Goal: Task Accomplishment & Management: Contribute content

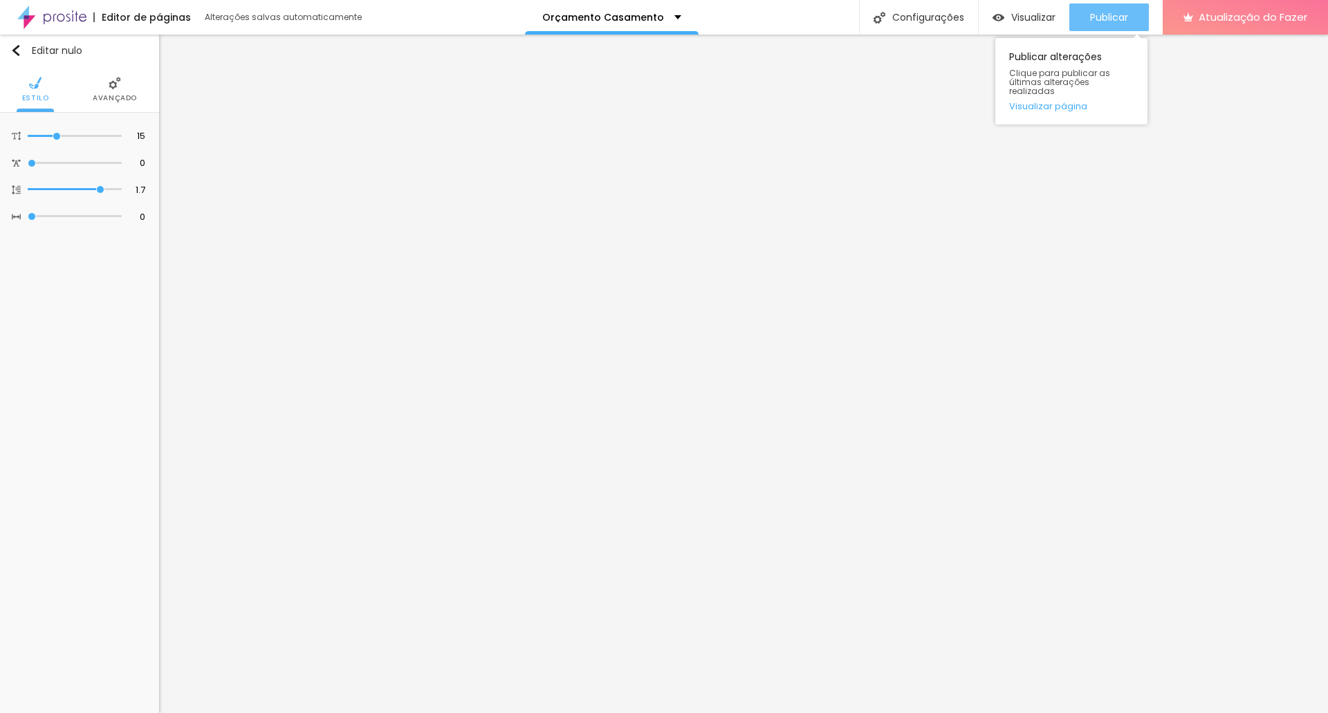
click at [718, 18] on font "Publicar" at bounding box center [1109, 17] width 38 height 14
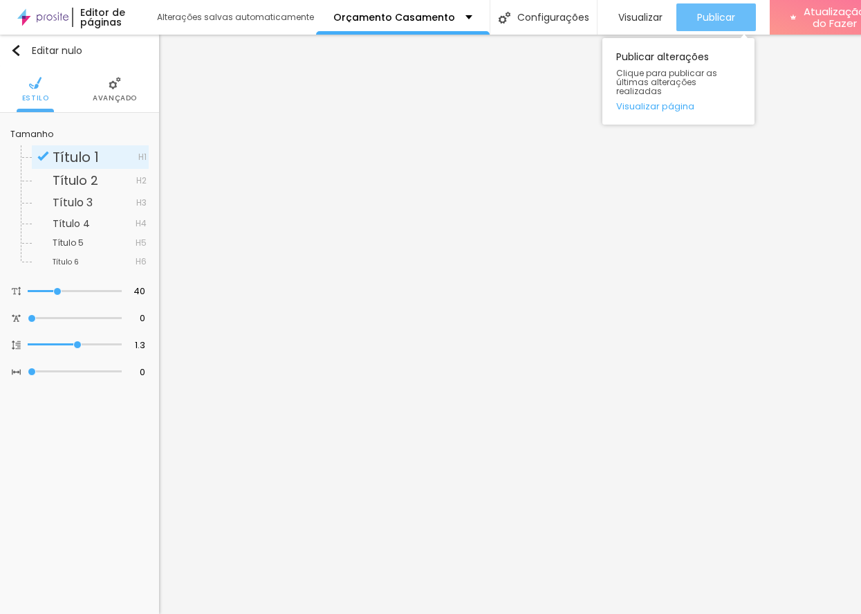
click at [706, 14] on font "Publicar" at bounding box center [716, 17] width 38 height 14
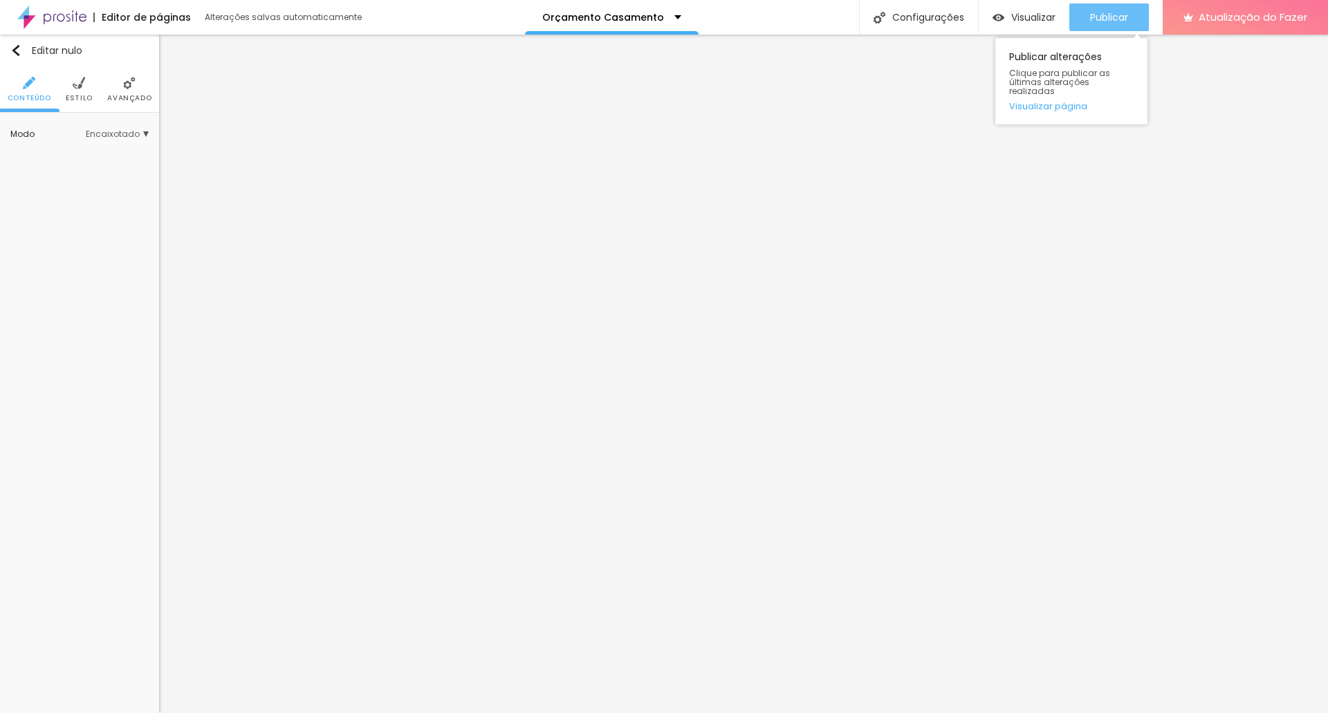
click at [718, 21] on font "Publicar" at bounding box center [1109, 17] width 38 height 14
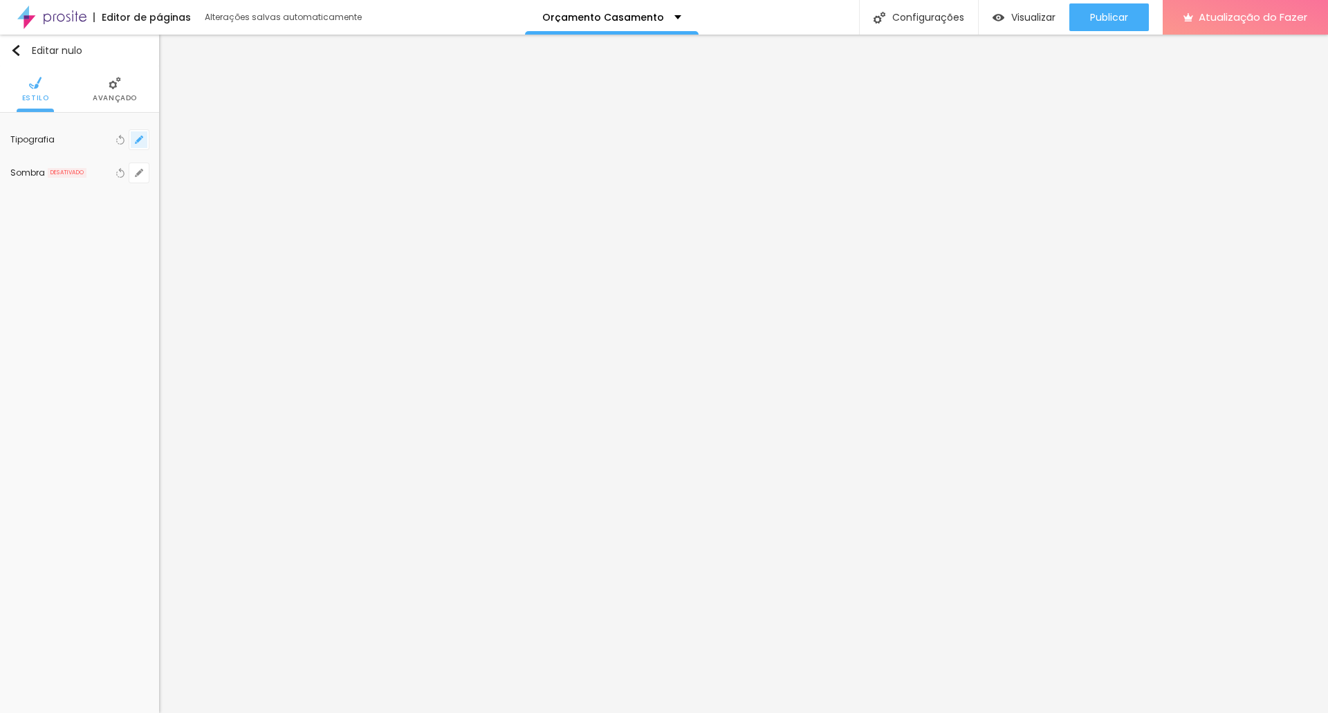
click at [140, 137] on icon "button" at bounding box center [139, 140] width 8 height 8
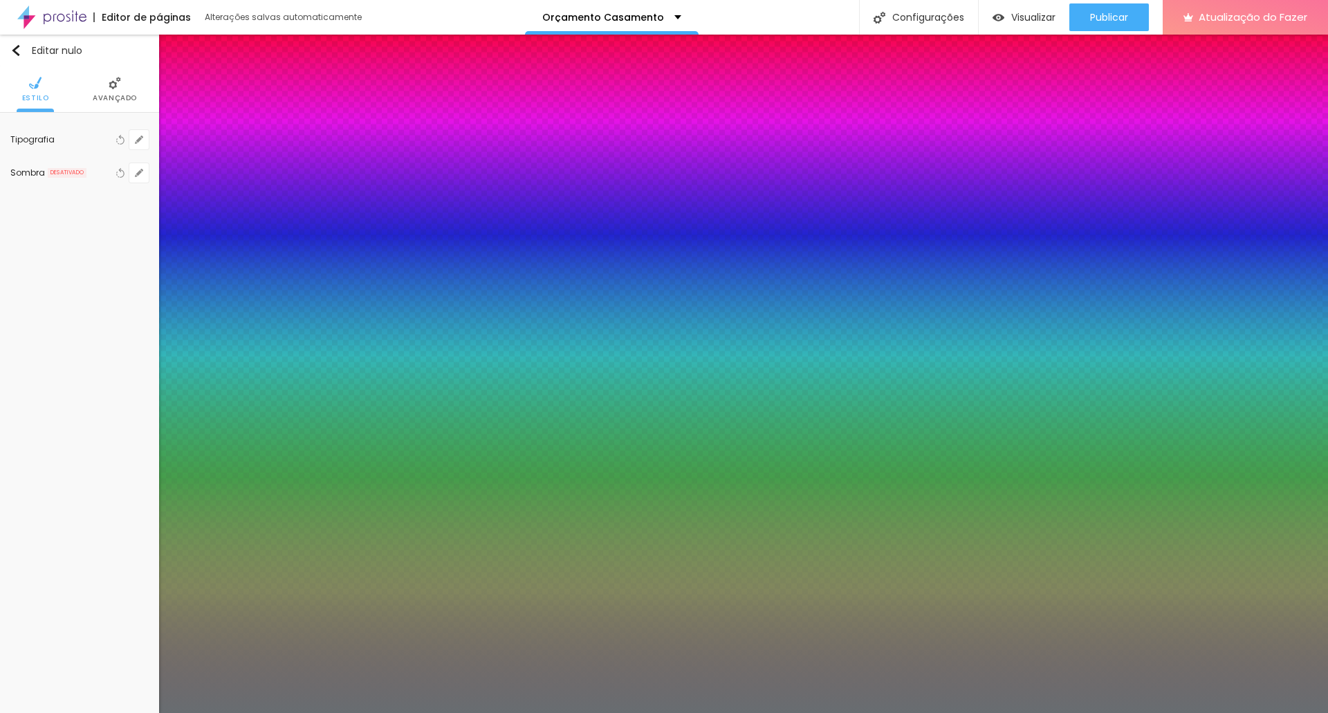
type input "1"
type input "8"
type input "4"
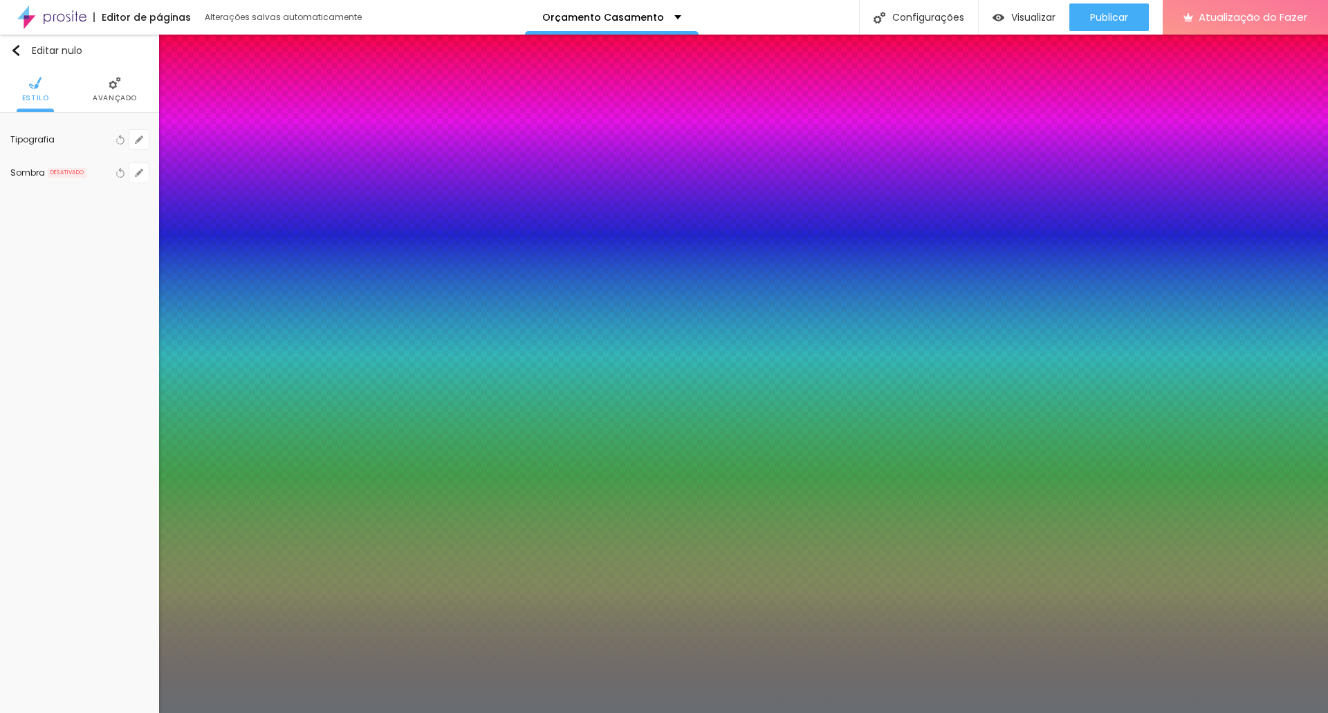
type input "1"
type input "45"
type input "1"
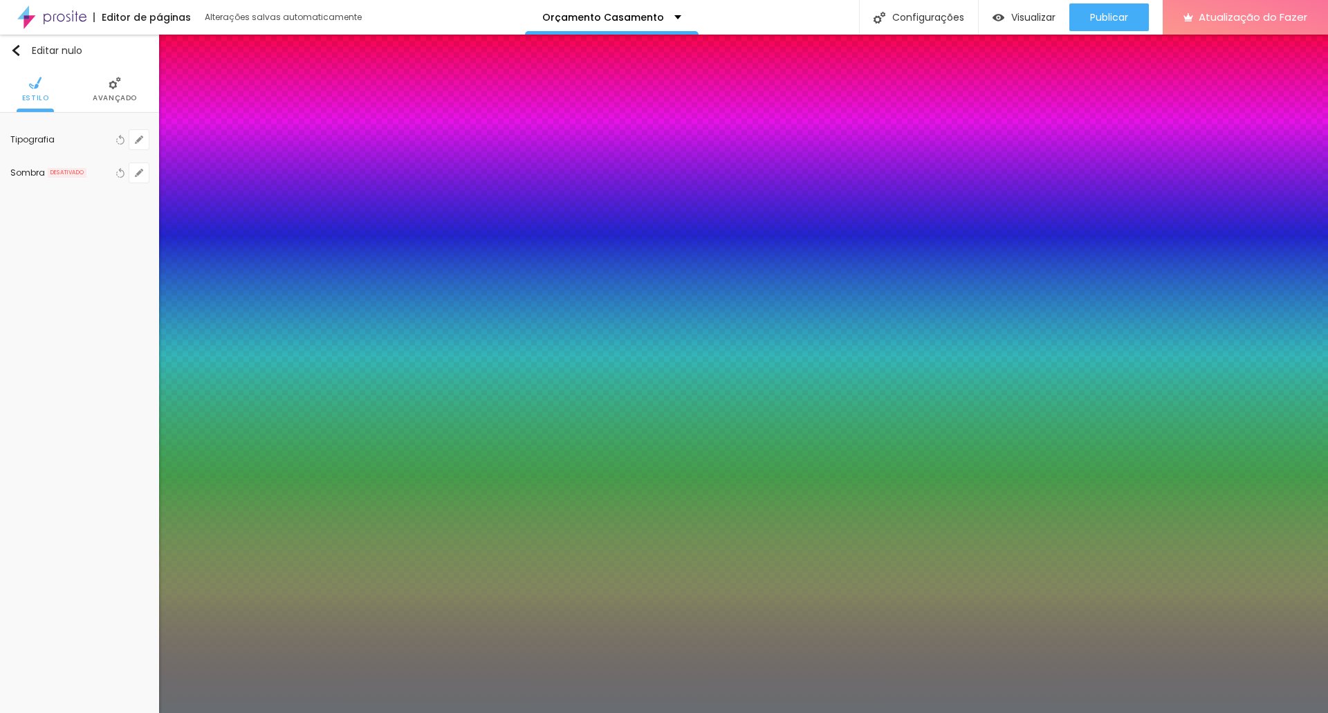
type input "8"
type input "4"
type input "1"
type input "40"
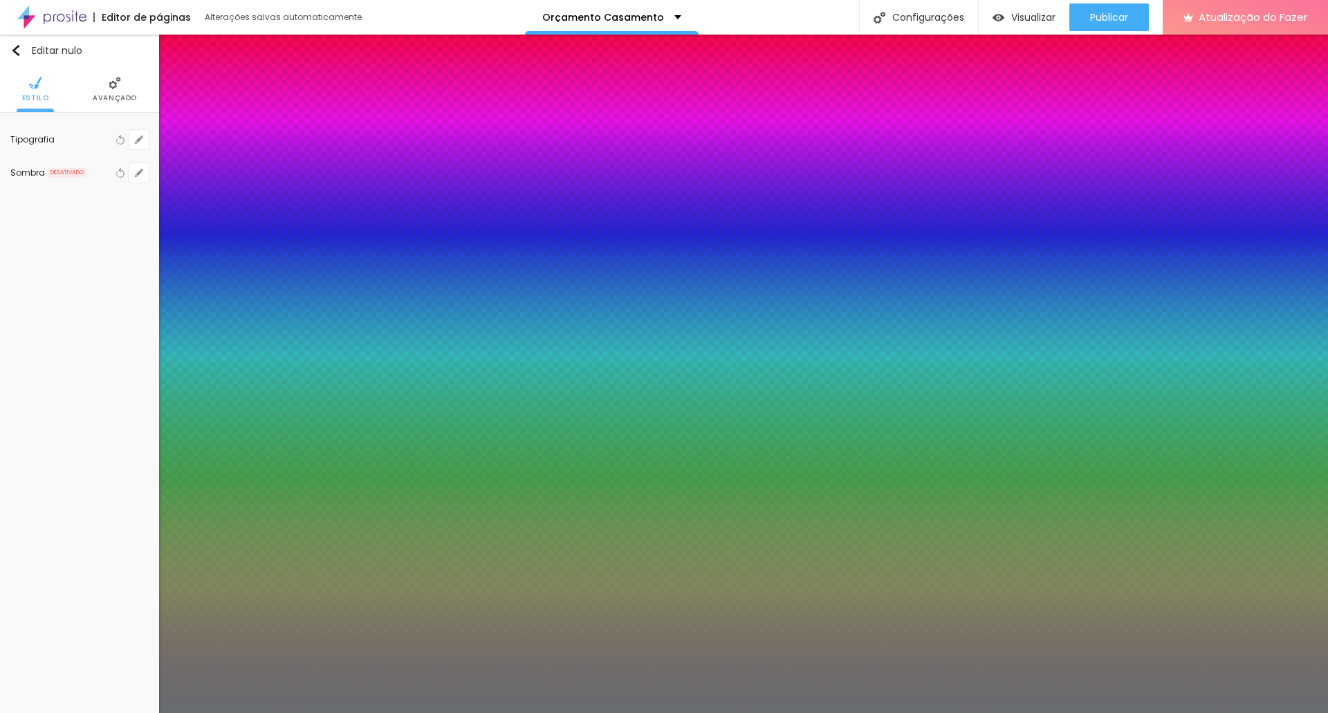
type input "40"
type input "1"
type input "8"
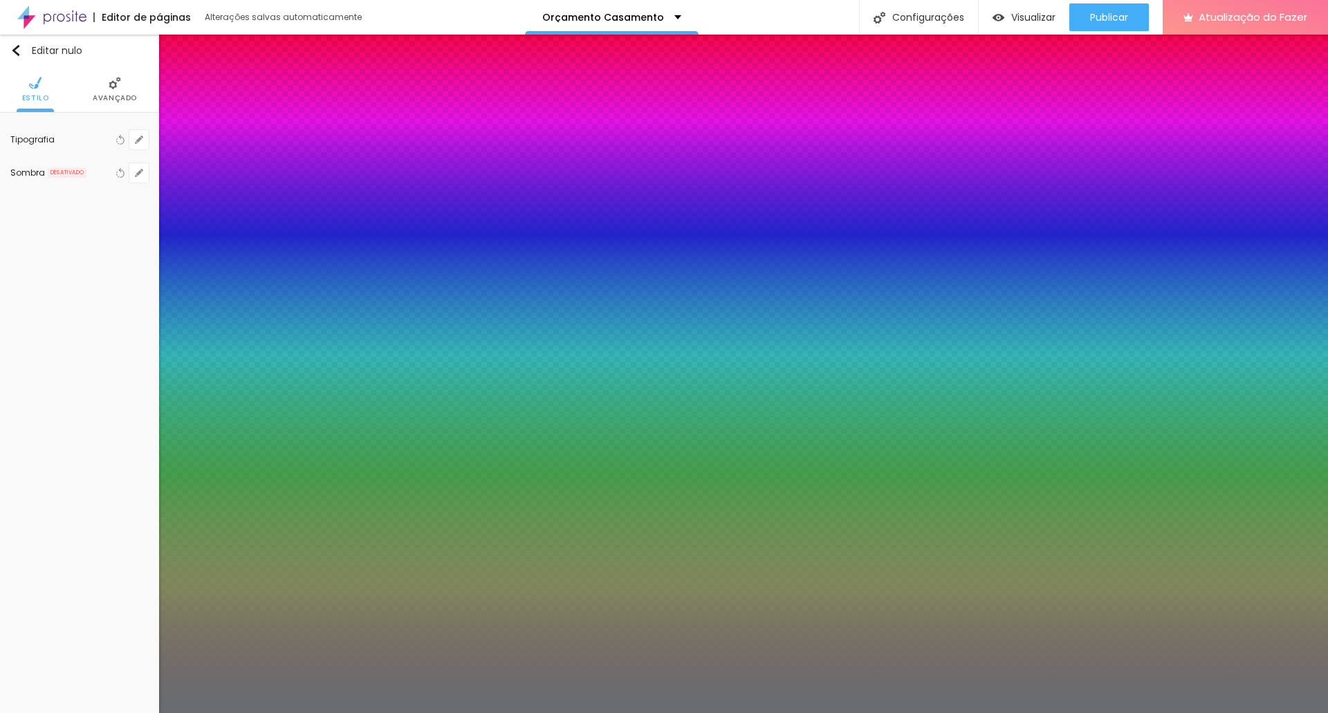
type input "3"
type input "1"
type input "35"
type input "1"
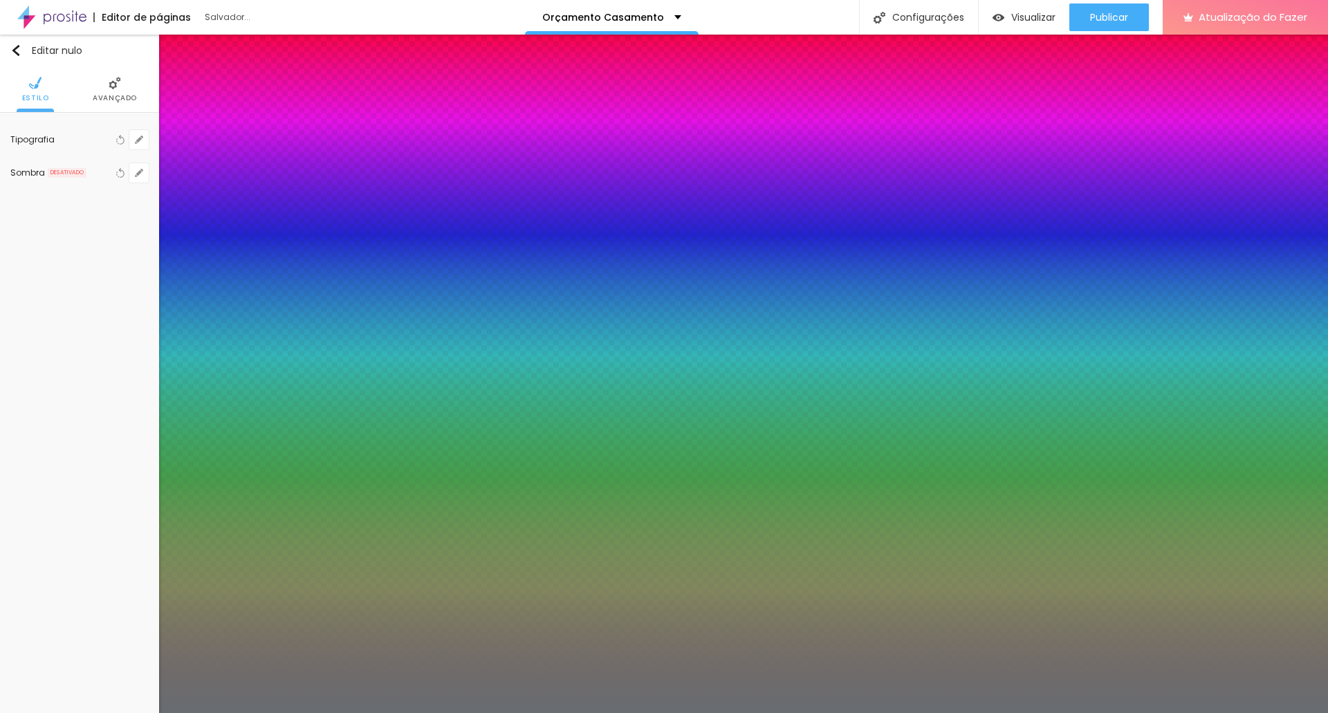
type input "35"
click at [718, 613] on div at bounding box center [664, 713] width 1328 height 0
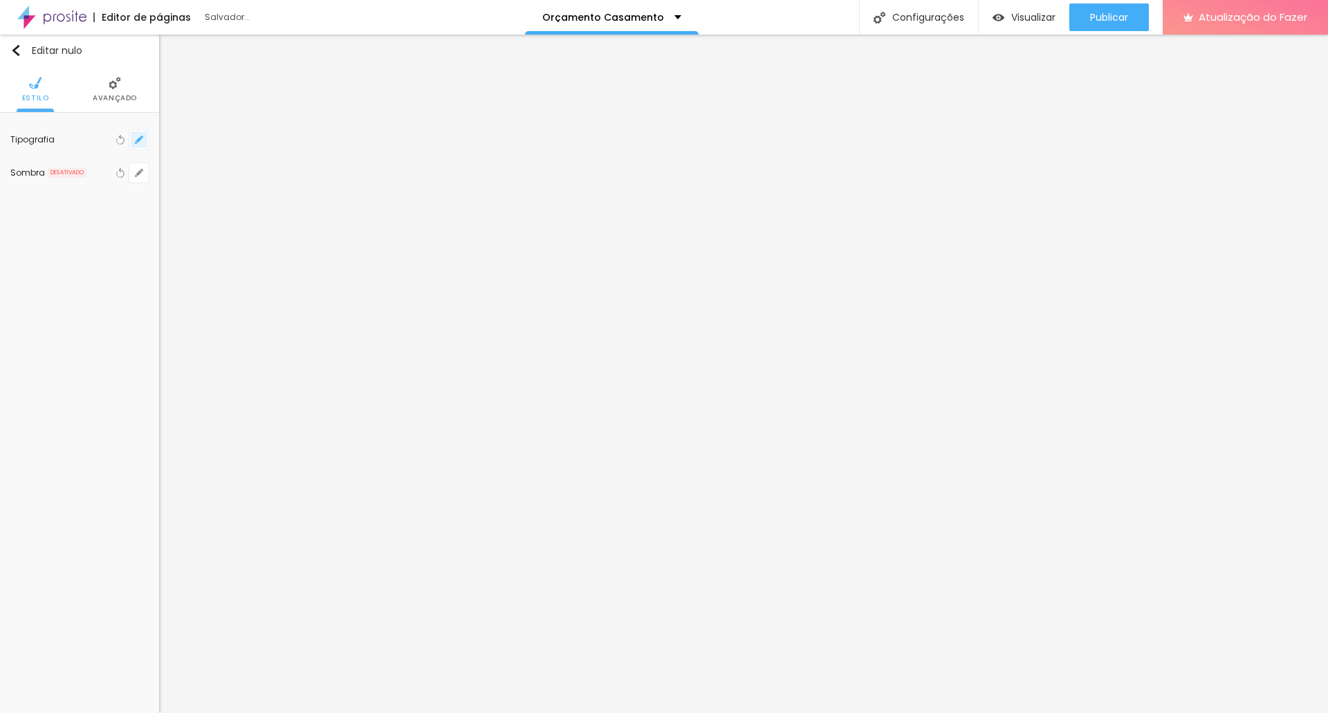
click at [136, 134] on button "button" at bounding box center [138, 139] width 19 height 19
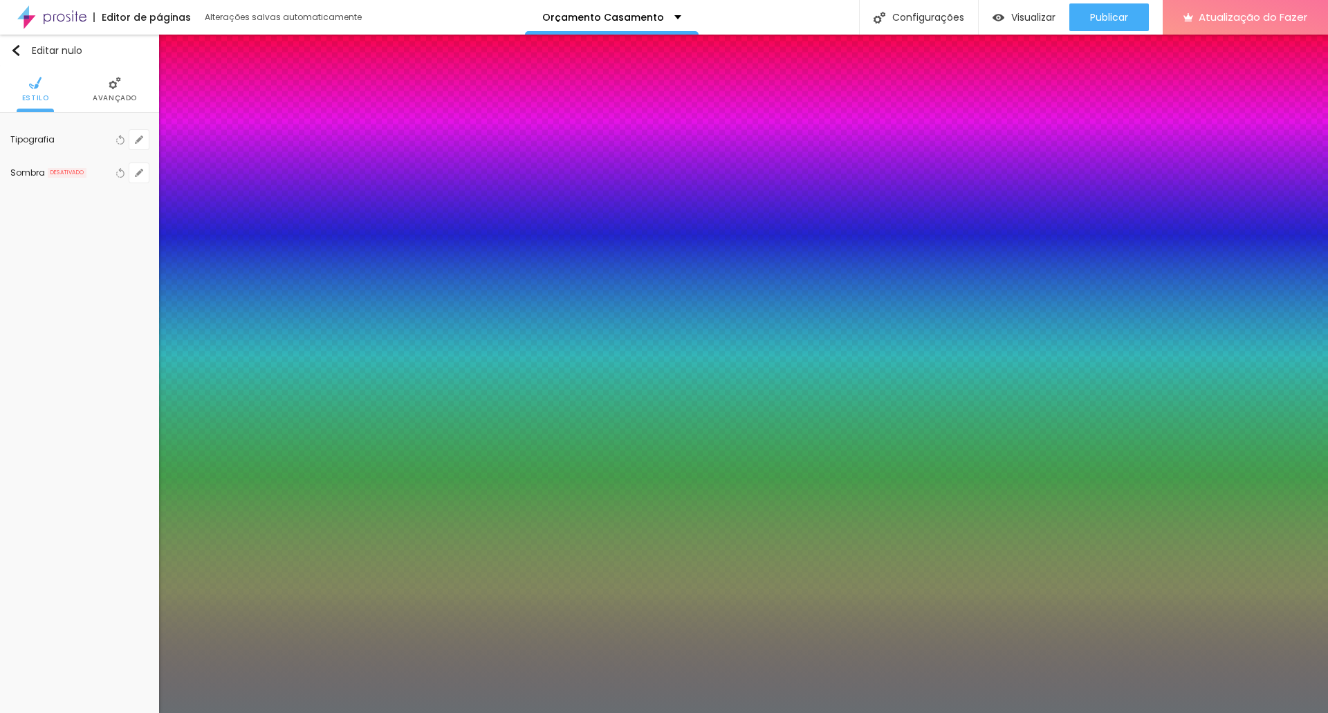
type input "1"
type input "8"
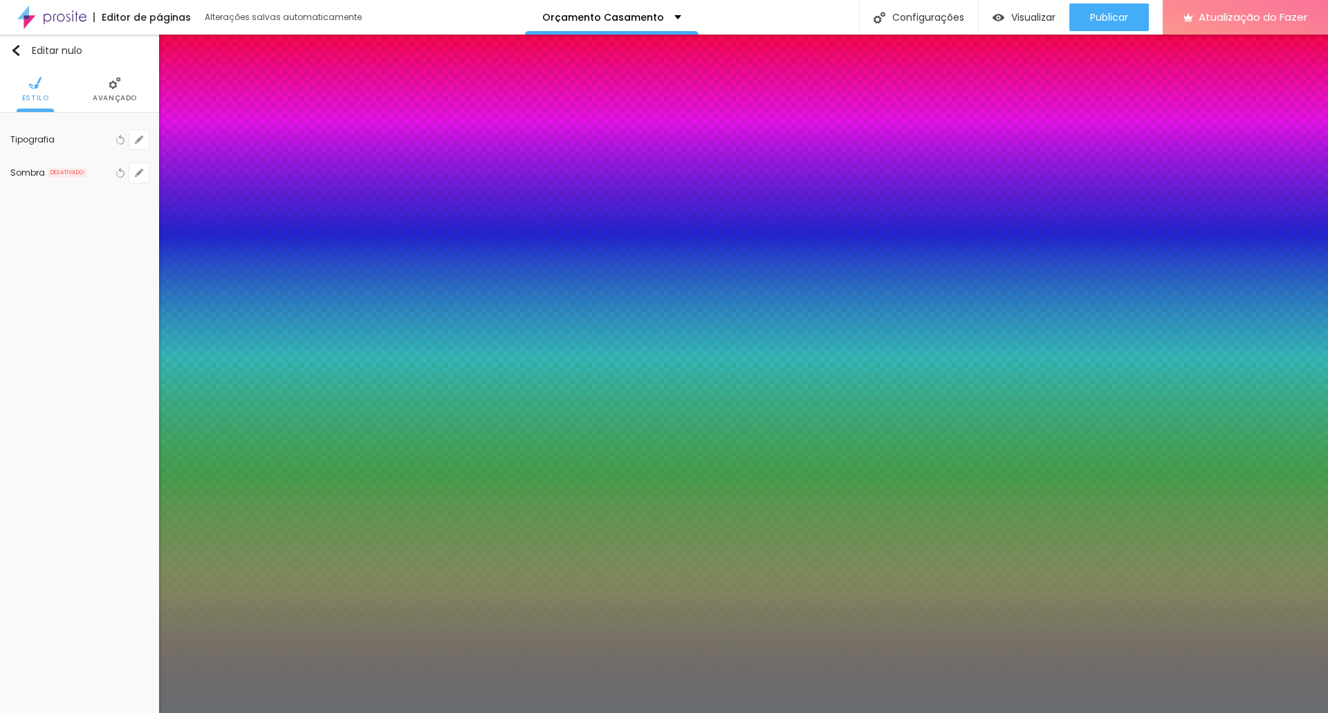
type input "3"
type input "1"
type input "35"
type input "1"
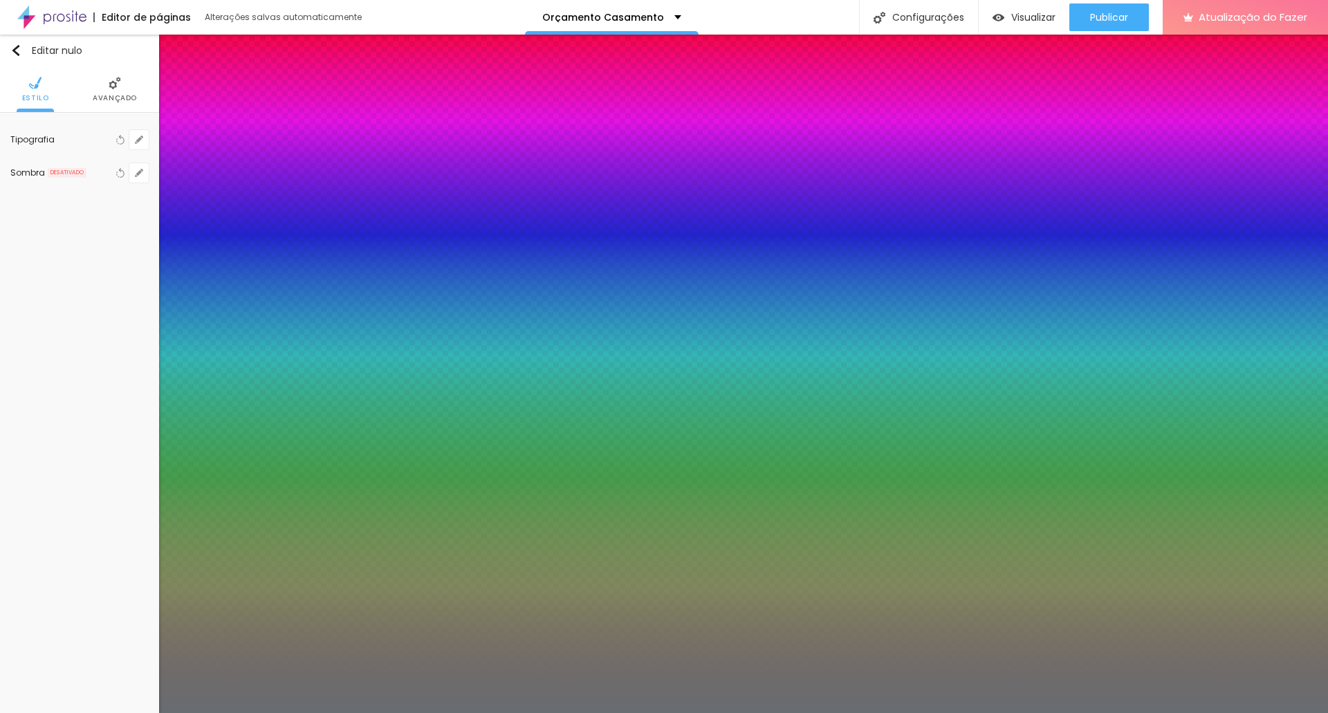
type input "35"
type input "1"
click at [462, 613] on div at bounding box center [664, 713] width 1328 height 0
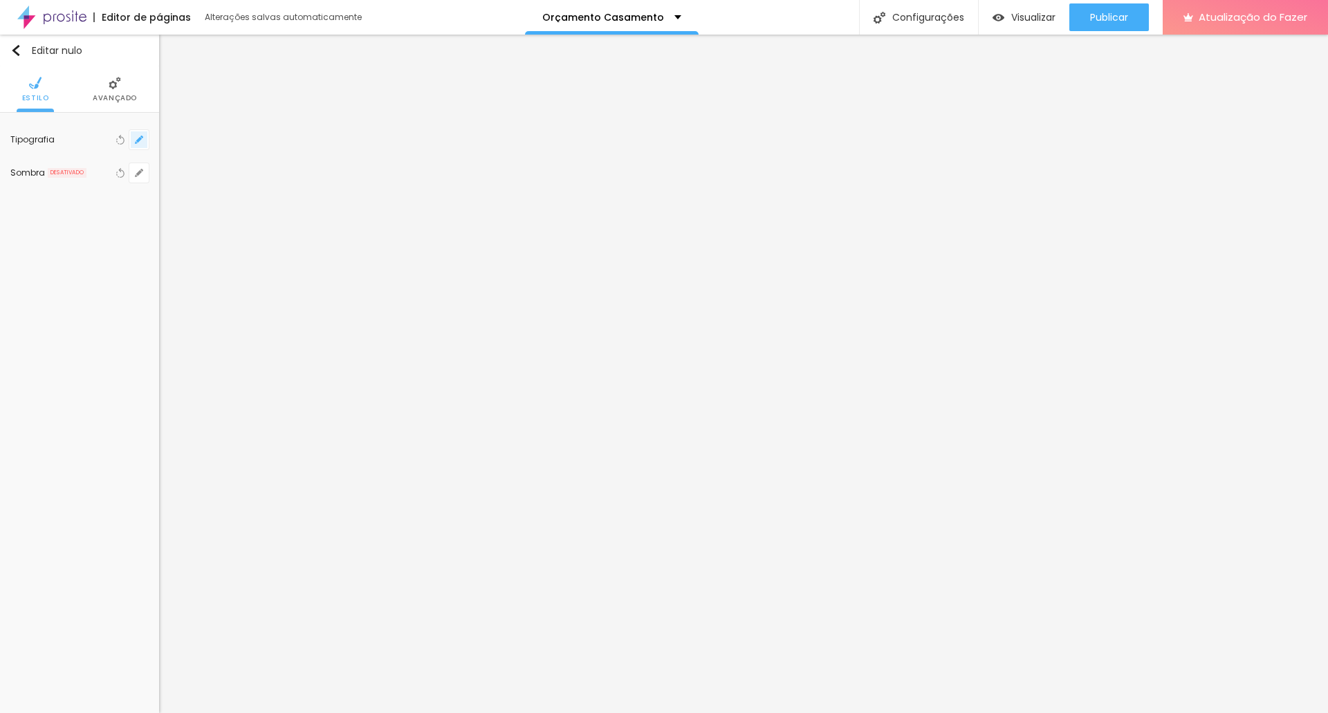
click at [143, 136] on button "button" at bounding box center [138, 139] width 19 height 19
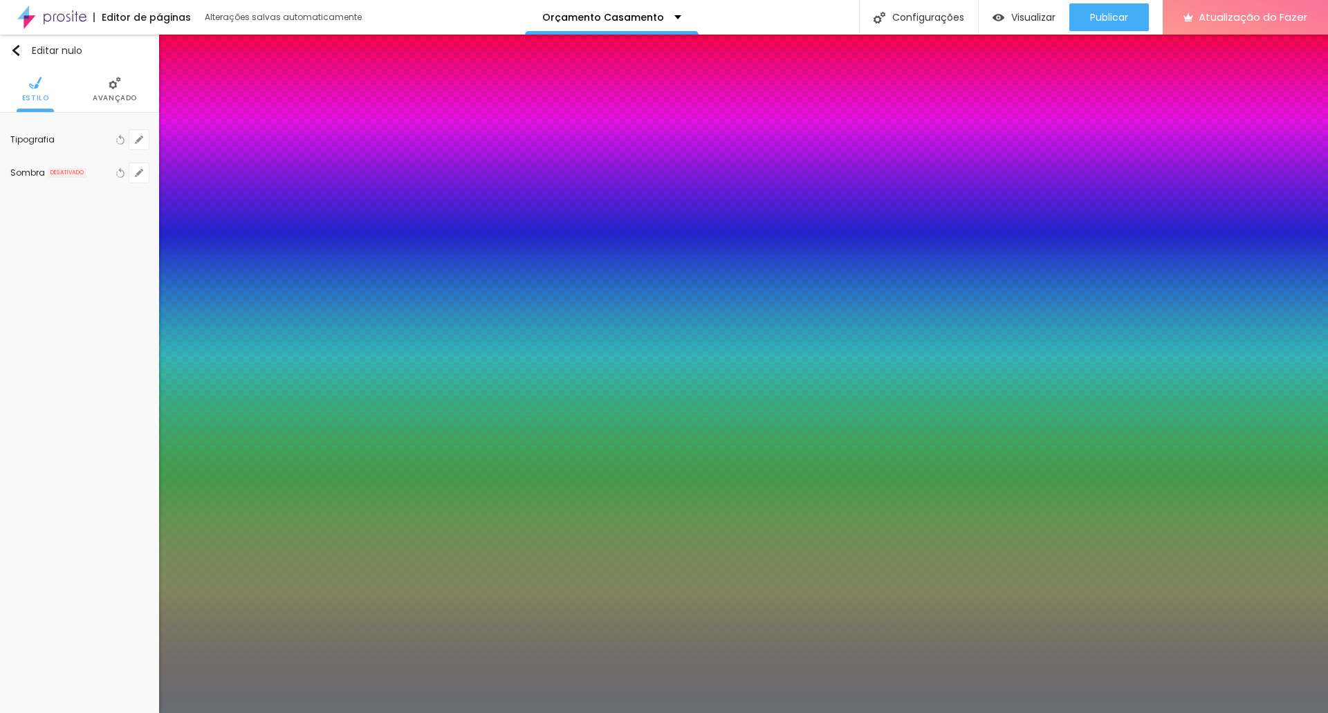
type input "1"
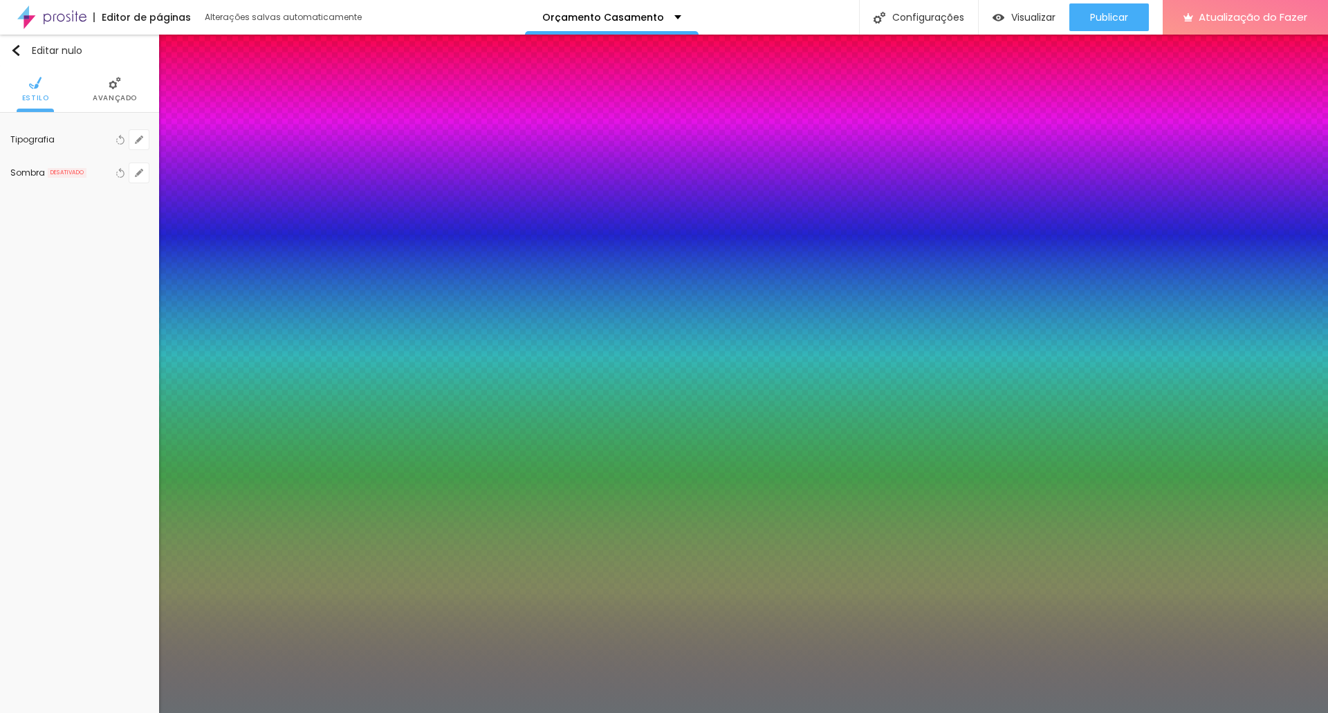
type input "8"
type input "3"
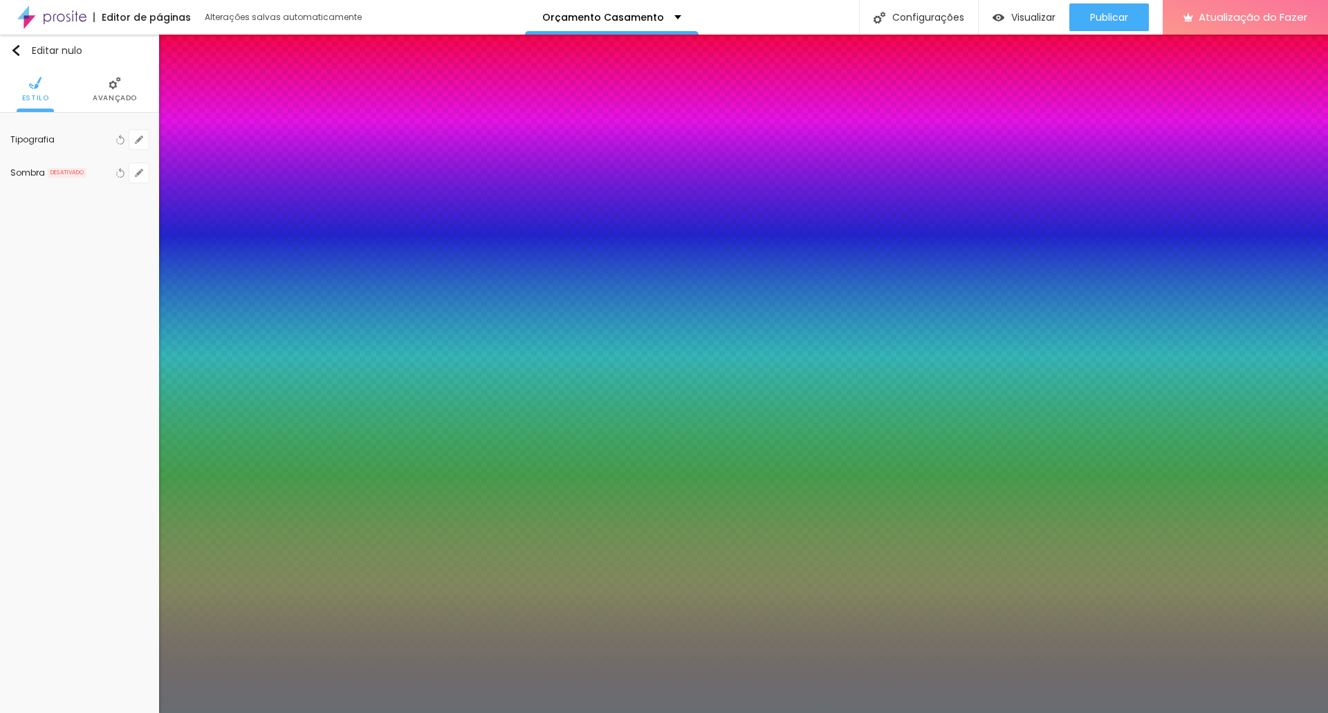
type input "1"
type input "8"
type input "1"
type input "35"
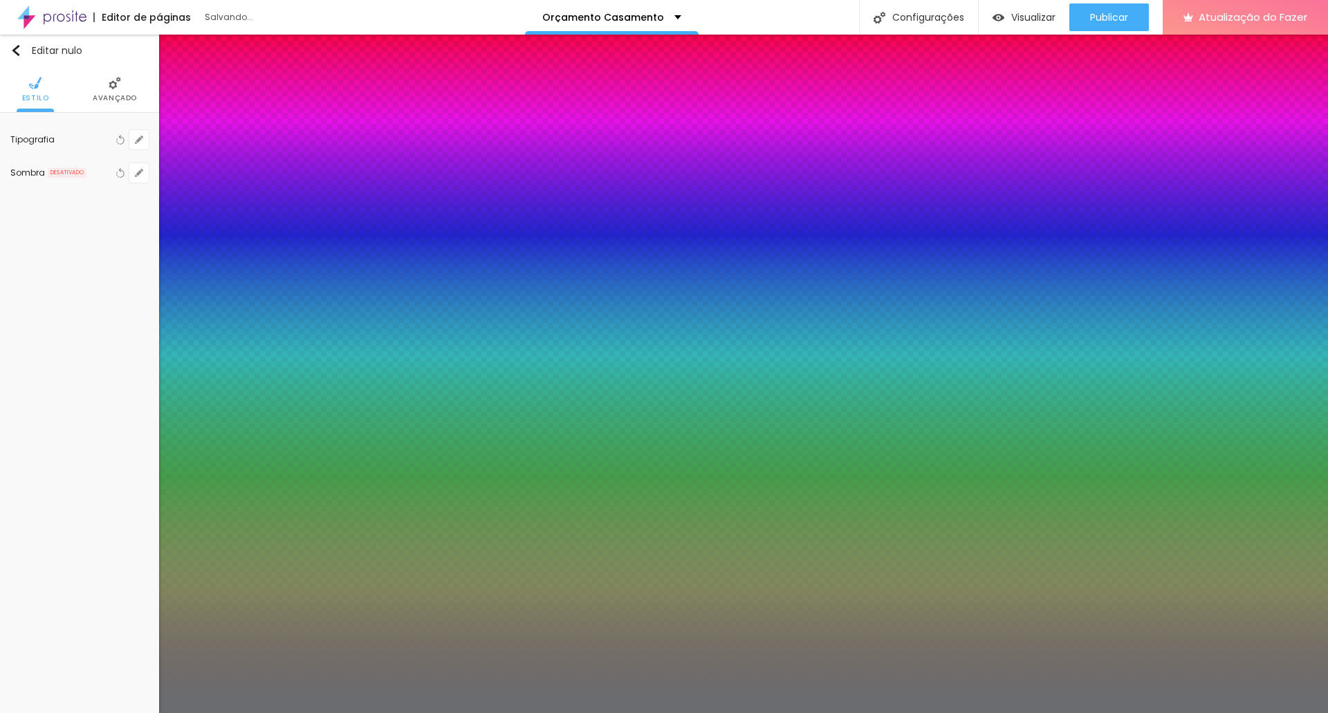
type input "1"
type input "35"
type input "1"
click at [718, 613] on div at bounding box center [664, 713] width 1328 height 0
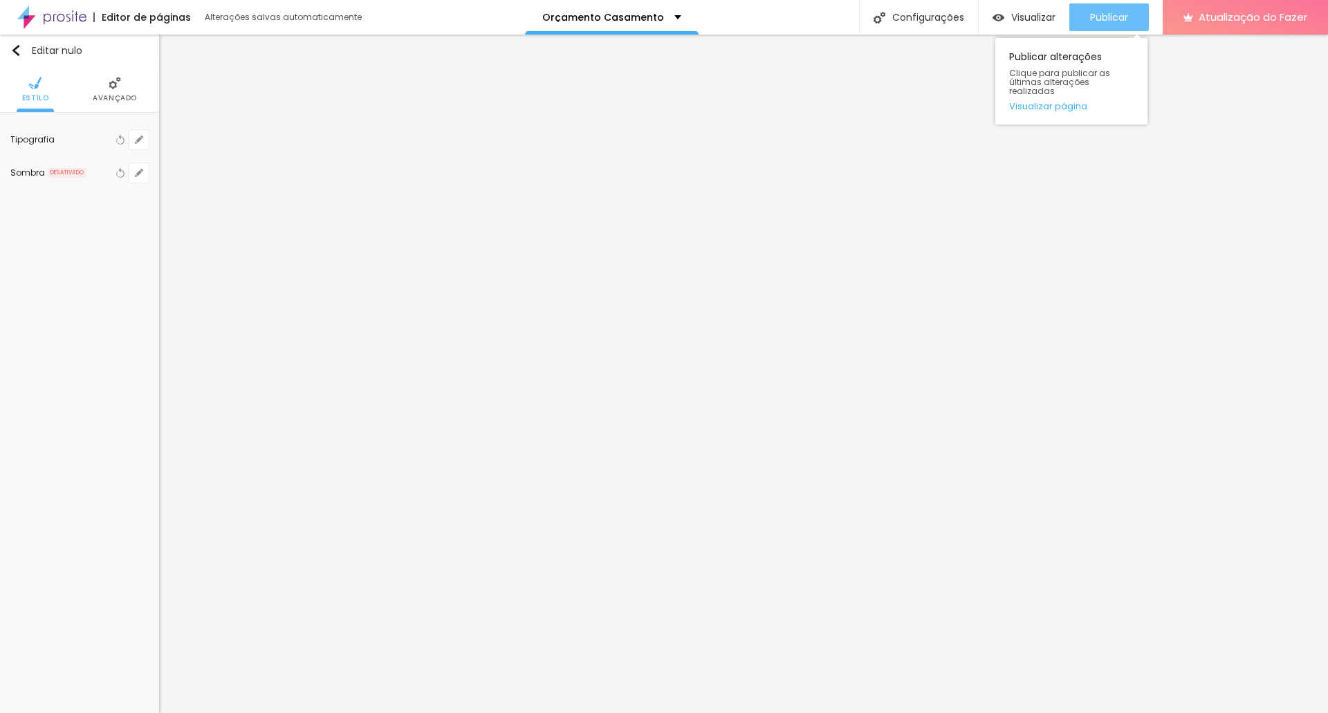
click at [718, 19] on font "Publicar" at bounding box center [1109, 17] width 38 height 14
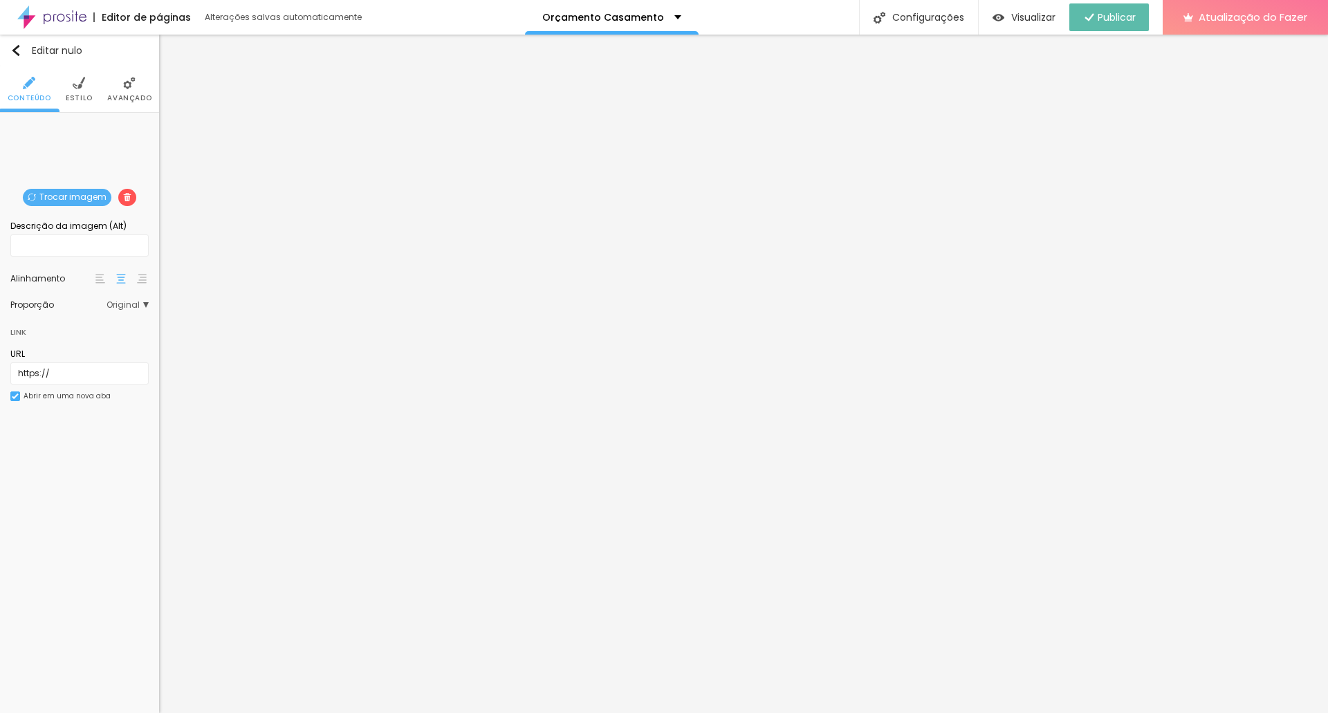
click at [54, 194] on font "Trocar imagem" at bounding box center [72, 197] width 67 height 12
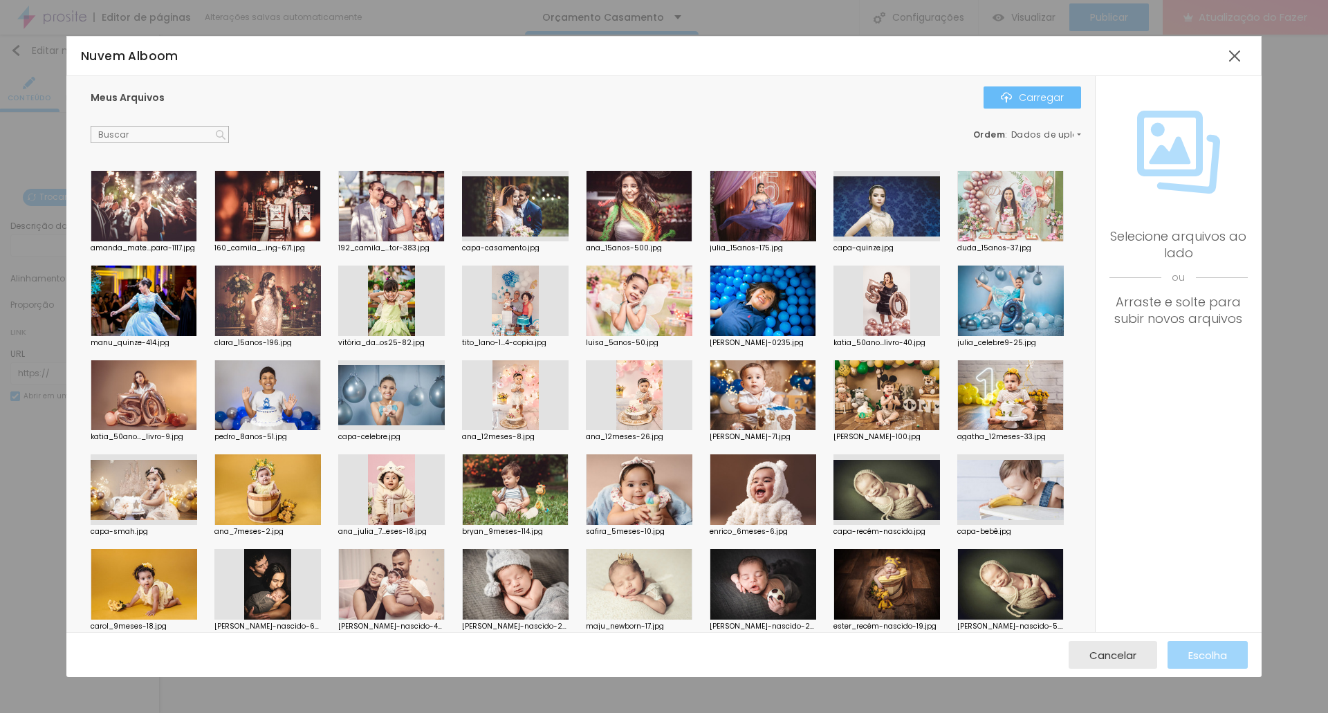
click at [718, 100] on img "button" at bounding box center [1006, 97] width 11 height 11
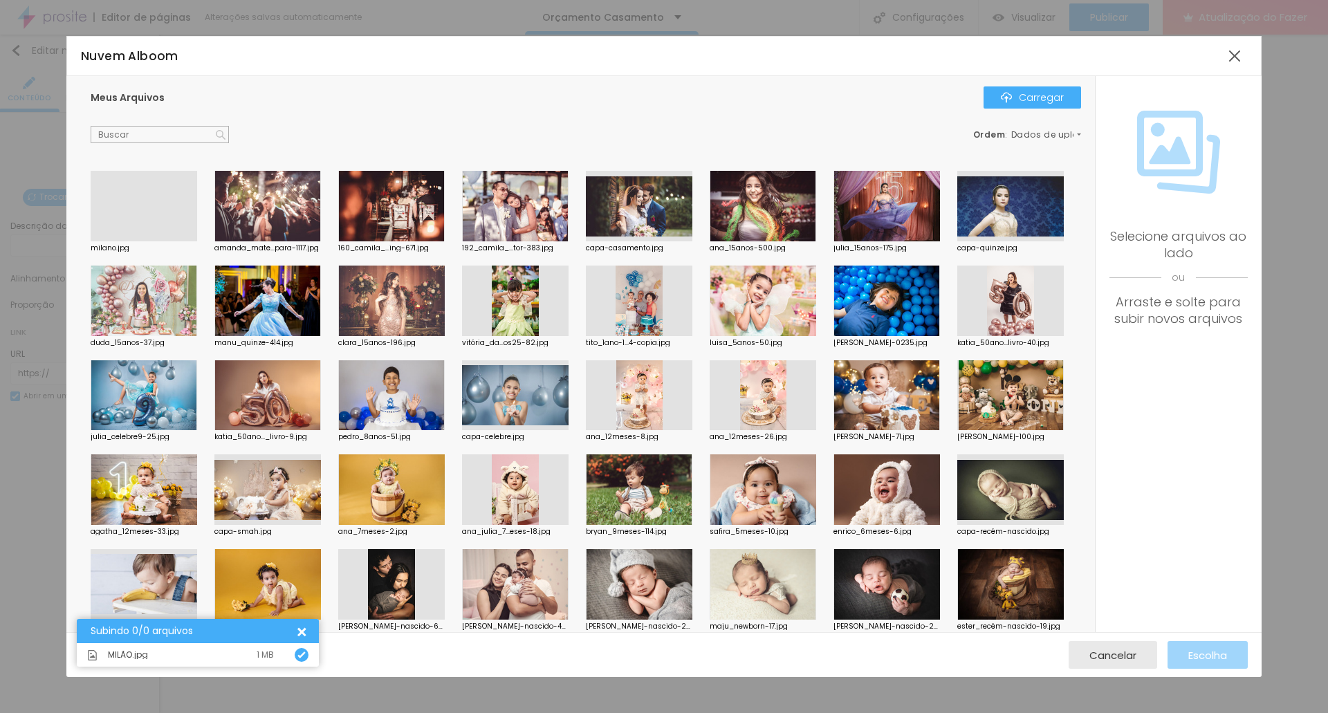
click at [145, 241] on div at bounding box center [144, 241] width 107 height 0
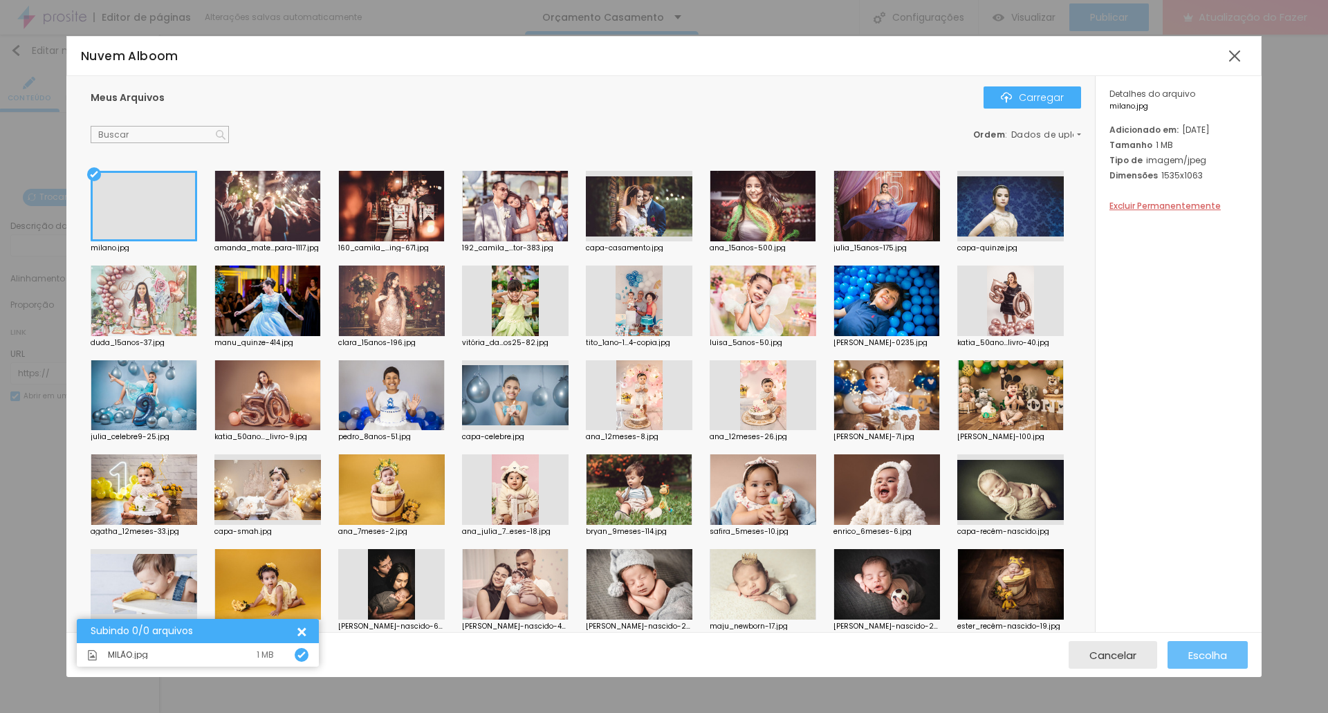
click at [718, 613] on font "Escolha" at bounding box center [1207, 655] width 39 height 15
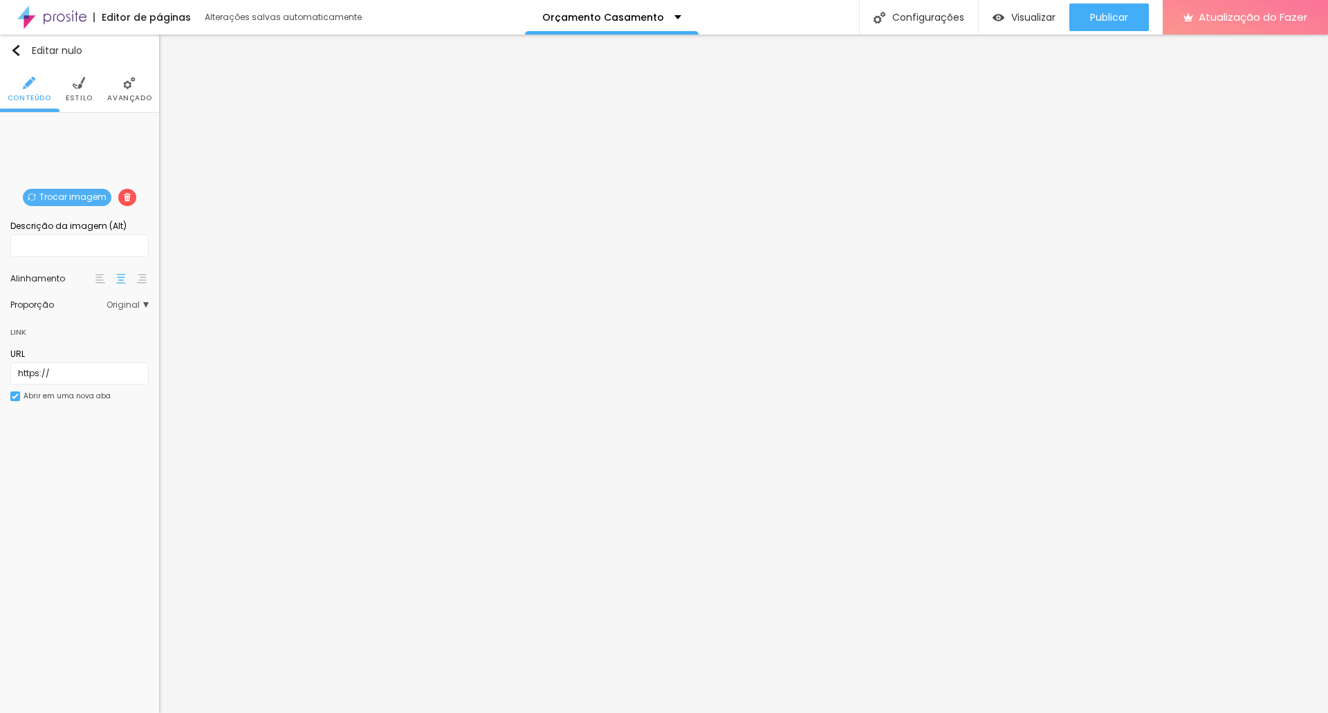
click at [80, 199] on font "Trocar imagem" at bounding box center [72, 197] width 67 height 12
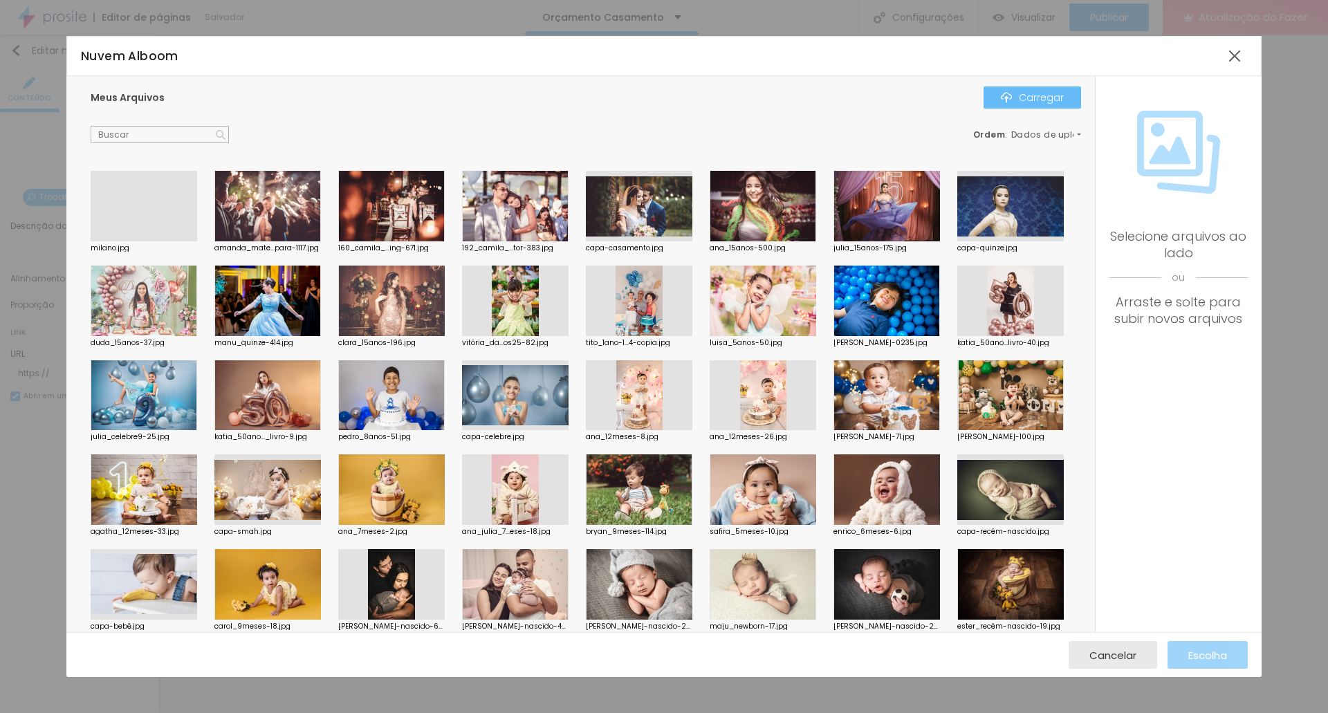
click at [718, 100] on font "Carregar" at bounding box center [1041, 98] width 45 height 14
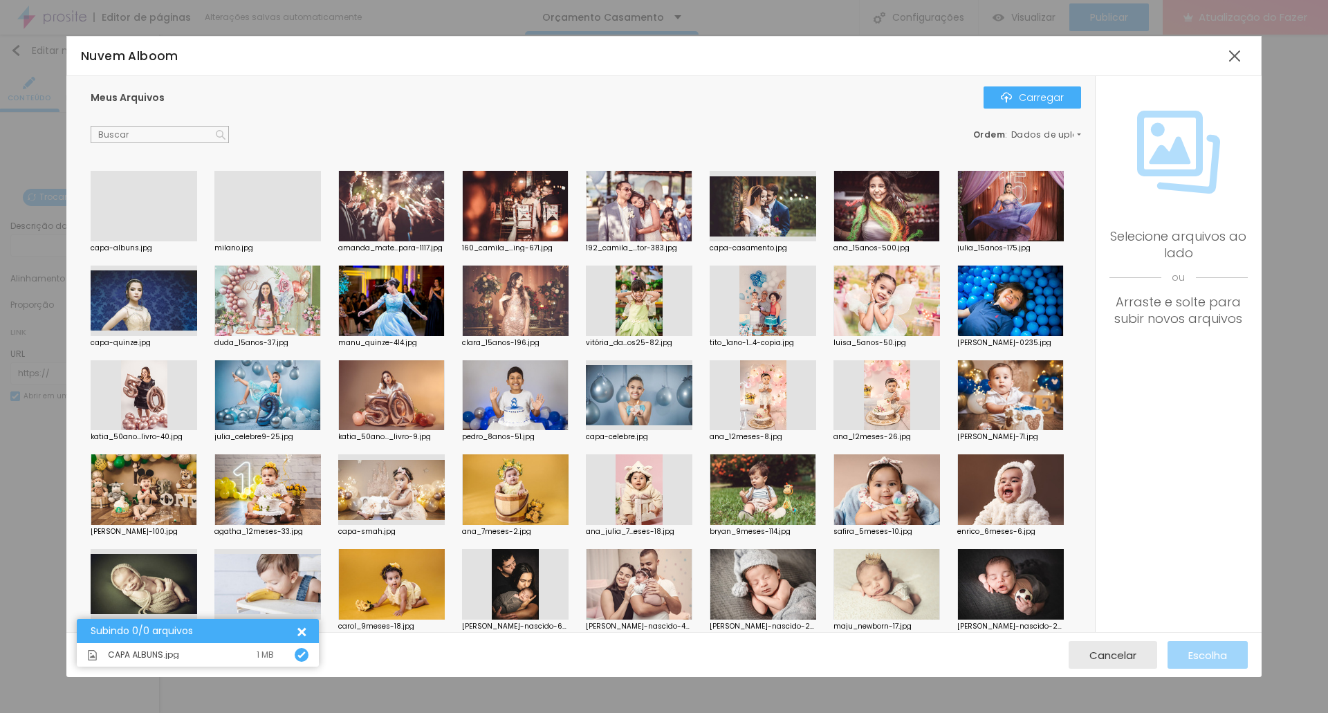
click at [145, 241] on div at bounding box center [144, 241] width 107 height 0
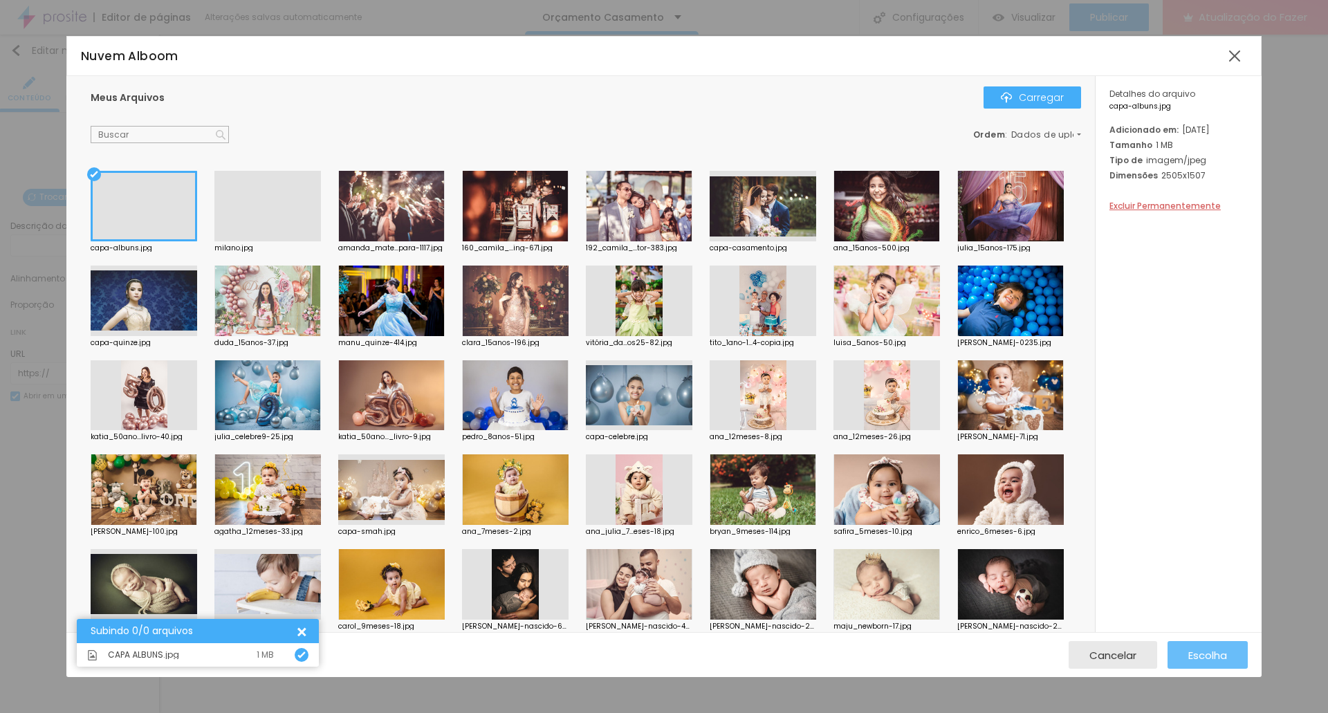
click at [718, 613] on font "Escolha" at bounding box center [1207, 655] width 39 height 15
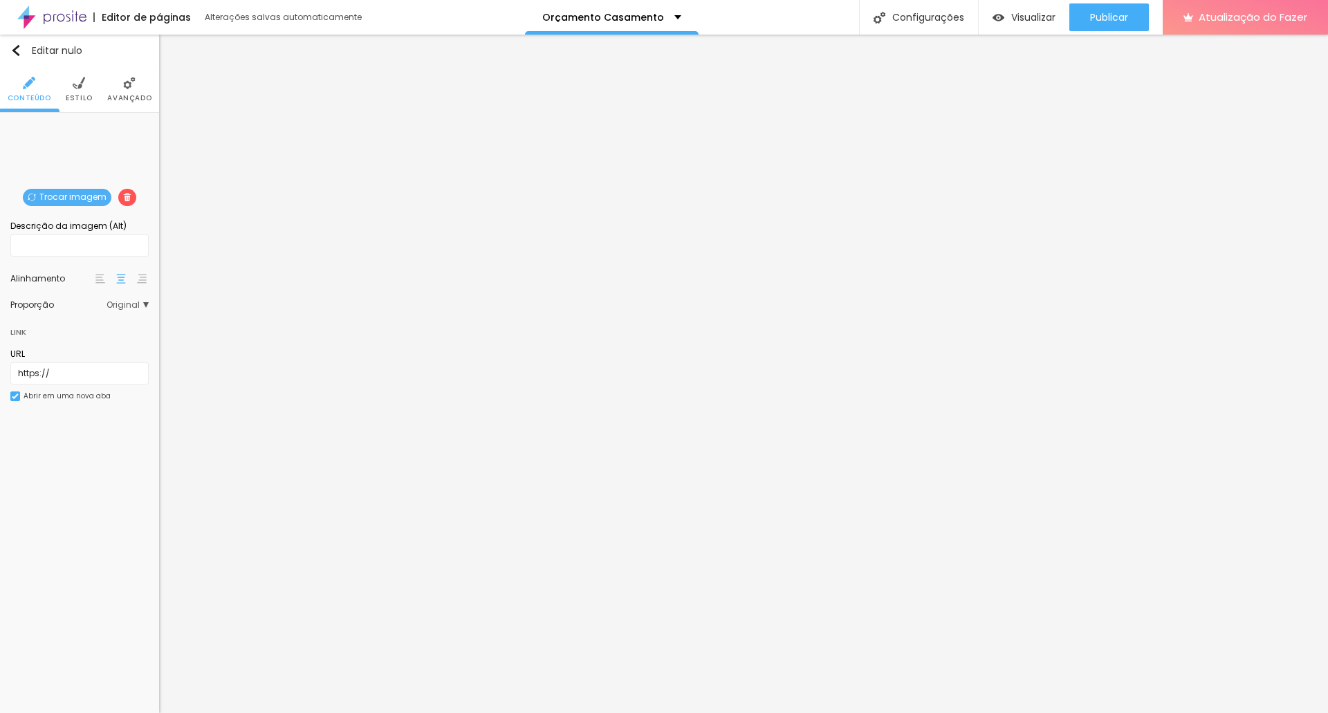
click at [71, 195] on font "Trocar imagem" at bounding box center [72, 197] width 67 height 12
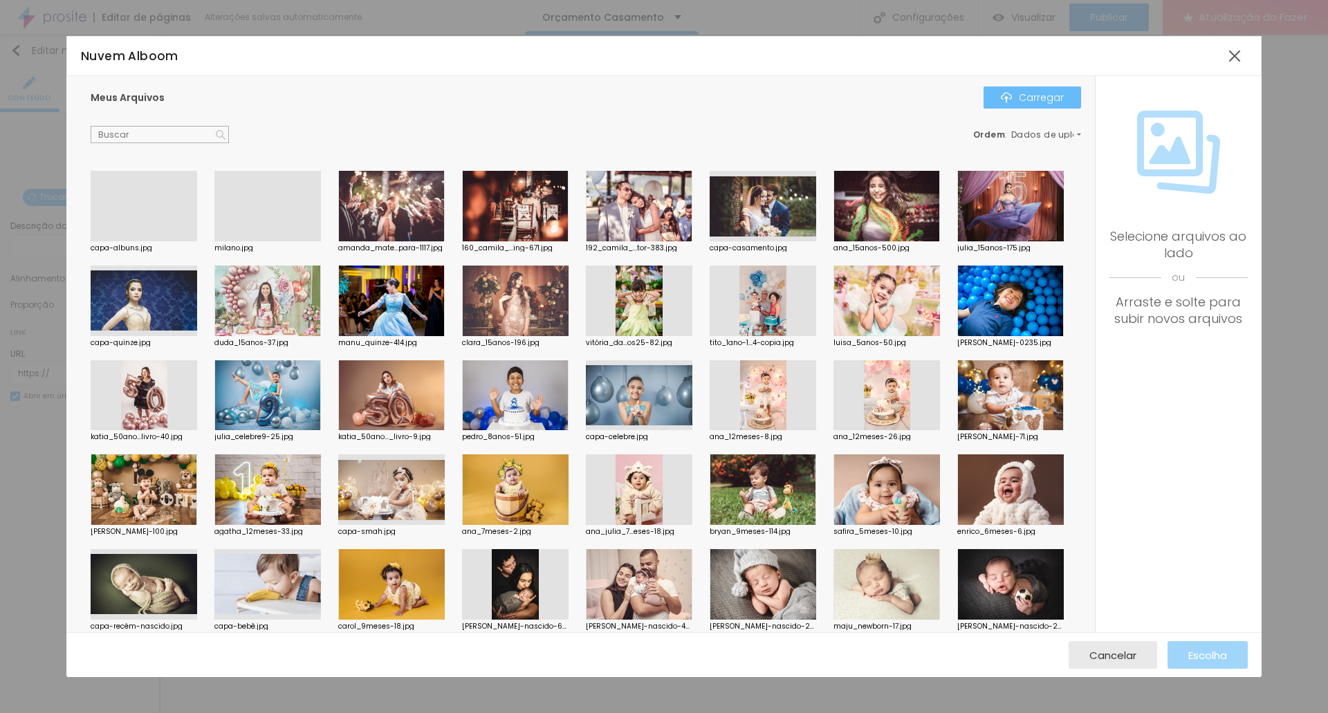
click at [718, 94] on font "Carregar" at bounding box center [1041, 98] width 45 height 14
click at [718, 613] on font "Cancelar" at bounding box center [1113, 655] width 47 height 15
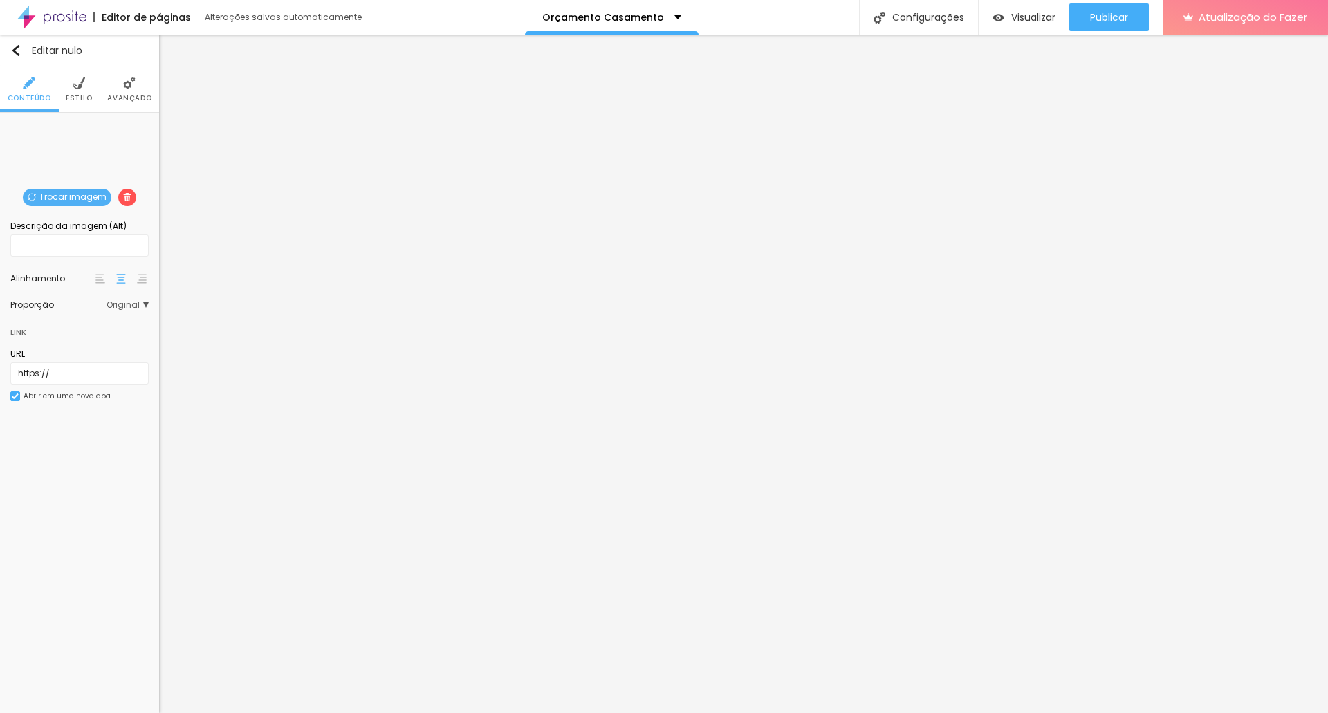
click at [84, 200] on font "Trocar imagem" at bounding box center [72, 197] width 67 height 12
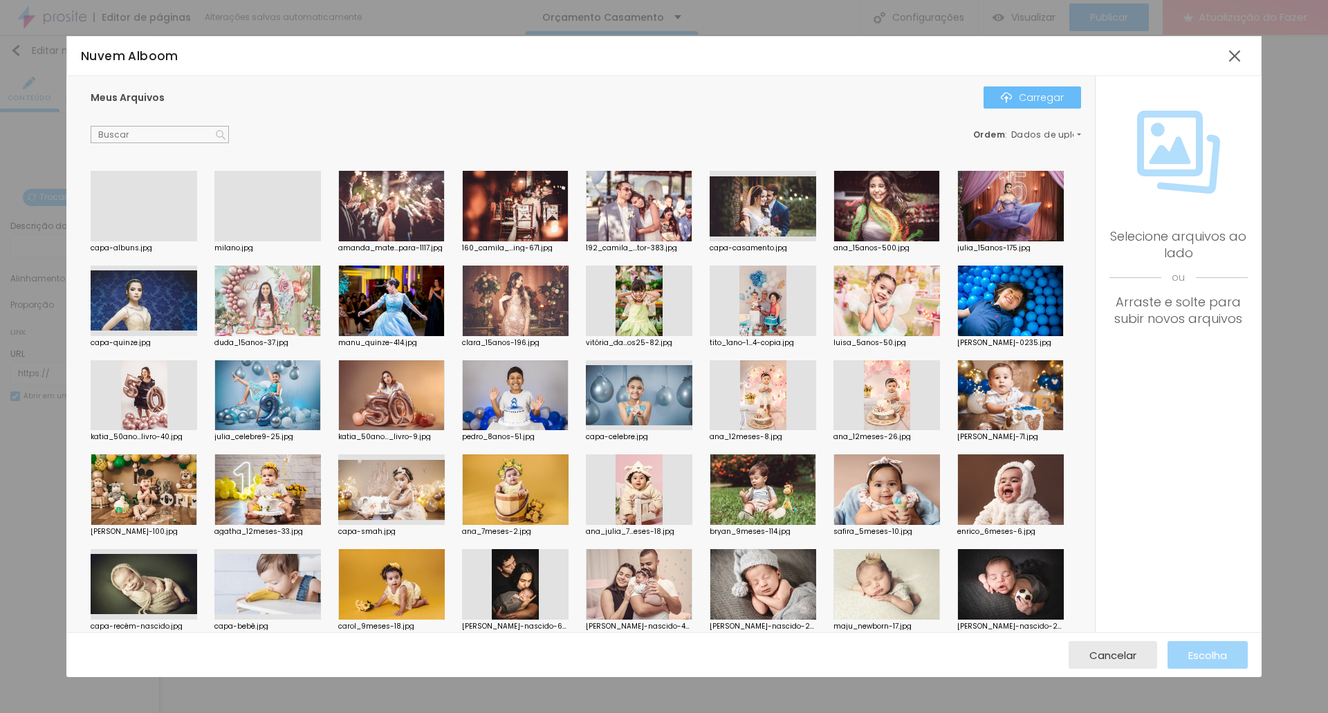
click at [718, 94] on div "Carregar" at bounding box center [1032, 97] width 63 height 11
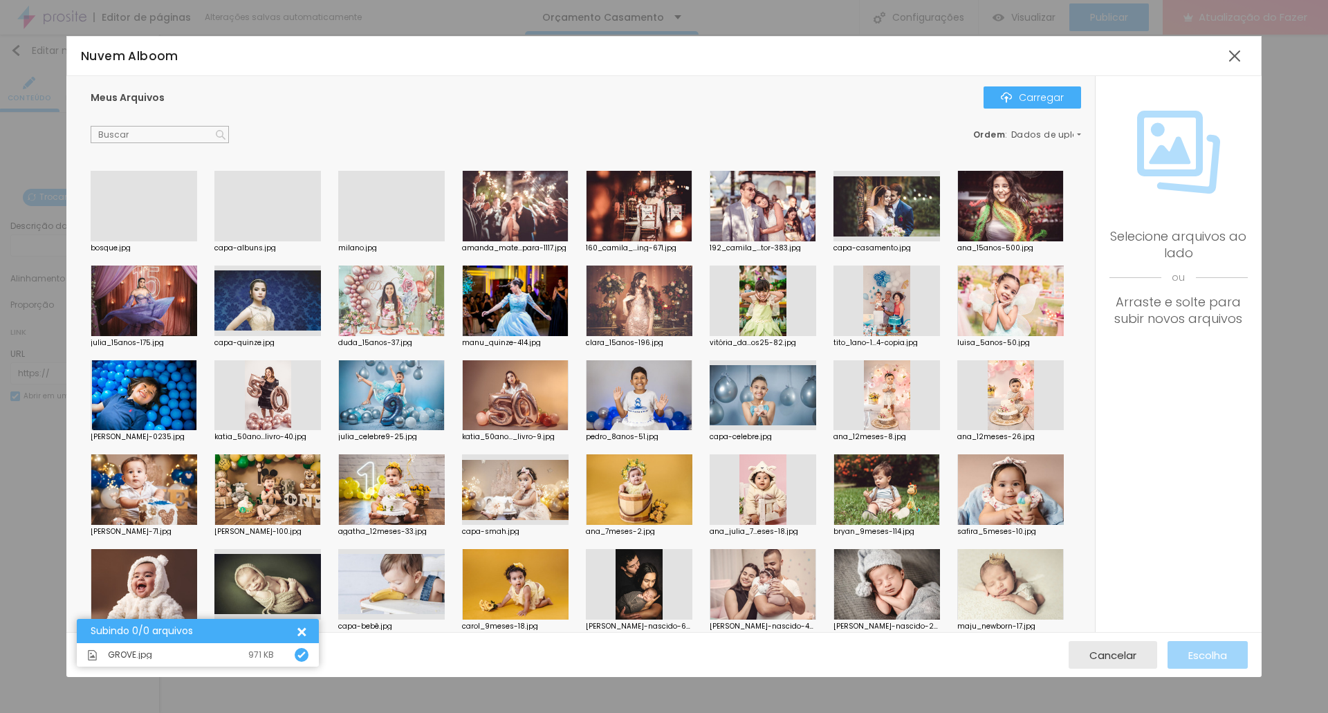
click at [158, 241] on div at bounding box center [144, 241] width 107 height 0
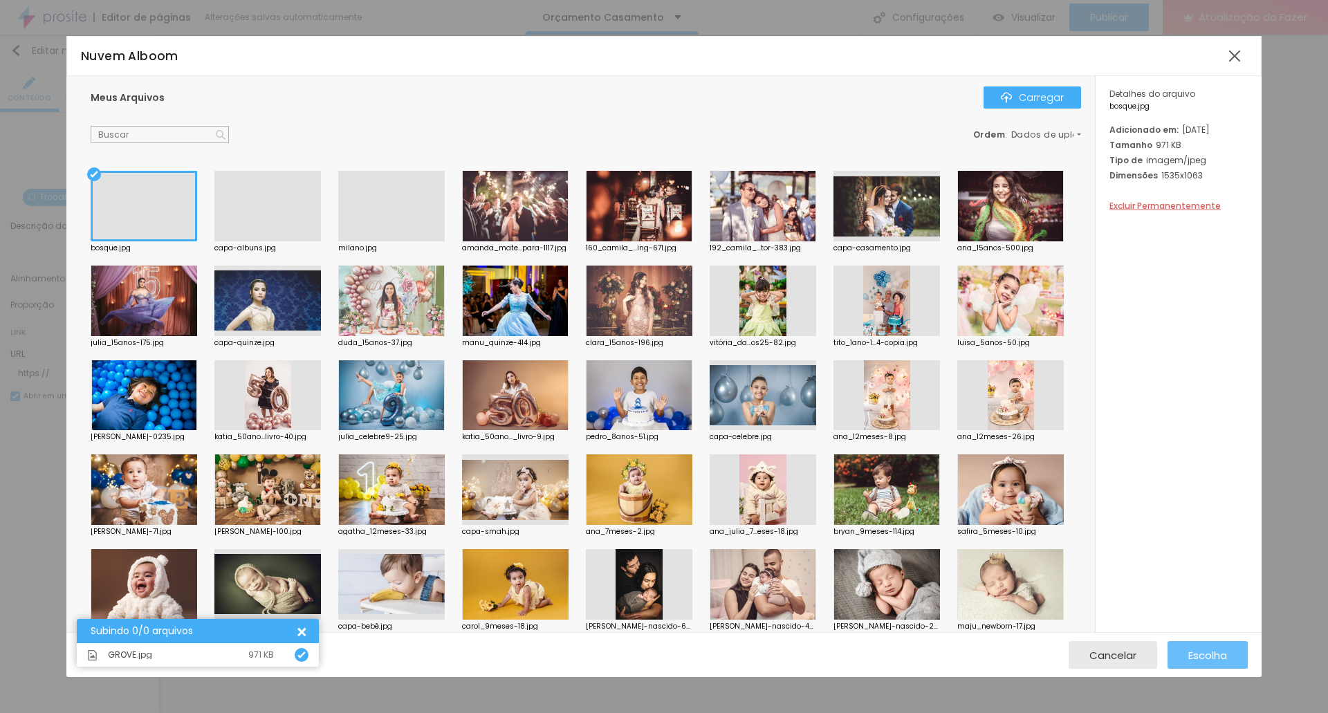
click at [718, 613] on font "Escolha" at bounding box center [1207, 655] width 39 height 15
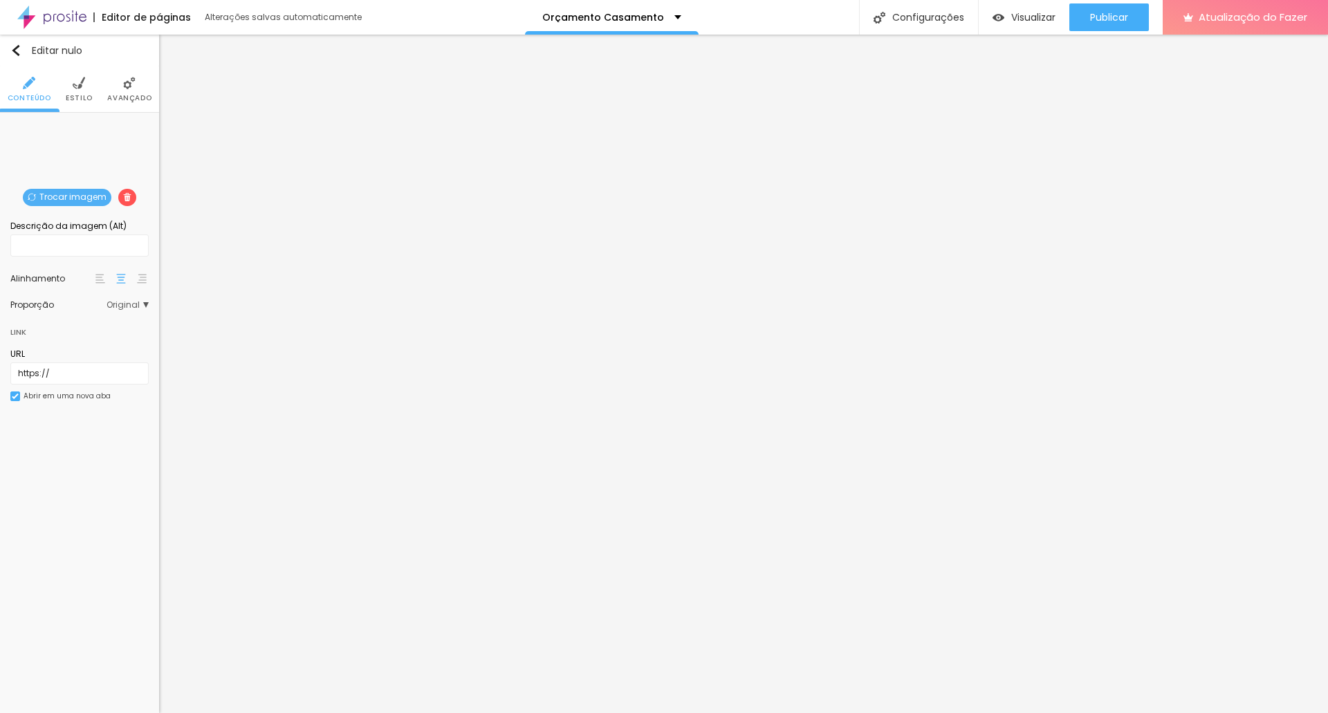
click at [61, 200] on font "Trocar imagem" at bounding box center [72, 197] width 67 height 12
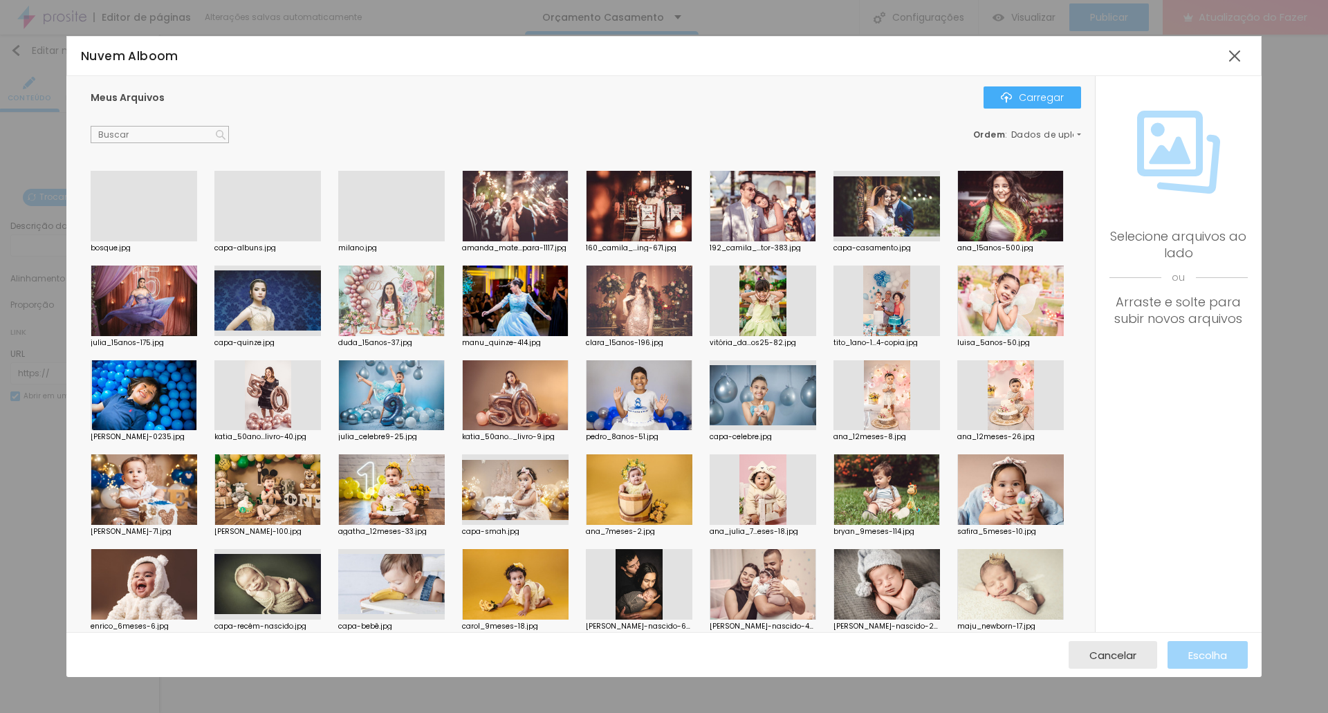
click at [259, 241] on div at bounding box center [267, 241] width 107 height 0
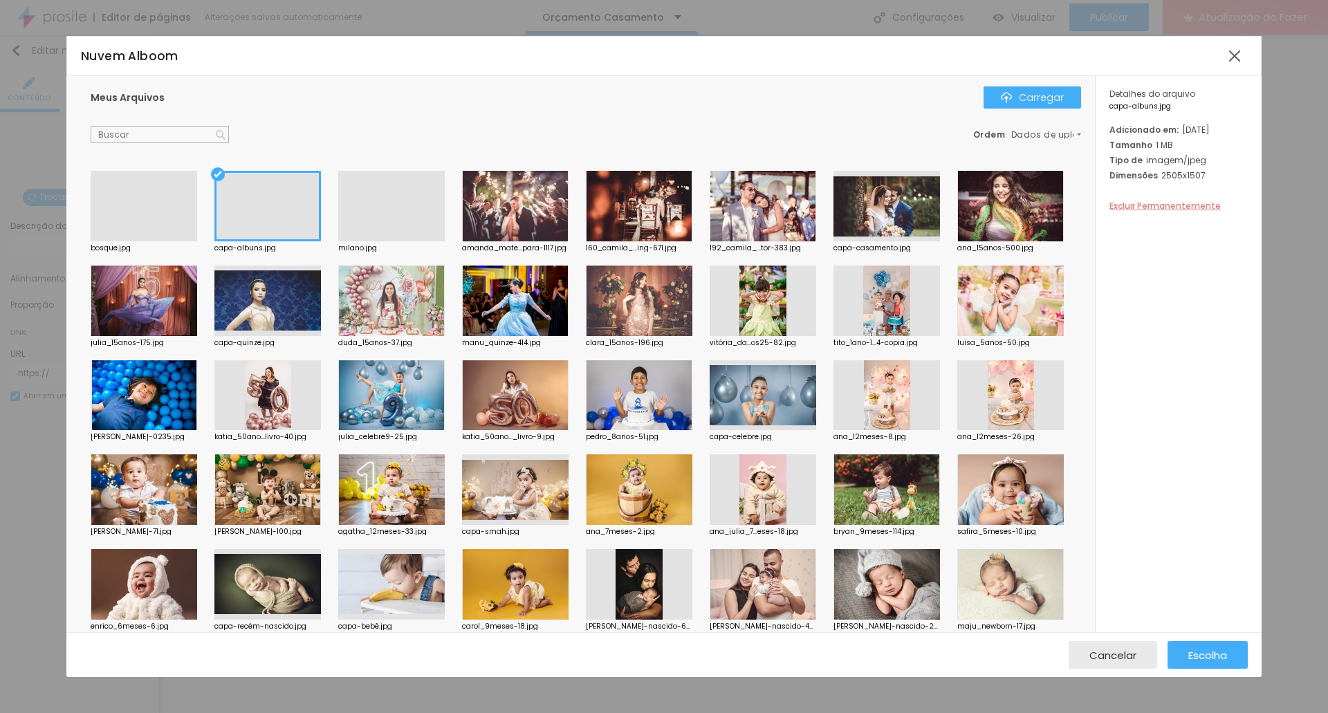
click at [718, 212] on font "Excluir Permanentemente" at bounding box center [1165, 206] width 111 height 12
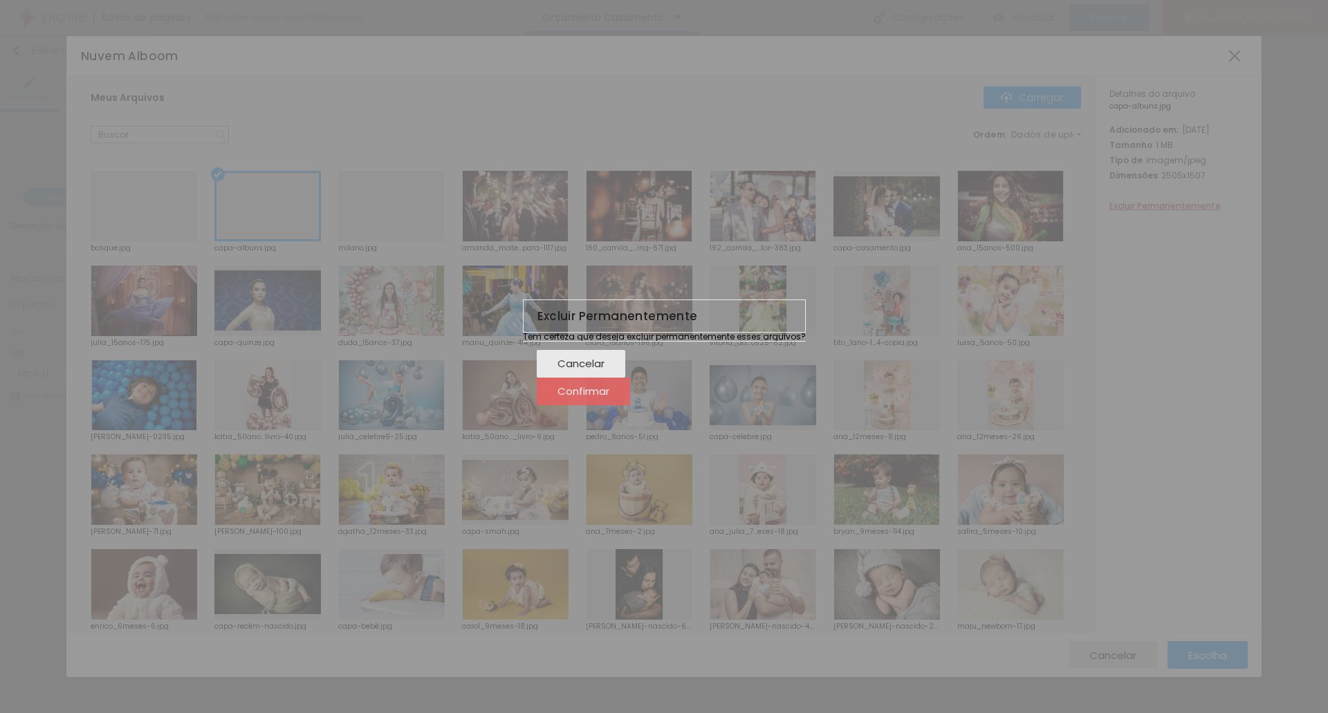
click at [609, 398] on font "Confirmar" at bounding box center [584, 391] width 52 height 15
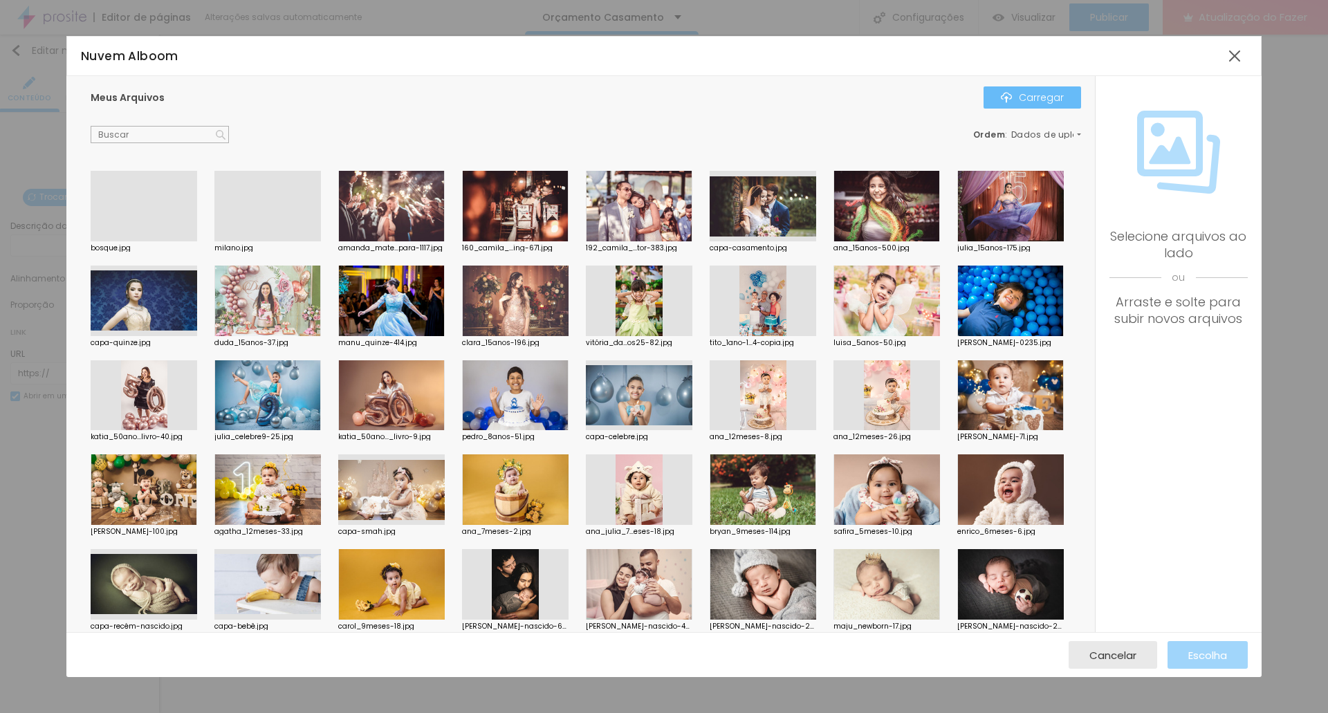
click at [718, 100] on font "Carregar" at bounding box center [1041, 98] width 45 height 14
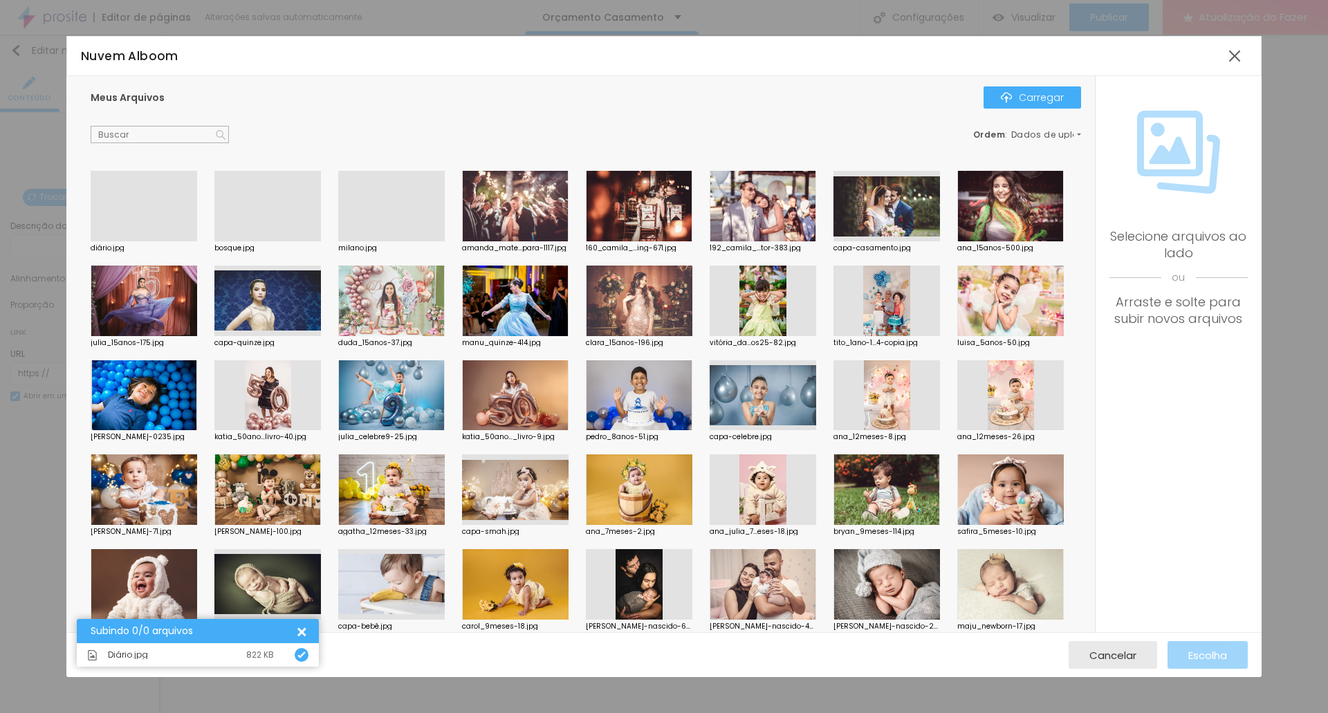
click at [143, 241] on div at bounding box center [144, 241] width 107 height 0
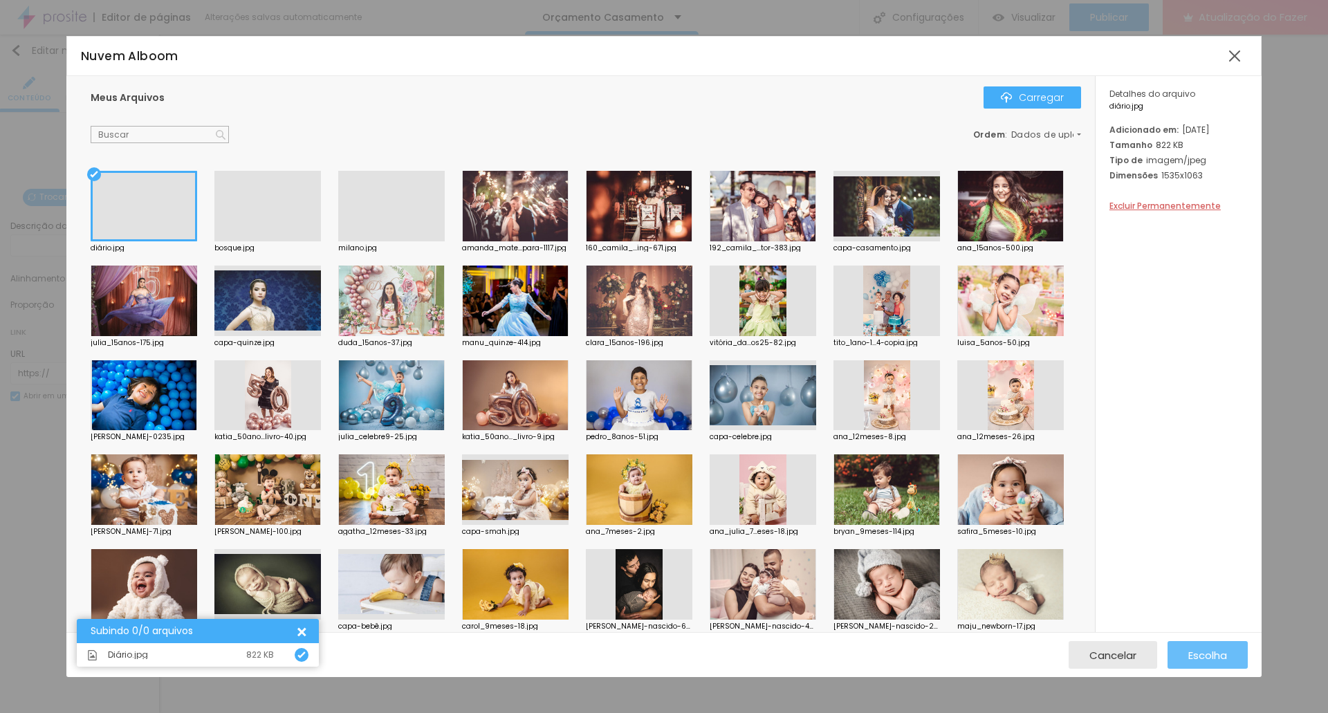
click at [718, 613] on font "Escolha" at bounding box center [1207, 655] width 39 height 15
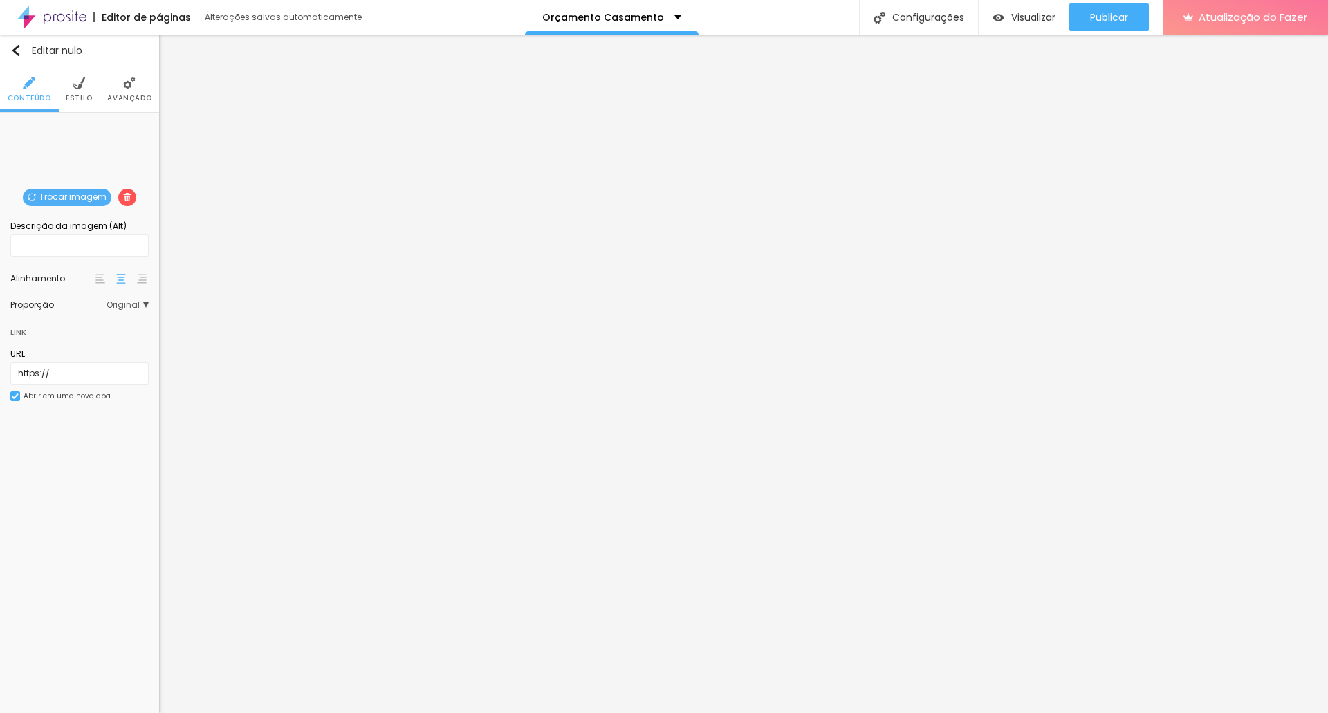
click at [86, 196] on font "Trocar imagem" at bounding box center [72, 197] width 67 height 12
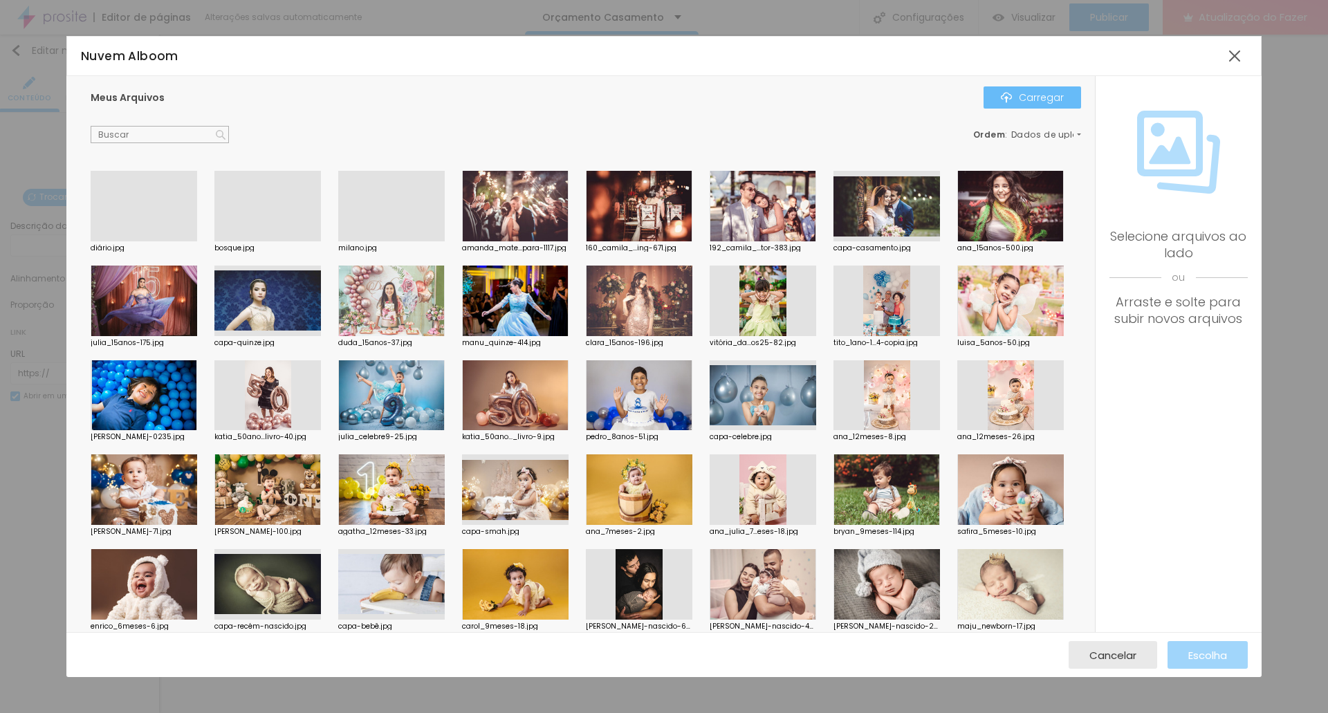
click at [718, 102] on font "Carregar" at bounding box center [1041, 98] width 45 height 14
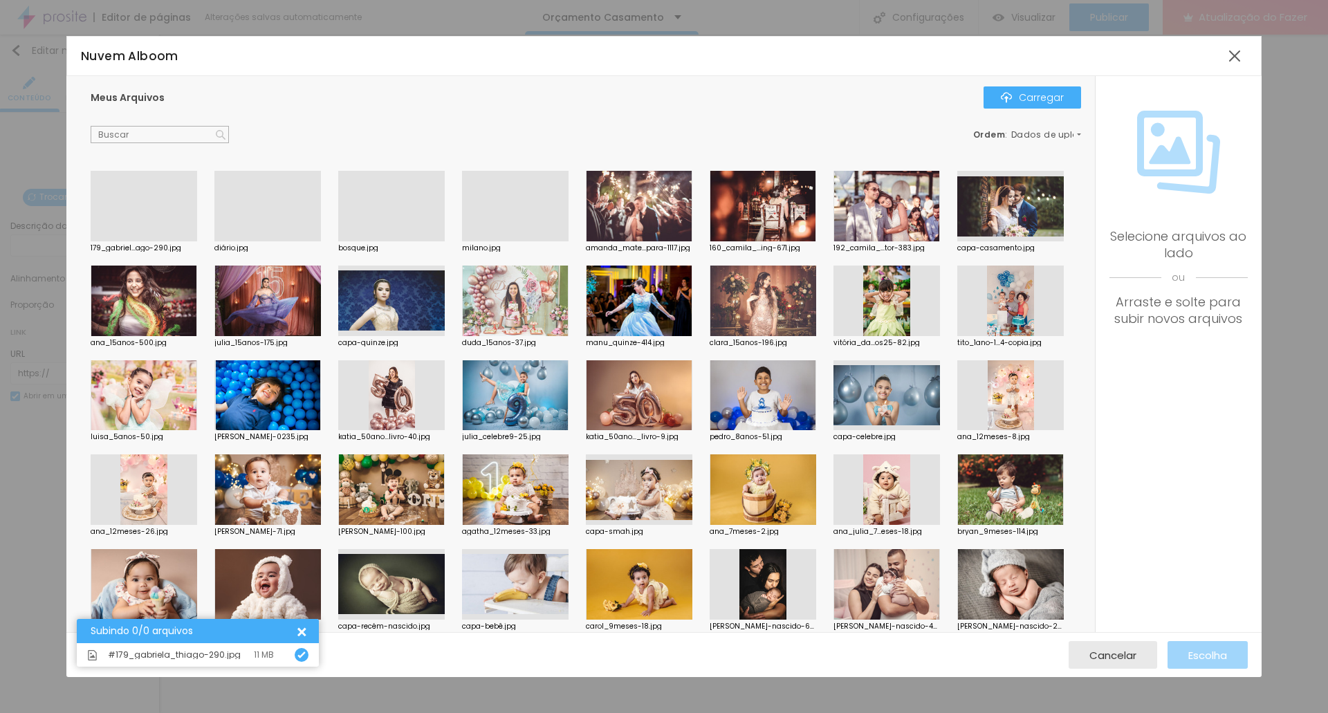
click at [147, 241] on div at bounding box center [144, 241] width 107 height 0
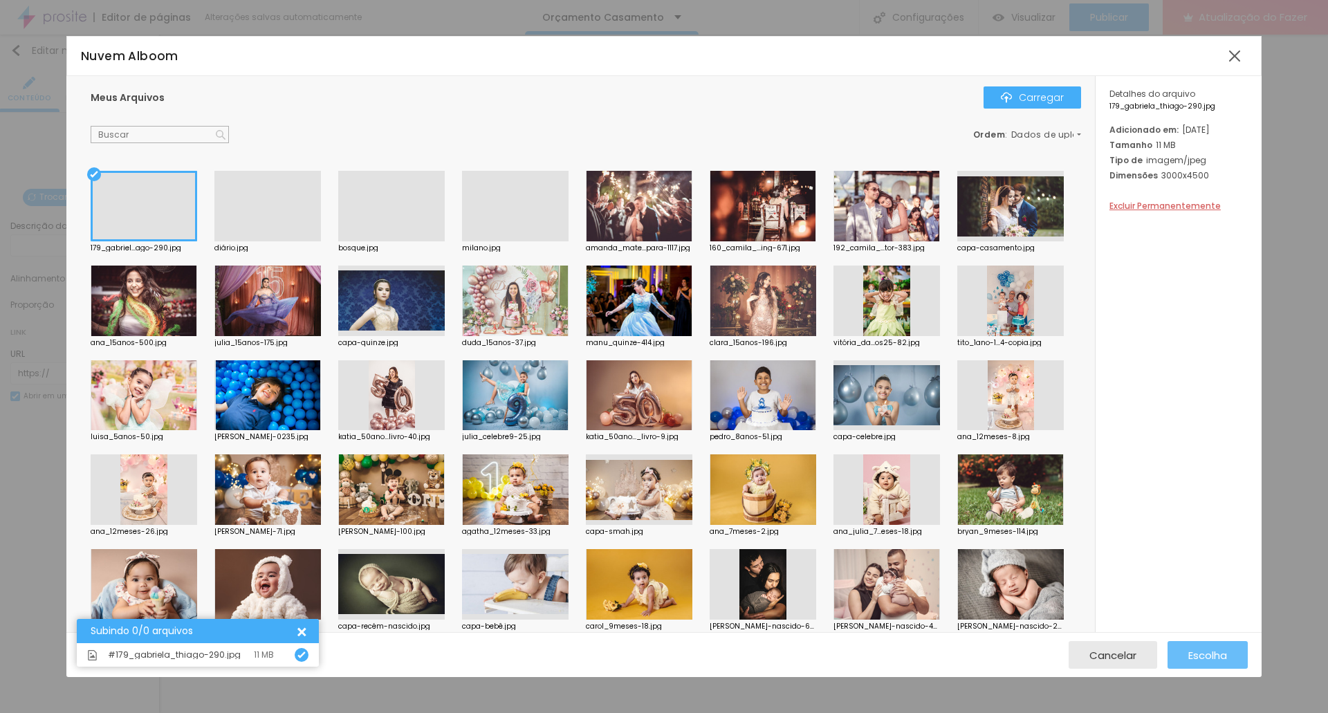
click at [718, 613] on font "Escolha" at bounding box center [1207, 655] width 39 height 15
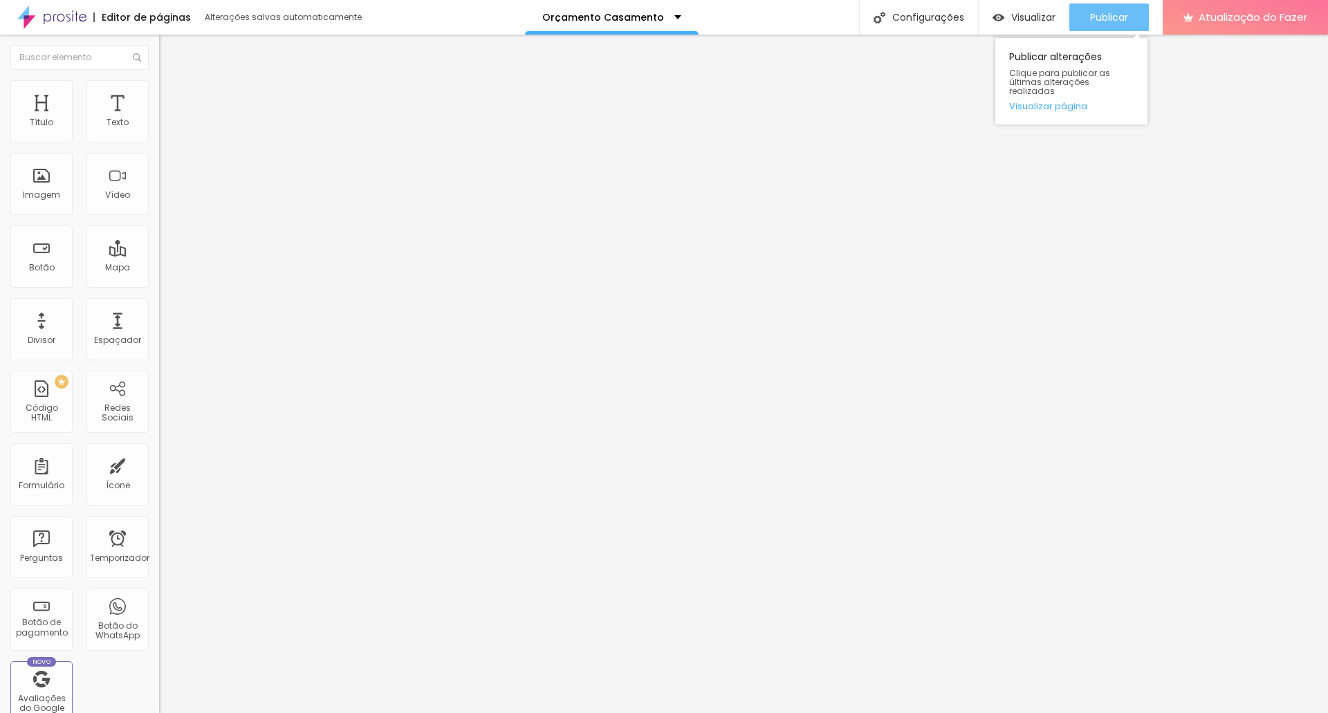
click at [718, 12] on font "Publicar" at bounding box center [1109, 17] width 38 height 14
click at [718, 23] on button "Publicar" at bounding box center [1109, 17] width 80 height 28
click at [718, 21] on font "Visualizar" at bounding box center [1033, 17] width 44 height 14
click at [618, 19] on font "Orçamento Casamento" at bounding box center [603, 17] width 122 height 14
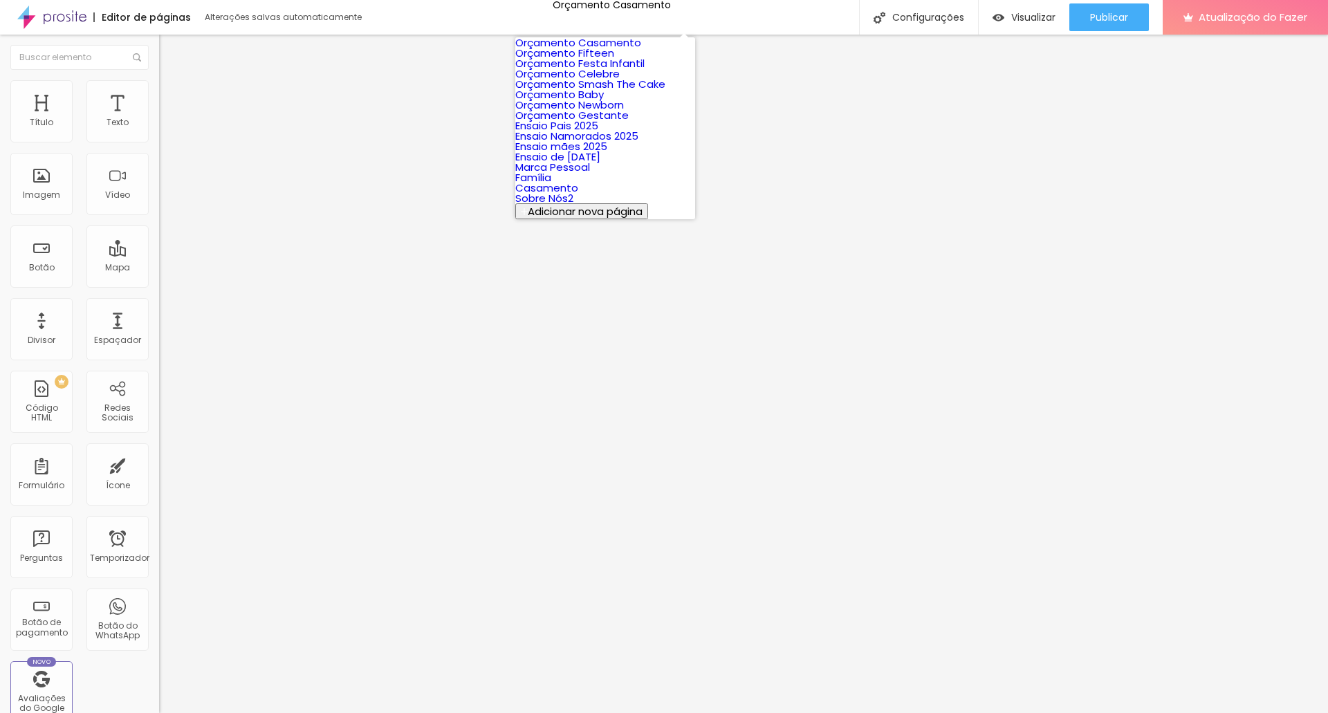
scroll to position [69, 0]
click at [614, 122] on font "Orçamento Gestante" at bounding box center [571, 115] width 113 height 15
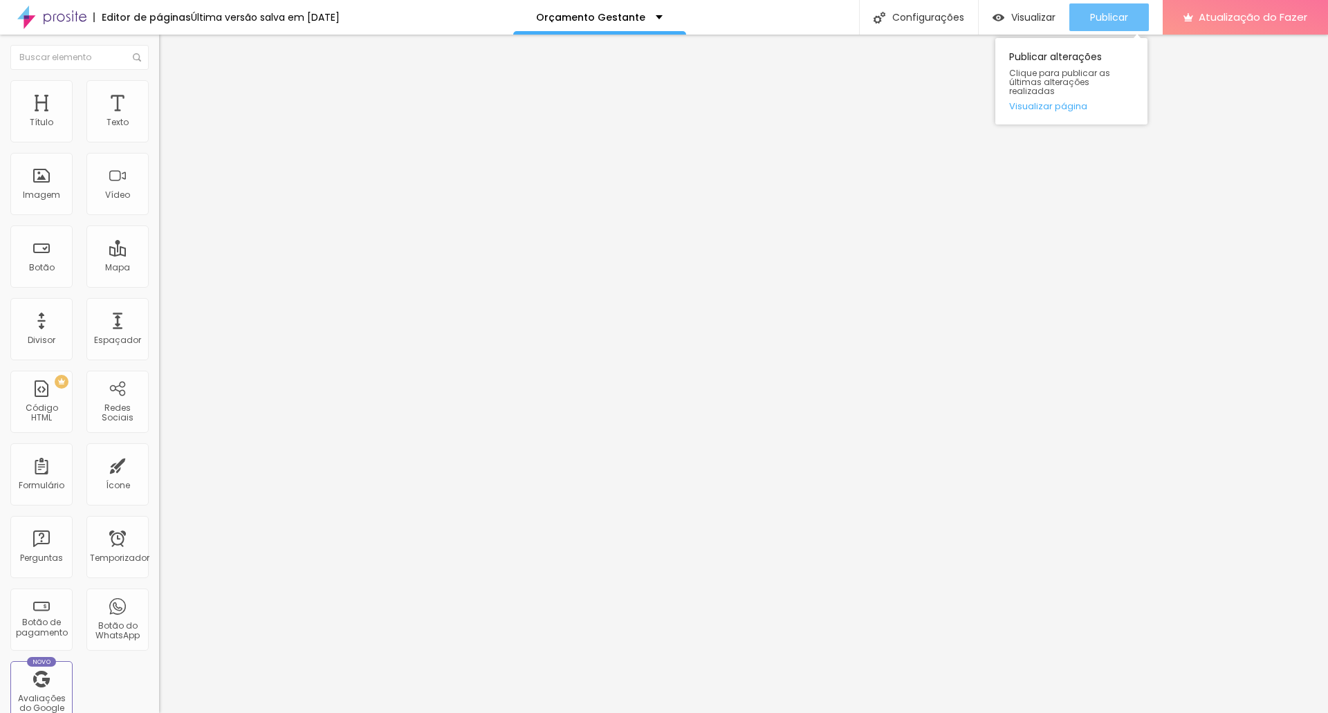
click at [1111, 19] on font "Publicar" at bounding box center [1109, 17] width 38 height 14
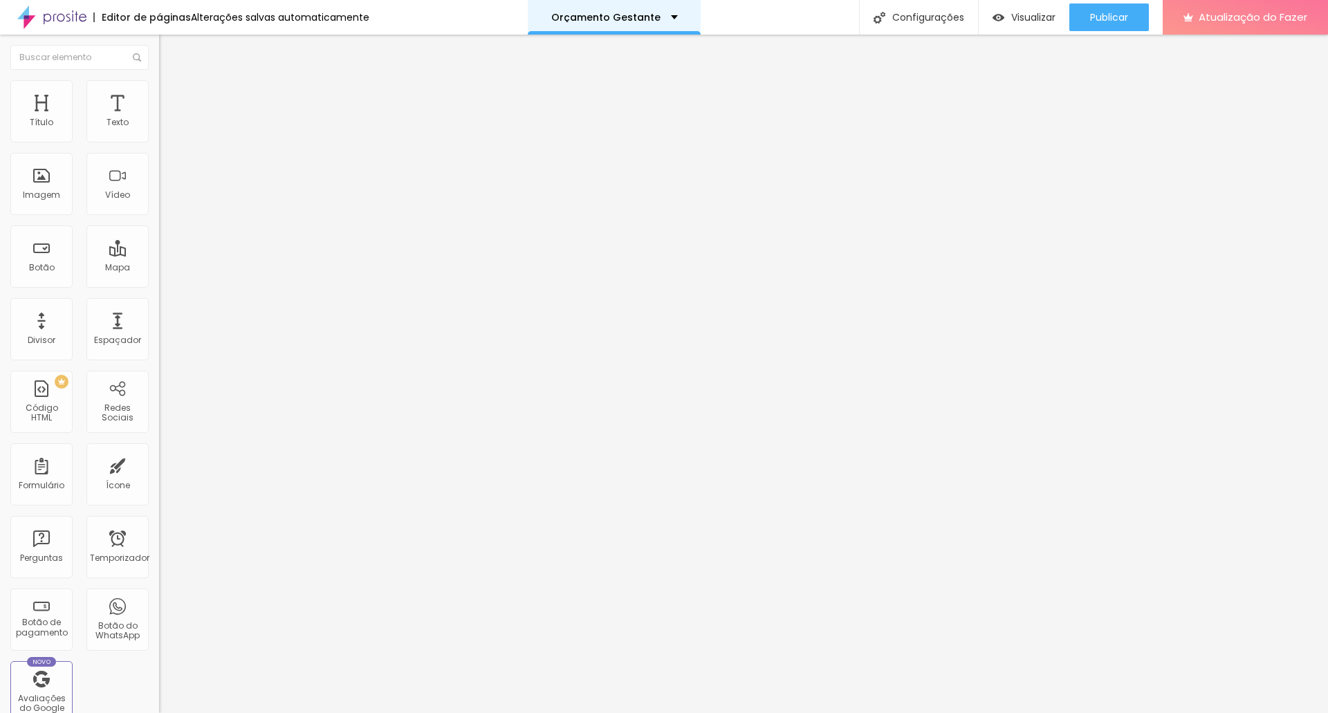
click at [646, 19] on font "Orçamento Gestante" at bounding box center [605, 17] width 109 height 14
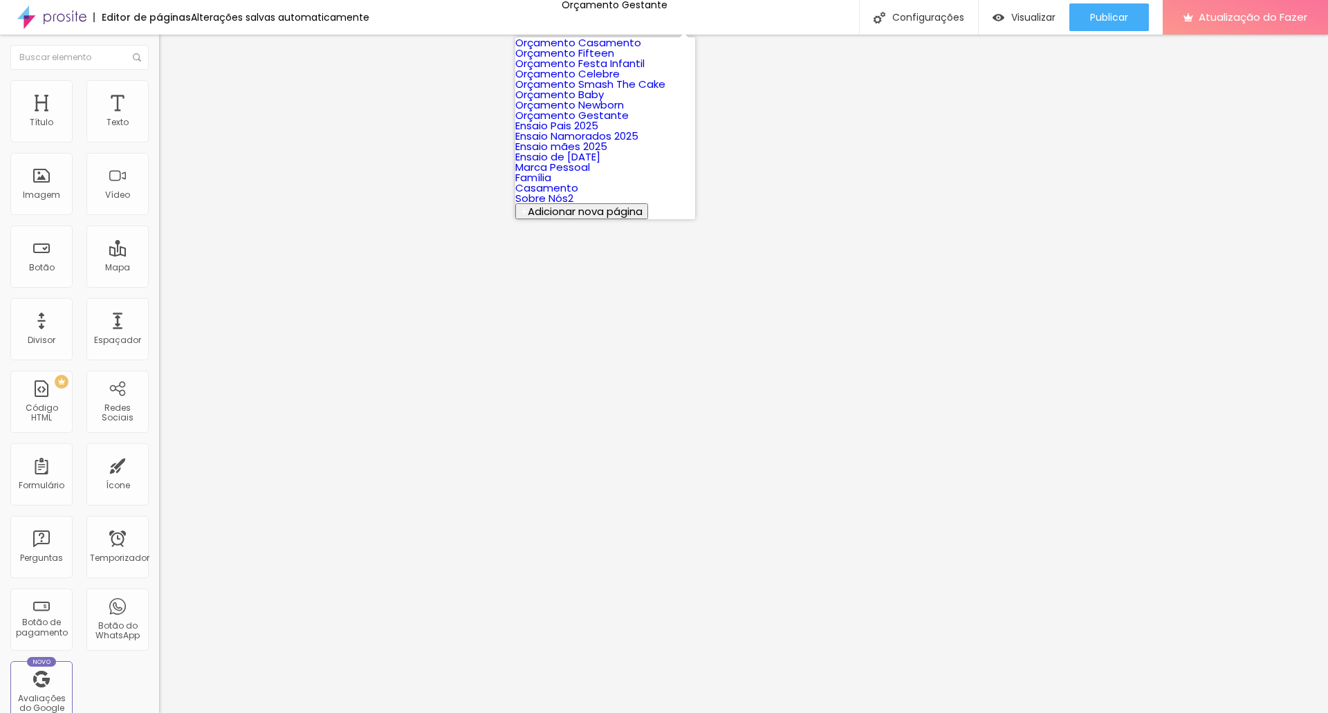
click at [622, 112] on font "Orçamento Newborn" at bounding box center [569, 105] width 109 height 15
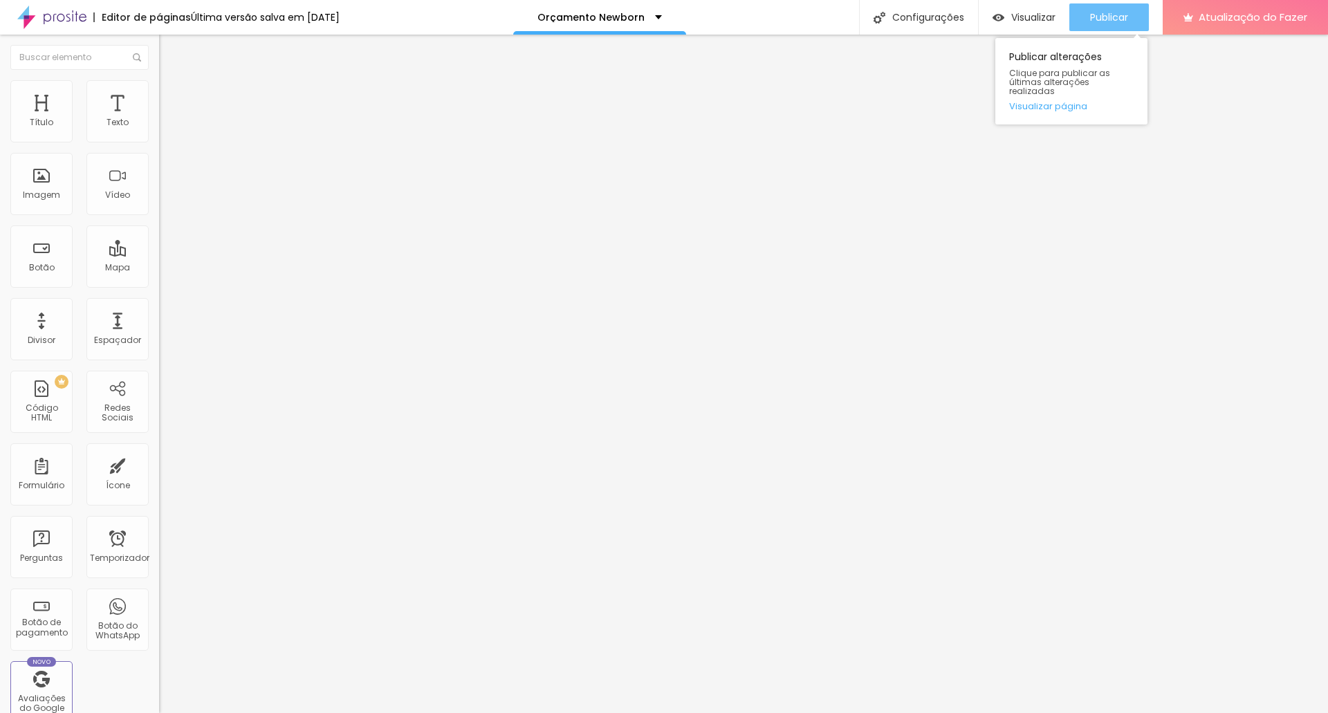
click at [1094, 17] on font "Publicar" at bounding box center [1109, 17] width 38 height 14
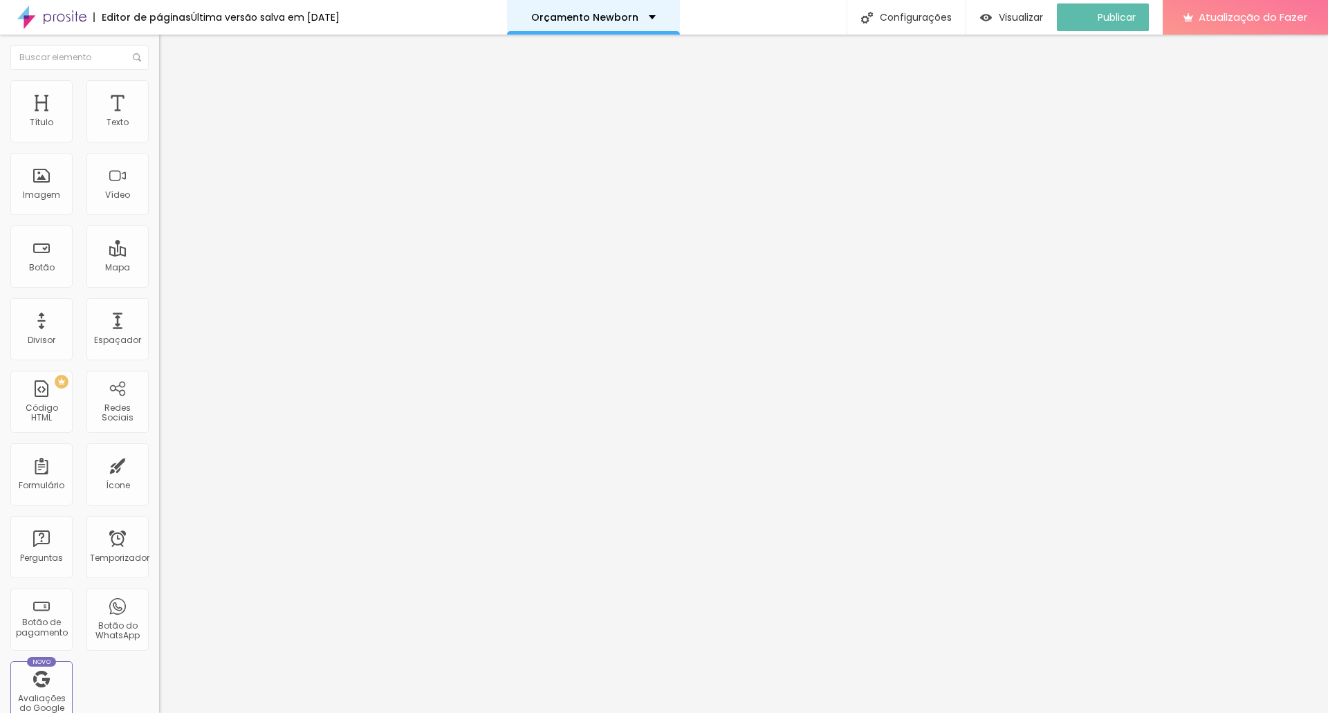
click at [637, 10] on div "Orçamento Newborn" at bounding box center [593, 17] width 173 height 35
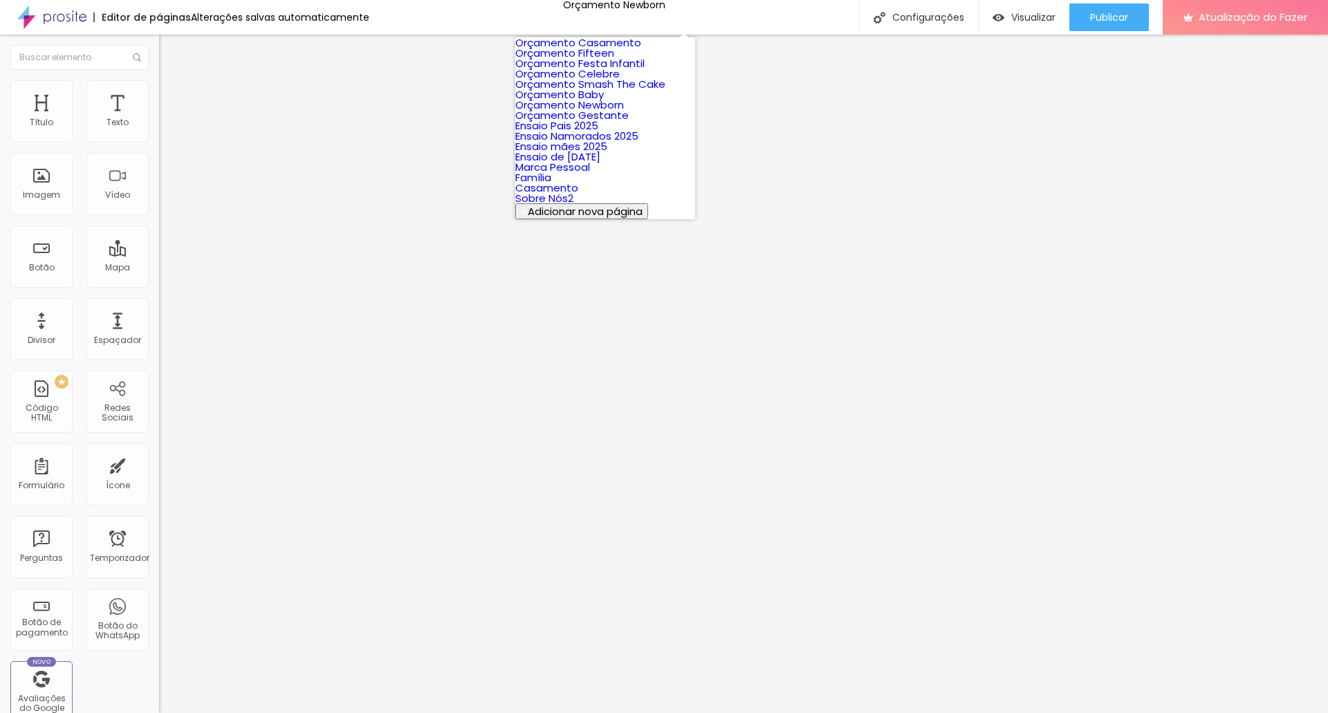
click at [604, 102] on link "Orçamento Baby" at bounding box center [559, 94] width 89 height 15
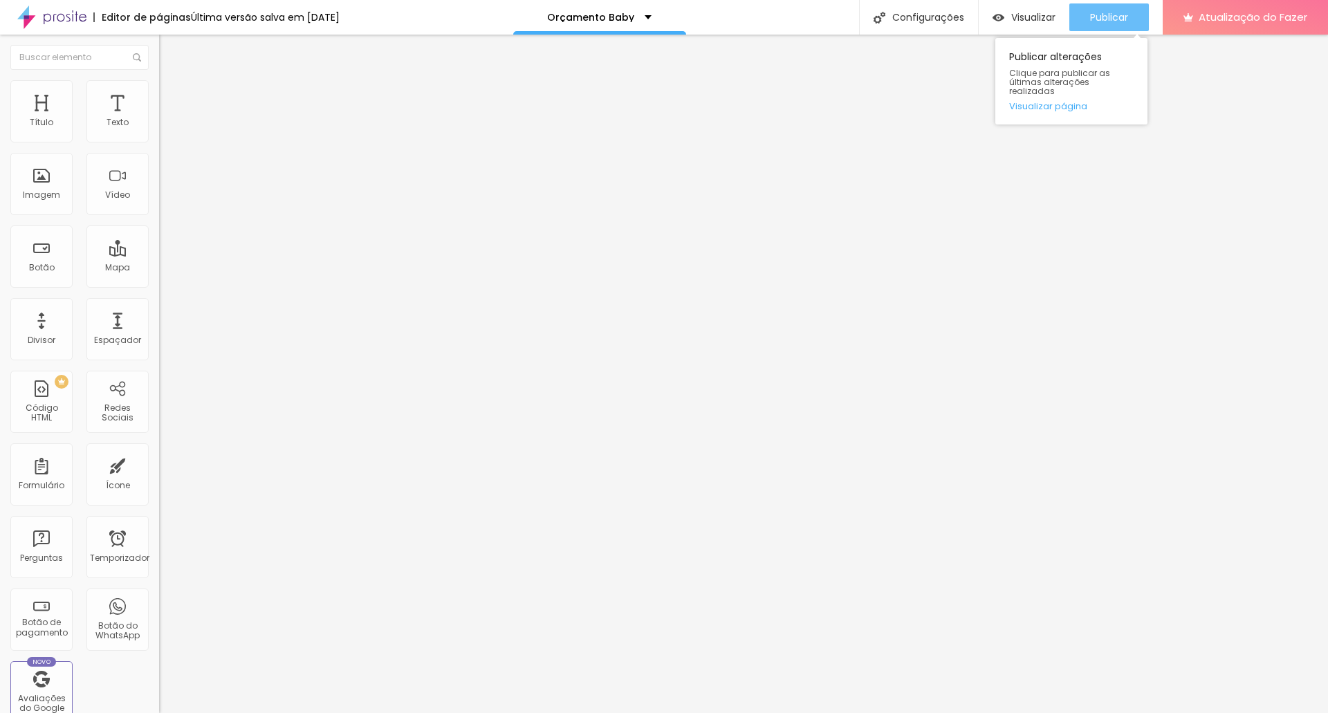
click at [1094, 13] on font "Publicar" at bounding box center [1109, 17] width 38 height 14
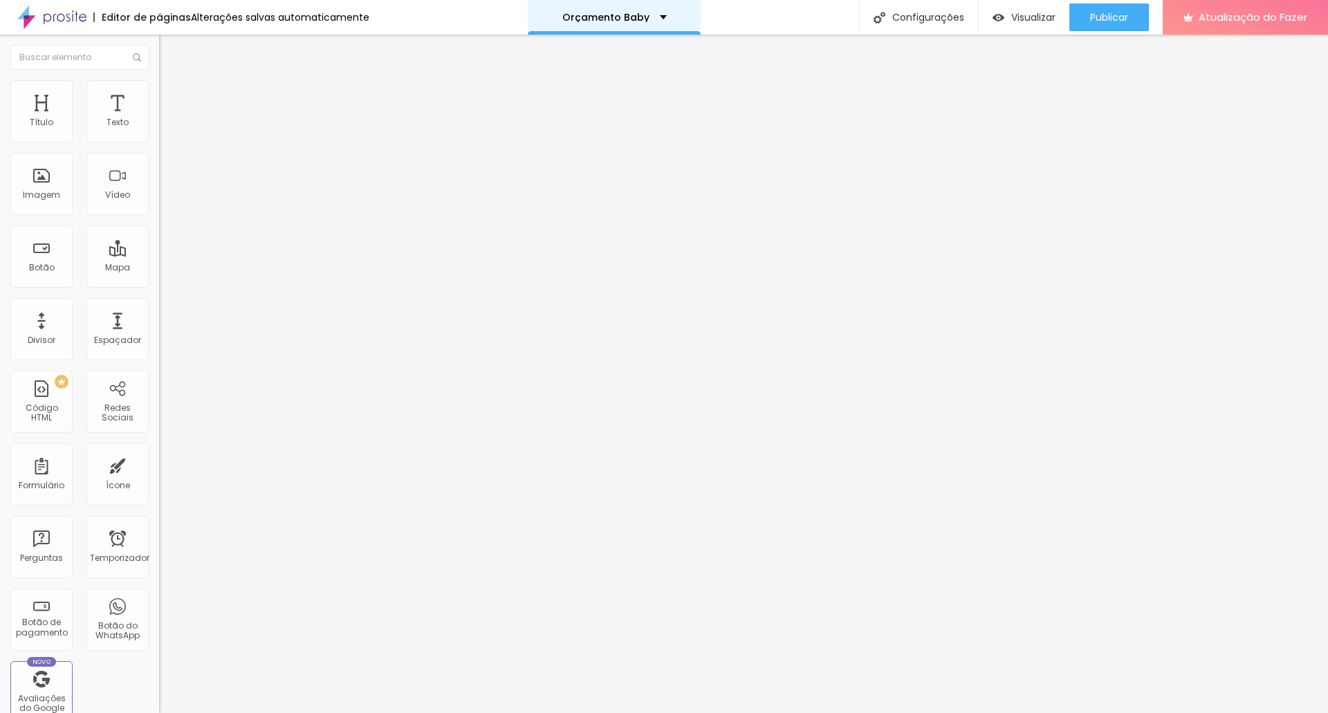
click at [620, 19] on font "Orçamento Baby" at bounding box center [605, 17] width 87 height 14
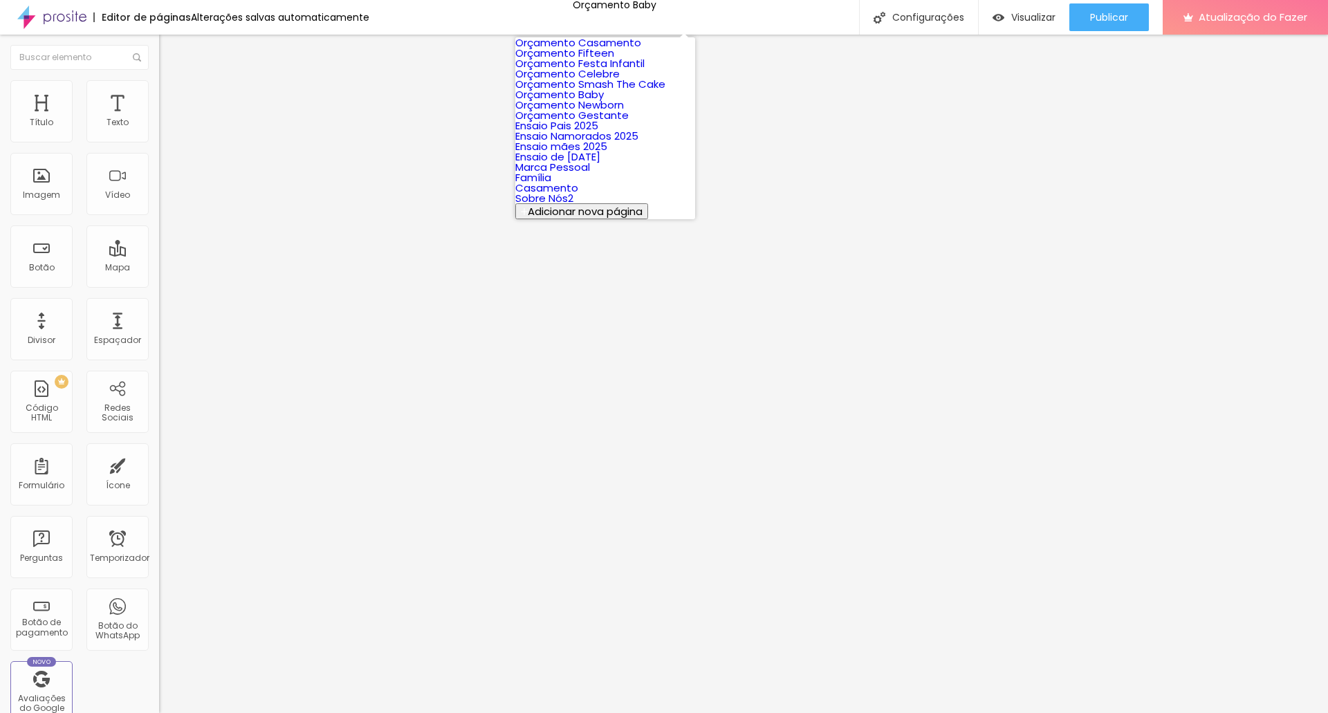
click at [613, 91] on font "Orçamento Smash The Cake" at bounding box center [590, 84] width 150 height 15
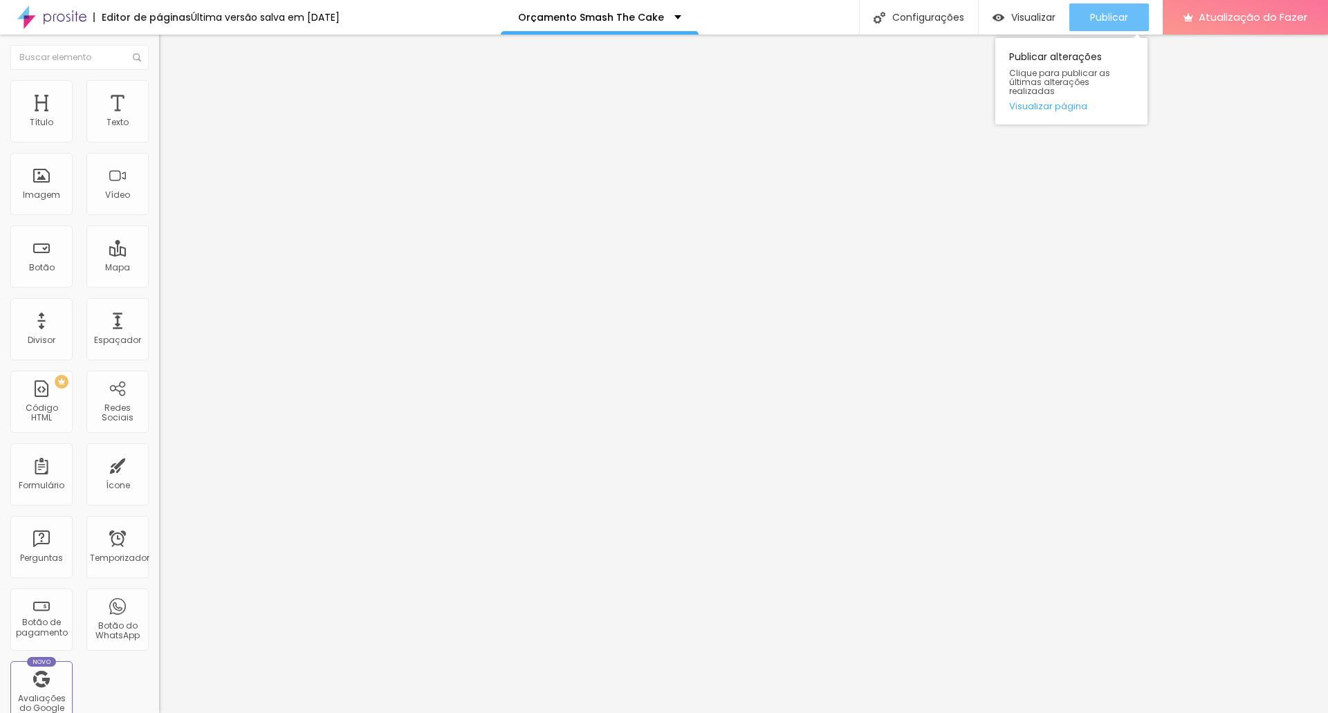
click at [1117, 19] on font "Publicar" at bounding box center [1109, 17] width 38 height 14
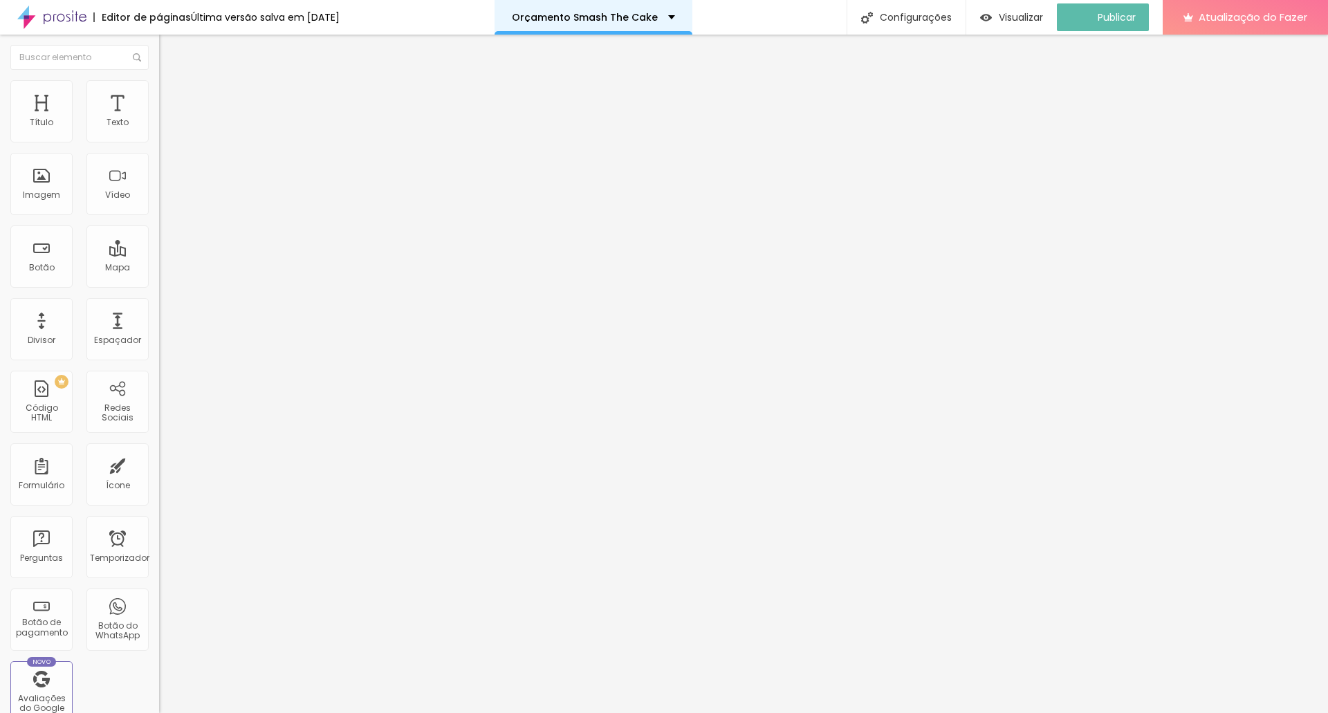
click at [639, 12] on font "Orçamento Smash The Cake" at bounding box center [585, 17] width 146 height 14
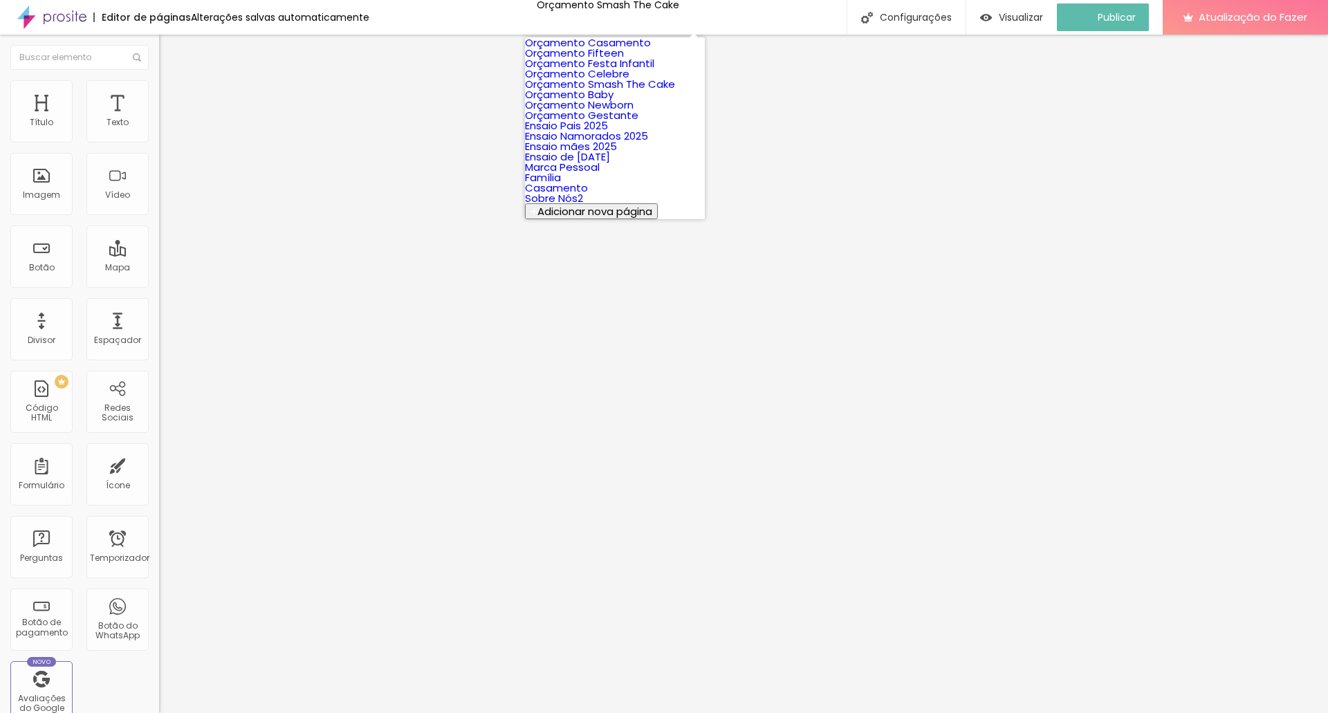
click at [629, 81] on font "Orçamento Celebre" at bounding box center [577, 73] width 104 height 15
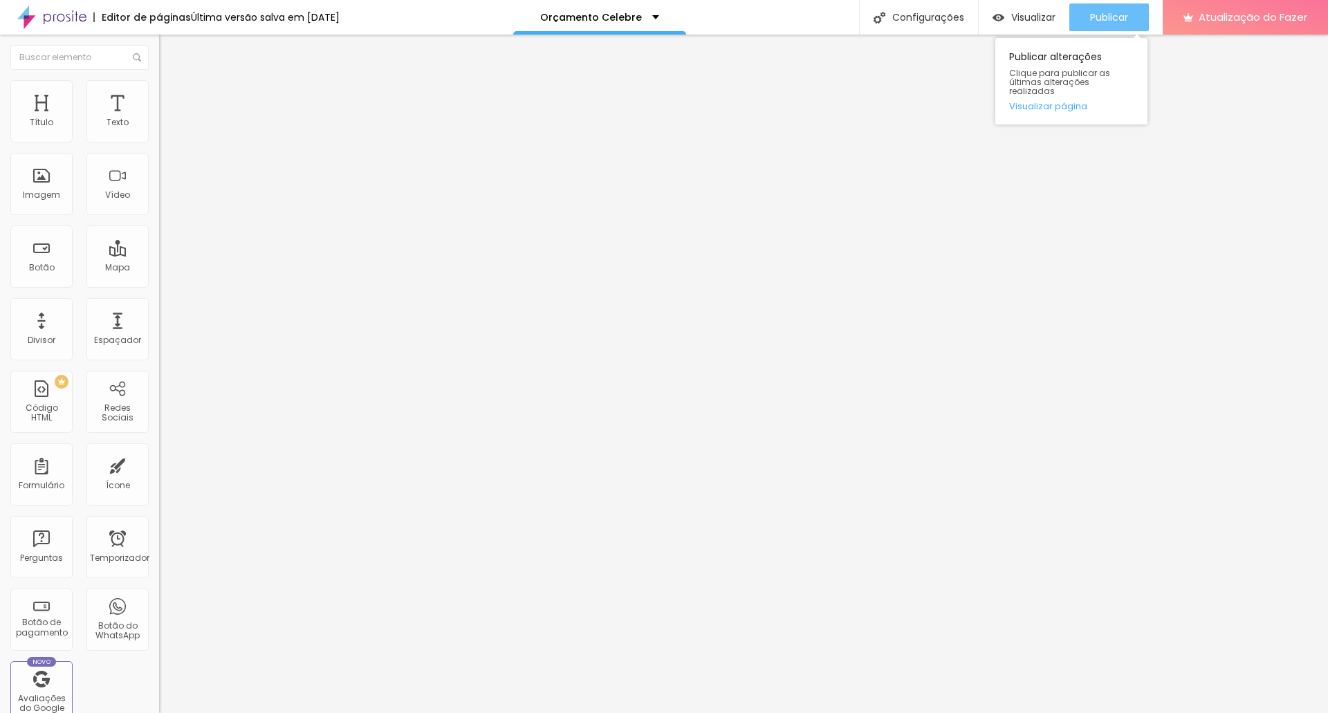
click at [1101, 14] on font "Publicar" at bounding box center [1109, 17] width 38 height 14
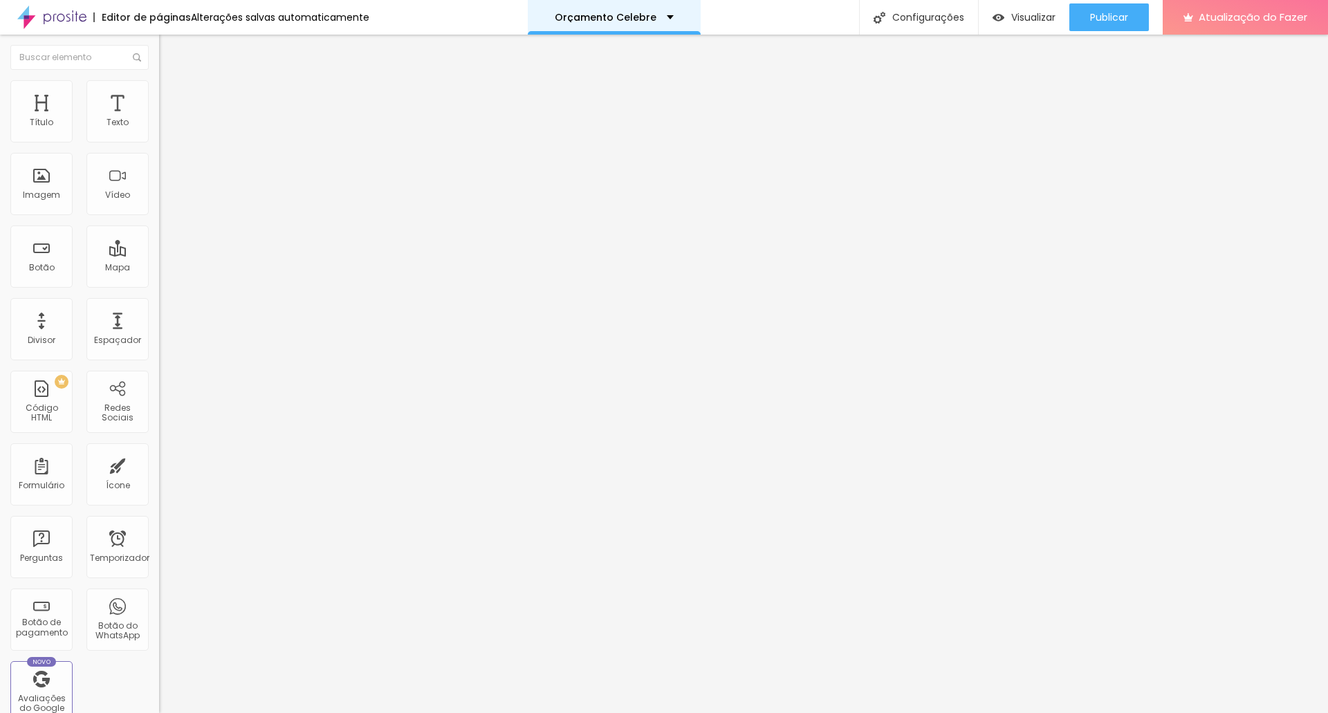
click at [625, 19] on font "Orçamento Celebre" at bounding box center [606, 17] width 102 height 14
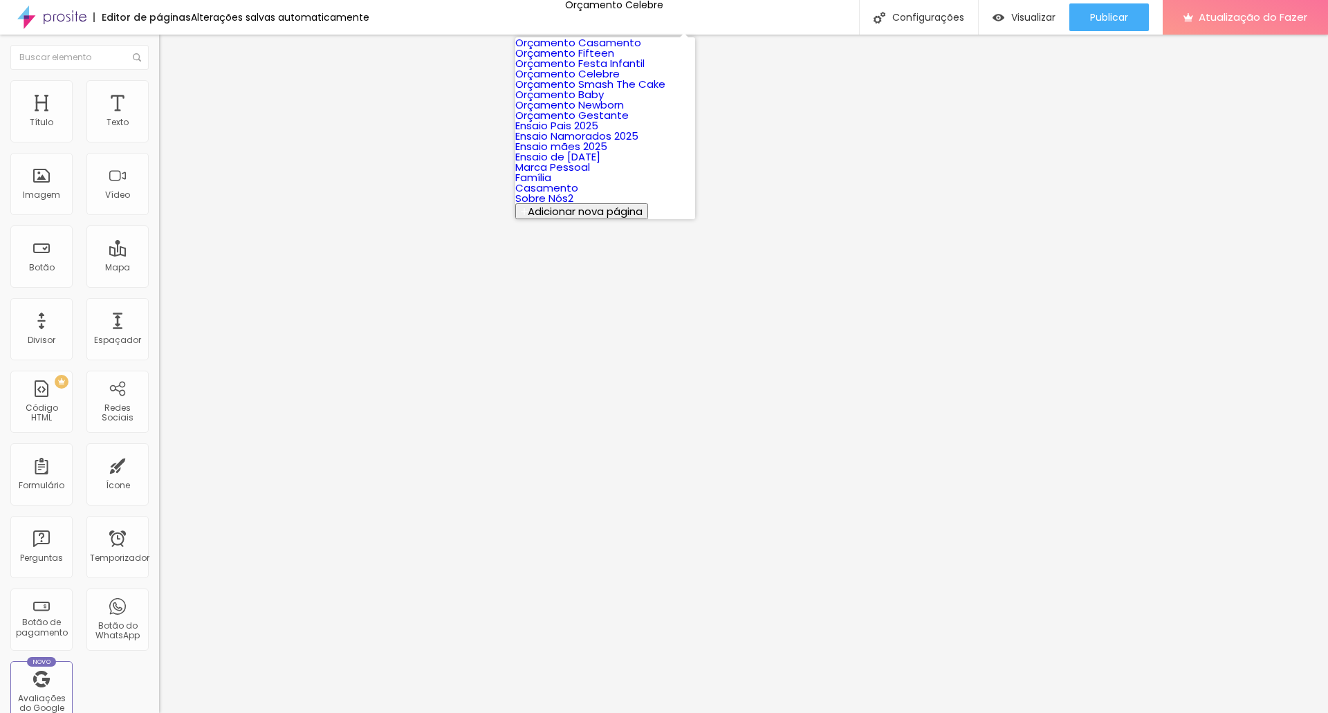
click at [618, 71] on font "Orçamento Festa Infantil" at bounding box center [579, 63] width 129 height 15
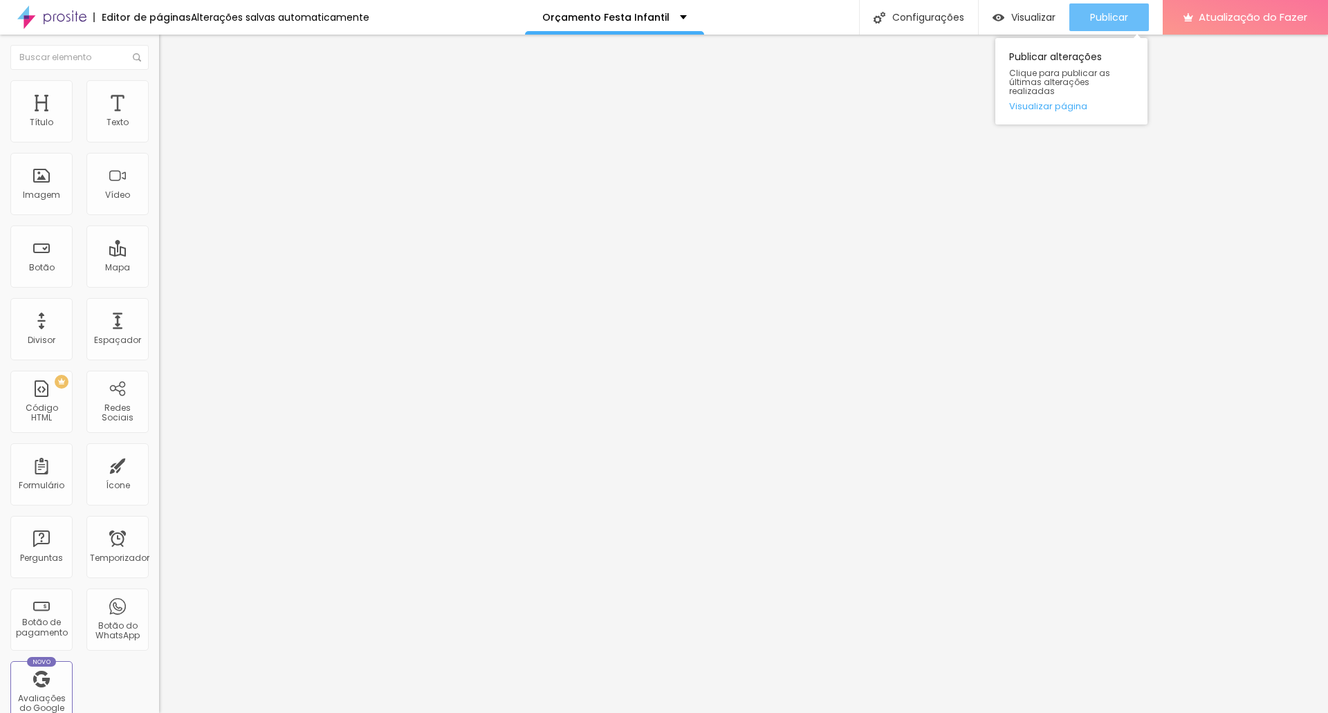
click at [1112, 17] on font "Publicar" at bounding box center [1109, 17] width 38 height 14
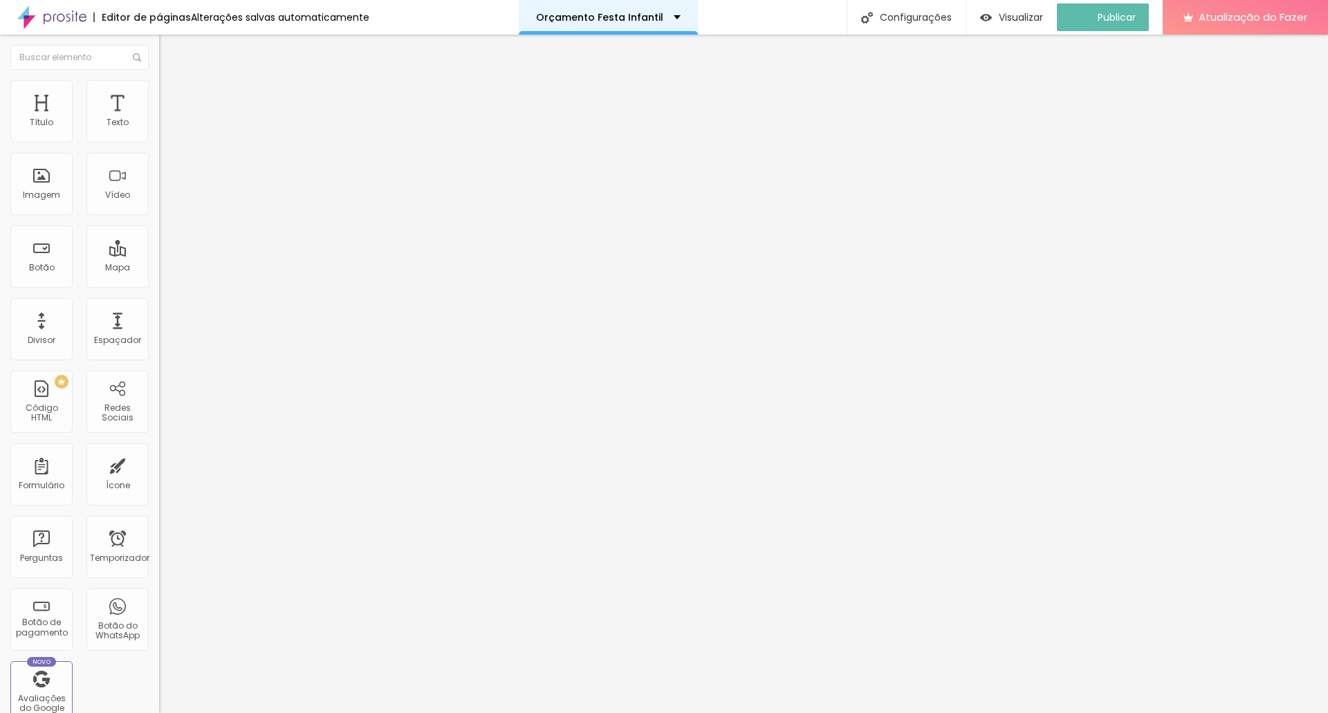
click at [625, 13] on font "Orçamento Festa Infantil" at bounding box center [599, 17] width 127 height 14
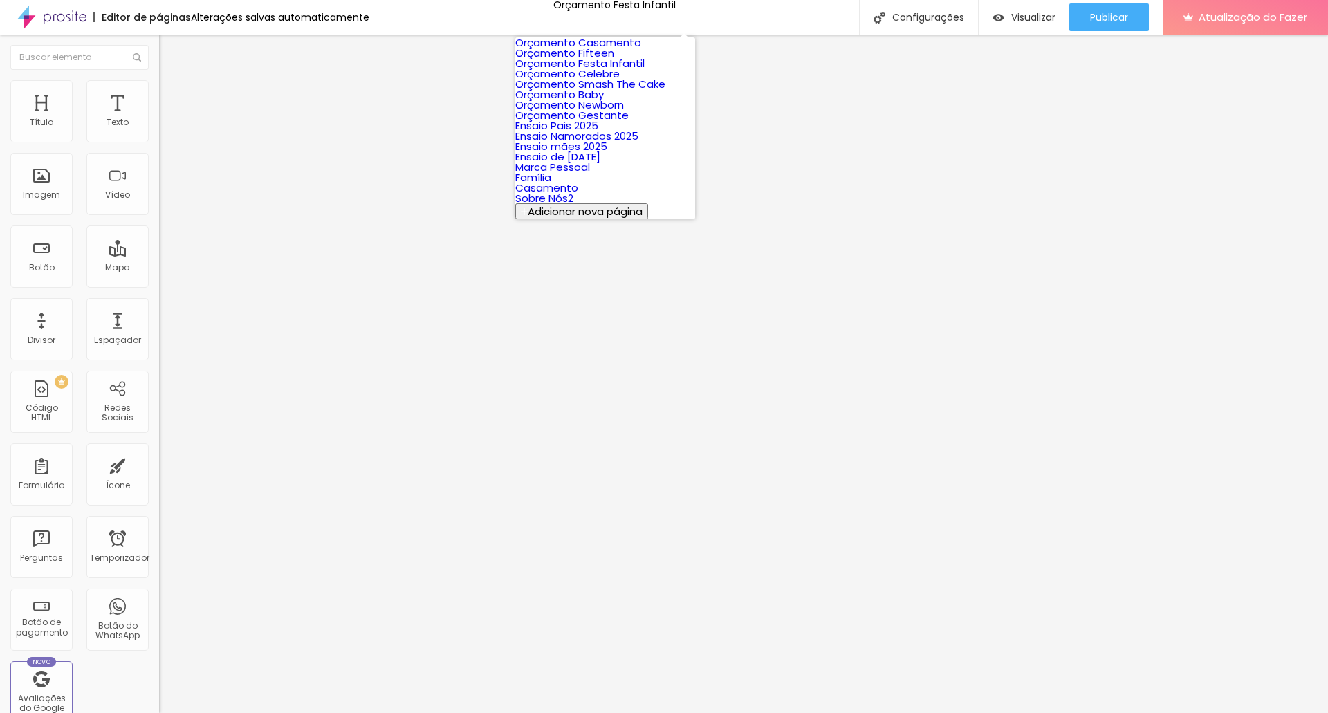
click at [614, 60] on link "Orçamento Fifteen" at bounding box center [564, 53] width 99 height 15
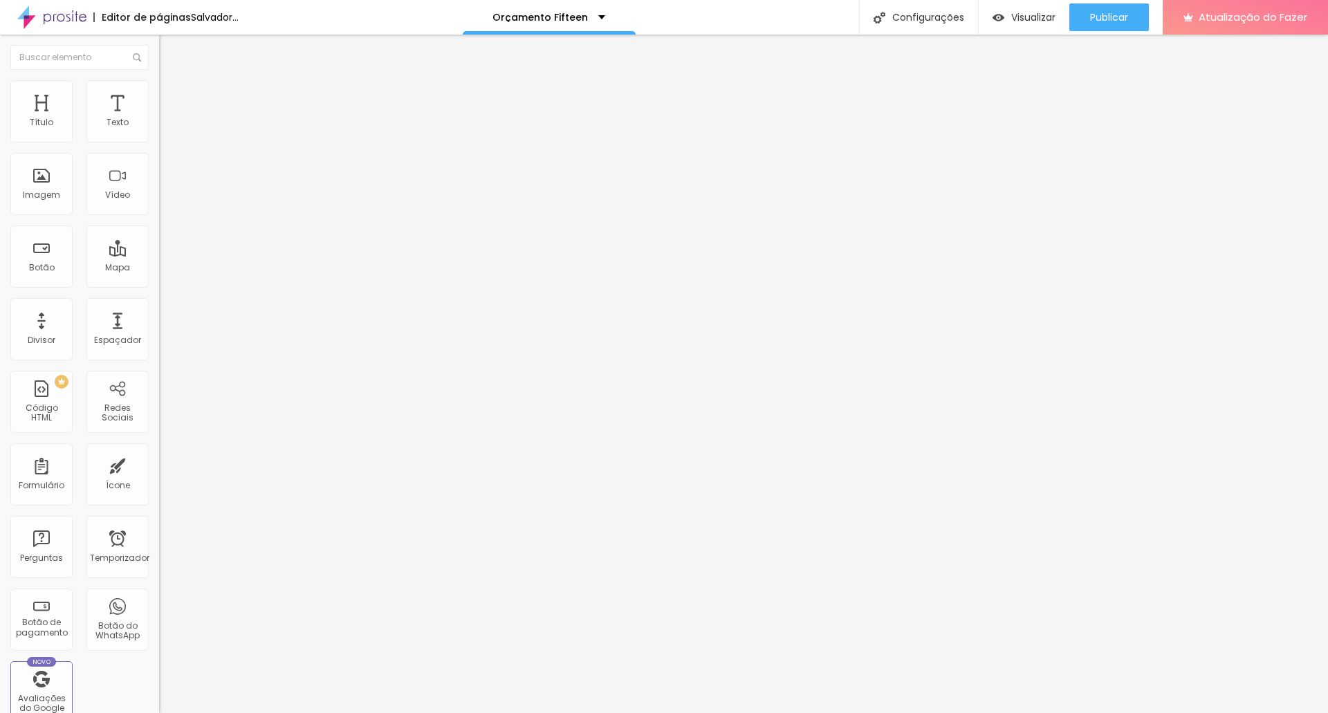
click at [159, 133] on button "button" at bounding box center [168, 125] width 19 height 15
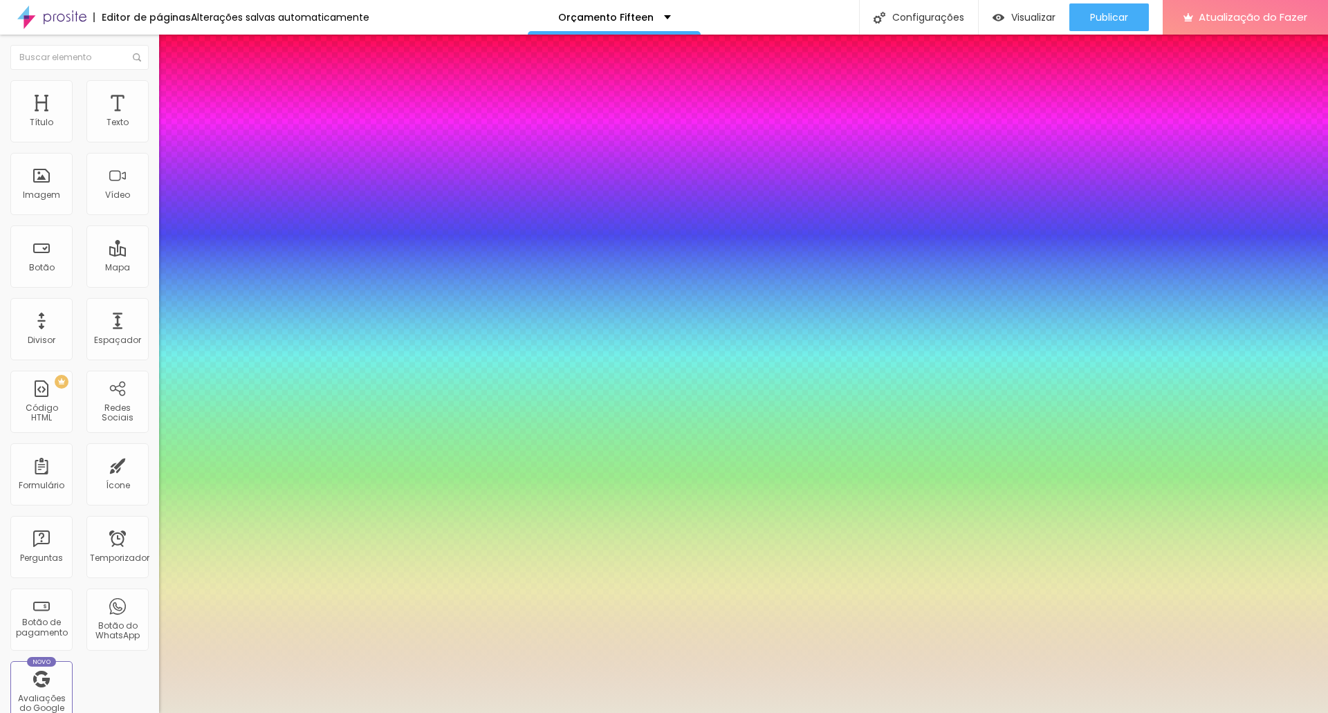
type input "1"
type input "8"
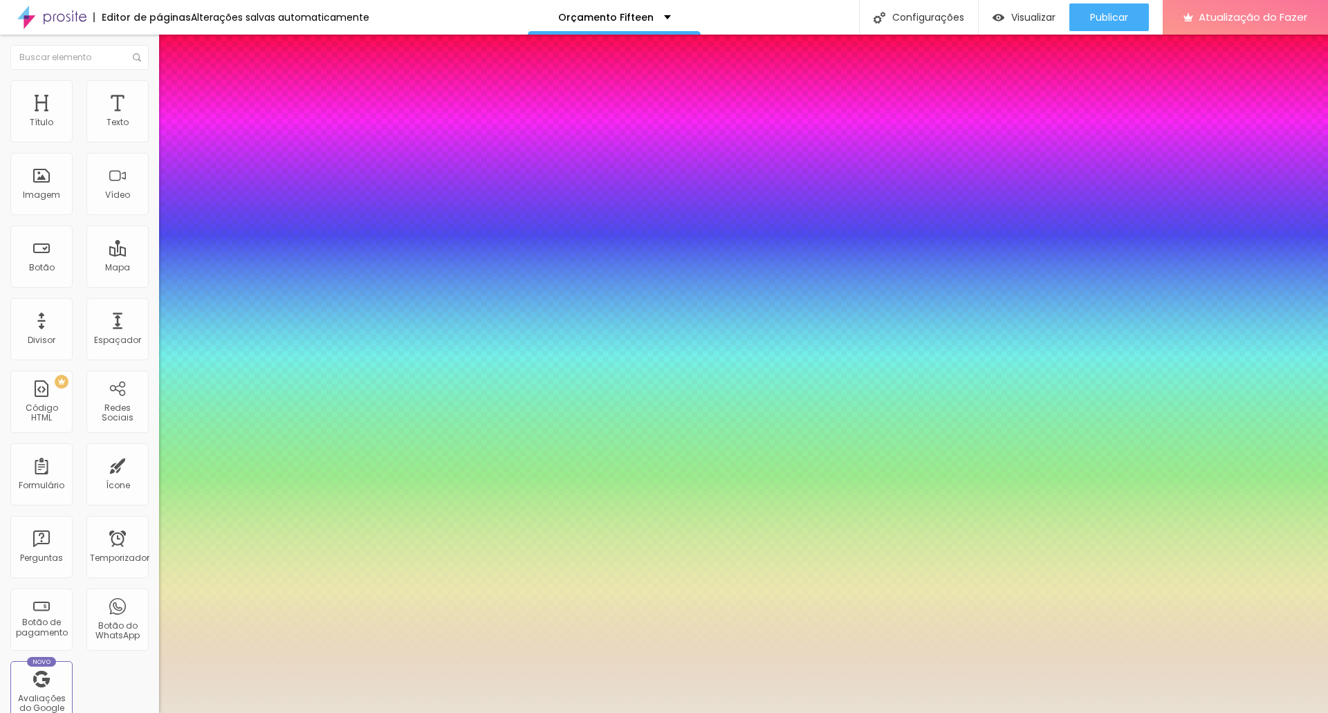
type input "3"
type input "1"
type input "35"
type input "1"
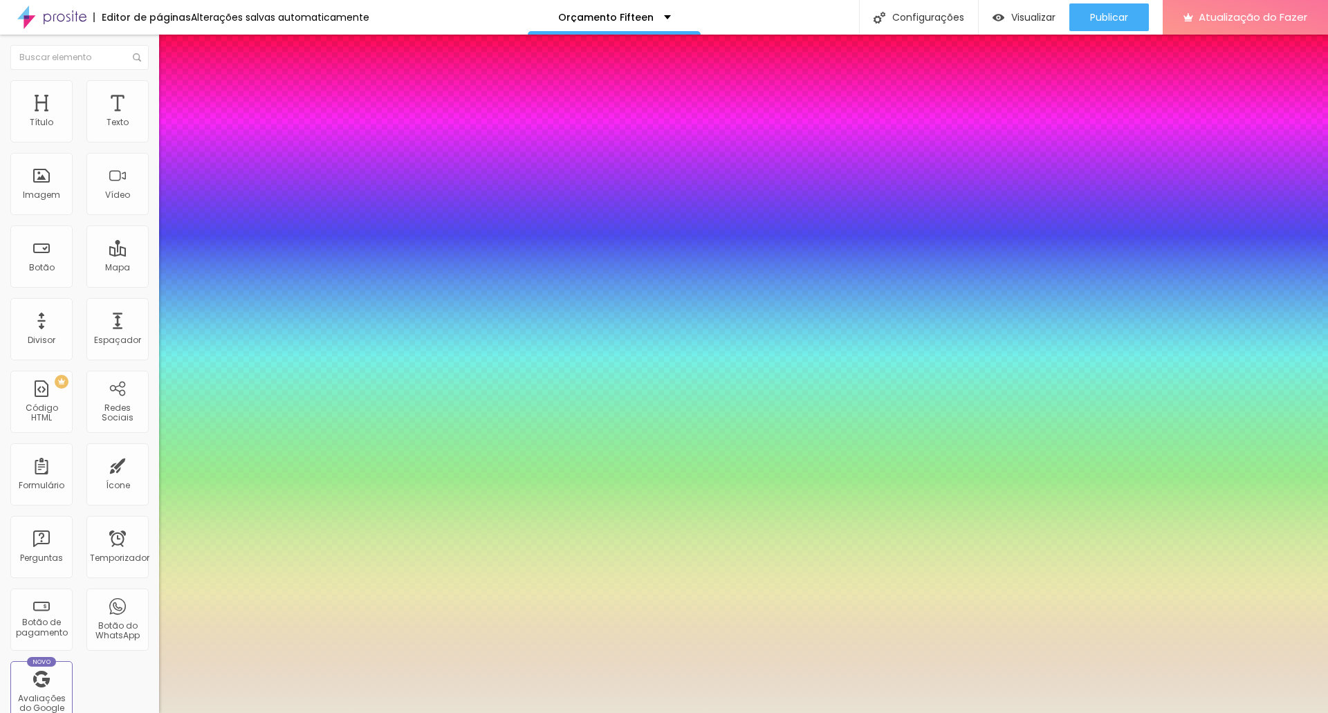
type input "18"
type input "1"
click at [986, 713] on div at bounding box center [664, 713] width 1328 height 0
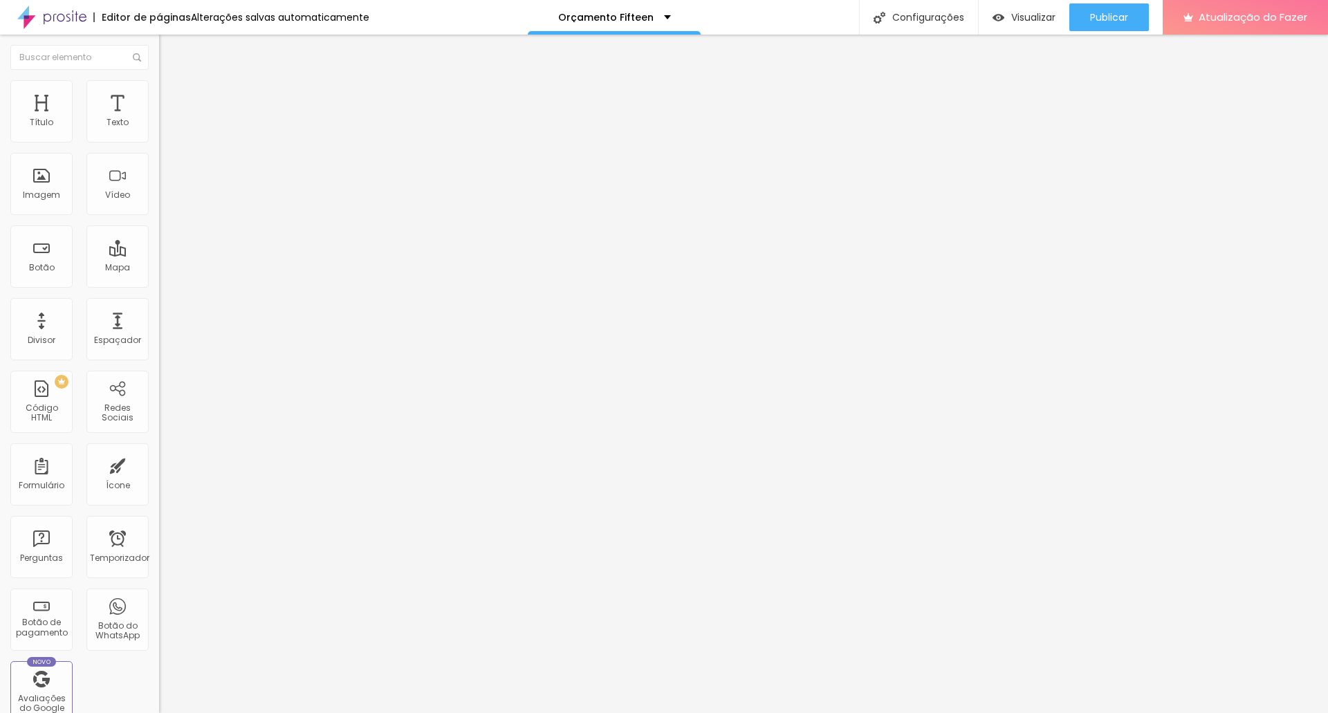
click at [166, 127] on icon "button" at bounding box center [169, 125] width 6 height 6
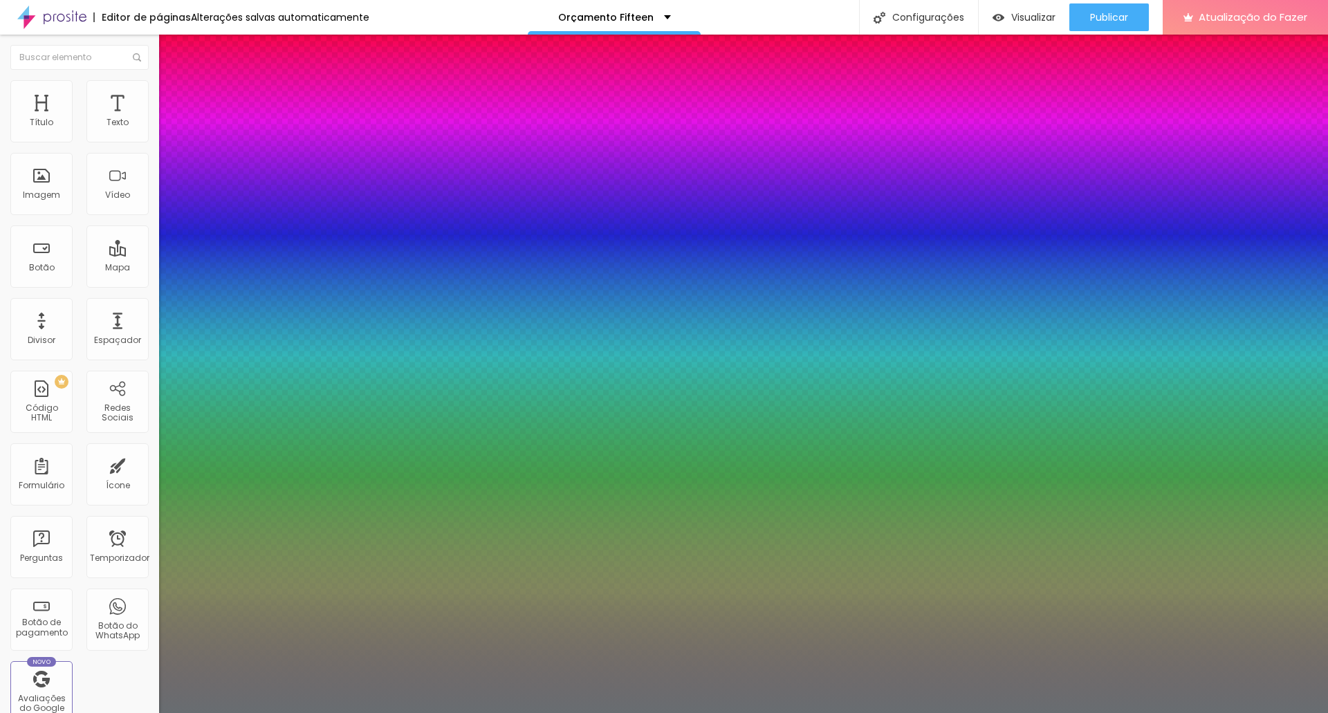
type input "1"
type input "8"
type input "3"
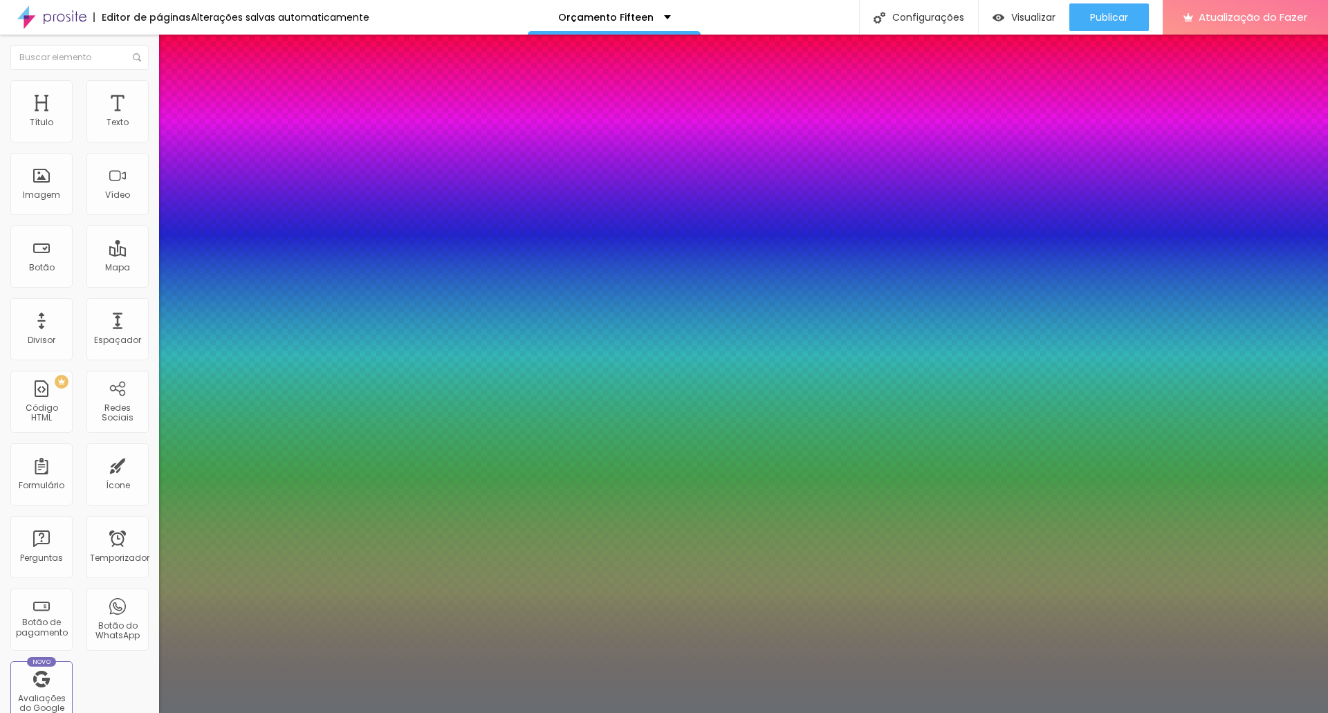
type input "1"
type input "35"
type input "1"
type input "35"
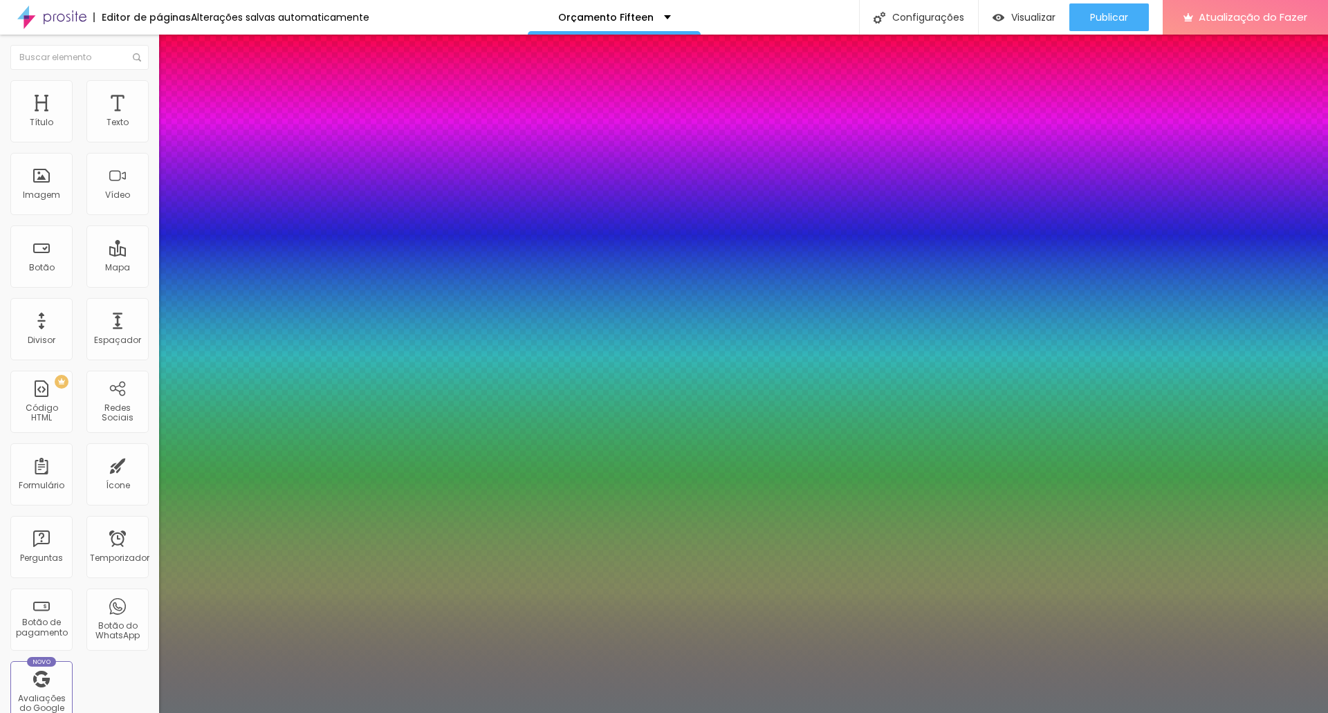
click at [714, 713] on div at bounding box center [664, 713] width 1328 height 0
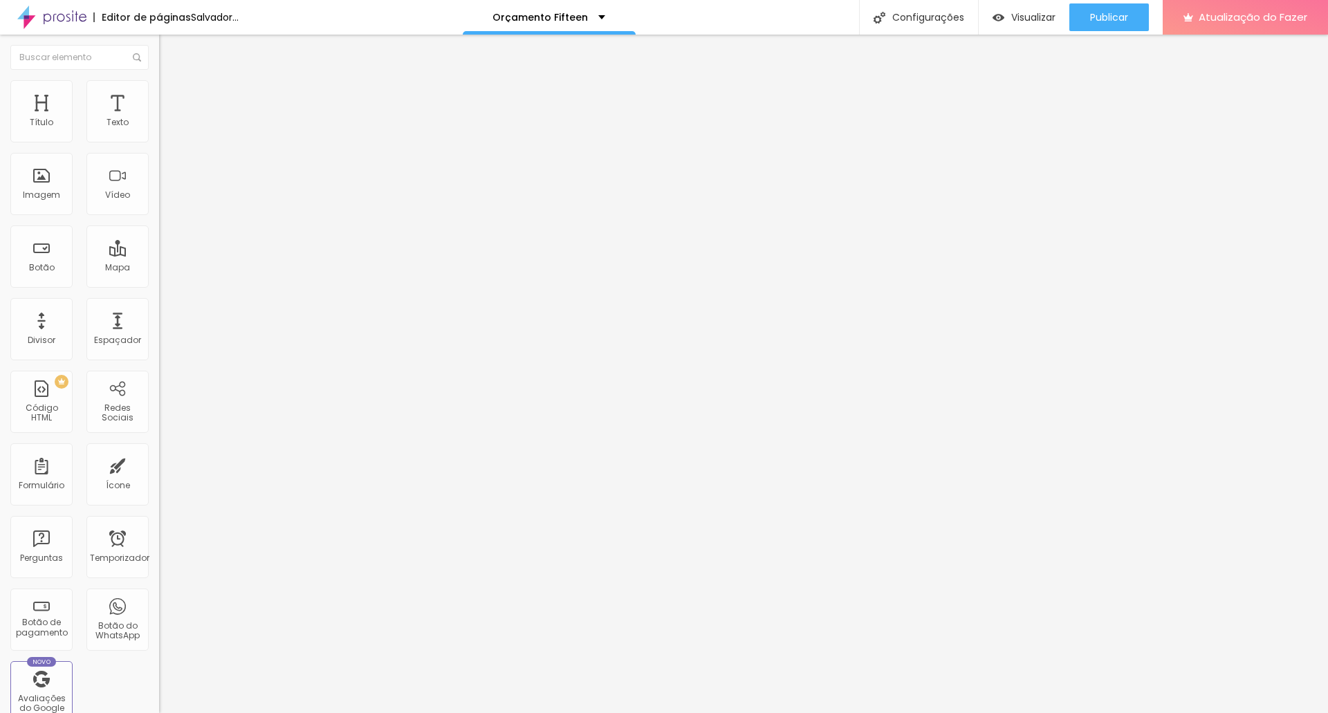
click at [159, 133] on button "button" at bounding box center [168, 125] width 19 height 15
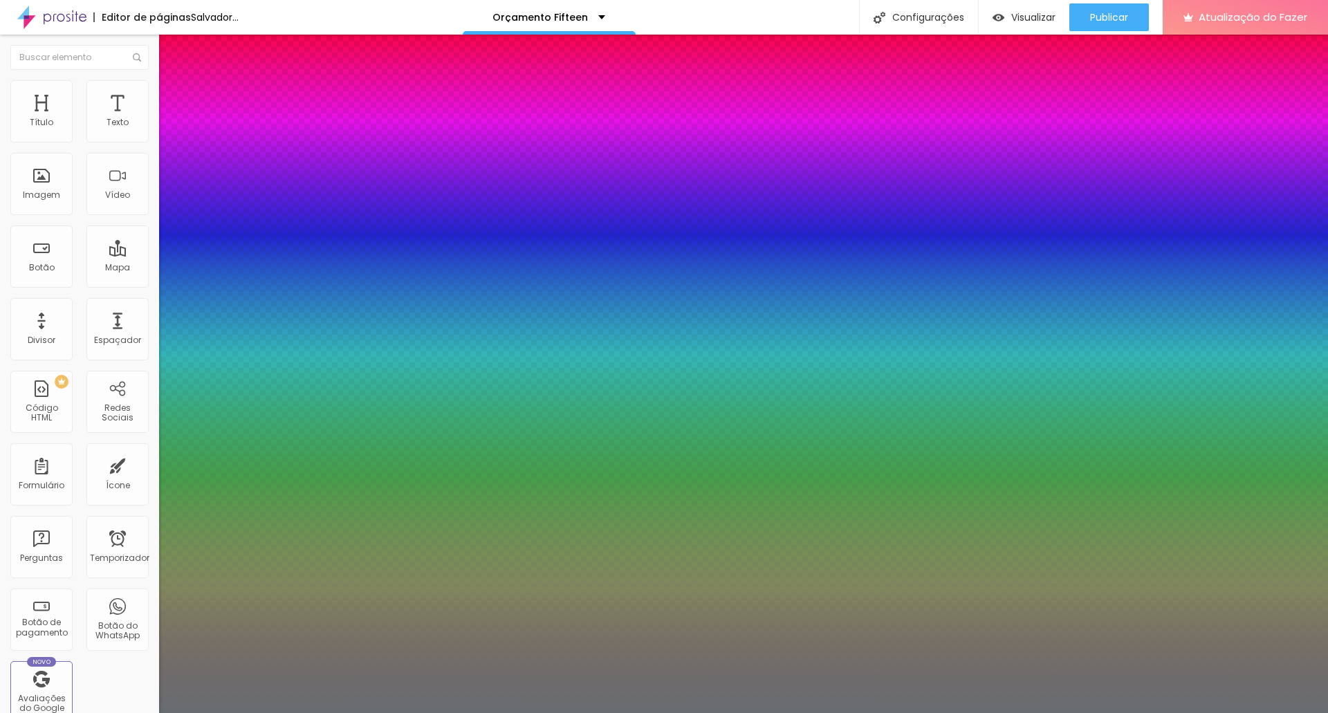
type input "1"
type input "8"
type input "3"
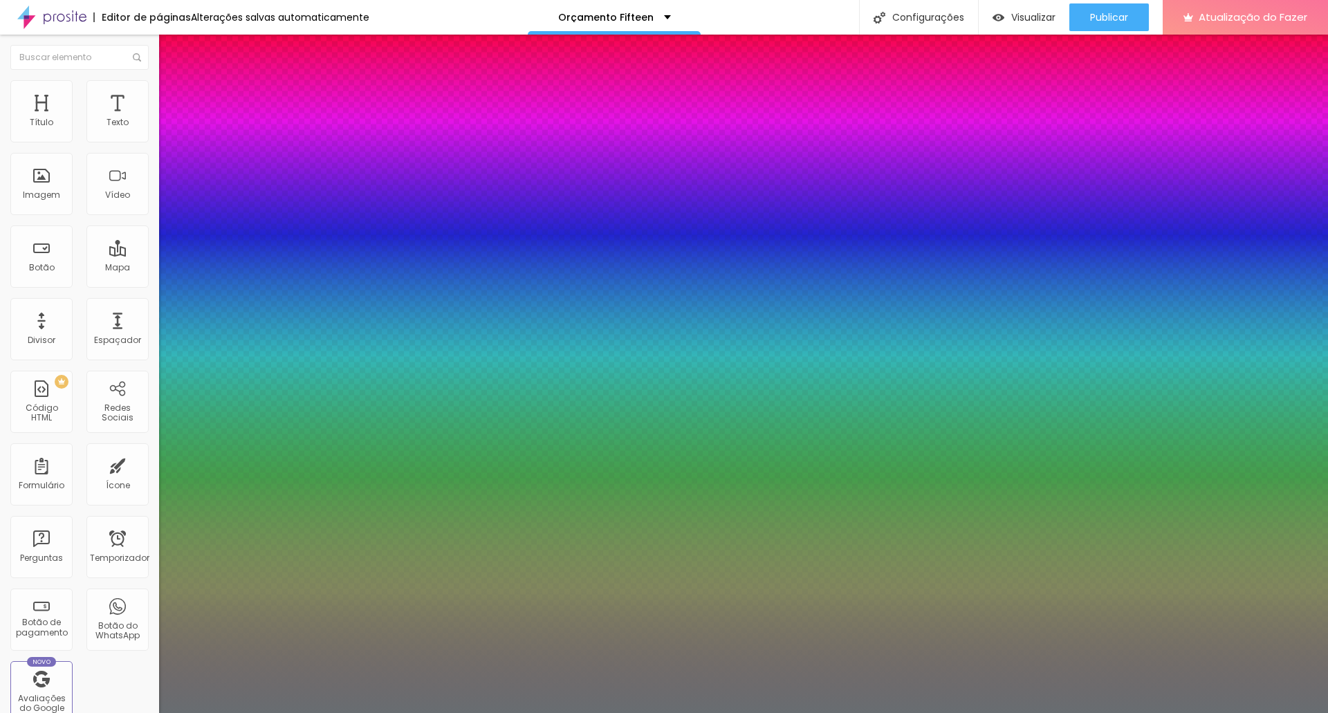
type input "1"
type input "8"
type input "1"
type input "35"
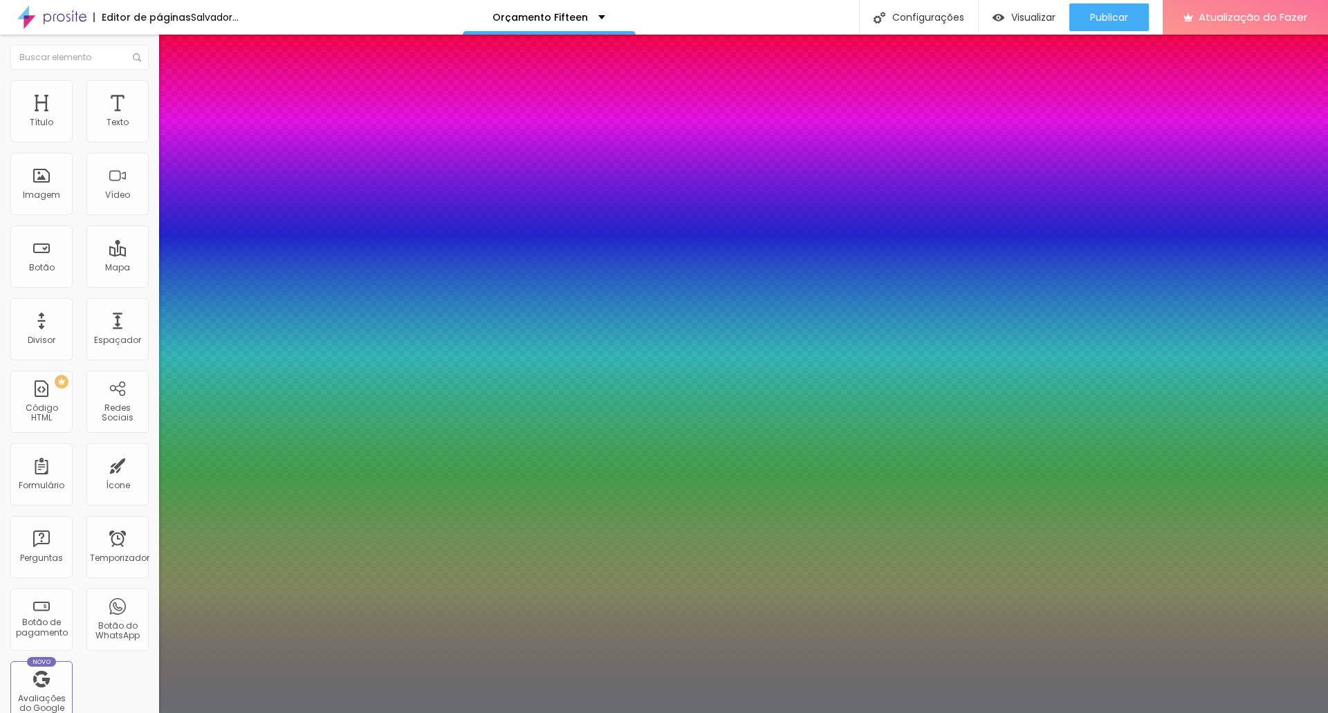
type input "1"
type input "35"
click at [1015, 713] on div at bounding box center [664, 713] width 1328 height 0
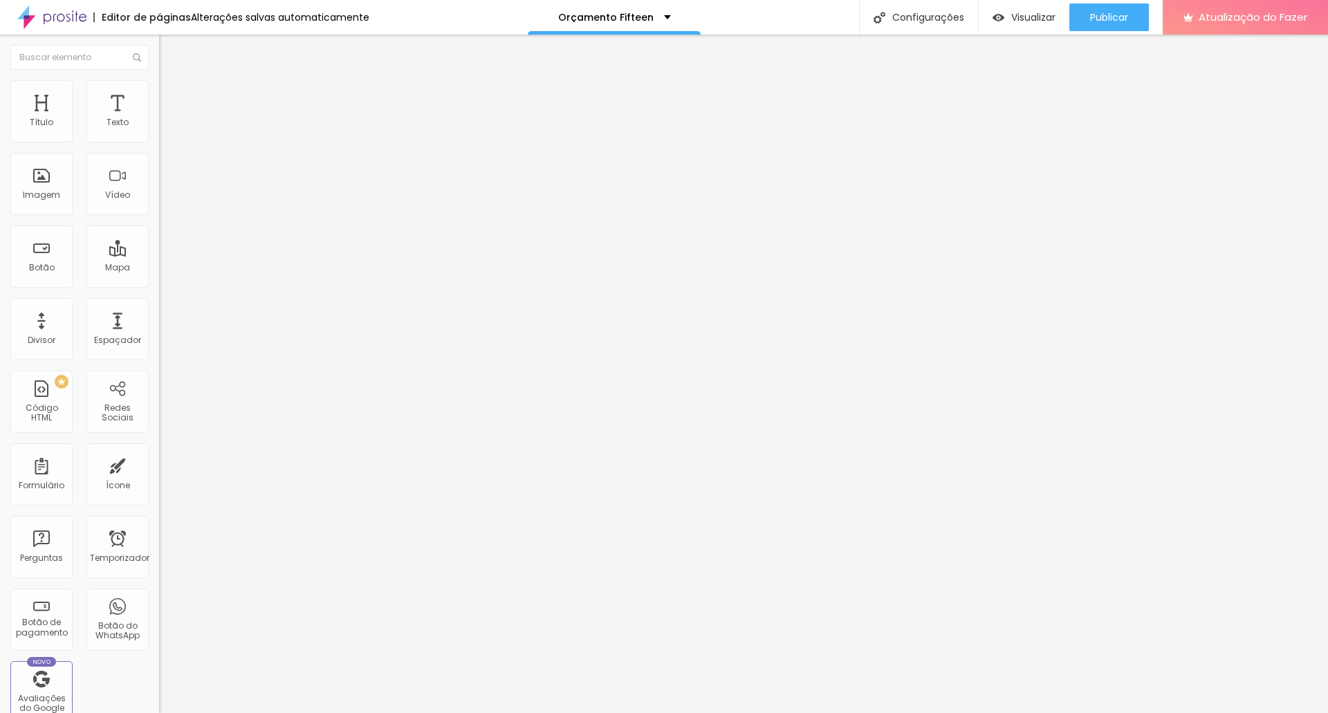
click at [165, 129] on icon "button" at bounding box center [169, 124] width 8 height 8
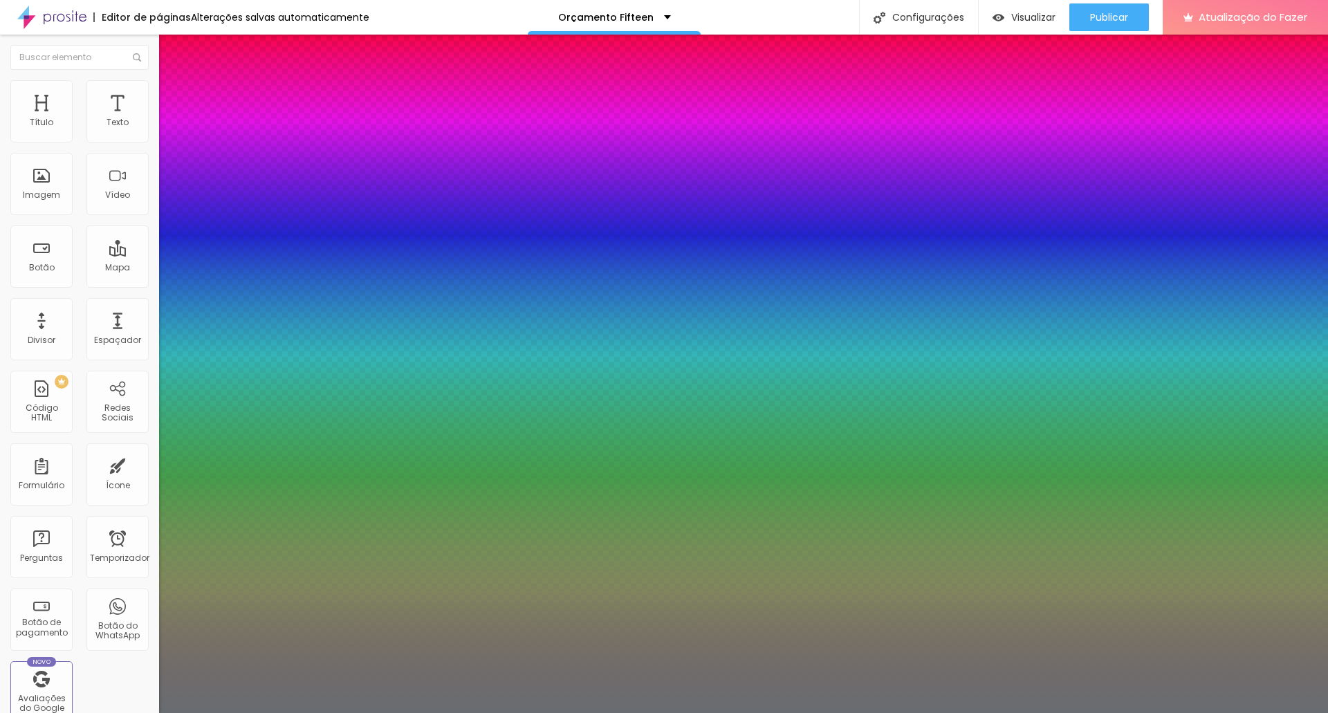
type input "1"
type input "8"
type input "3"
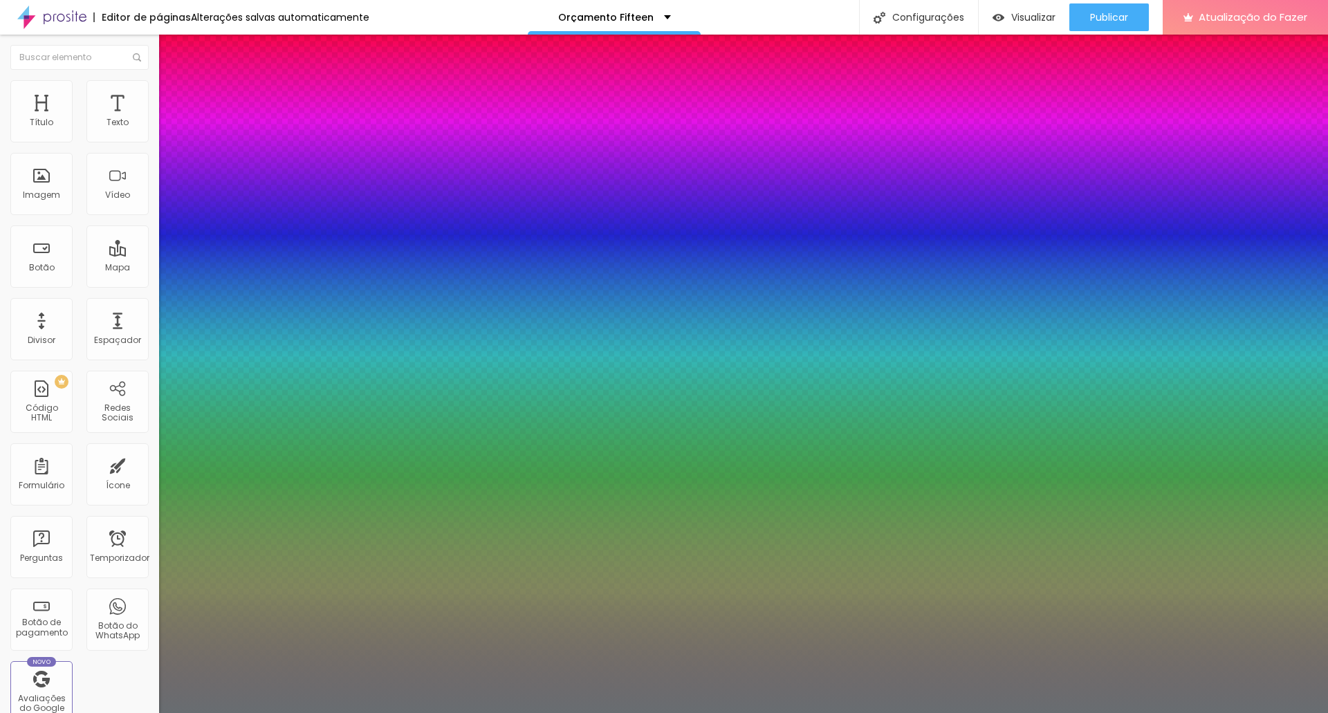
type input "1"
type input "35"
type input "1"
type input "35"
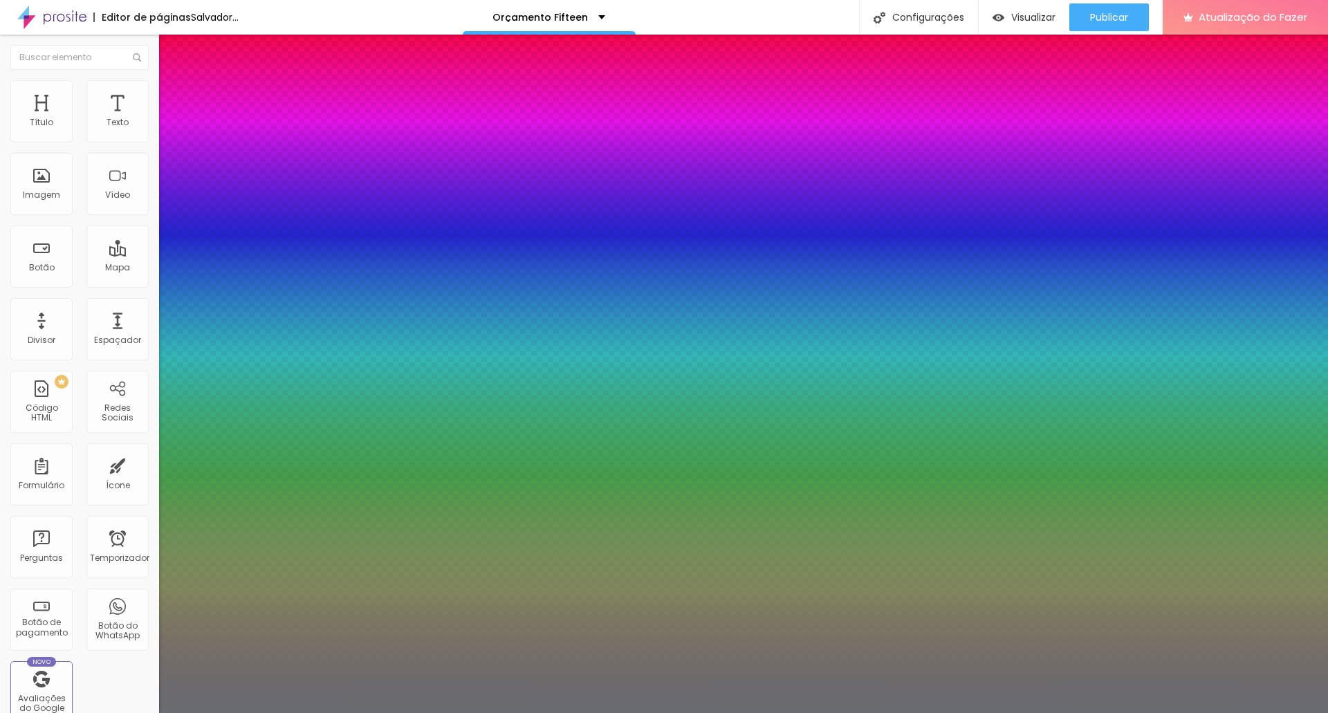
type input "1"
click at [1223, 713] on div at bounding box center [664, 713] width 1328 height 0
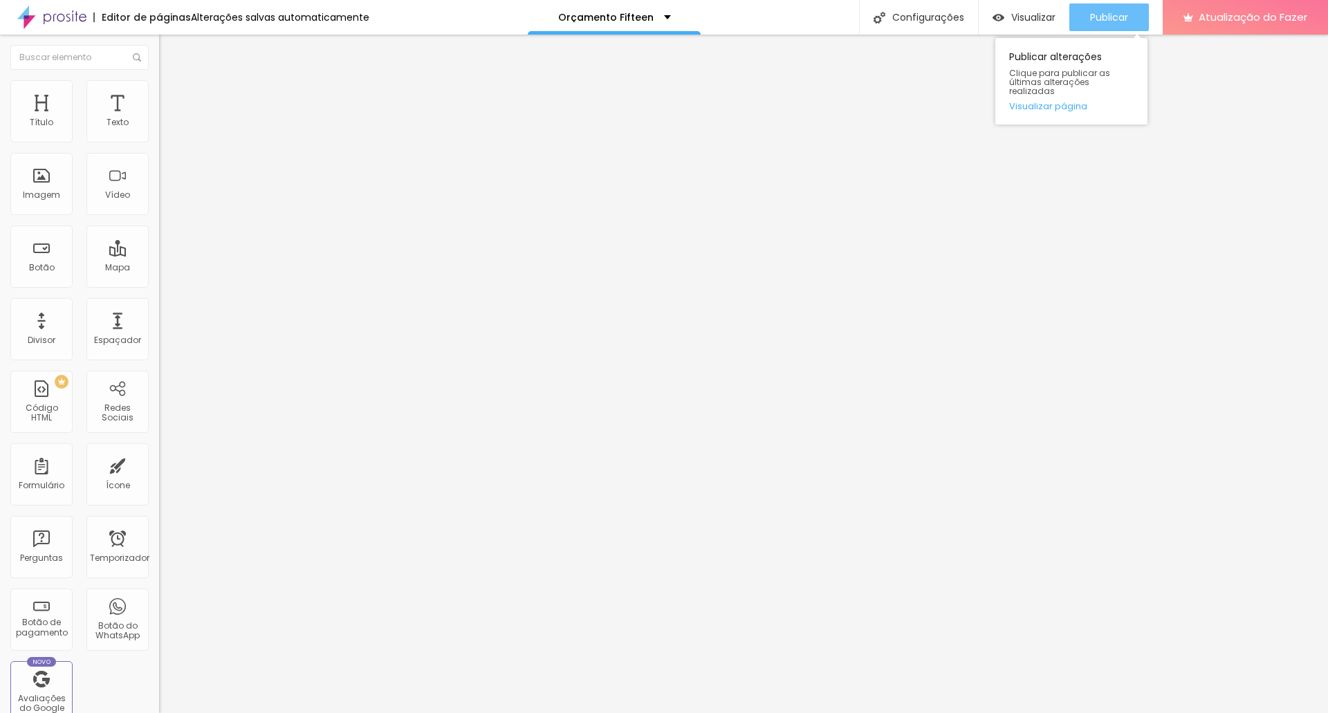
click at [1128, 19] on font "Publicar" at bounding box center [1109, 17] width 38 height 14
click at [167, 119] on font "Trocar imagem" at bounding box center [200, 113] width 67 height 12
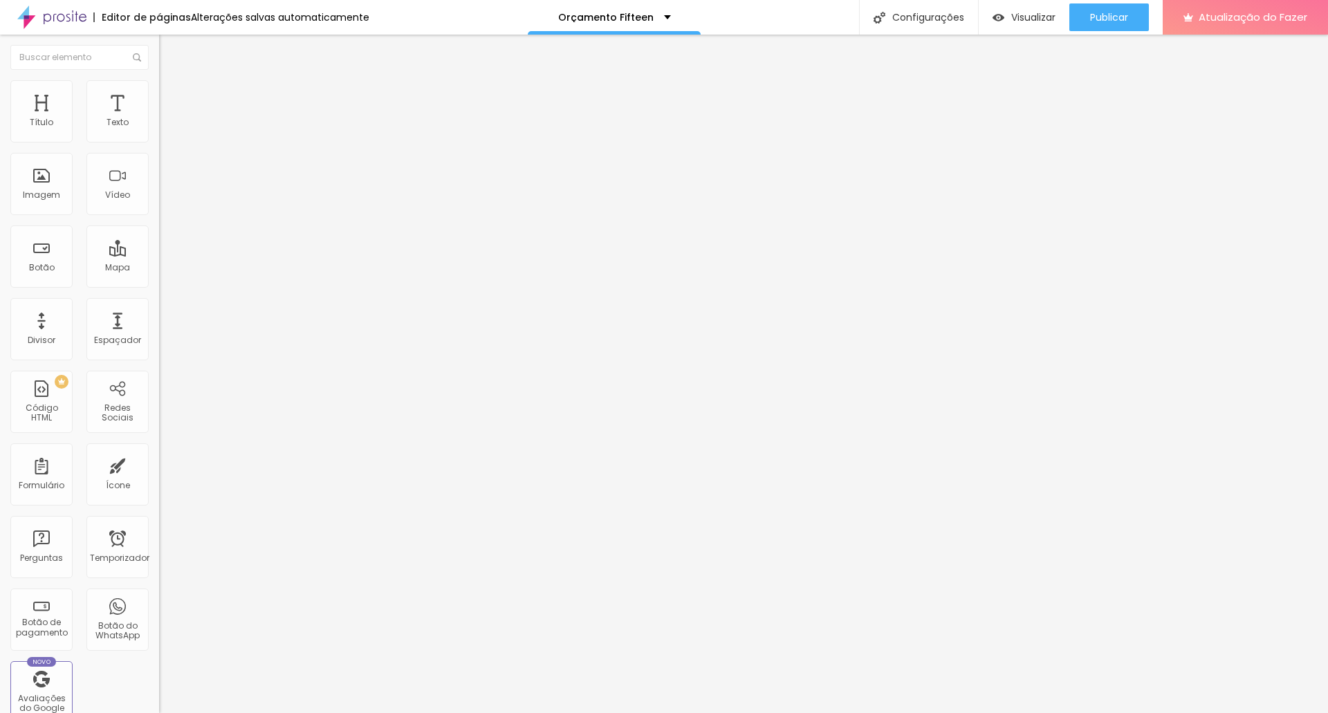
click at [167, 119] on font "Trocar imagem" at bounding box center [200, 113] width 67 height 12
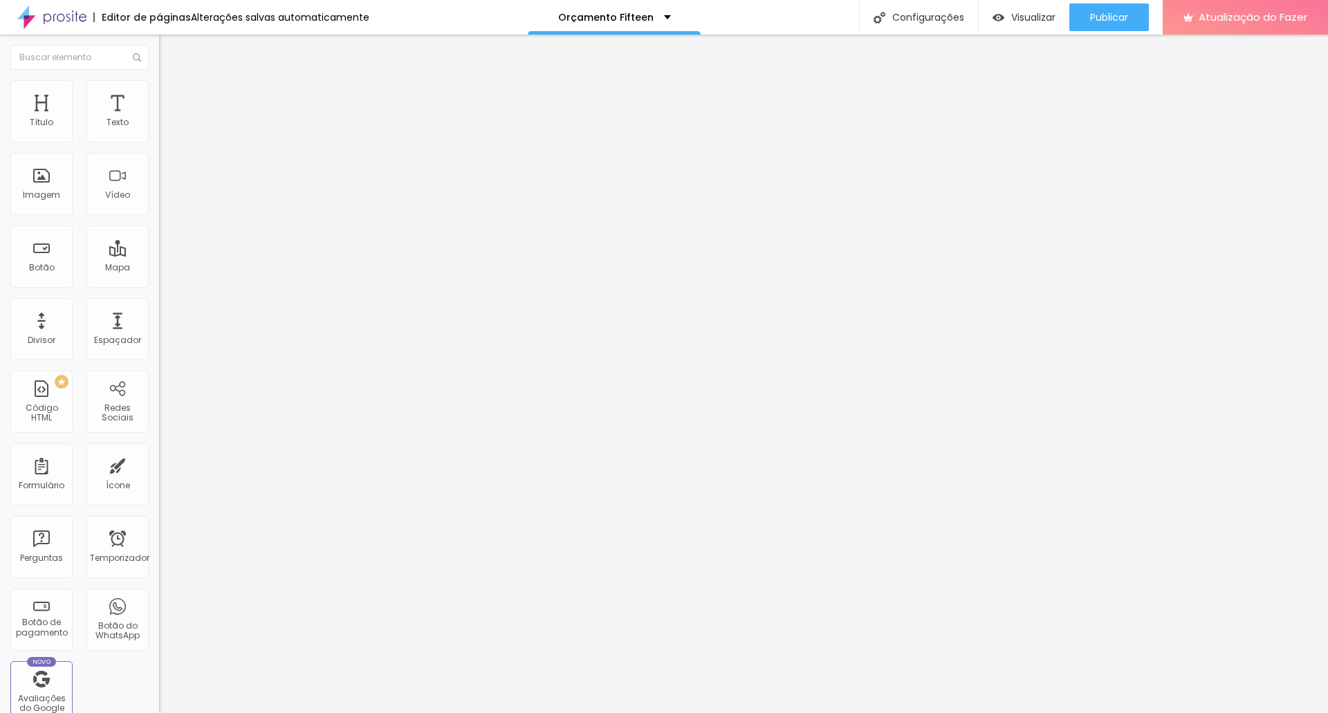
click at [167, 119] on font "Trocar imagem" at bounding box center [200, 113] width 67 height 12
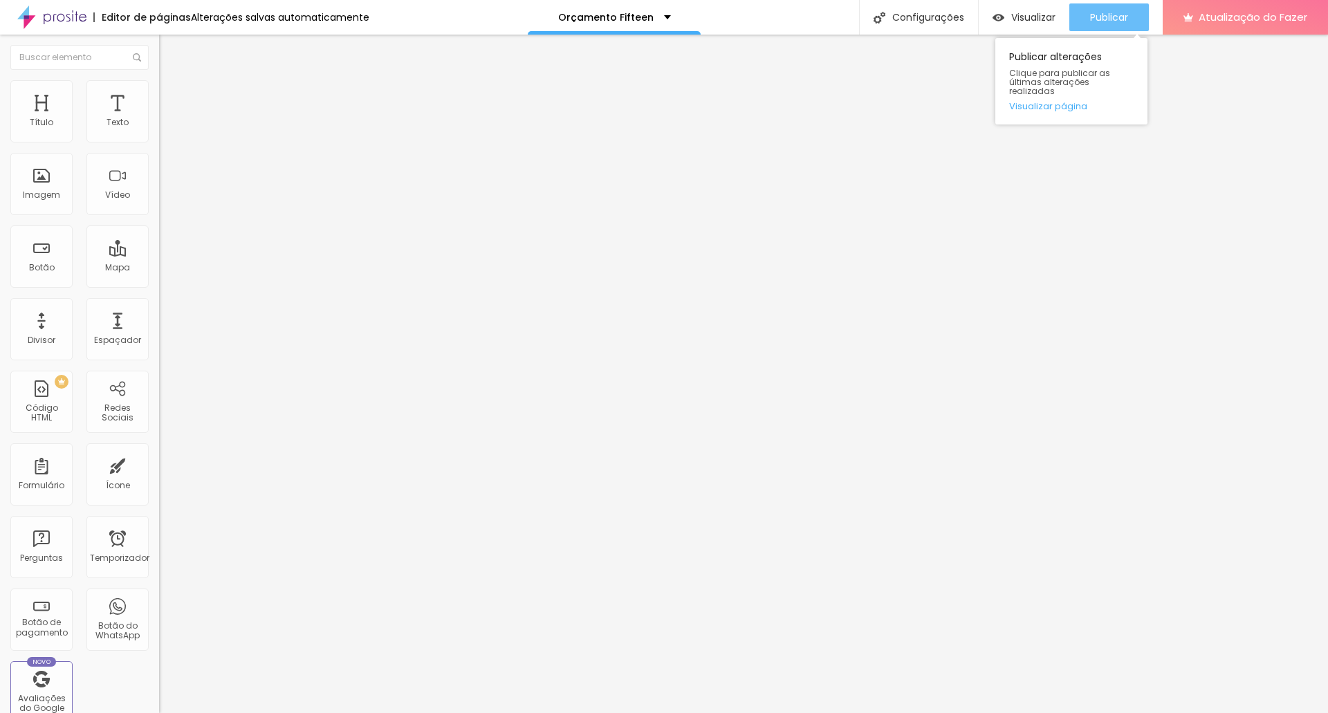
click at [1123, 14] on font "Publicar" at bounding box center [1109, 17] width 38 height 14
click at [1127, 17] on font "Publicar" at bounding box center [1109, 17] width 38 height 14
click at [167, 119] on font "Trocar imagem" at bounding box center [200, 113] width 67 height 12
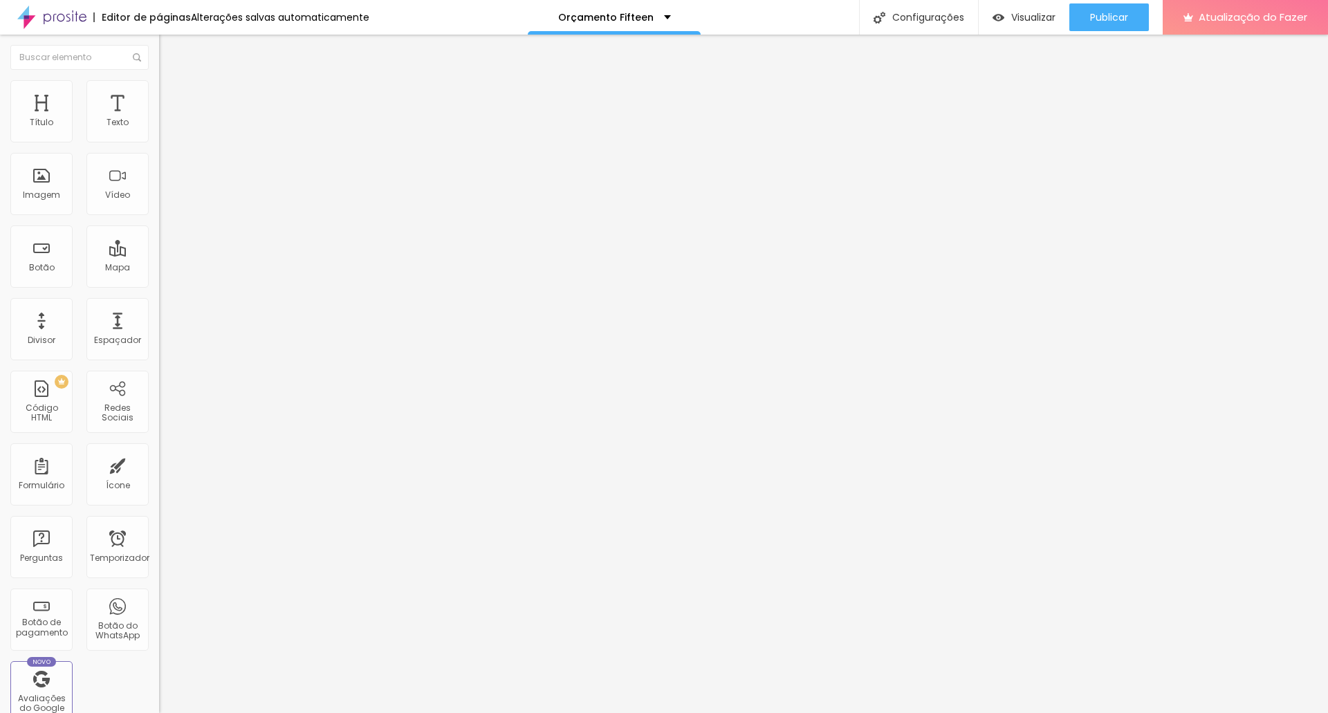
scroll to position [0, 0]
click at [1112, 15] on font "Publicar" at bounding box center [1109, 17] width 38 height 14
click at [167, 119] on font "Trocar imagem" at bounding box center [200, 113] width 67 height 12
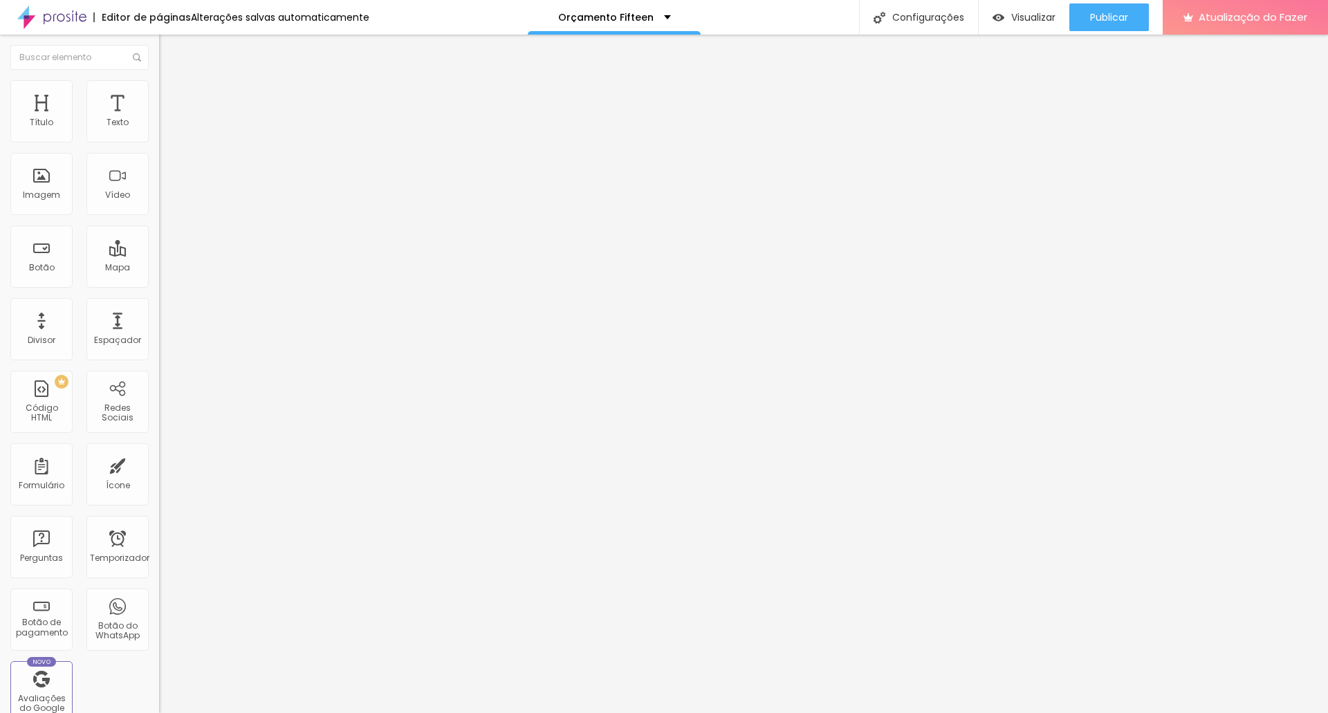
click at [1098, 12] on font "Publicar" at bounding box center [1109, 17] width 38 height 14
click at [167, 119] on font "Trocar imagem" at bounding box center [200, 113] width 67 height 12
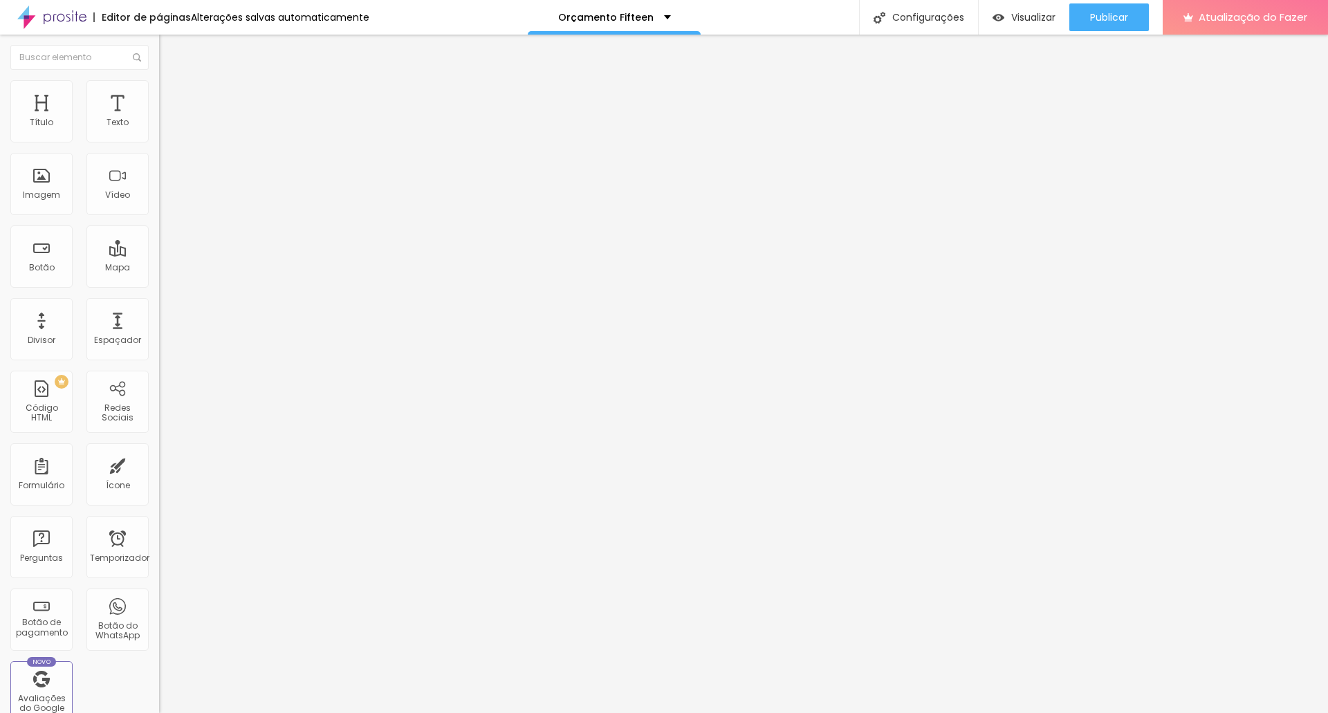
click at [191, 48] on font "Editar nulo" at bounding box center [216, 51] width 50 height 14
click at [159, 130] on input "text" at bounding box center [242, 123] width 166 height 14
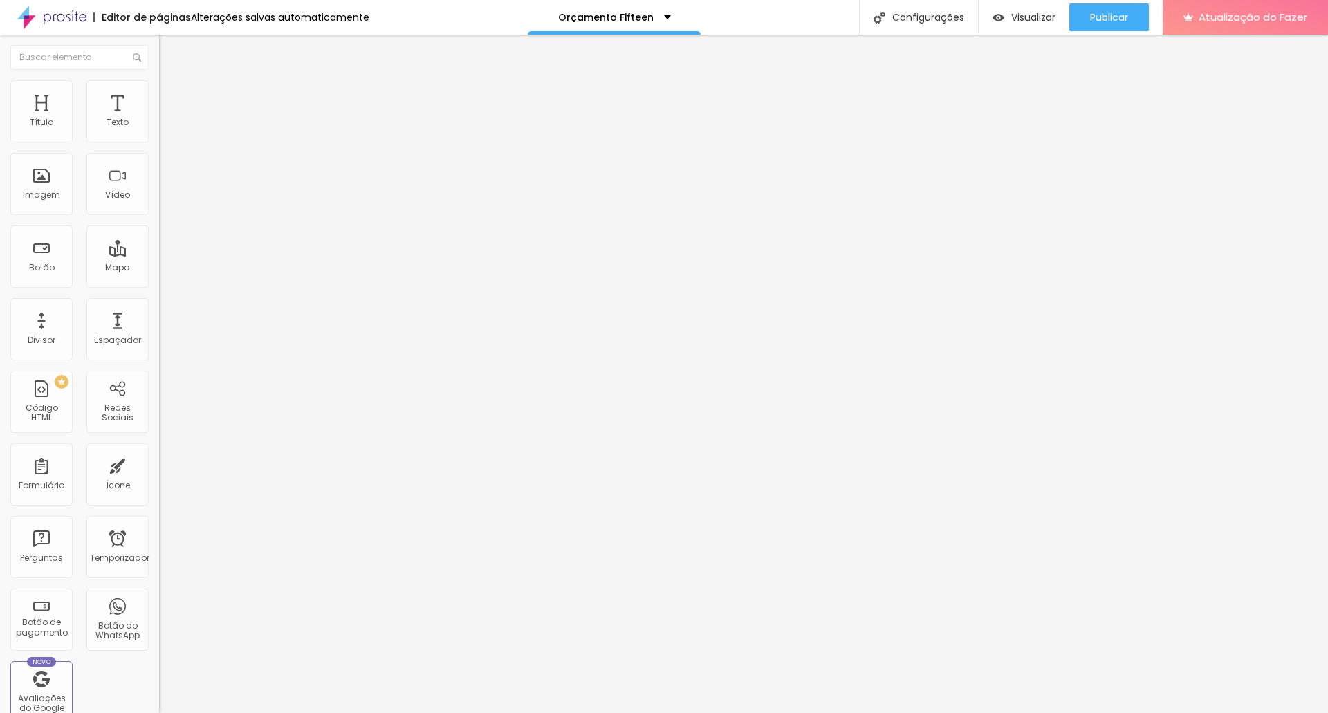
click at [159, 130] on input "text" at bounding box center [242, 123] width 166 height 14
paste input "https://www.youtube.com/watch?v=tsPFI3sS2y4"
type input "https://www.youtube.com/watch?v=tsPFI3sS2y4"
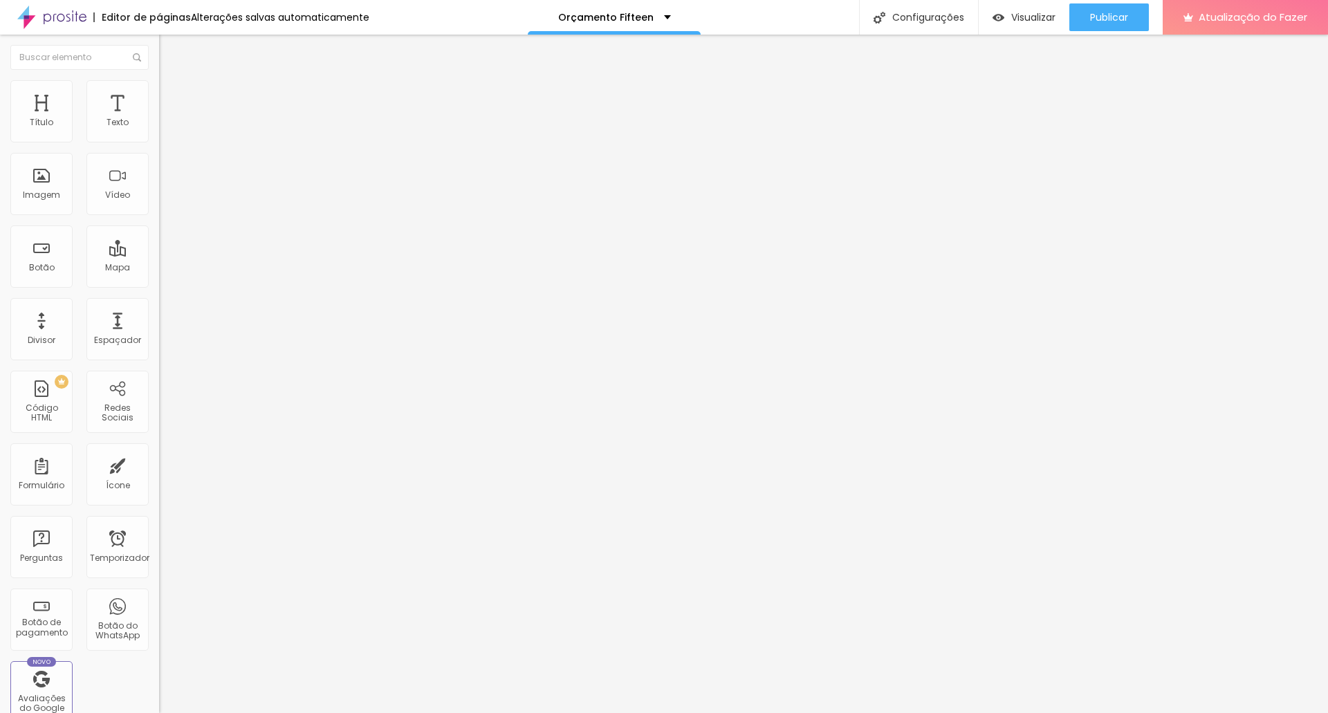
scroll to position [0, 0]
click at [159, 130] on input "https://www.youtube.com/watch?v=tsPFI3sS2y4" at bounding box center [242, 123] width 166 height 14
paste input "kU_sT2Nic4A"
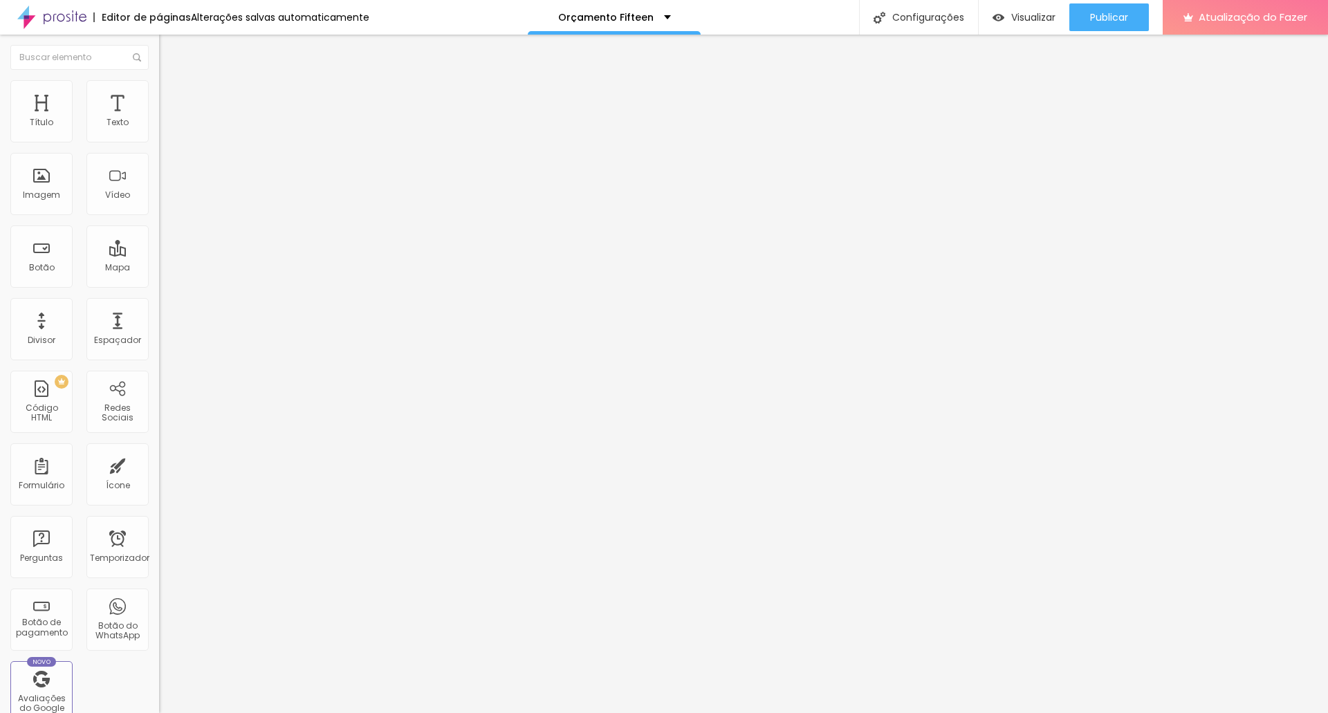
scroll to position [0, 83]
type input "https://www.youtube.com/watch?v=kU_sT2Nic4A"
click at [1107, 15] on font "Publicar" at bounding box center [1109, 17] width 38 height 14
click at [1092, 20] on font "Publicar" at bounding box center [1109, 17] width 38 height 14
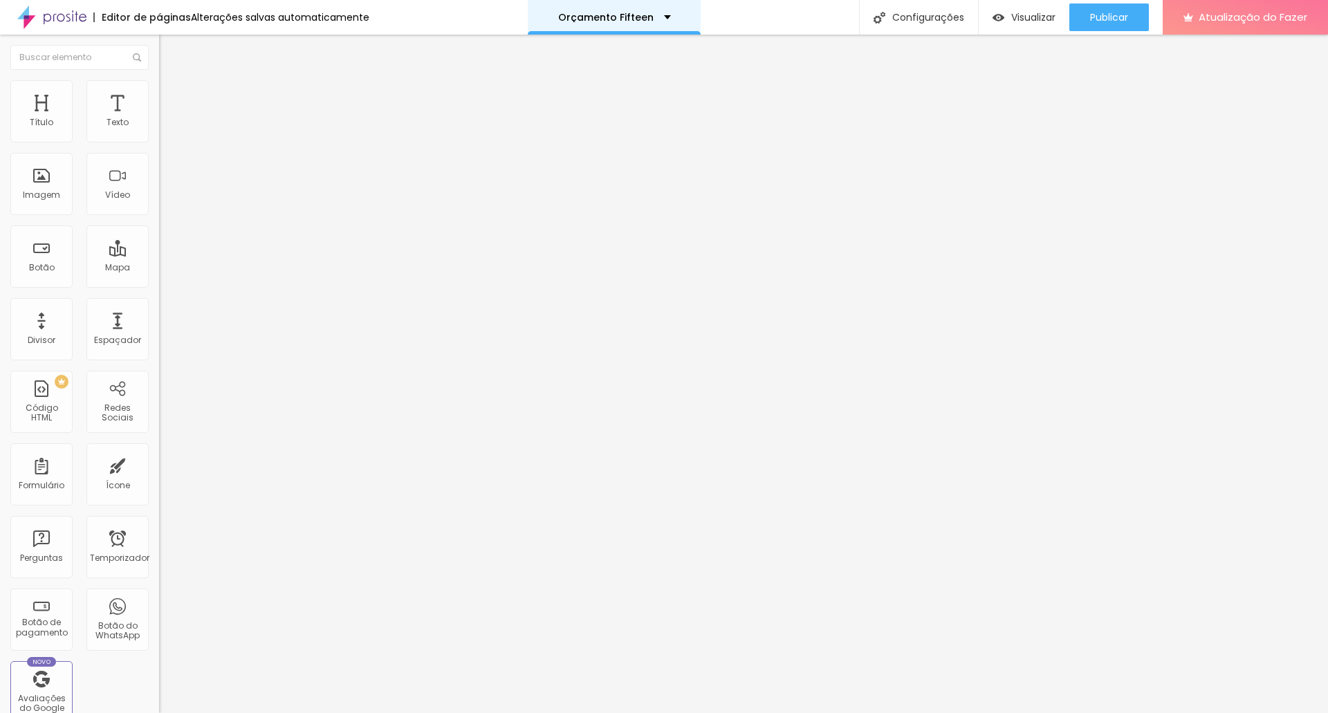
click at [636, 17] on font "Orçamento Fifteen" at bounding box center [605, 17] width 95 height 14
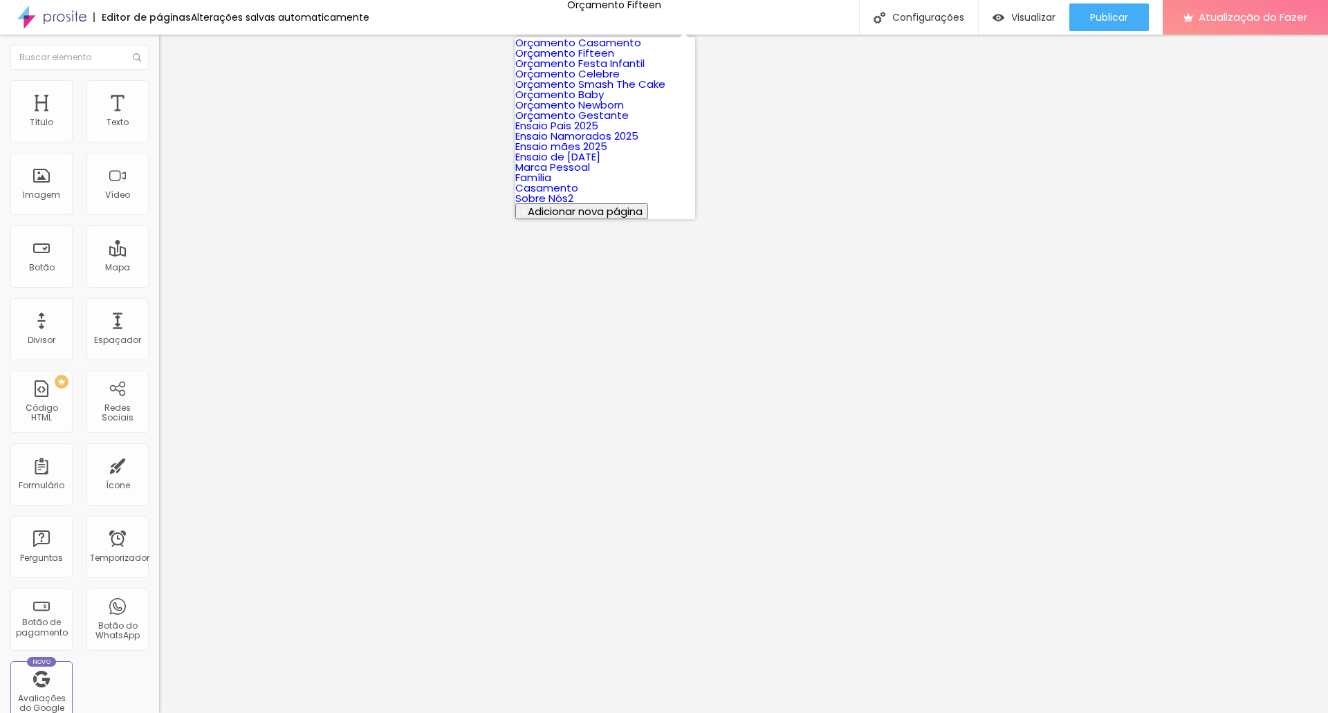
click at [619, 91] on font "Orçamento Smash The Cake" at bounding box center [590, 84] width 150 height 15
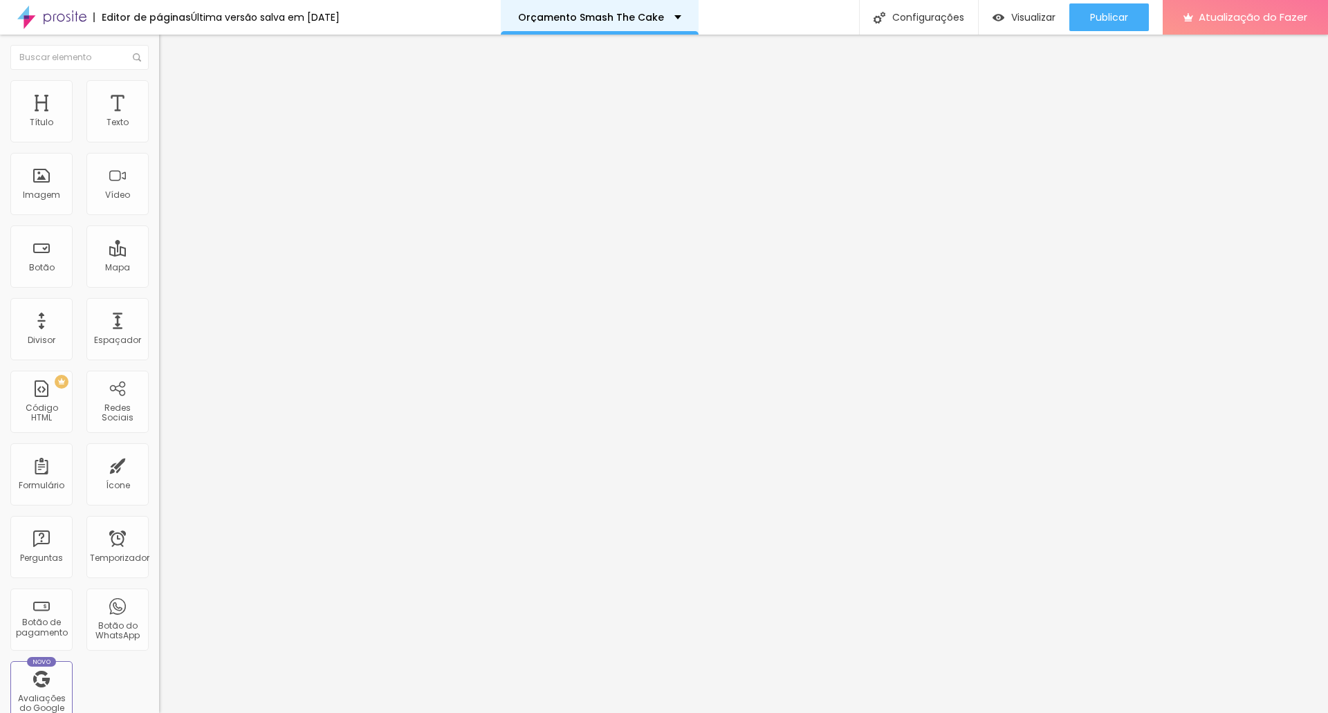
click at [632, 19] on font "Orçamento Smash The Cake" at bounding box center [591, 17] width 146 height 14
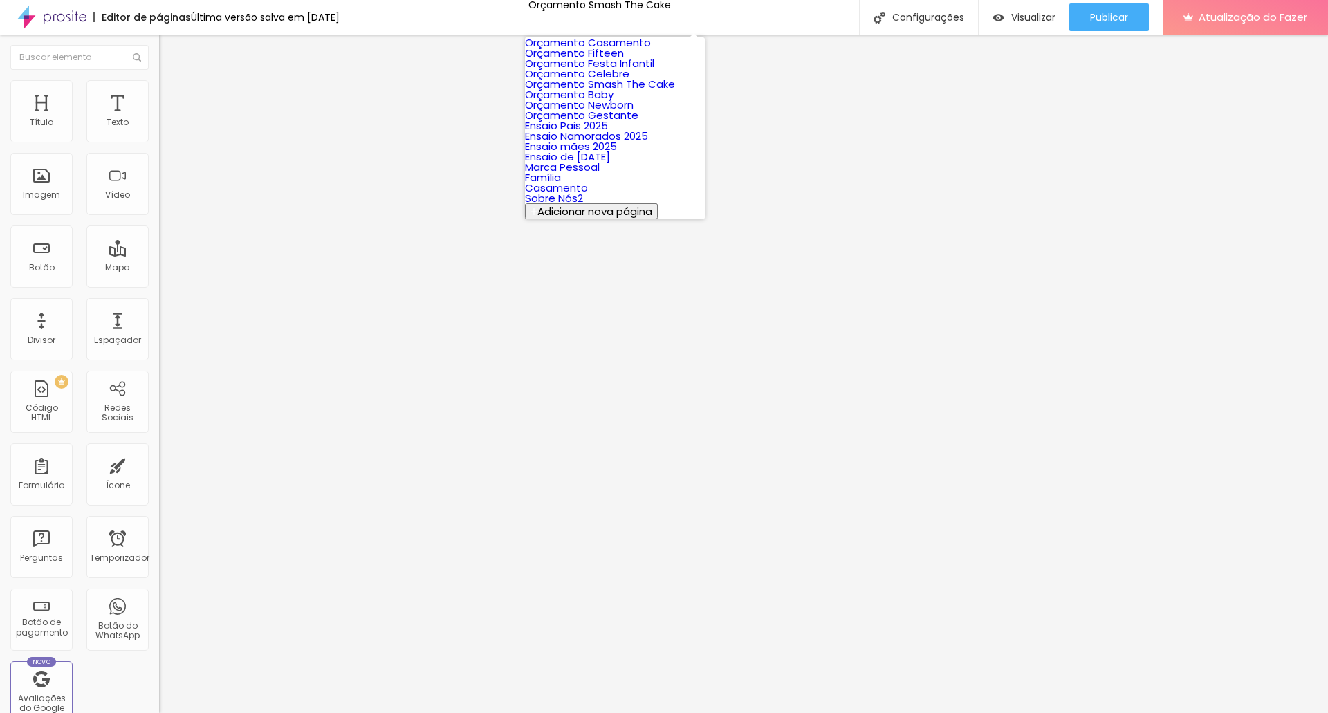
click at [625, 71] on font "Orçamento Festa Infantil" at bounding box center [589, 63] width 129 height 15
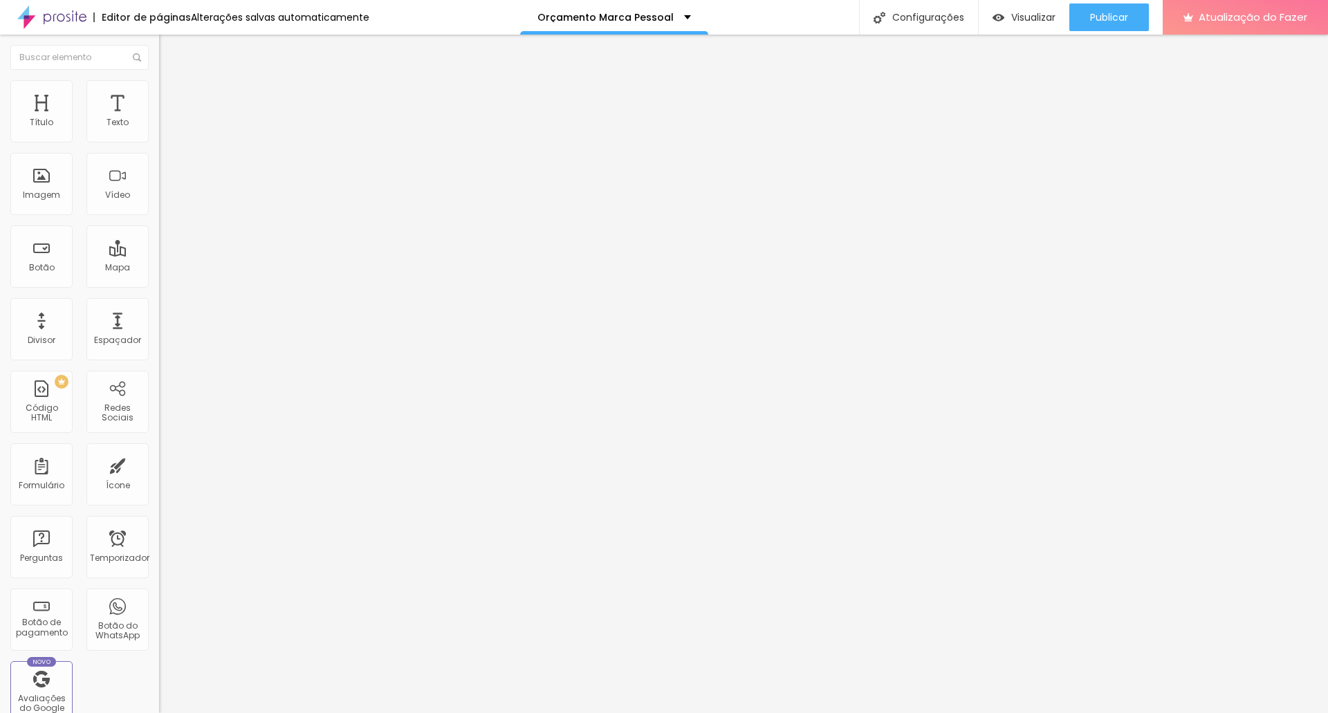
click at [159, 86] on img at bounding box center [165, 86] width 12 height 12
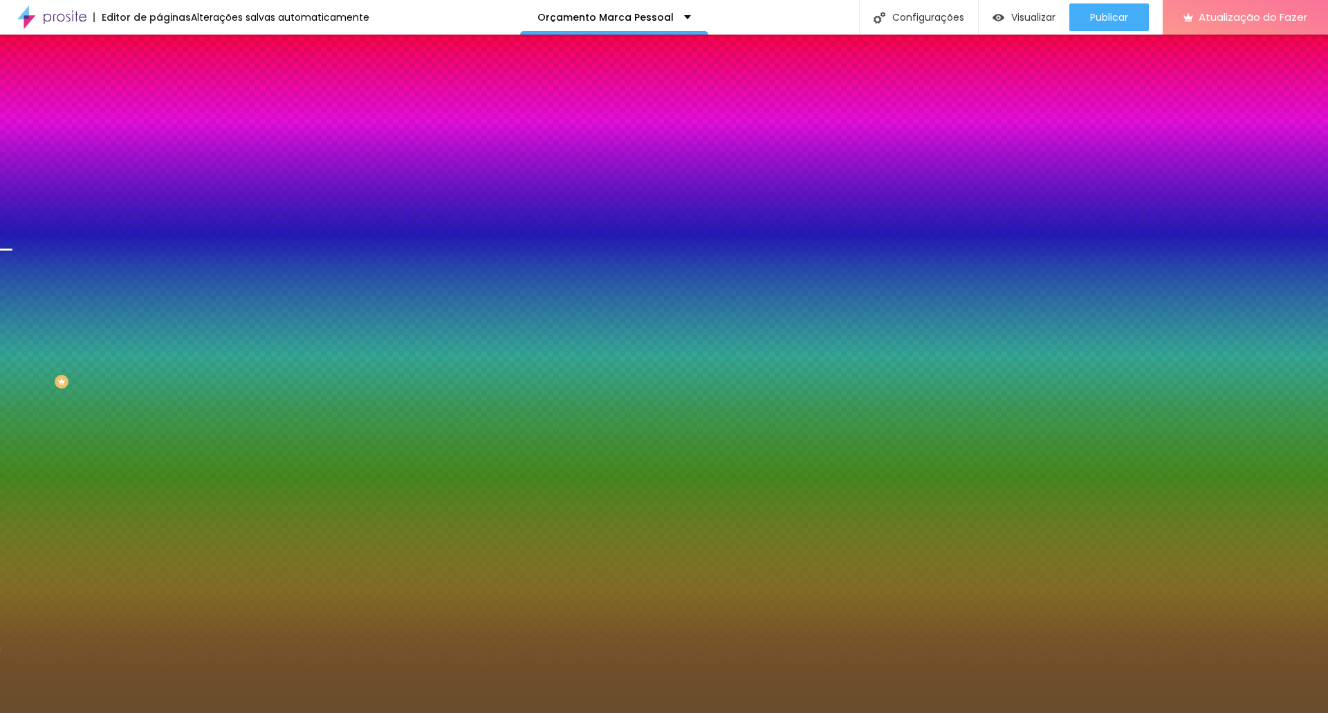
click at [167, 127] on font "Trocar imagem" at bounding box center [200, 122] width 67 height 12
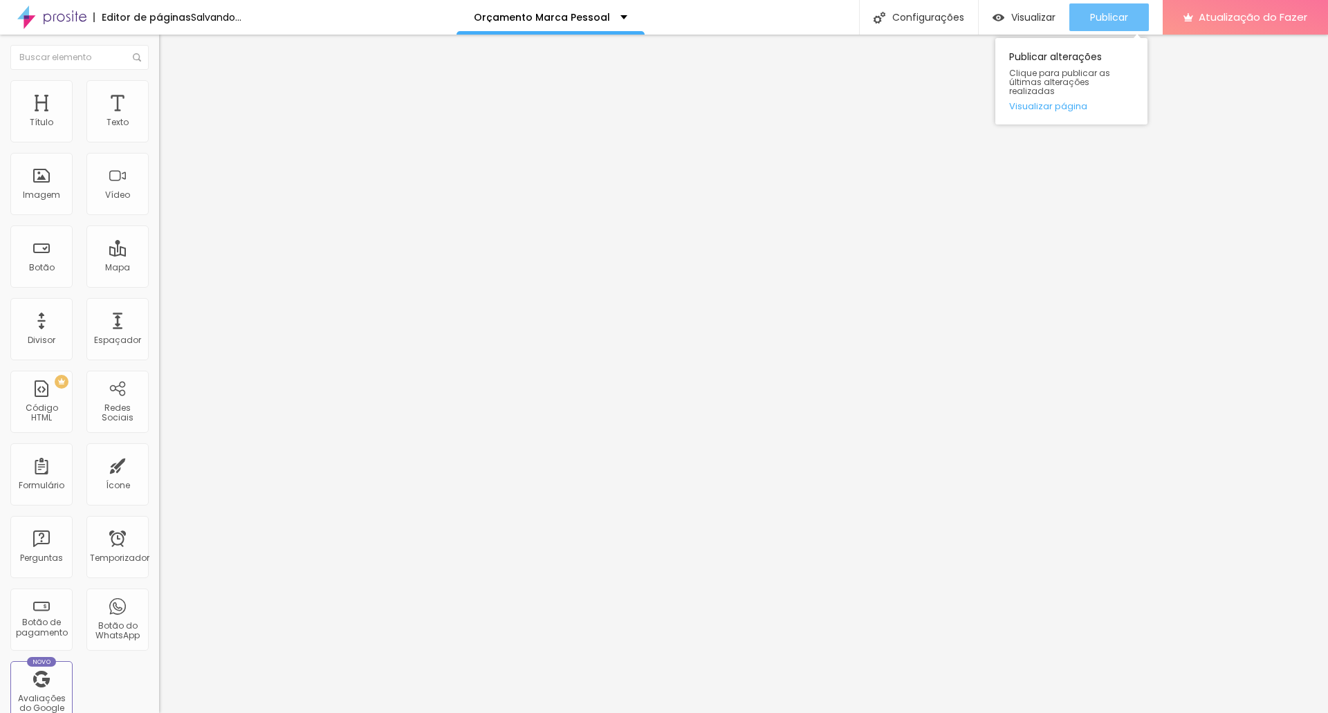
click at [1114, 16] on font "Publicar" at bounding box center [1109, 17] width 38 height 14
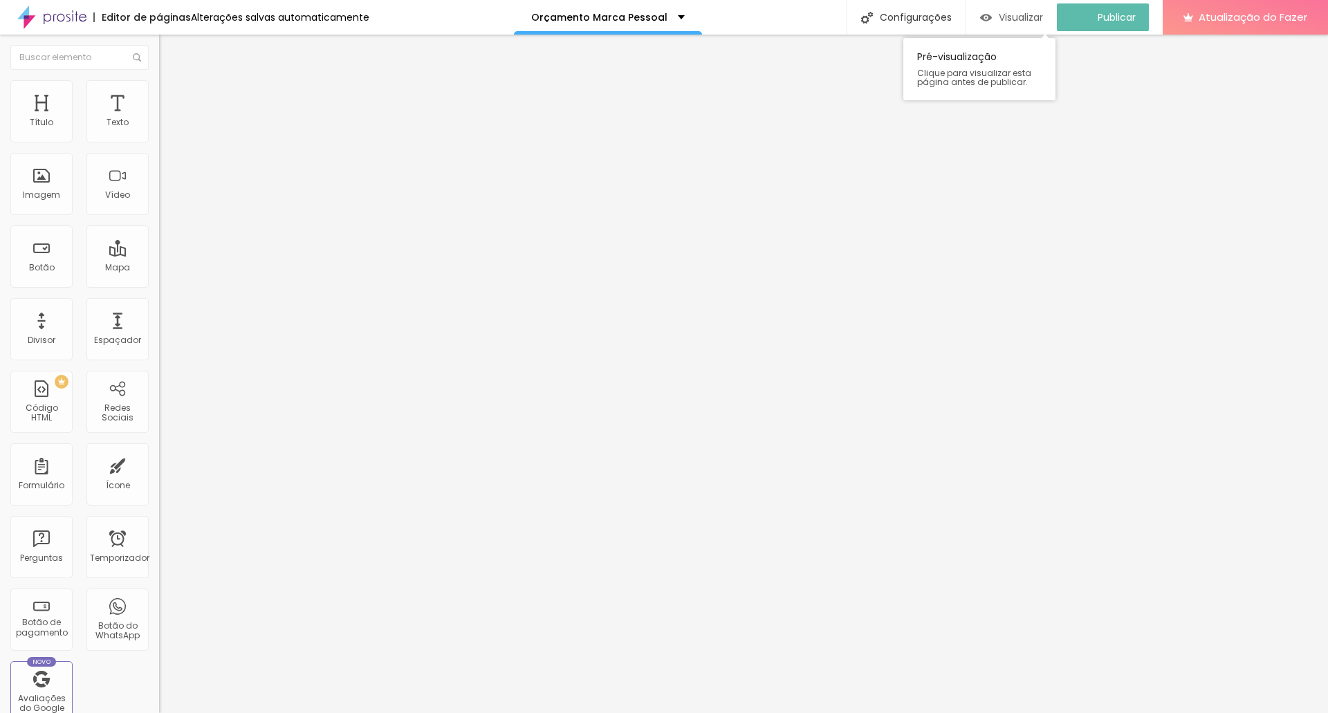
click at [1024, 15] on font "Visualizar" at bounding box center [1021, 17] width 44 height 14
click at [159, 89] on img at bounding box center [165, 86] width 12 height 12
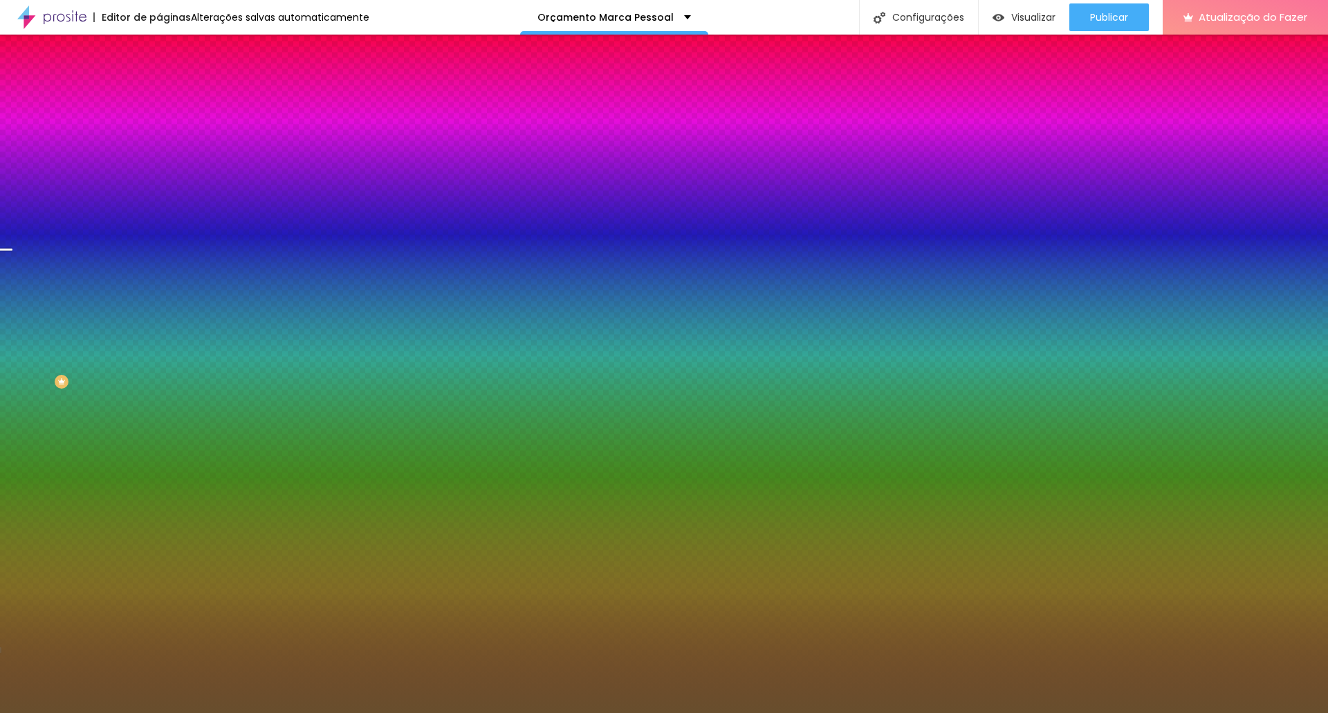
click at [167, 127] on font "Trocar imagem" at bounding box center [200, 122] width 67 height 12
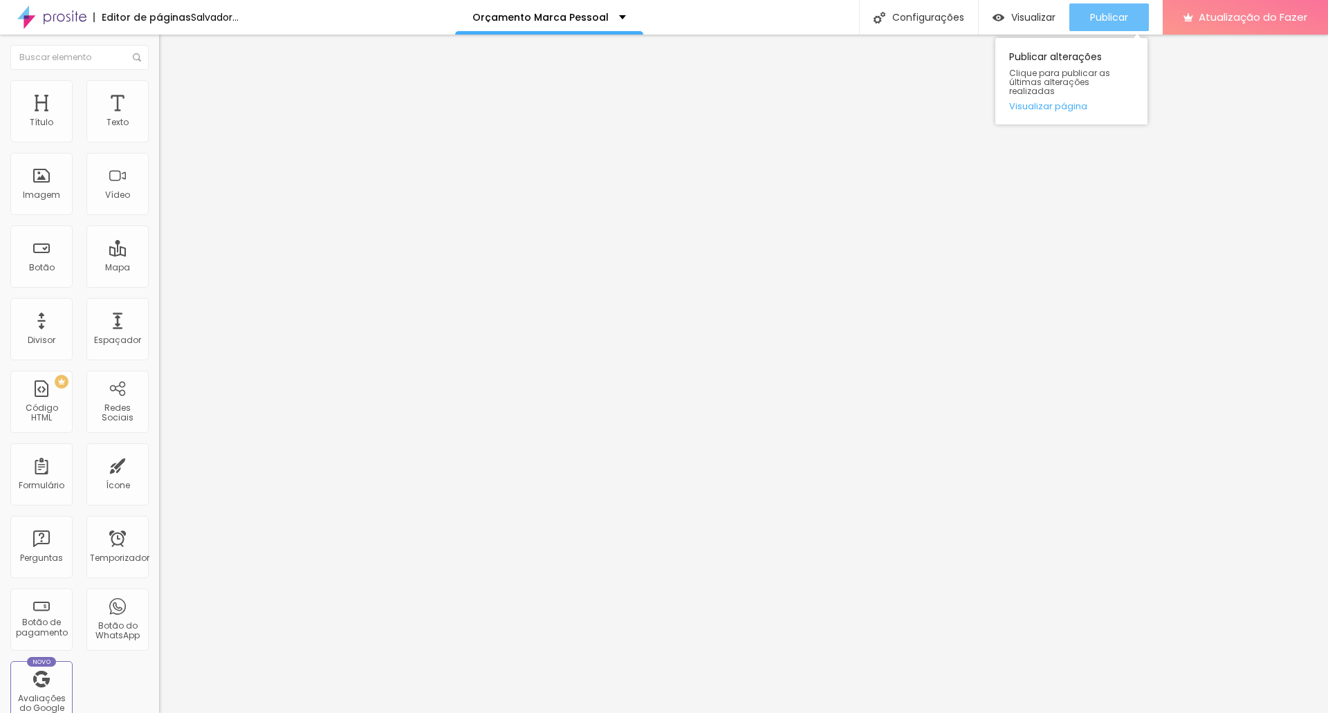
click at [1130, 21] on button "Publicar" at bounding box center [1109, 17] width 80 height 28
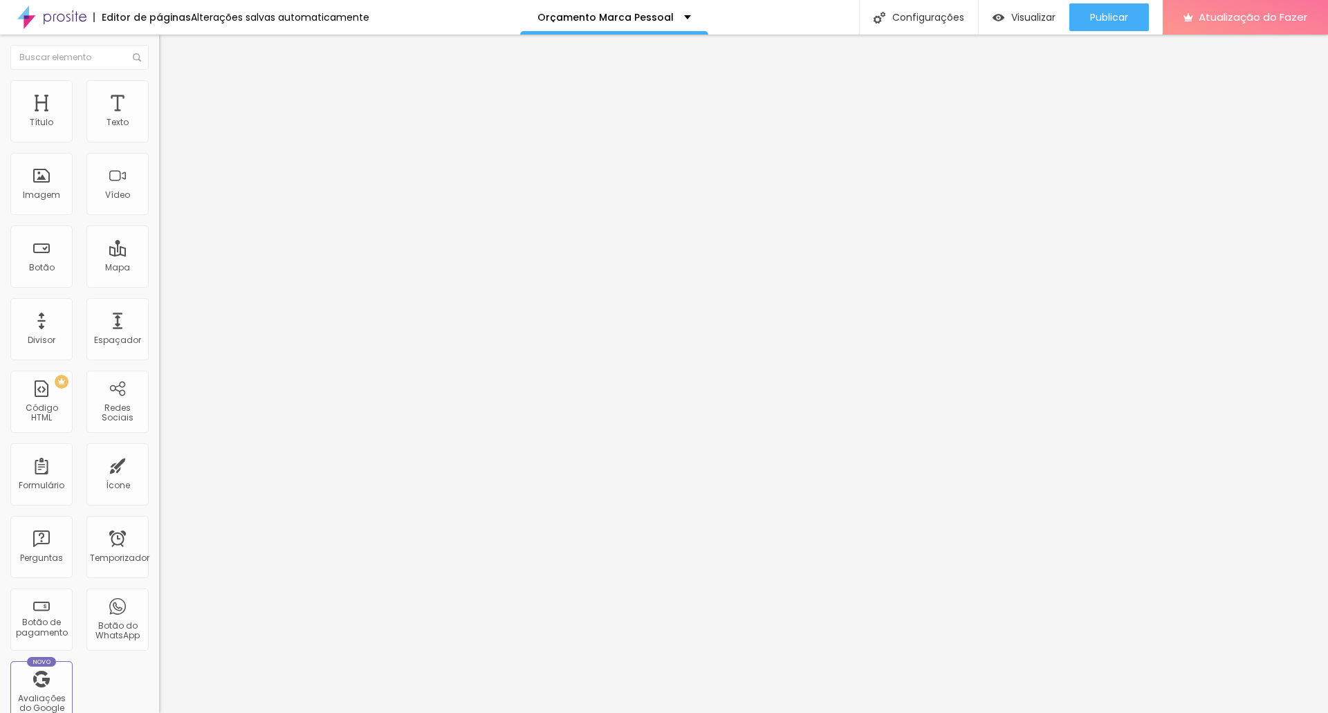
click at [159, 87] on img at bounding box center [165, 86] width 12 height 12
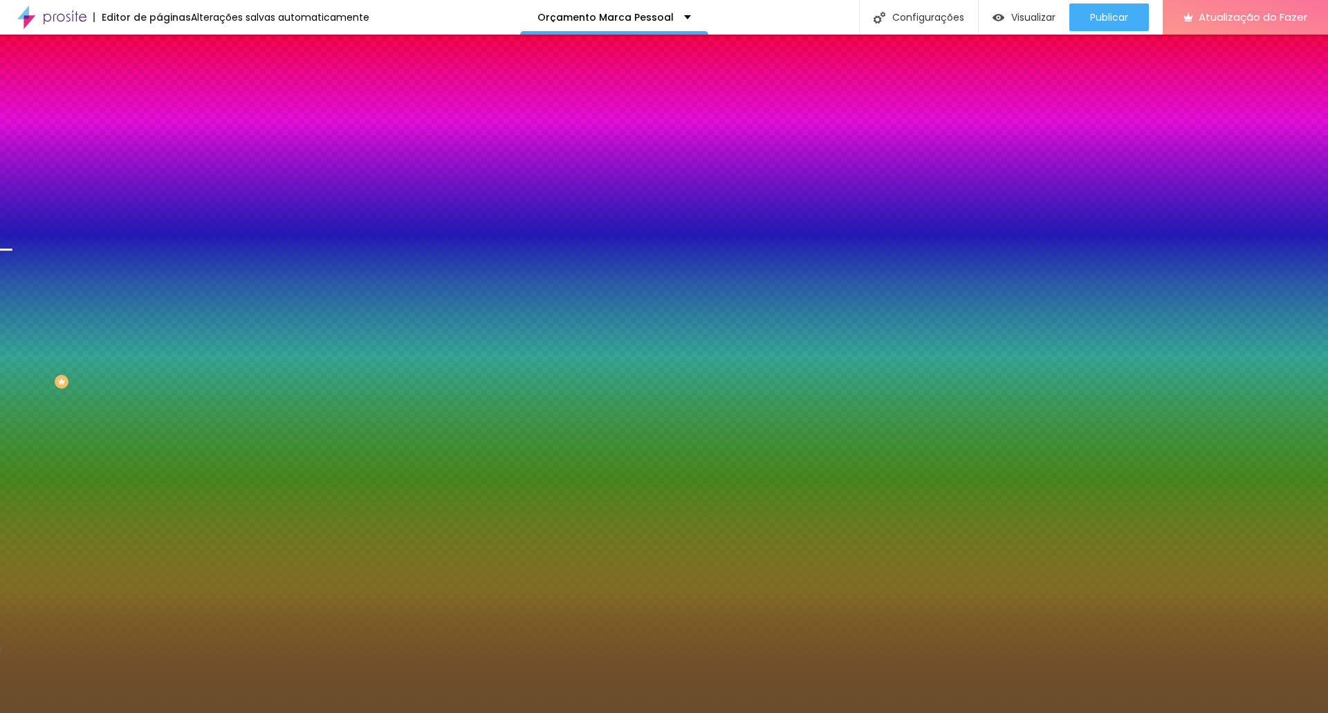
click at [167, 127] on font "Trocar imagem" at bounding box center [200, 122] width 67 height 12
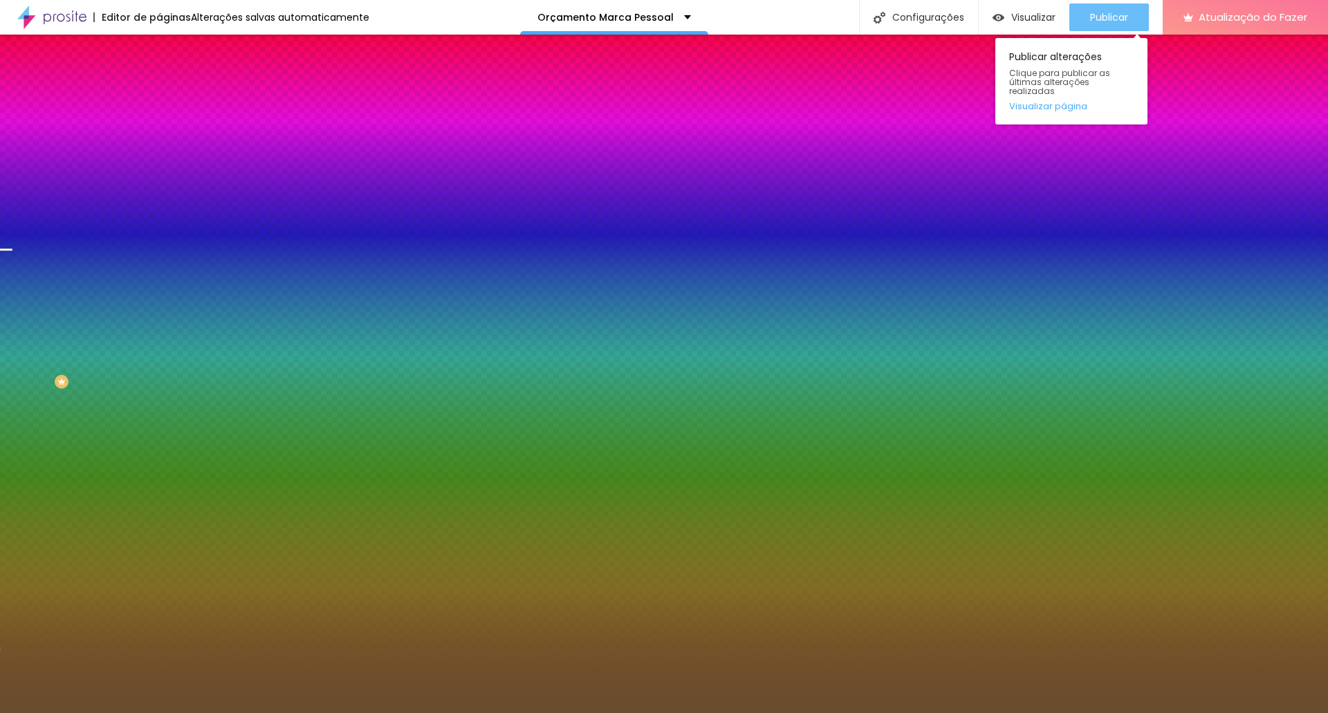
click at [1109, 21] on font "Publicar" at bounding box center [1109, 17] width 38 height 14
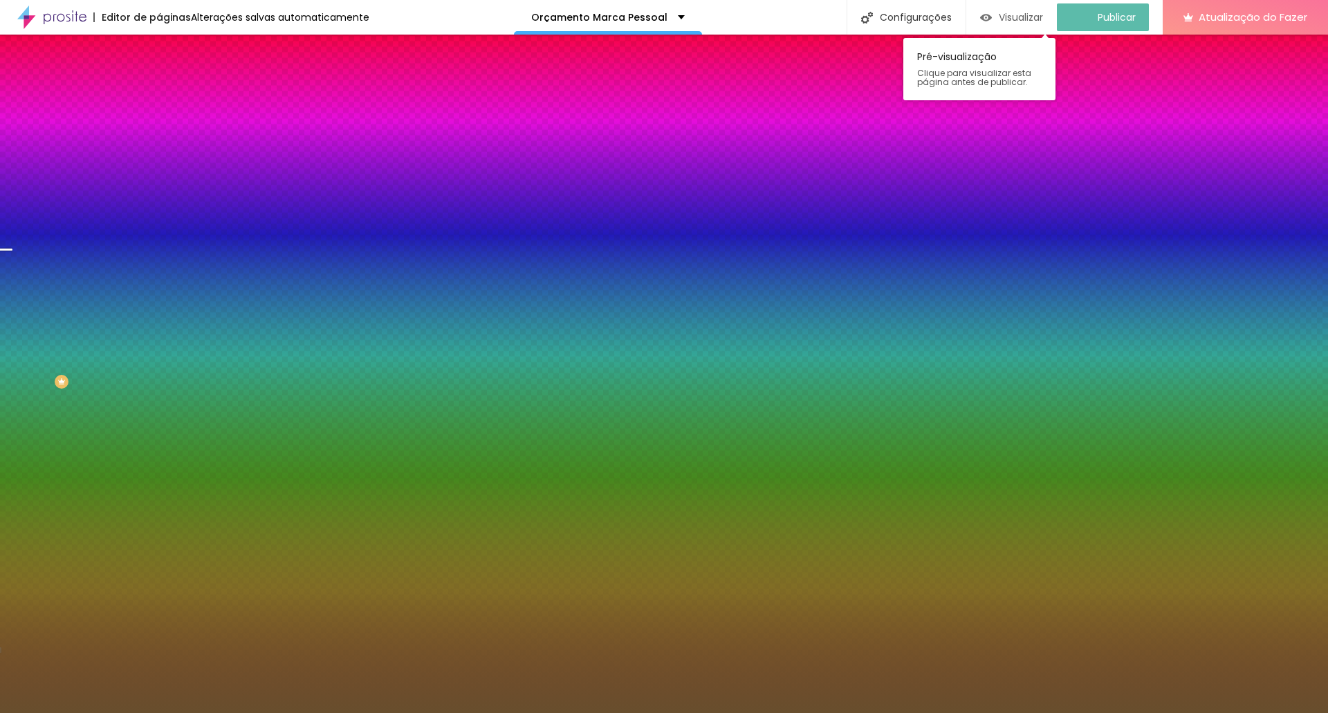
click at [1034, 19] on font "Visualizar" at bounding box center [1021, 17] width 44 height 14
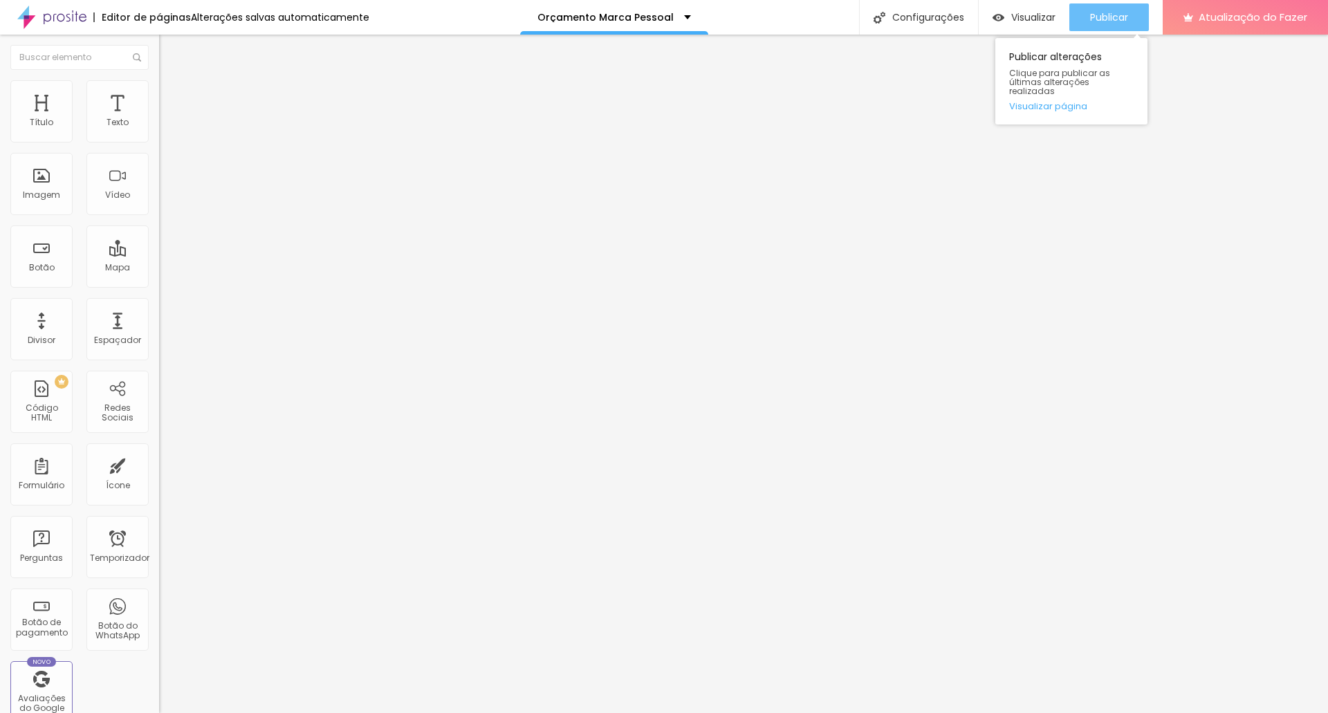
click at [1107, 14] on font "Publicar" at bounding box center [1109, 17] width 38 height 14
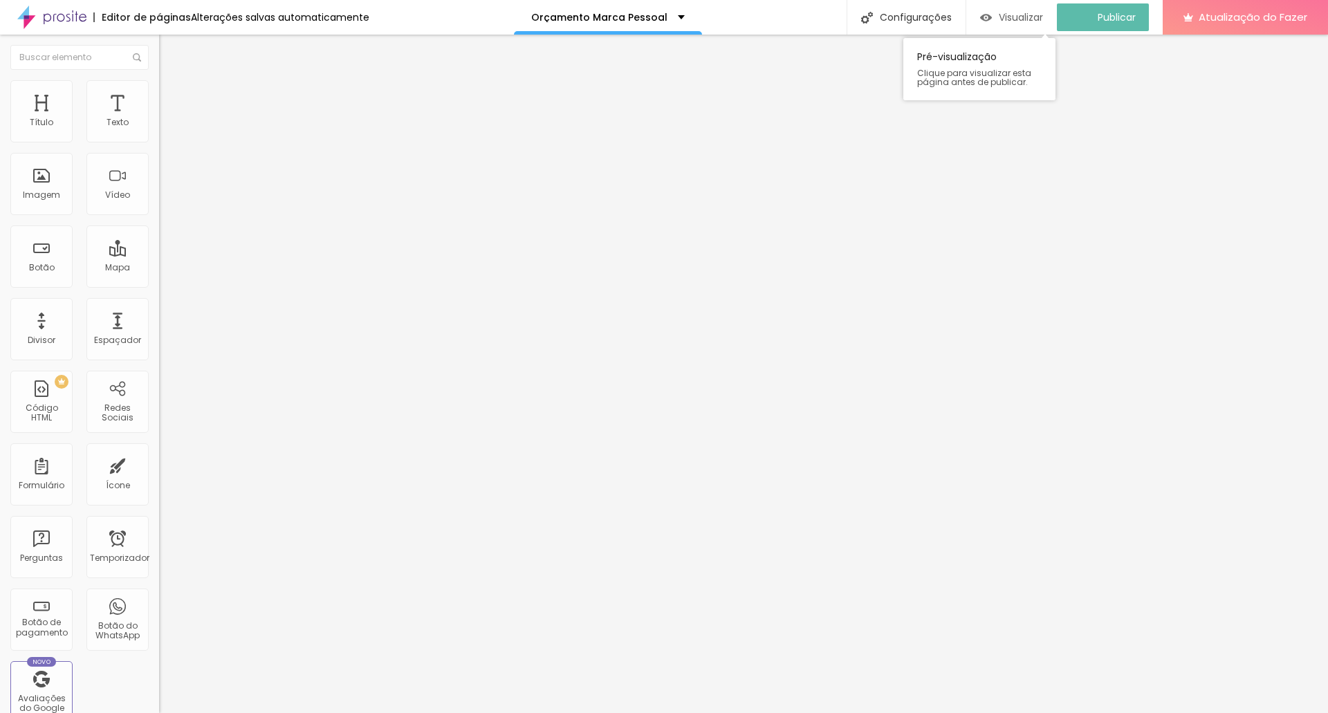
click at [1040, 19] on font "Visualizar" at bounding box center [1021, 17] width 44 height 14
click at [159, 87] on img at bounding box center [165, 86] width 12 height 12
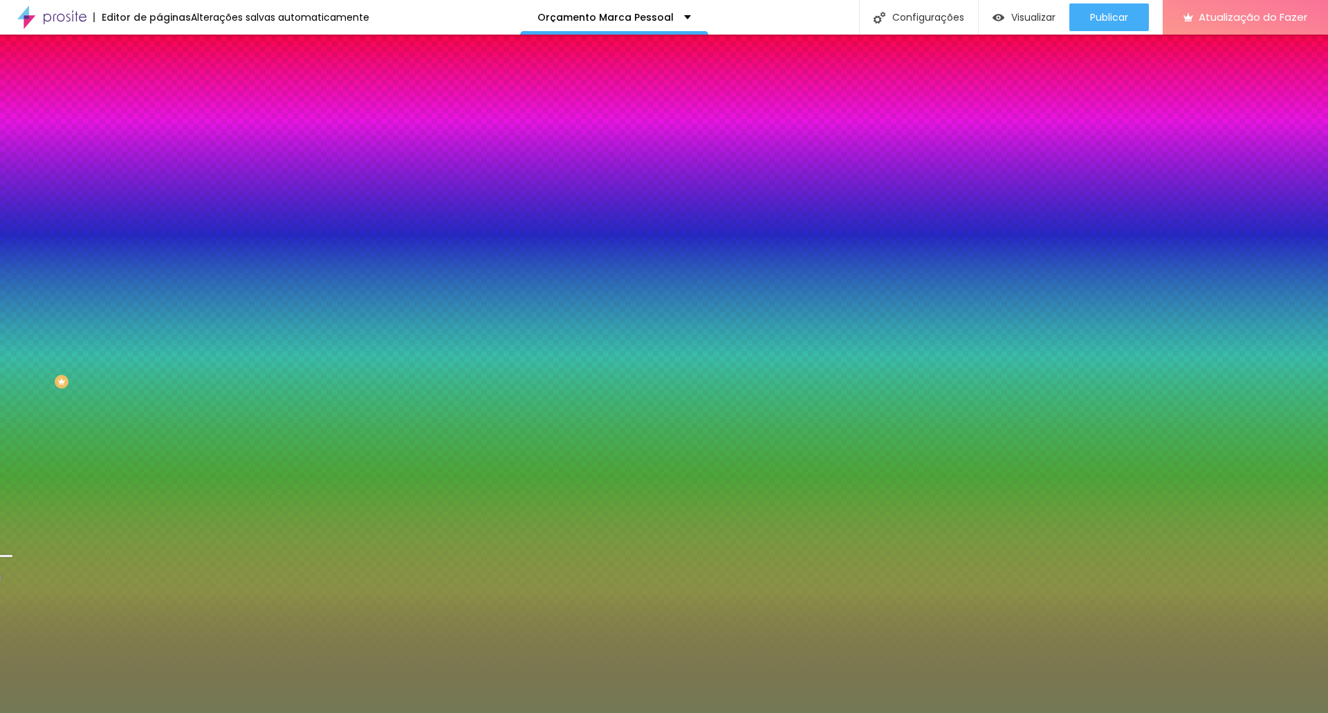
paste input "37627E"
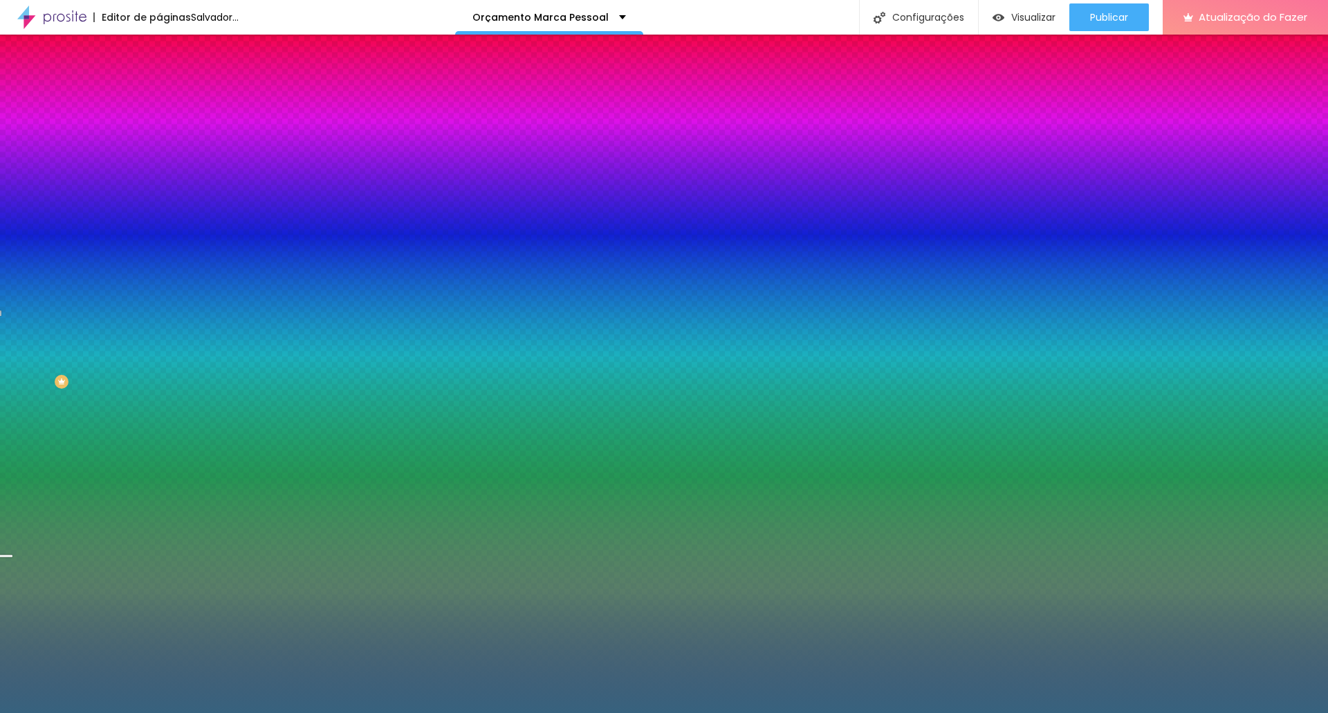
type input "#37627E"
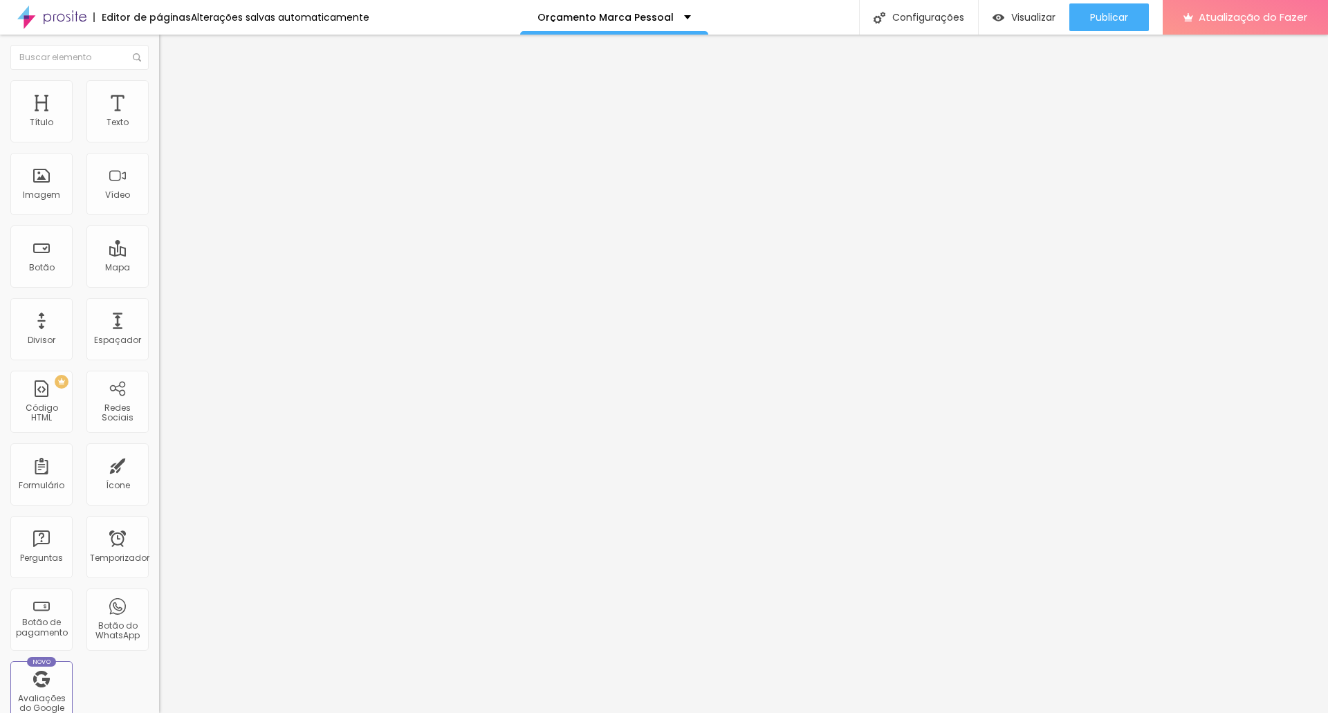
click at [159, 86] on img at bounding box center [165, 86] width 12 height 12
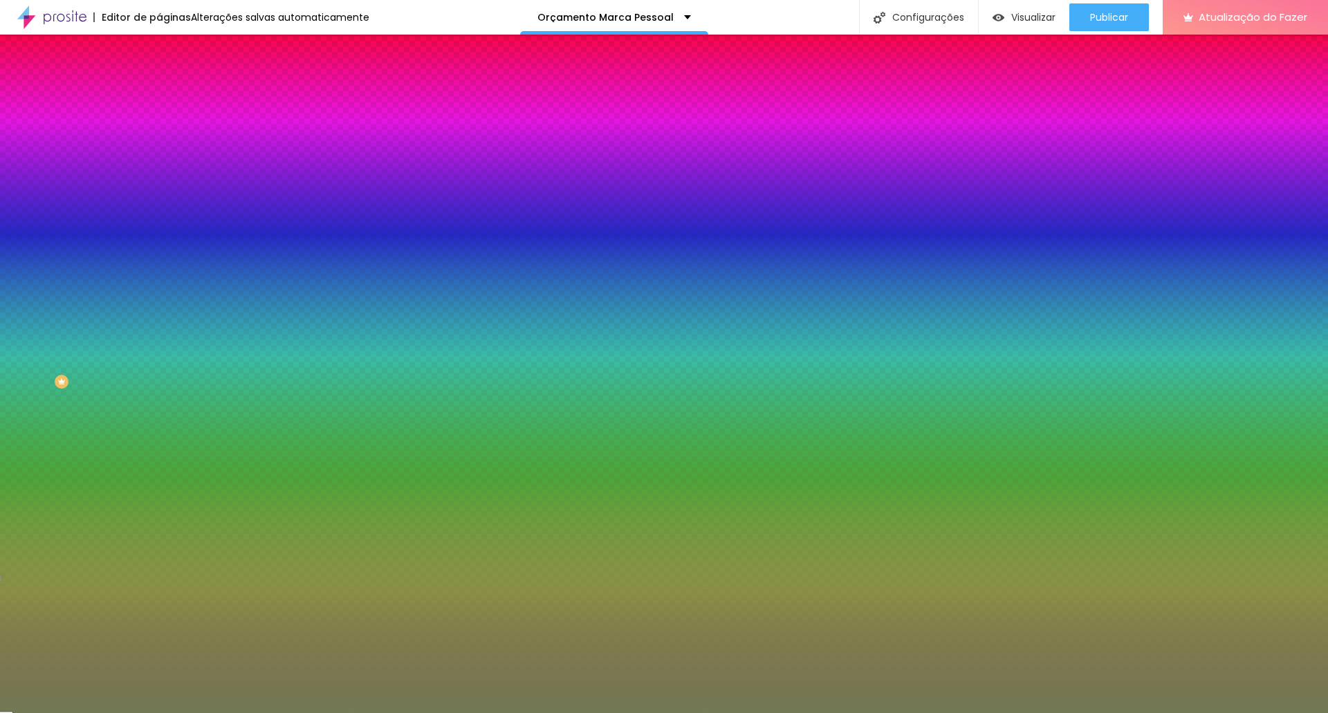
paste input "37627E"
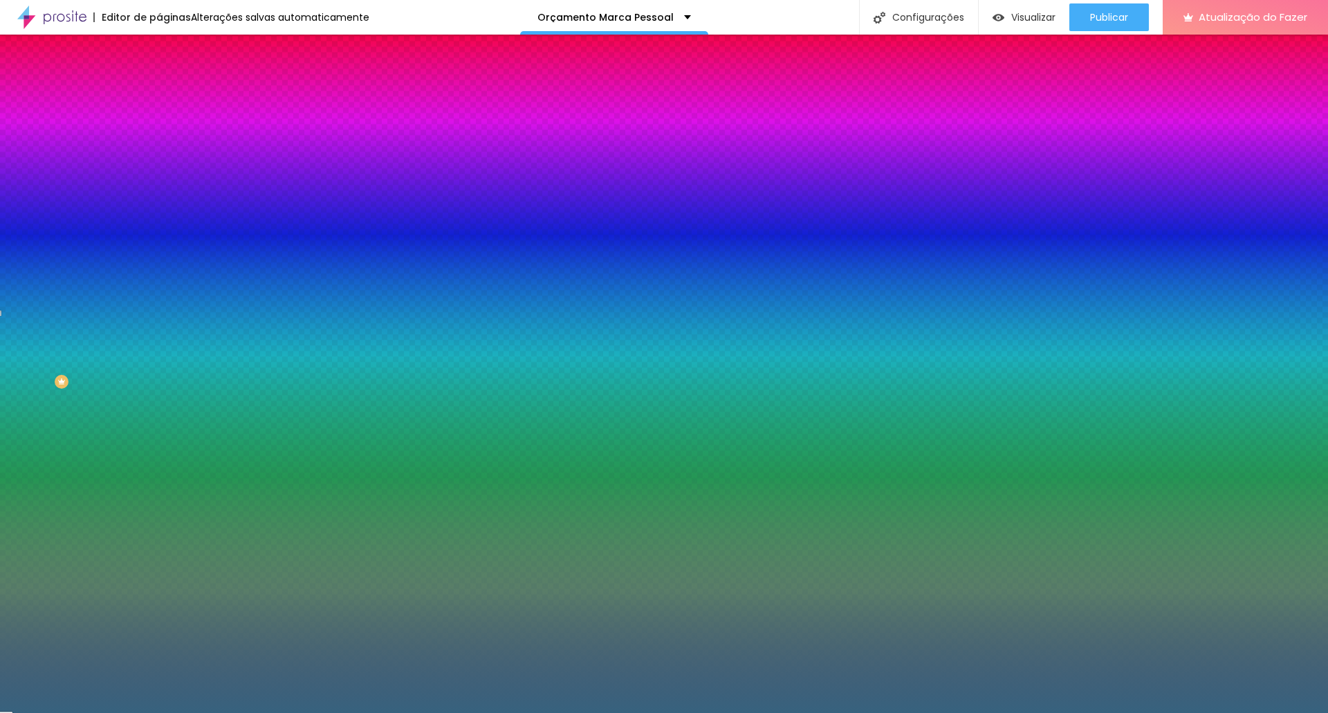
type input "#37627E"
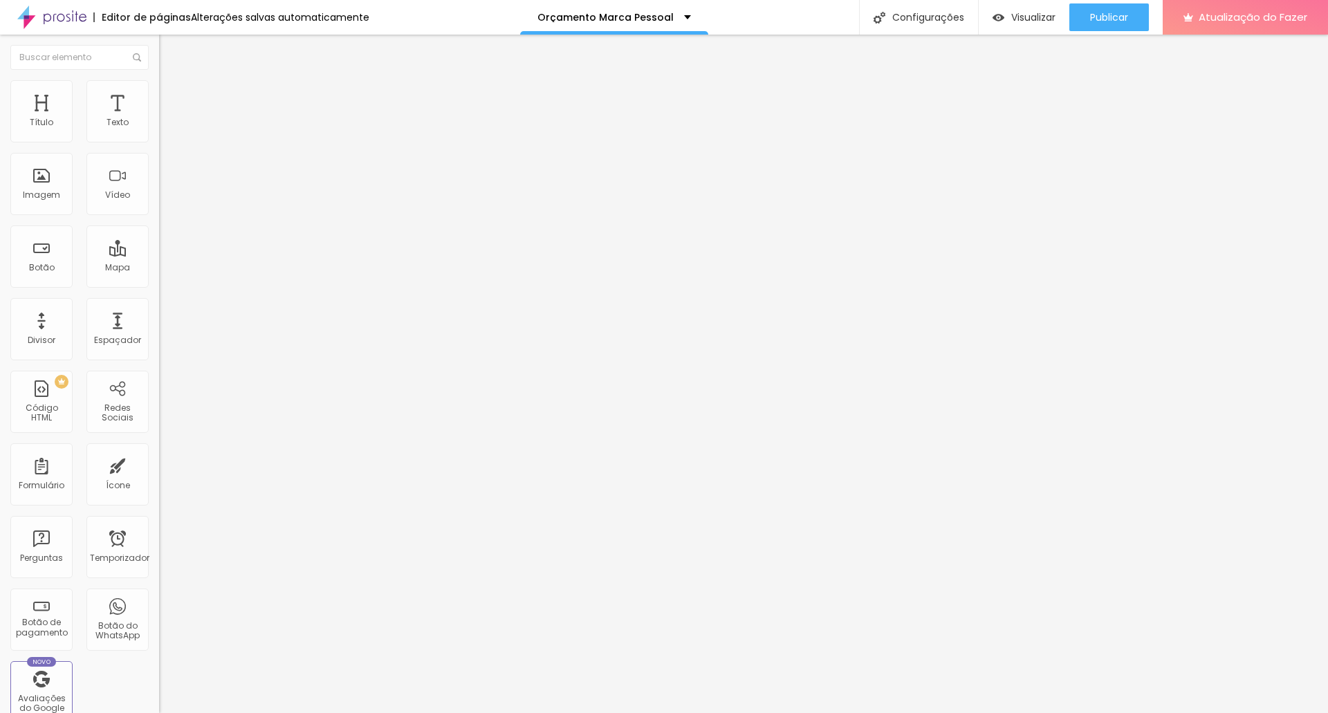
click at [172, 93] on font "Estilo" at bounding box center [182, 90] width 21 height 12
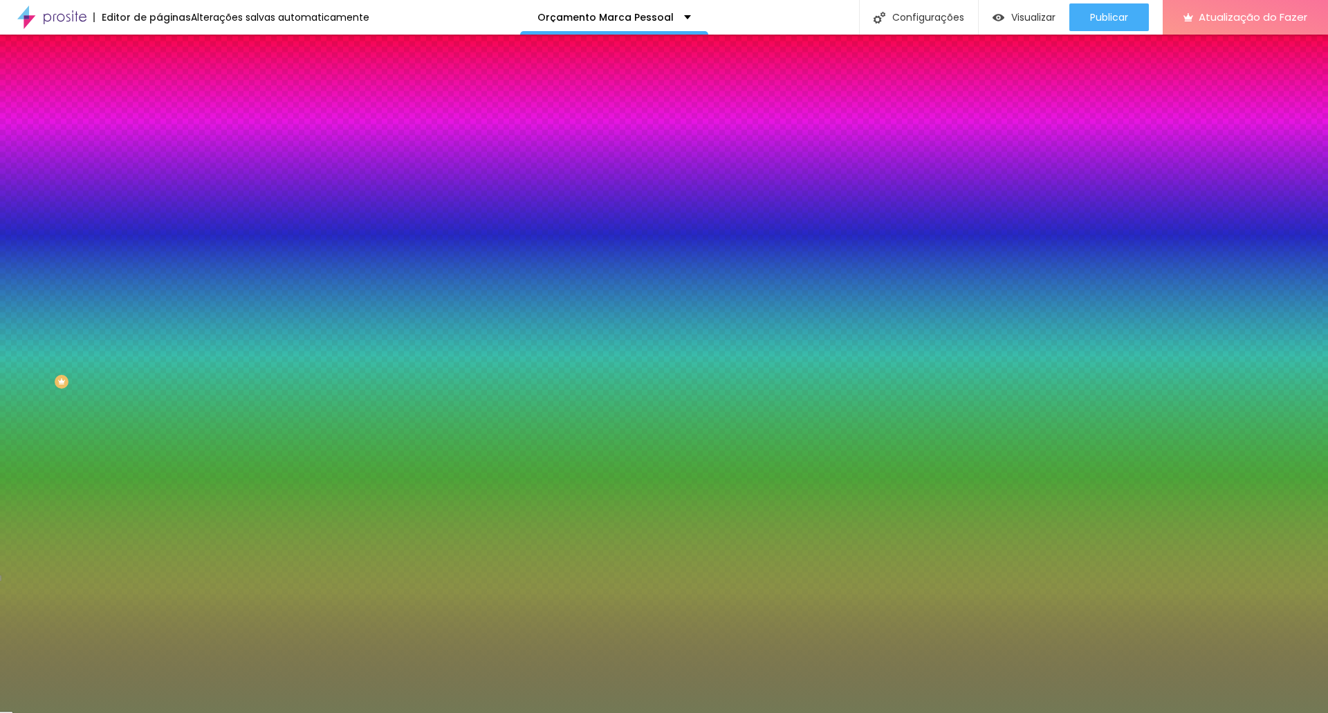
drag, startPoint x: 117, startPoint y: 140, endPoint x: 156, endPoint y: 139, distance: 38.7
click at [159, 139] on div "Cor de fundo Voltar ao padrão #737955 0 Borda arredondada" at bounding box center [238, 225] width 159 height 234
paste input "37627E"
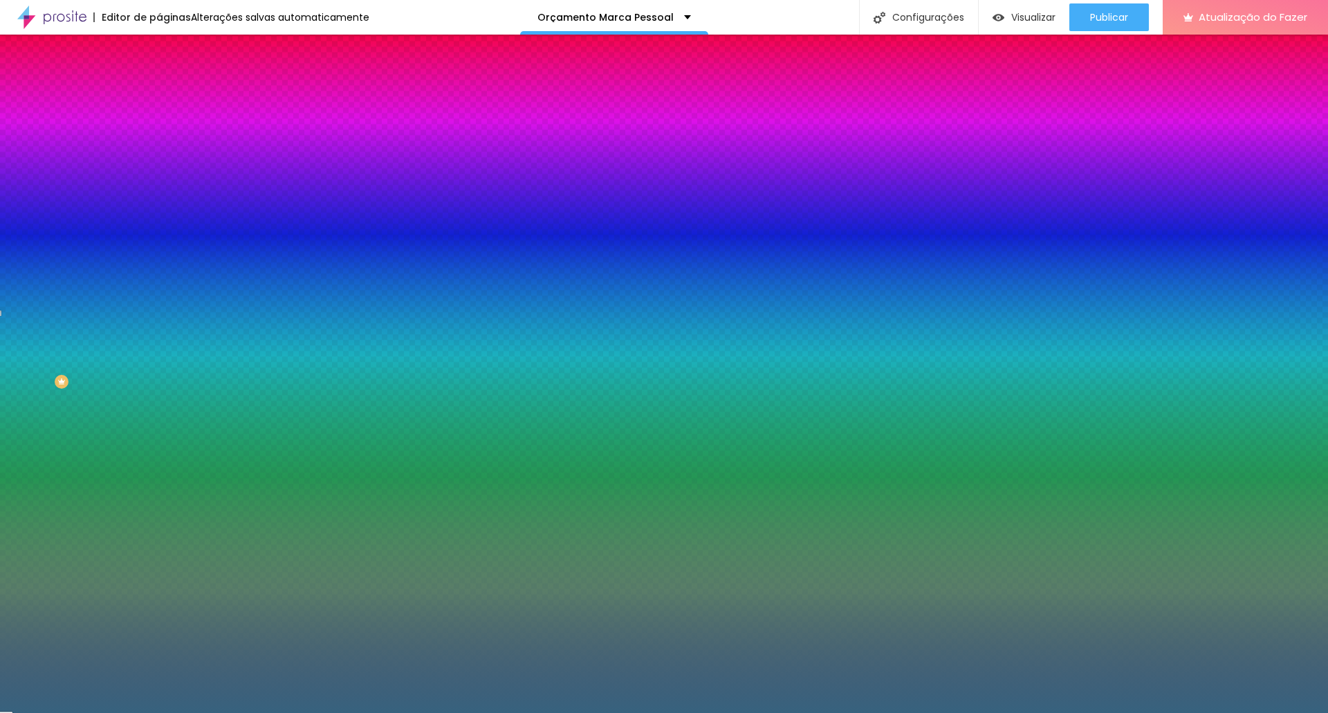
type input "#37627E"
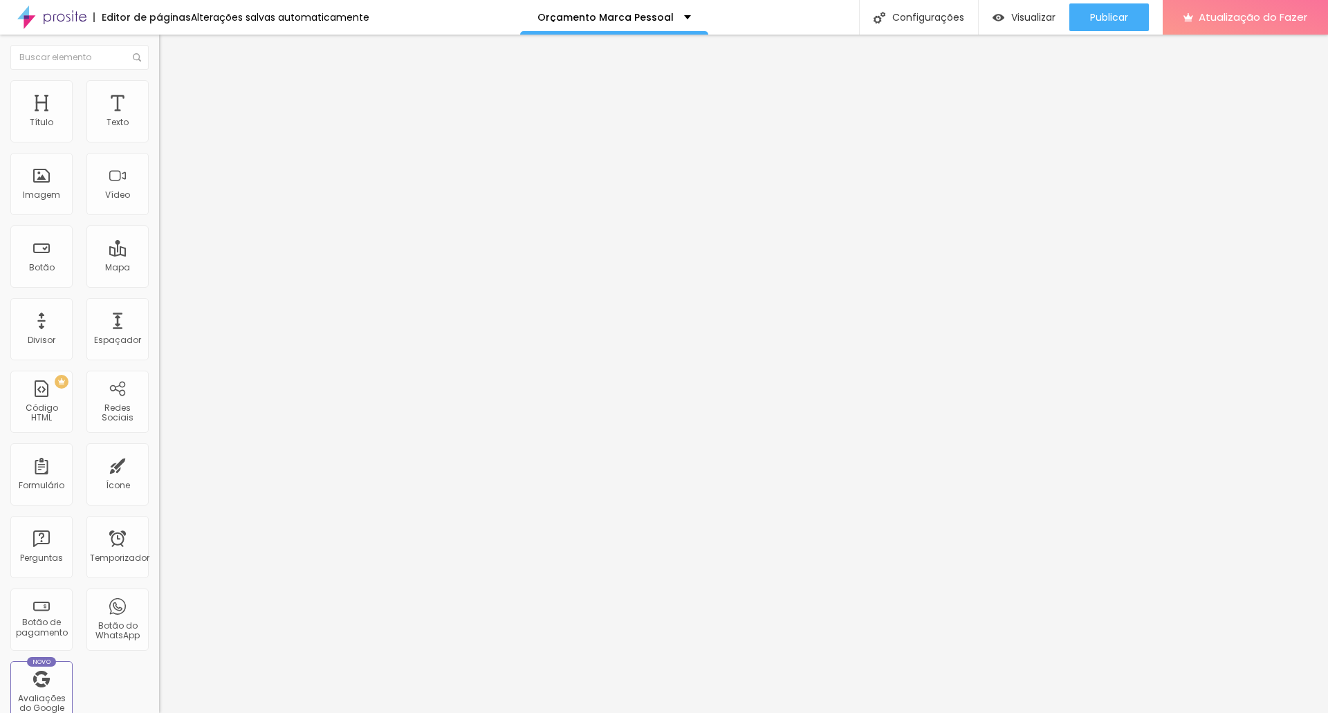
click at [159, 88] on img at bounding box center [165, 86] width 12 height 12
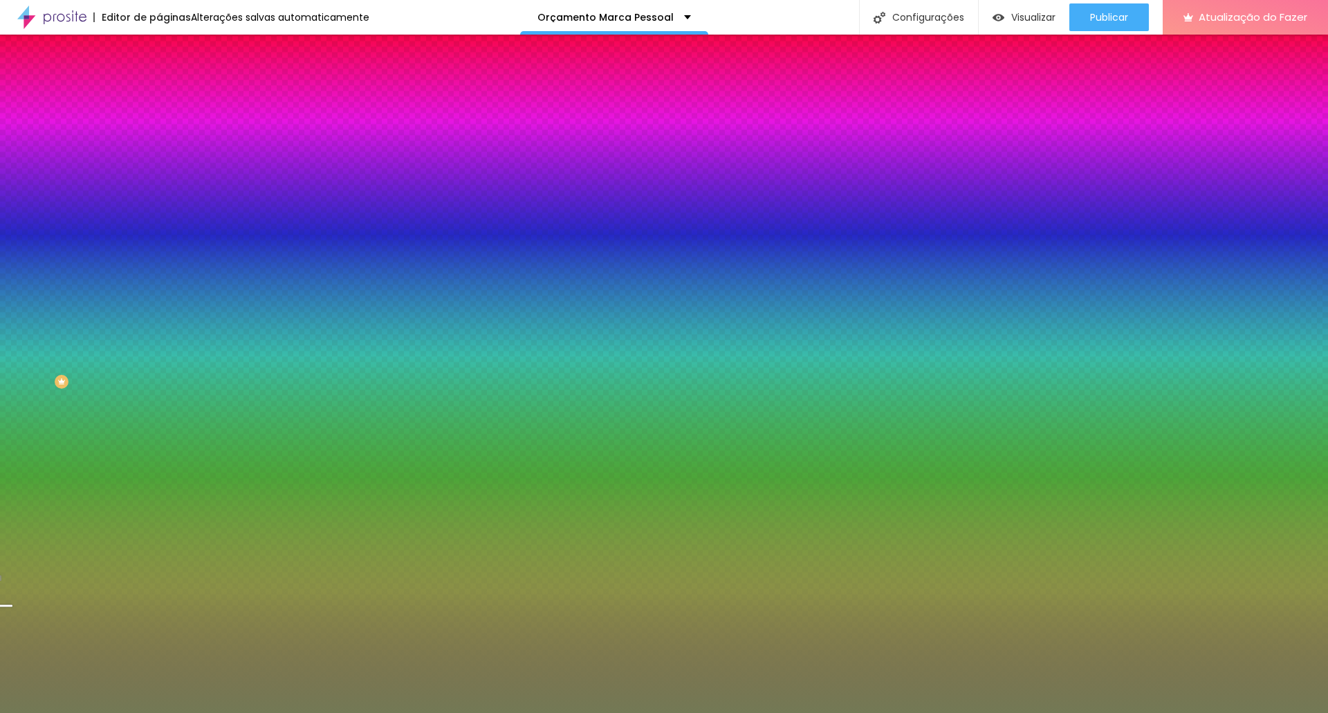
paste input "37627E"
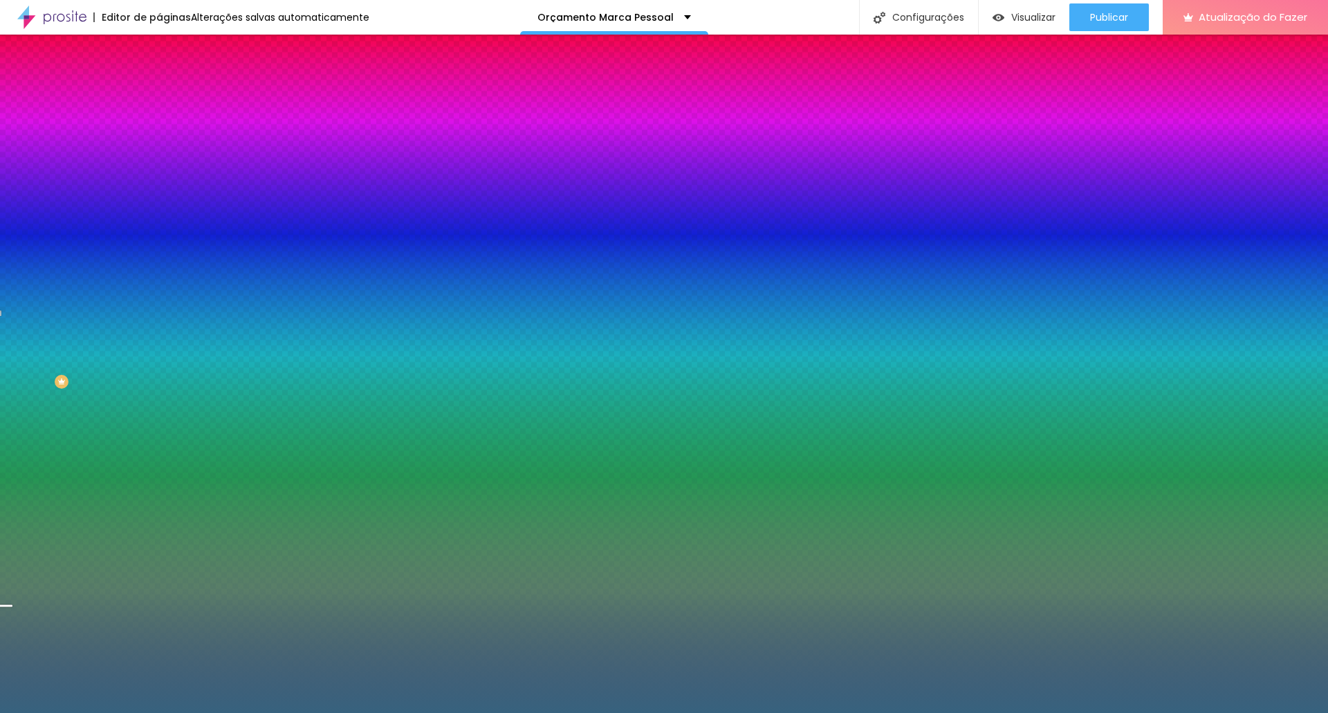
type input "#37627E"
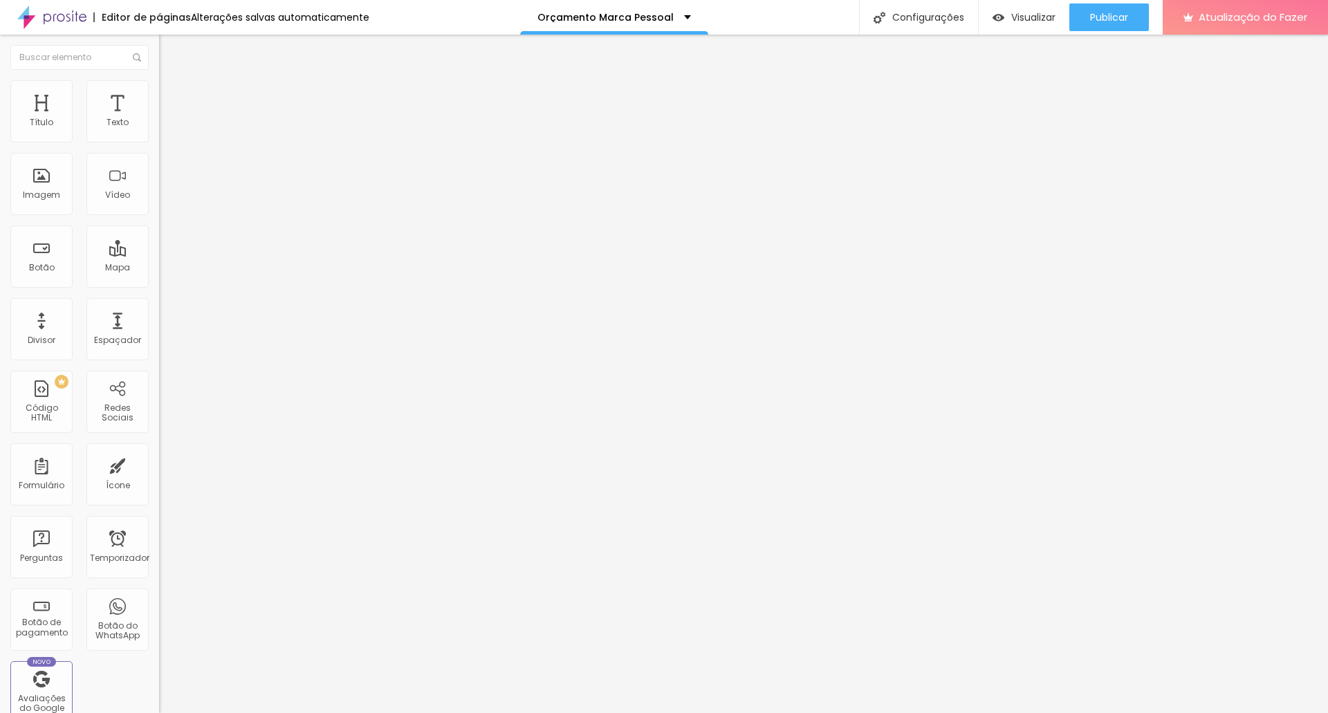
click at [159, 87] on img at bounding box center [165, 86] width 12 height 12
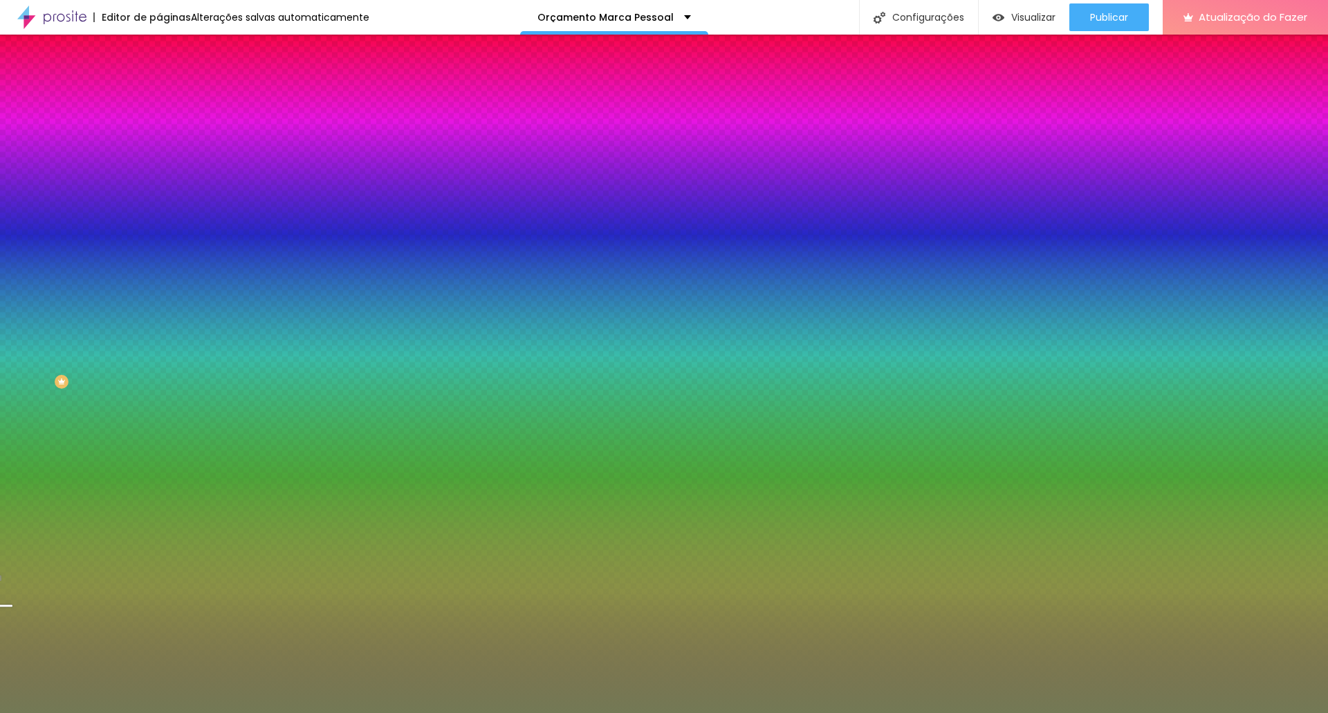
drag, startPoint x: 116, startPoint y: 136, endPoint x: 158, endPoint y: 136, distance: 42.2
click at [159, 136] on div "Cor de fundo Voltar ao padrão #737955 Sombra DESATIVADO Voltar ao padrão Borda …" at bounding box center [238, 169] width 159 height 123
paste input "37627E"
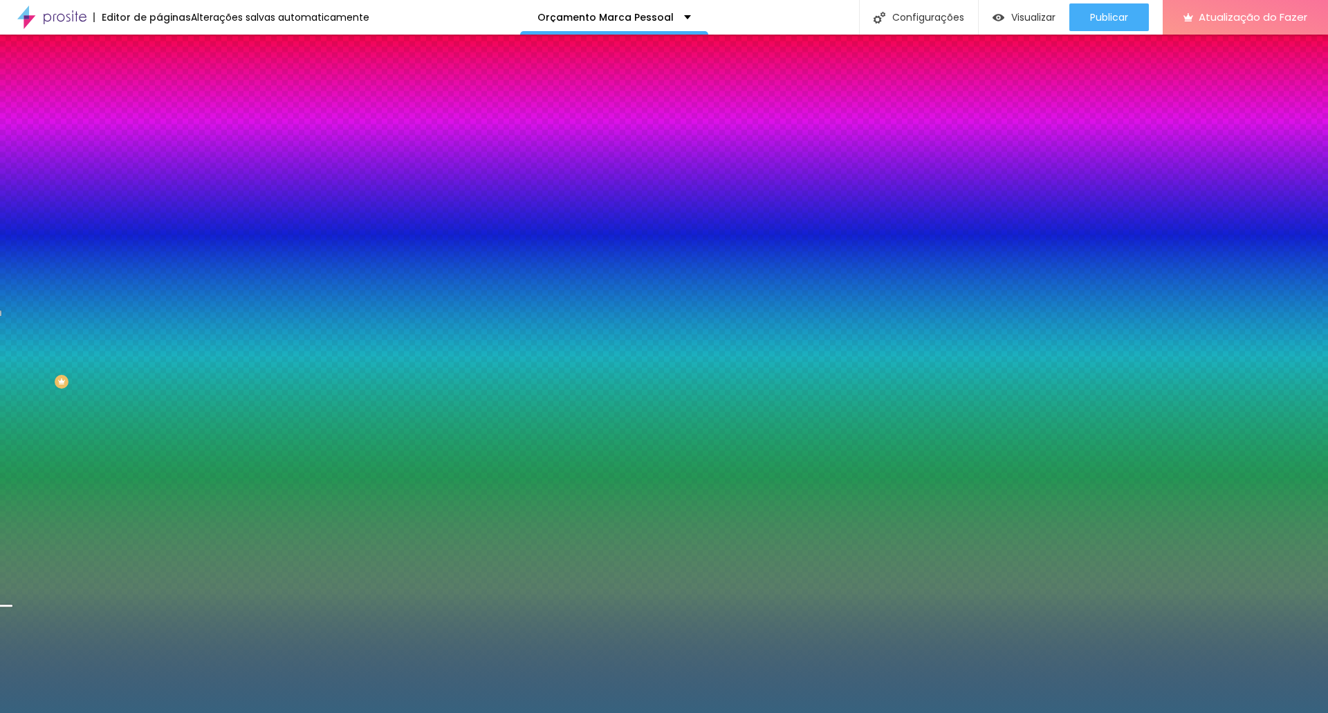
type input "#37627E"
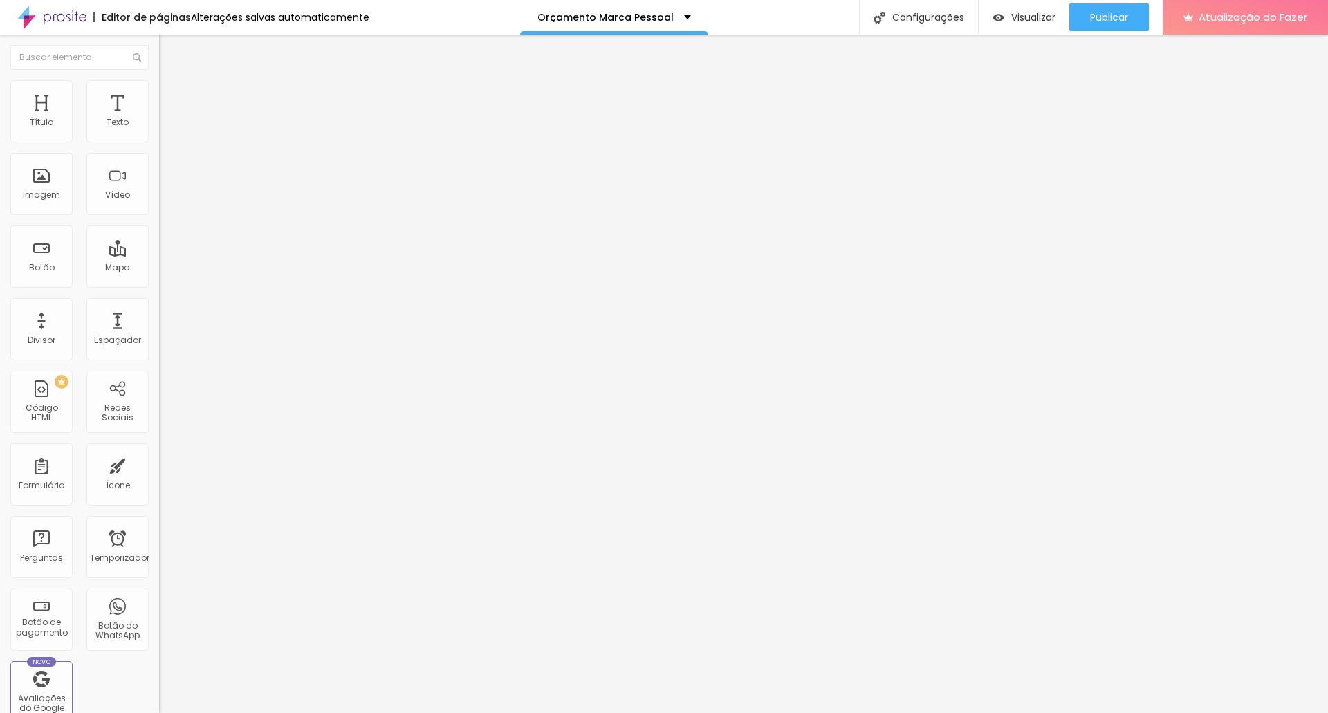
click at [159, 91] on li "Estilo" at bounding box center [238, 87] width 159 height 14
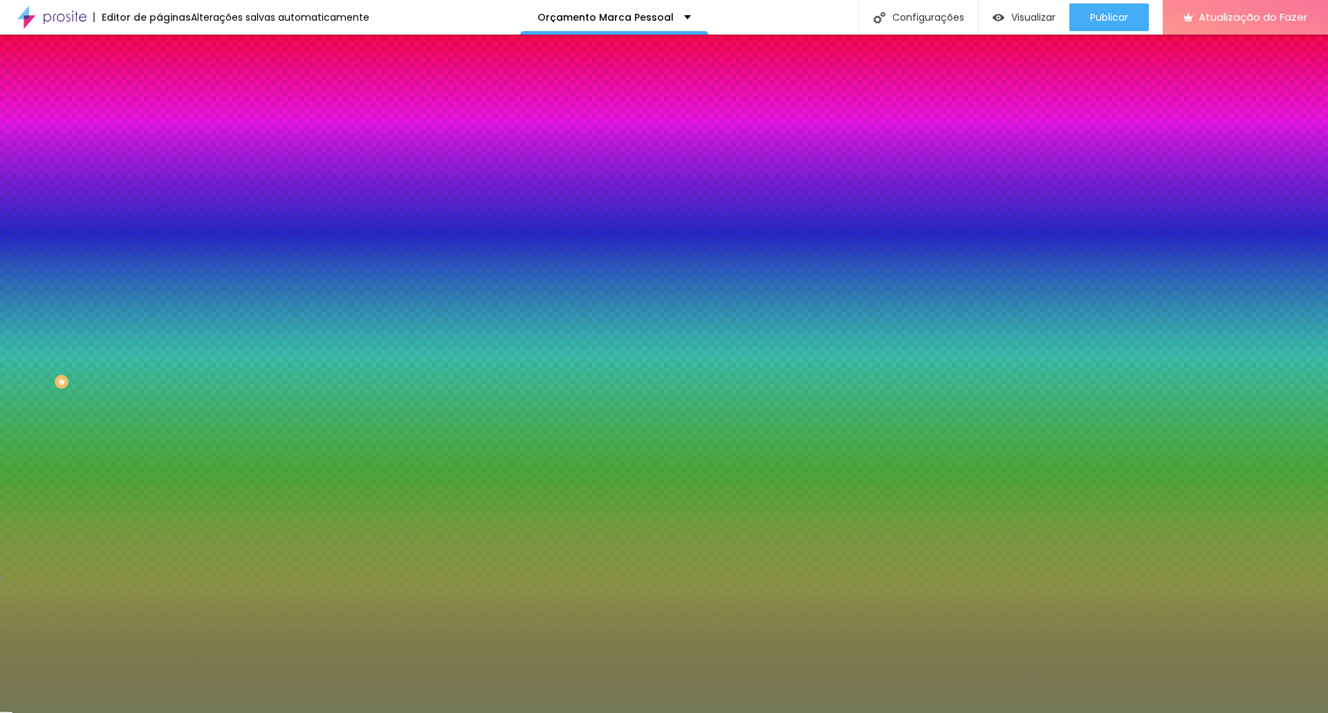
drag, startPoint x: 115, startPoint y: 246, endPoint x: 154, endPoint y: 244, distance: 38.8
click at [159, 244] on div "Imagem de fundo Adicionar imagem Efeito da Imagem Nenhum Nenhum Paralaxe Cor de…" at bounding box center [238, 197] width 159 height 179
paste input "37627E"
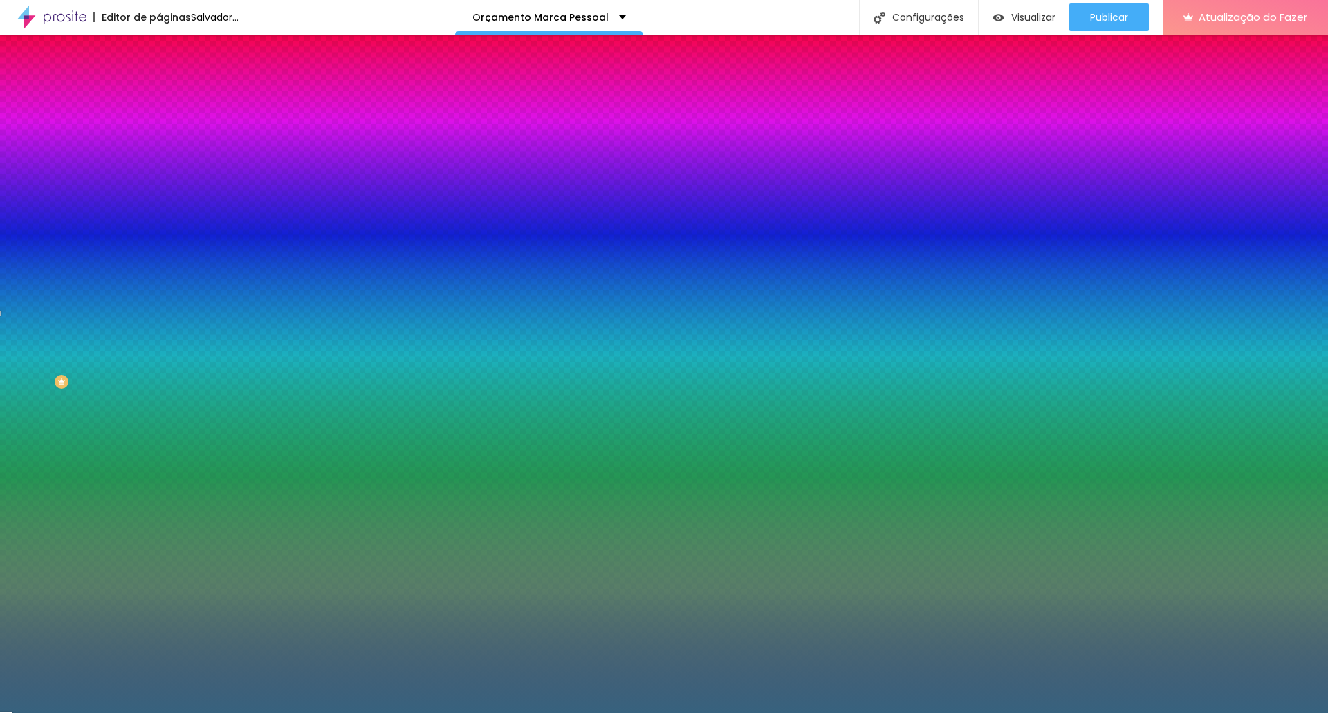
type input "#37627E"
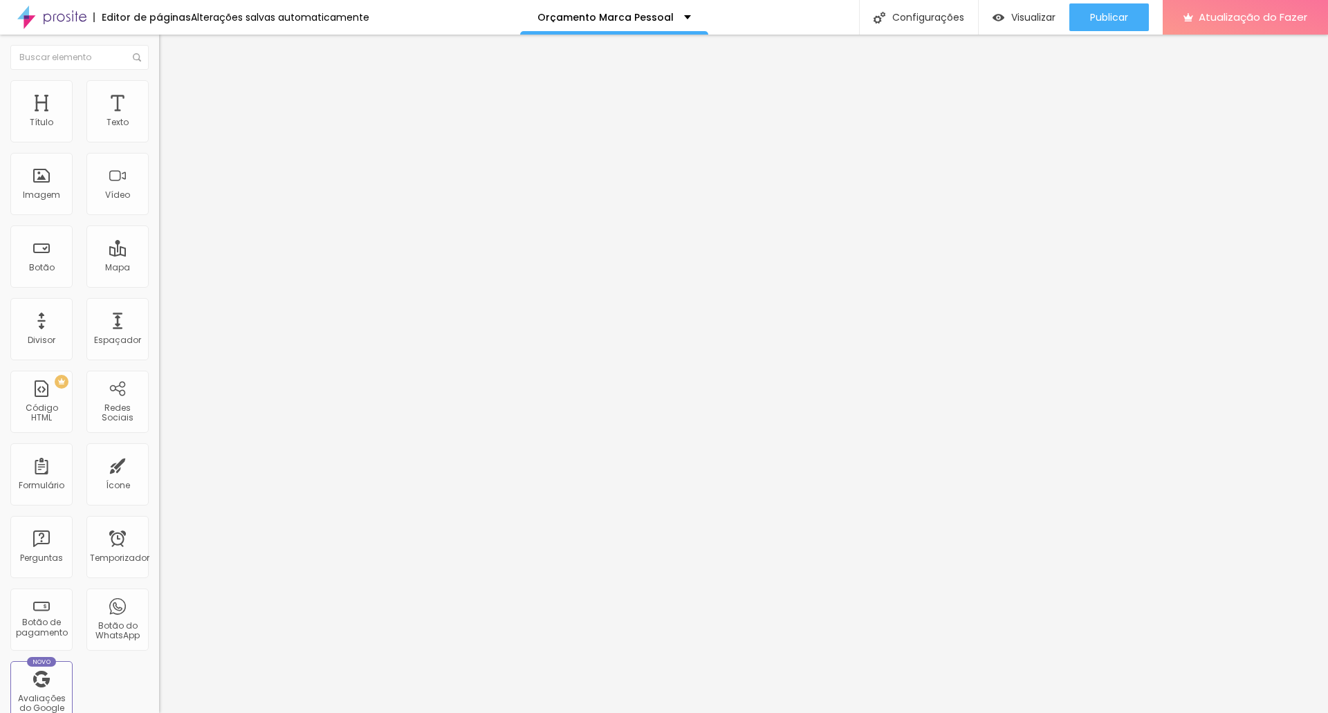
click at [159, 91] on li "Estilo" at bounding box center [238, 87] width 159 height 14
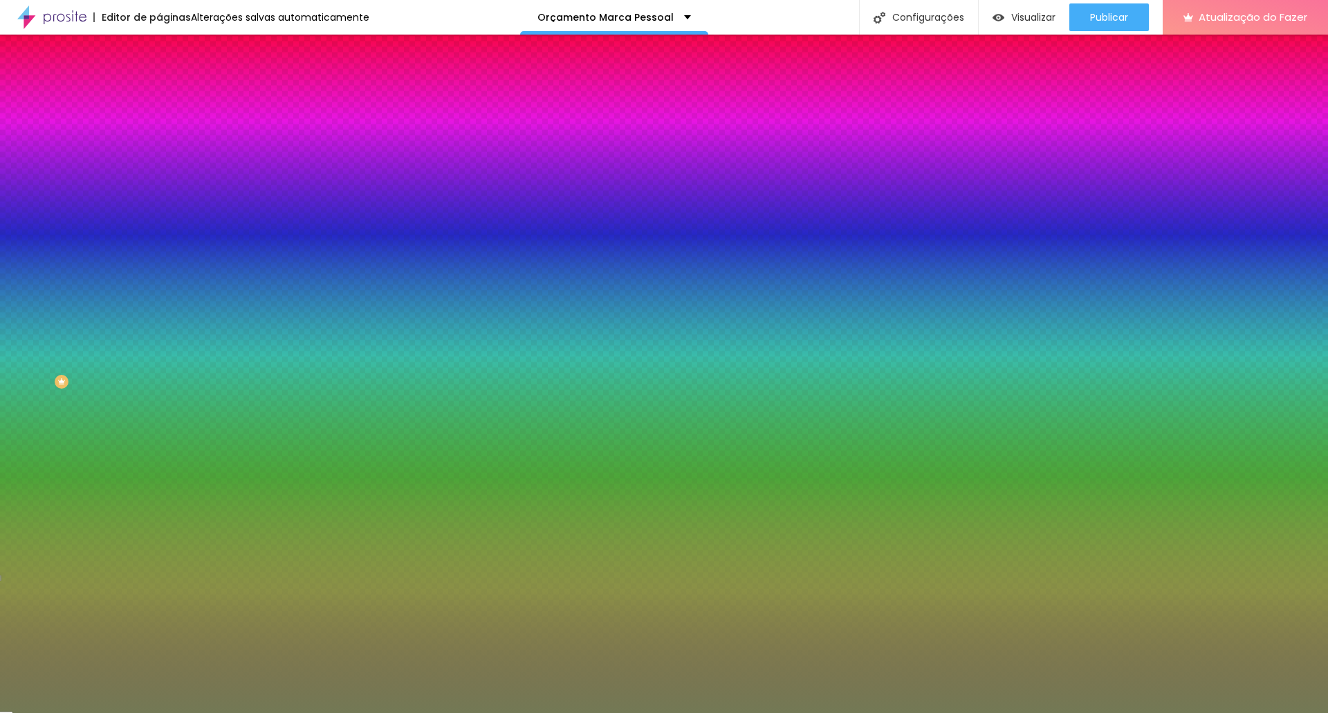
paste input "37627E"
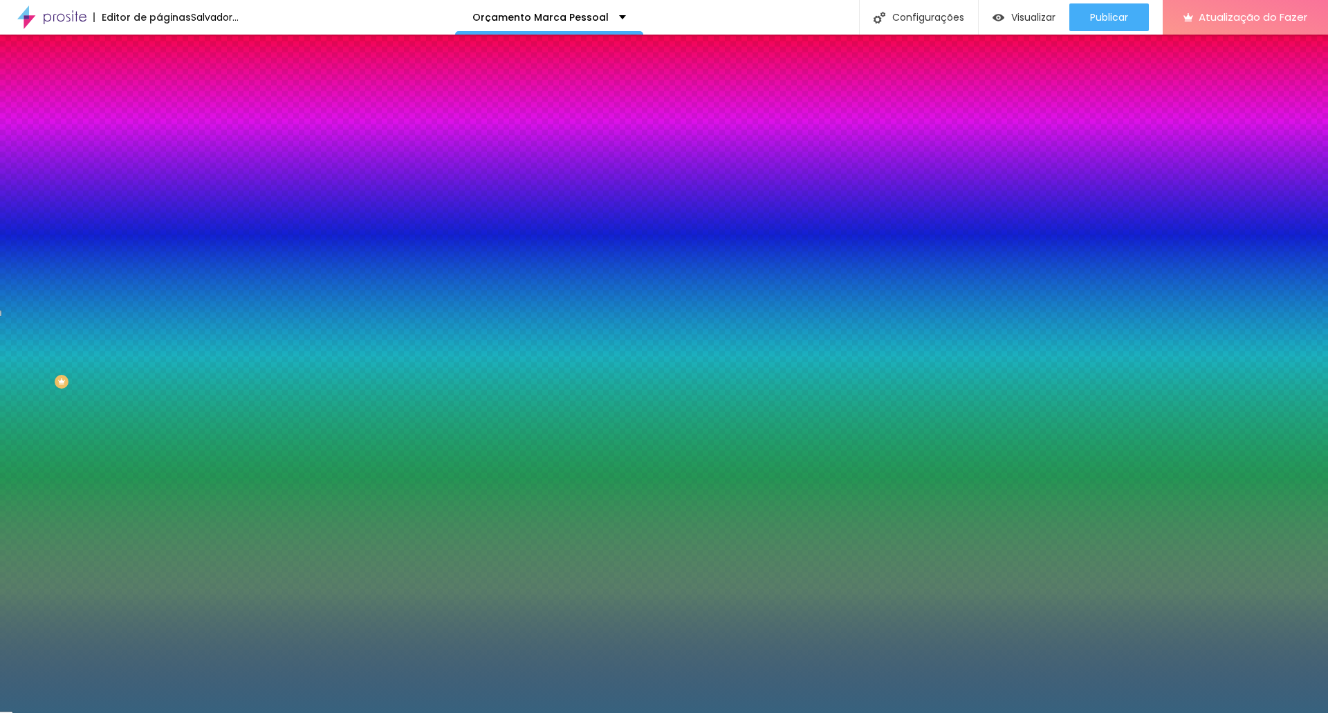
type input "#37627E"
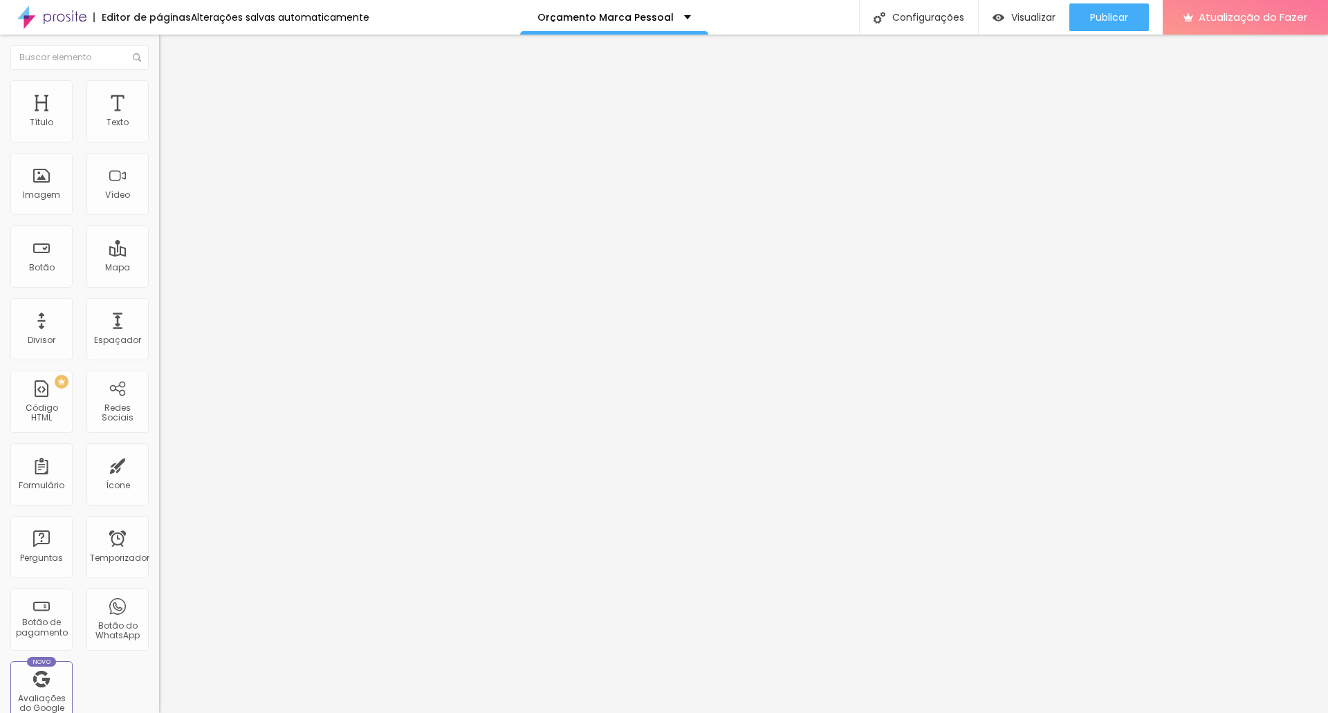
click at [159, 90] on li "Estilo" at bounding box center [238, 87] width 159 height 14
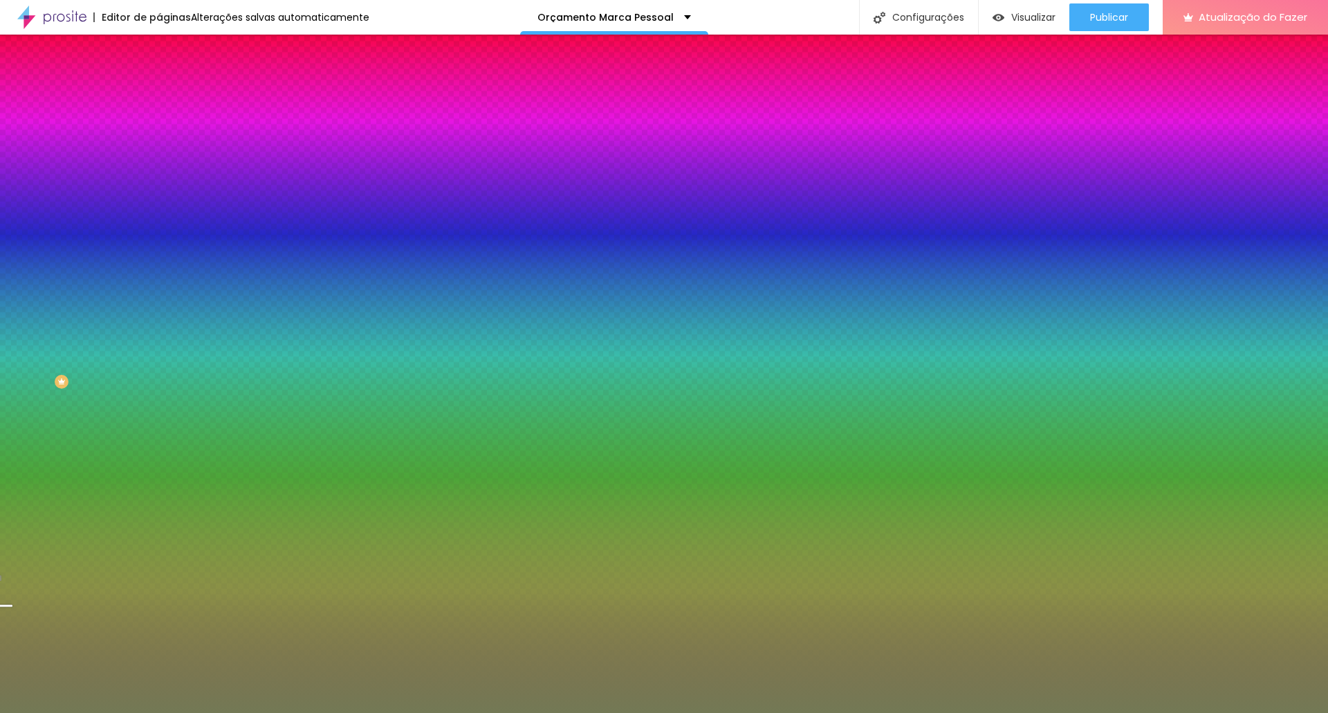
paste input "37627E"
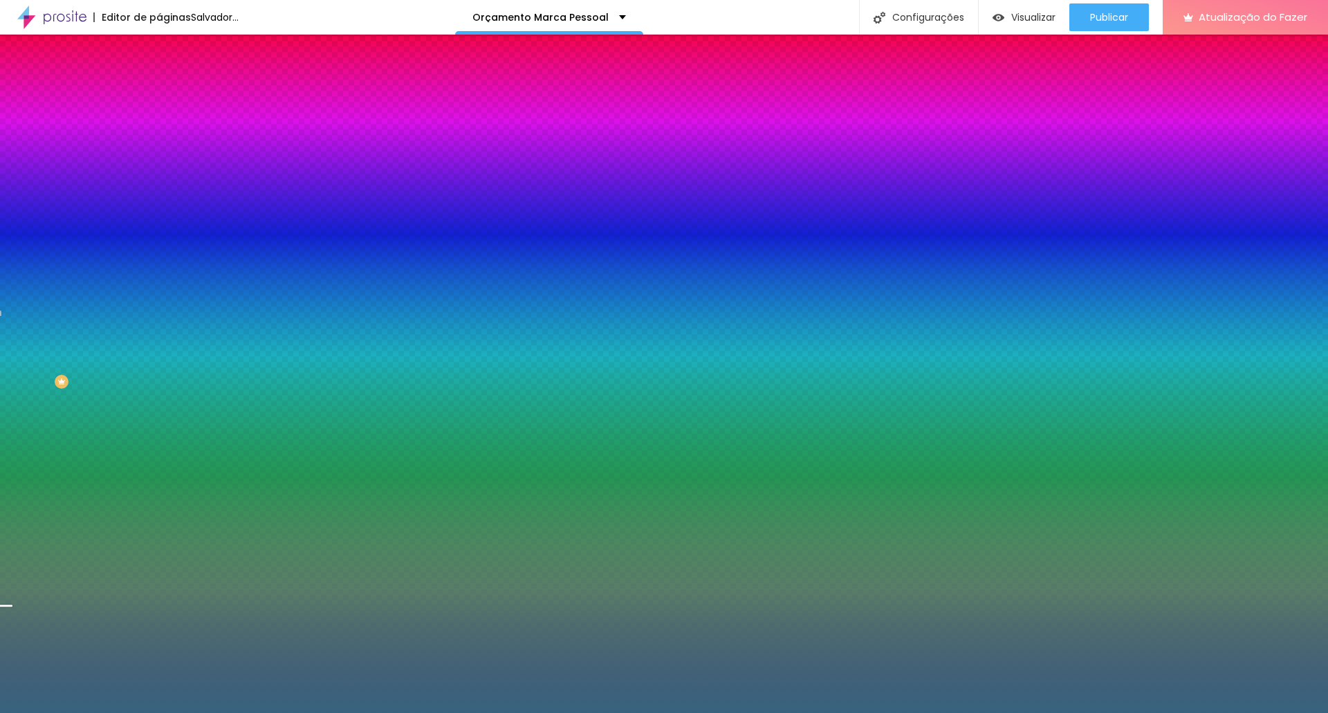
type input "#37627E"
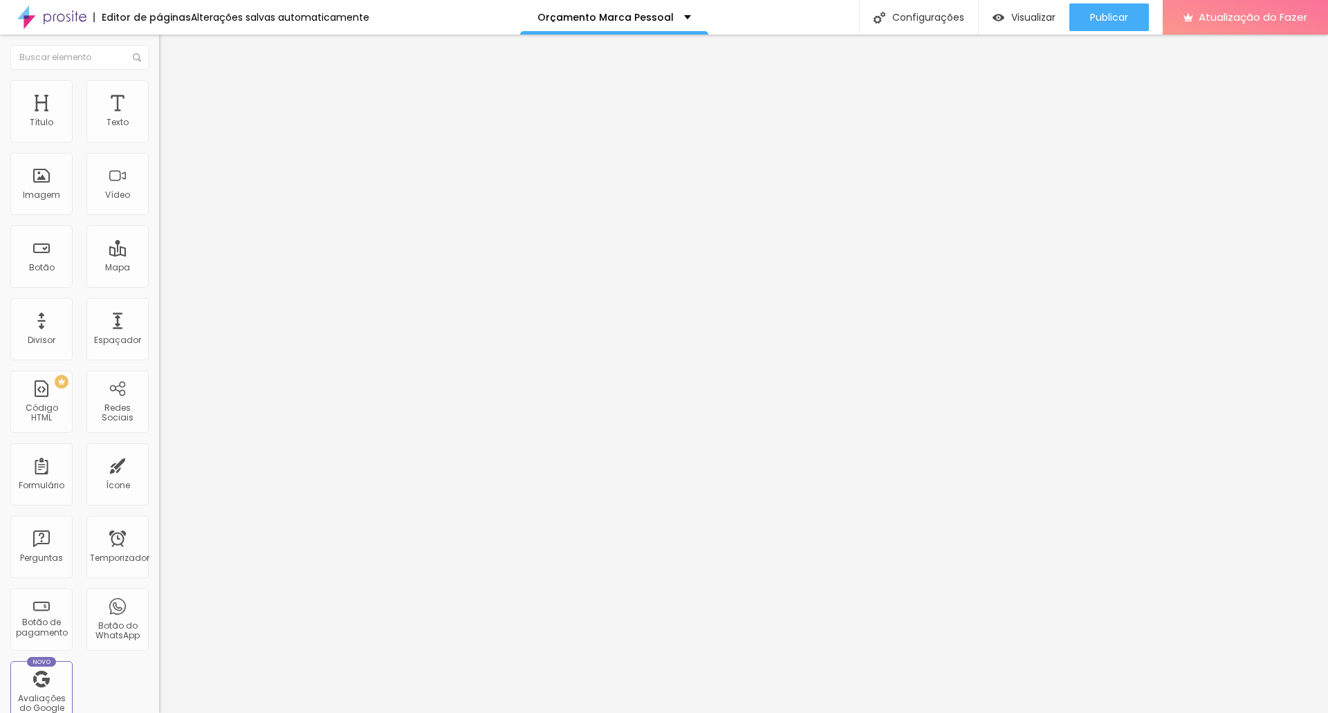
click at [159, 87] on img at bounding box center [165, 86] width 12 height 12
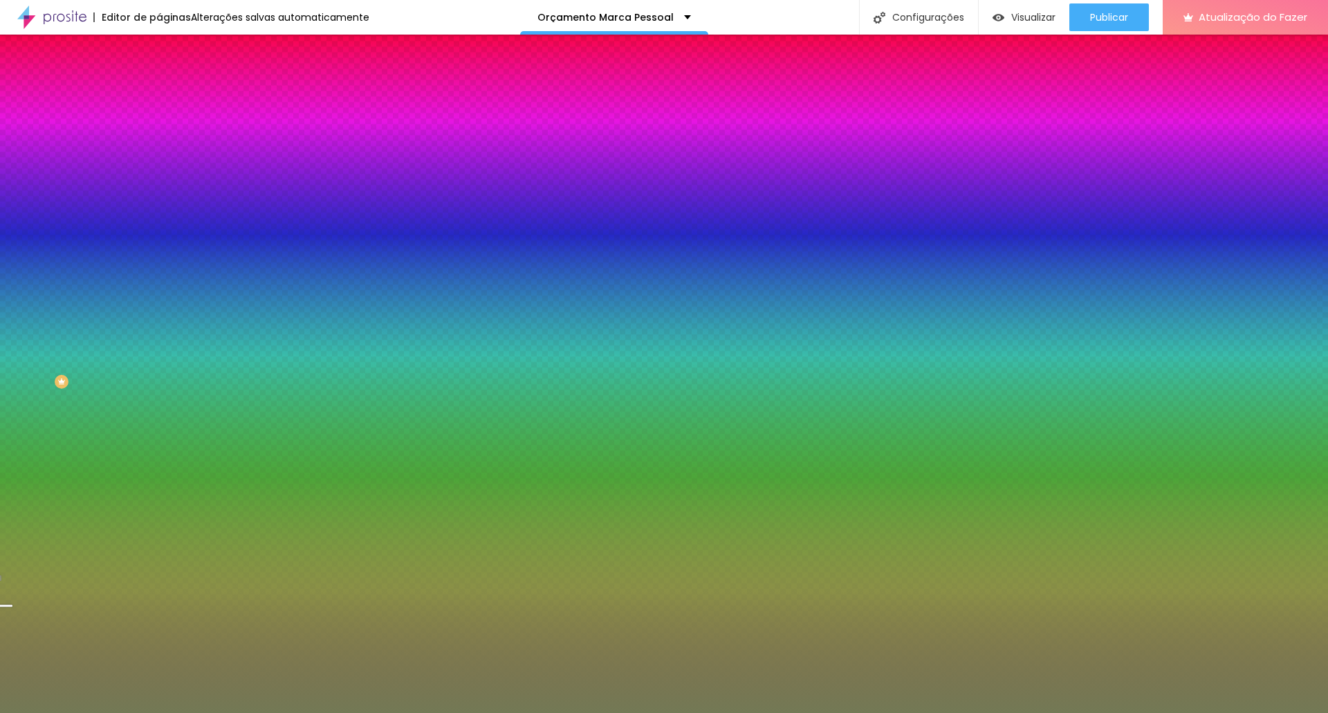
drag, startPoint x: 116, startPoint y: 131, endPoint x: 155, endPoint y: 129, distance: 38.8
click at [159, 129] on div "Cor de fundo Voltar ao padrão #737955 Sombra DESATIVADO Voltar ao padrão Borda …" at bounding box center [238, 169] width 159 height 123
paste input "37627E"
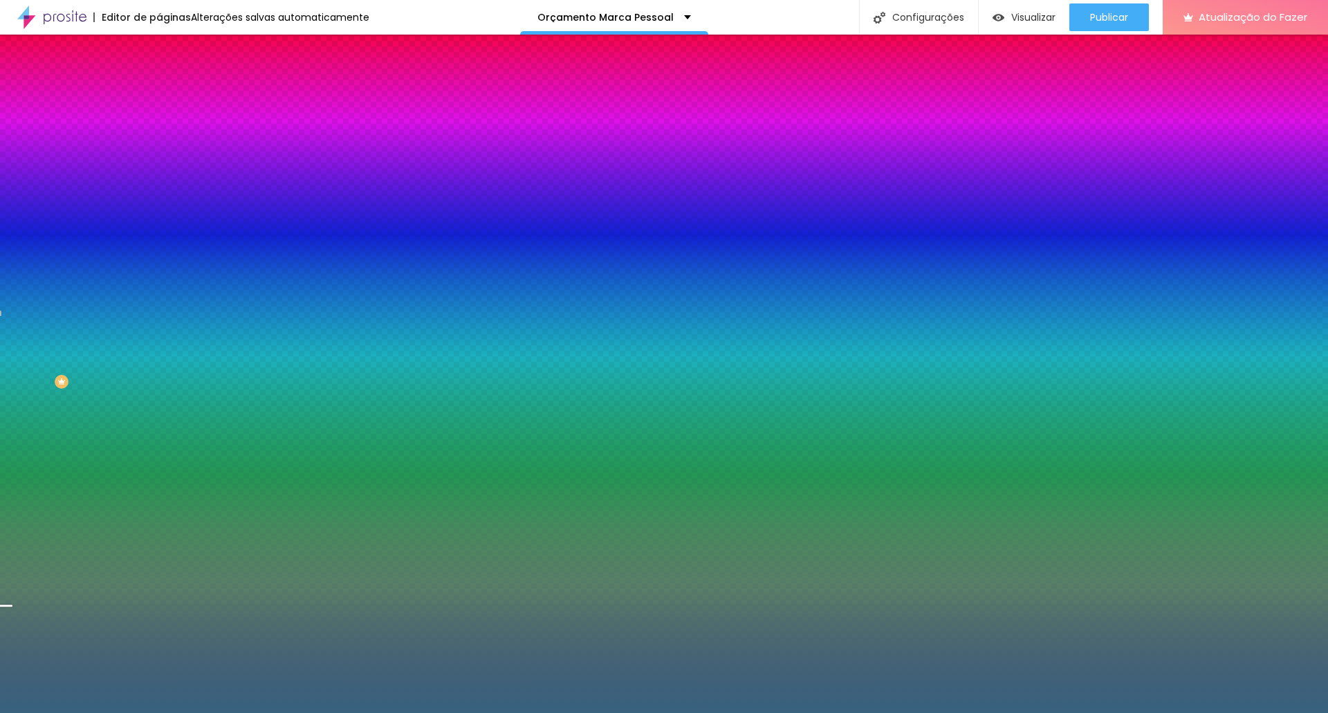
type input "#37627E"
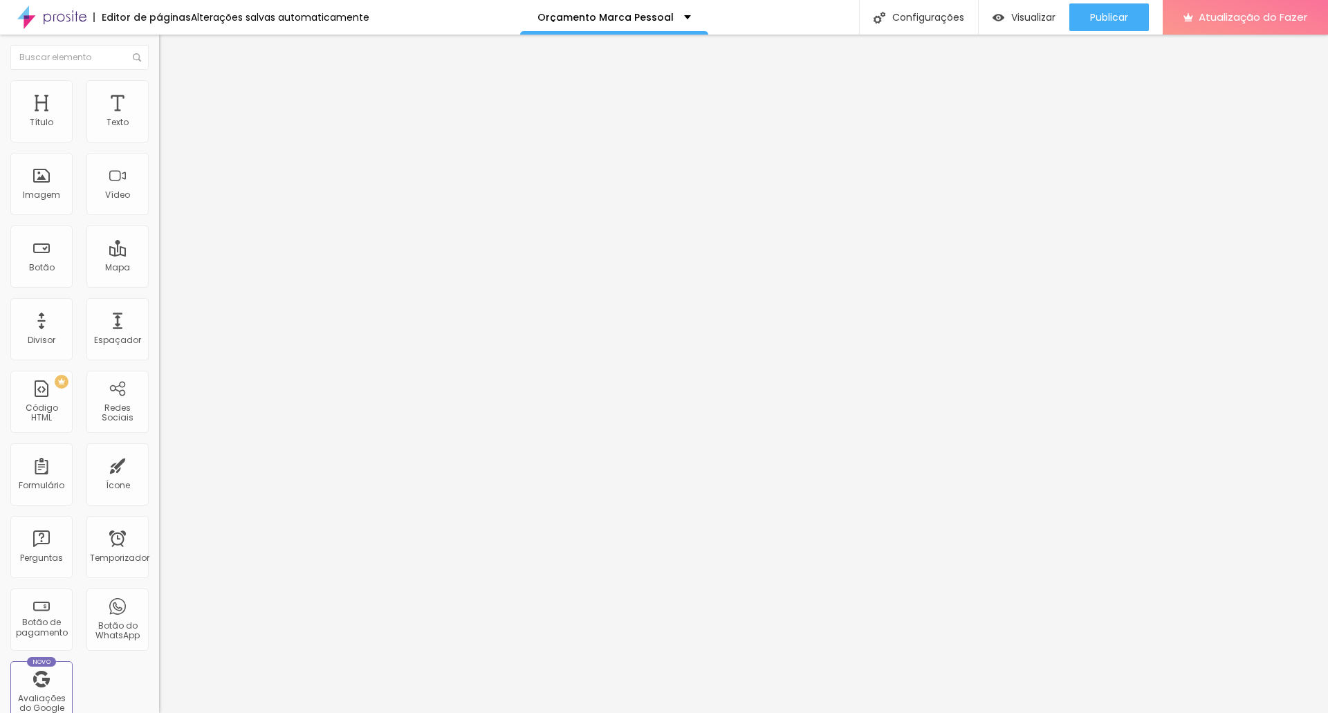
click at [159, 84] on img at bounding box center [165, 86] width 12 height 12
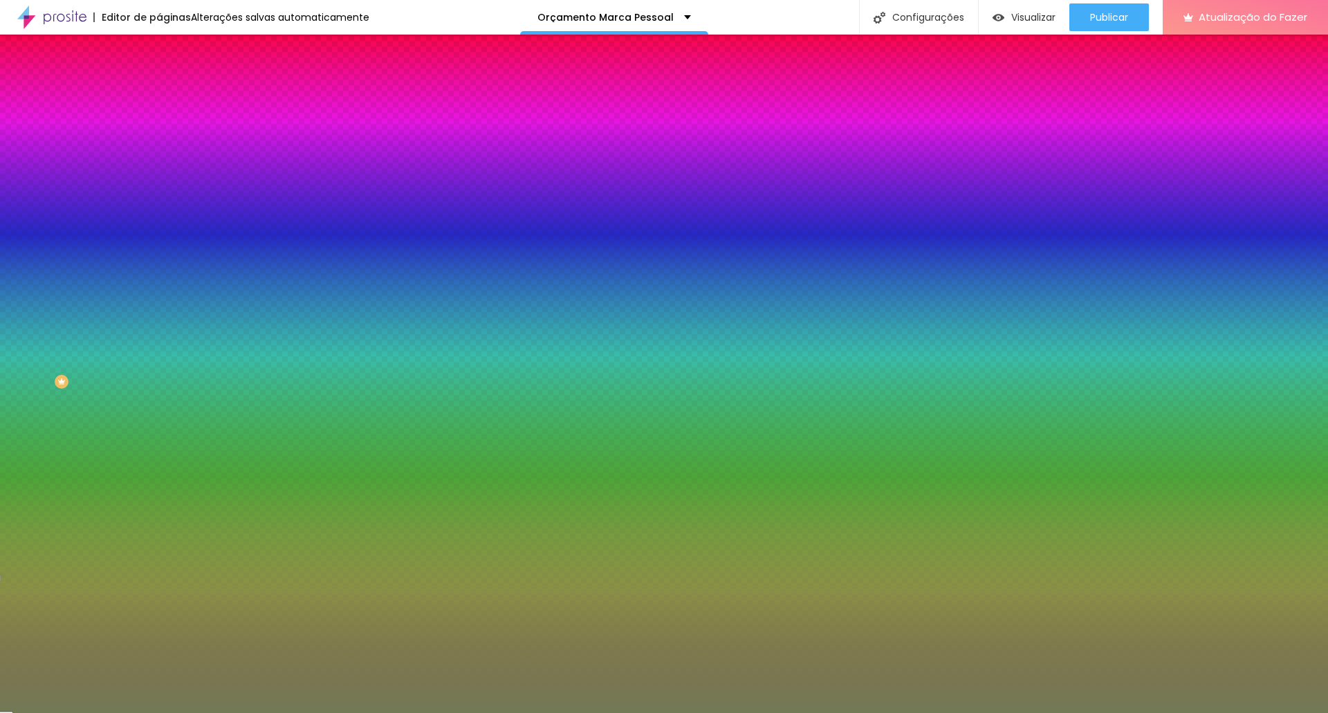
drag, startPoint x: 115, startPoint y: 249, endPoint x: 150, endPoint y: 248, distance: 35.3
click at [159, 248] on div "Imagem de fundo Adicionar imagem Efeito da Imagem Nenhum Nenhum Paralaxe Cor de…" at bounding box center [238, 197] width 159 height 179
paste input "37627E"
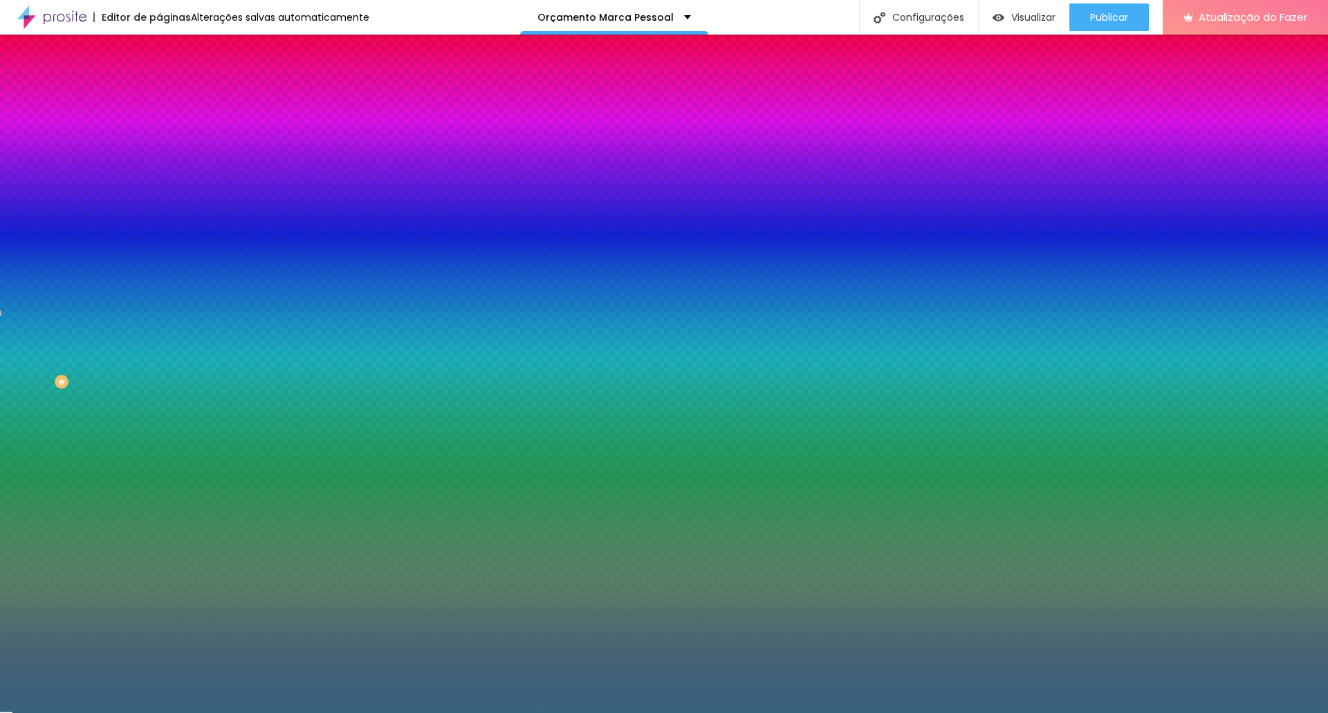
type input "#37627E"
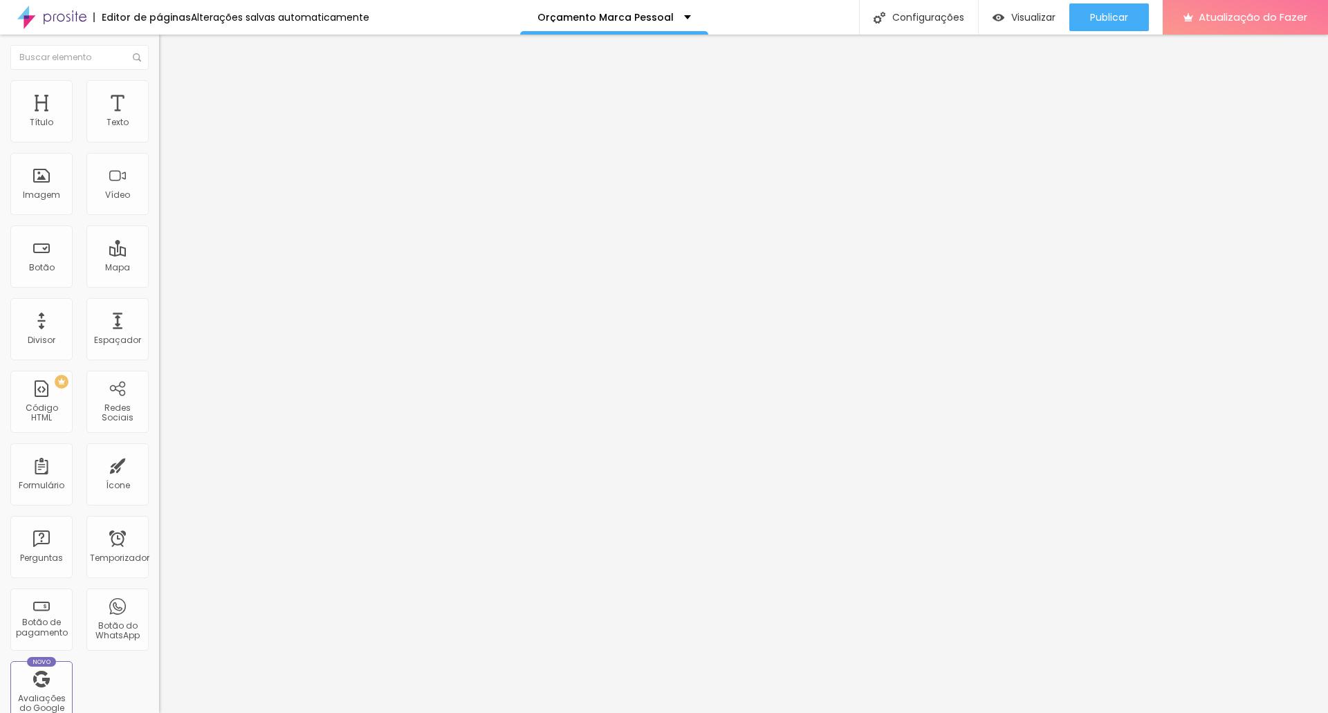
click at [159, 87] on img at bounding box center [165, 86] width 12 height 12
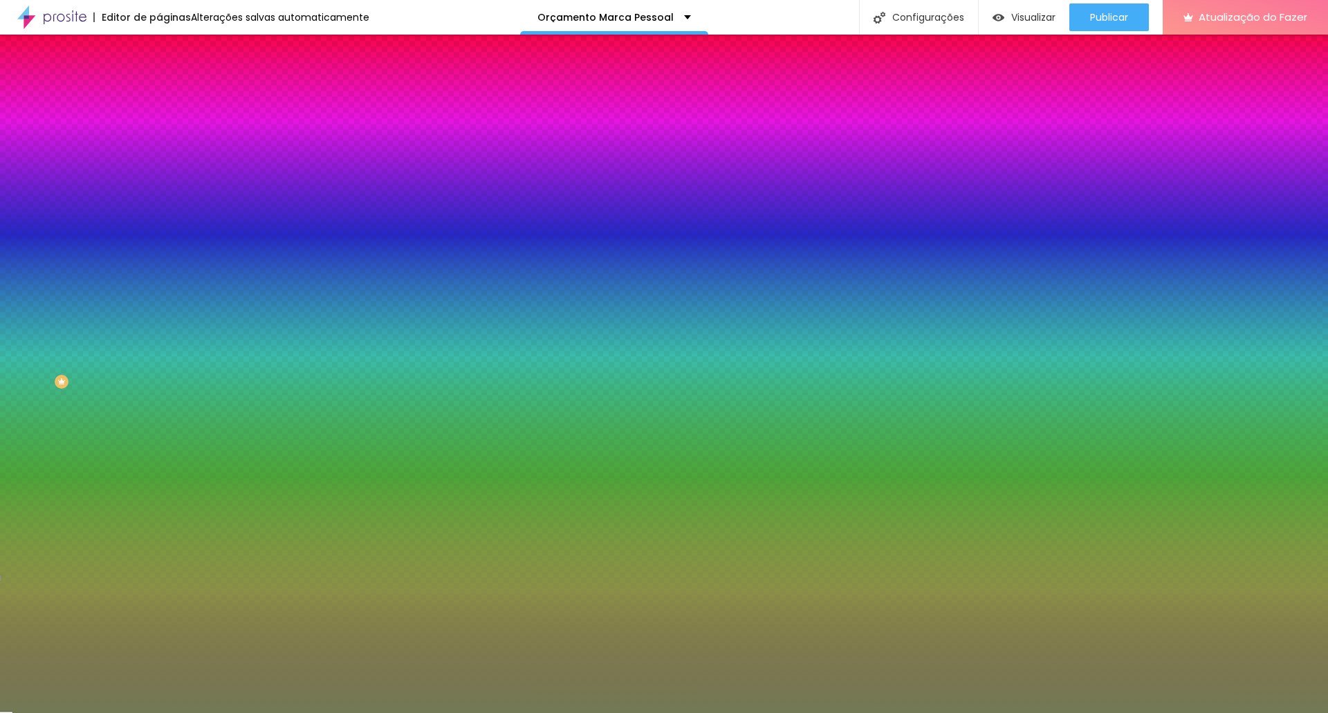
drag, startPoint x: 116, startPoint y: 140, endPoint x: 151, endPoint y: 139, distance: 35.3
click at [159, 139] on div "Cor de fundo Voltar ao padrão #737955 0 Borda arredondada" at bounding box center [238, 225] width 159 height 234
paste input "37627E"
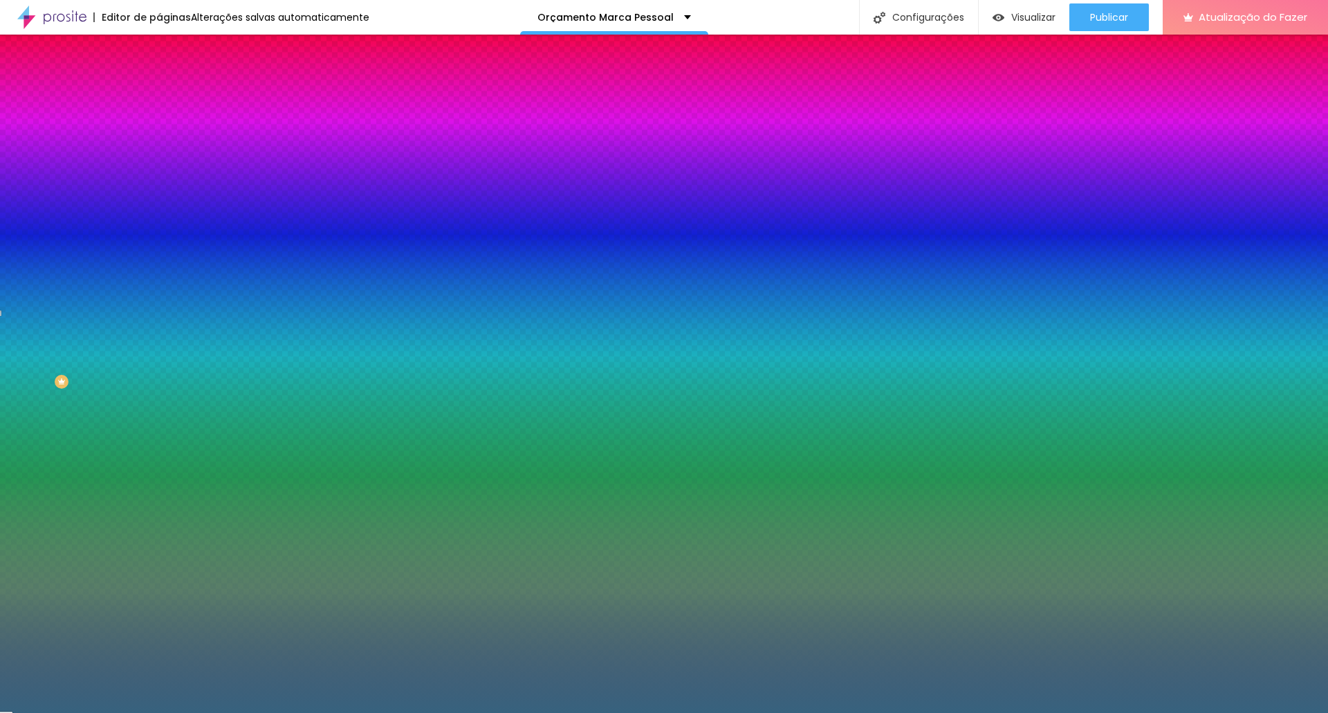
type input "#37627E"
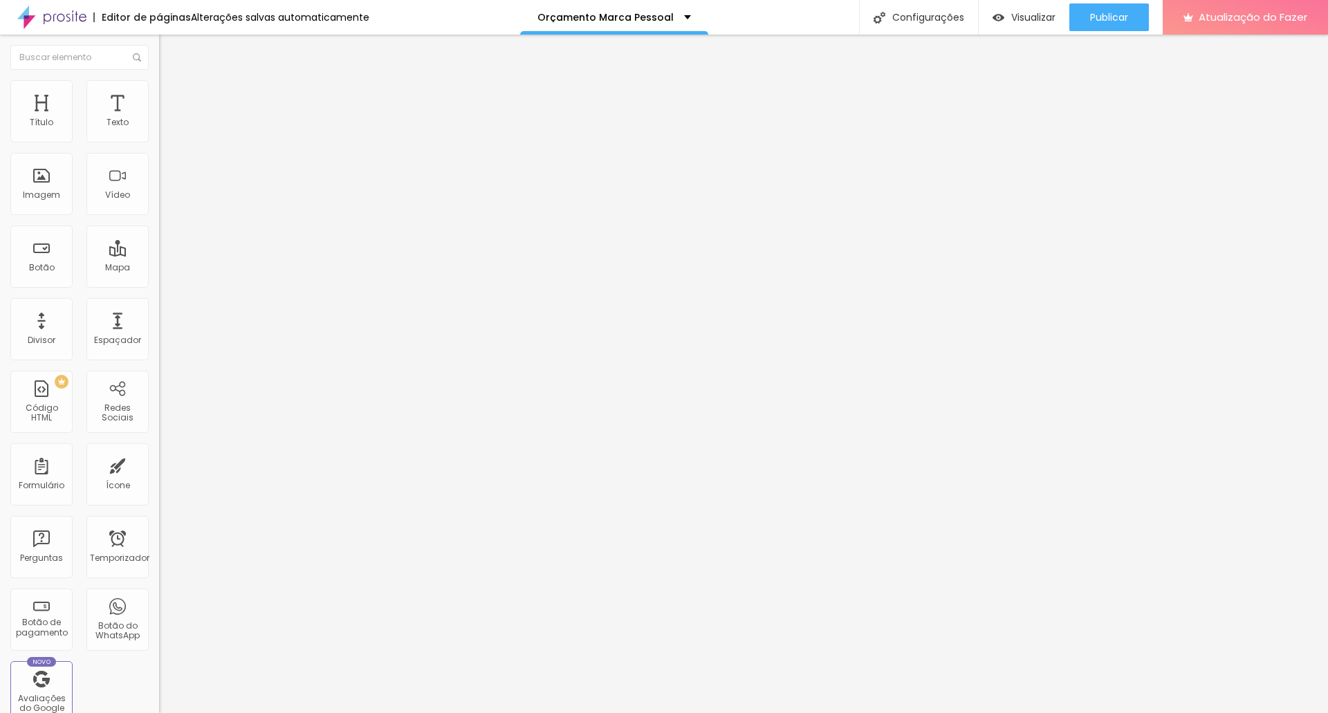
click at [159, 86] on img at bounding box center [165, 86] width 12 height 12
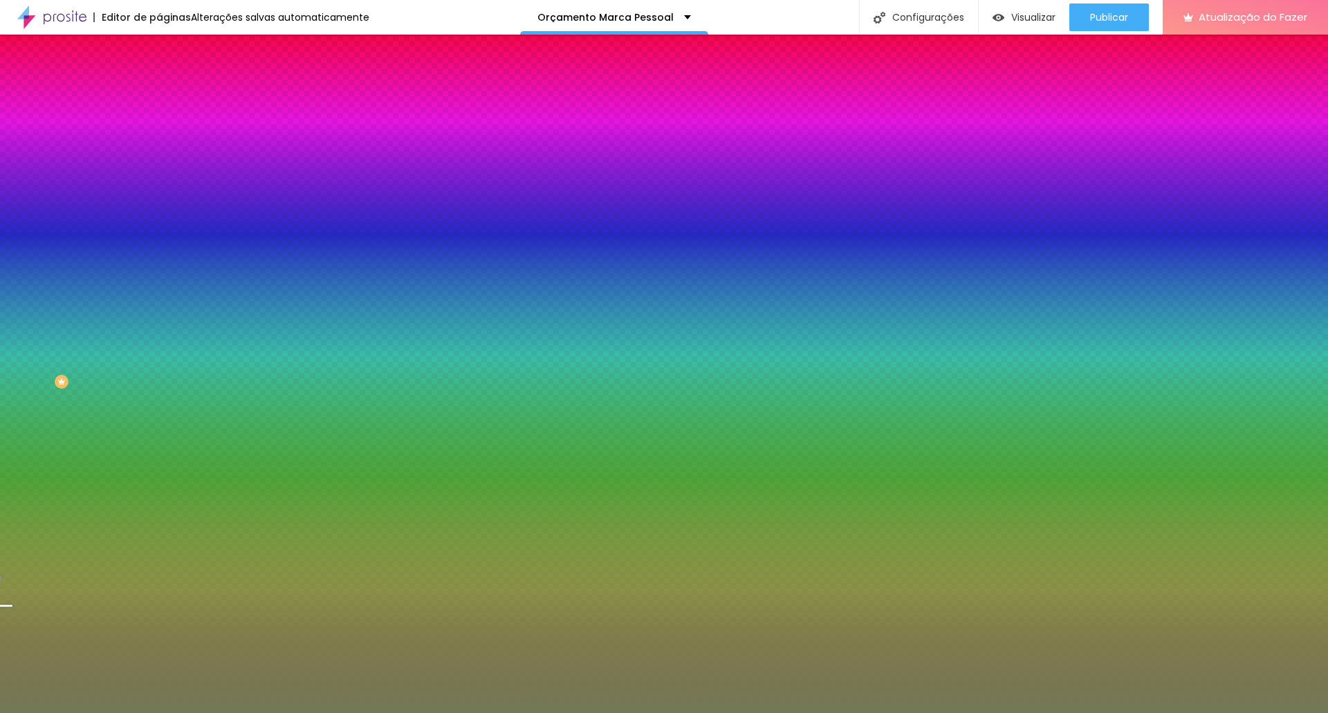
drag, startPoint x: 116, startPoint y: 138, endPoint x: 149, endPoint y: 134, distance: 33.6
click at [159, 134] on div "Cor de fundo Voltar ao padrão #737955 Sombra DESATIVADO Voltar ao padrão Borda …" at bounding box center [238, 169] width 159 height 123
paste input "37627E"
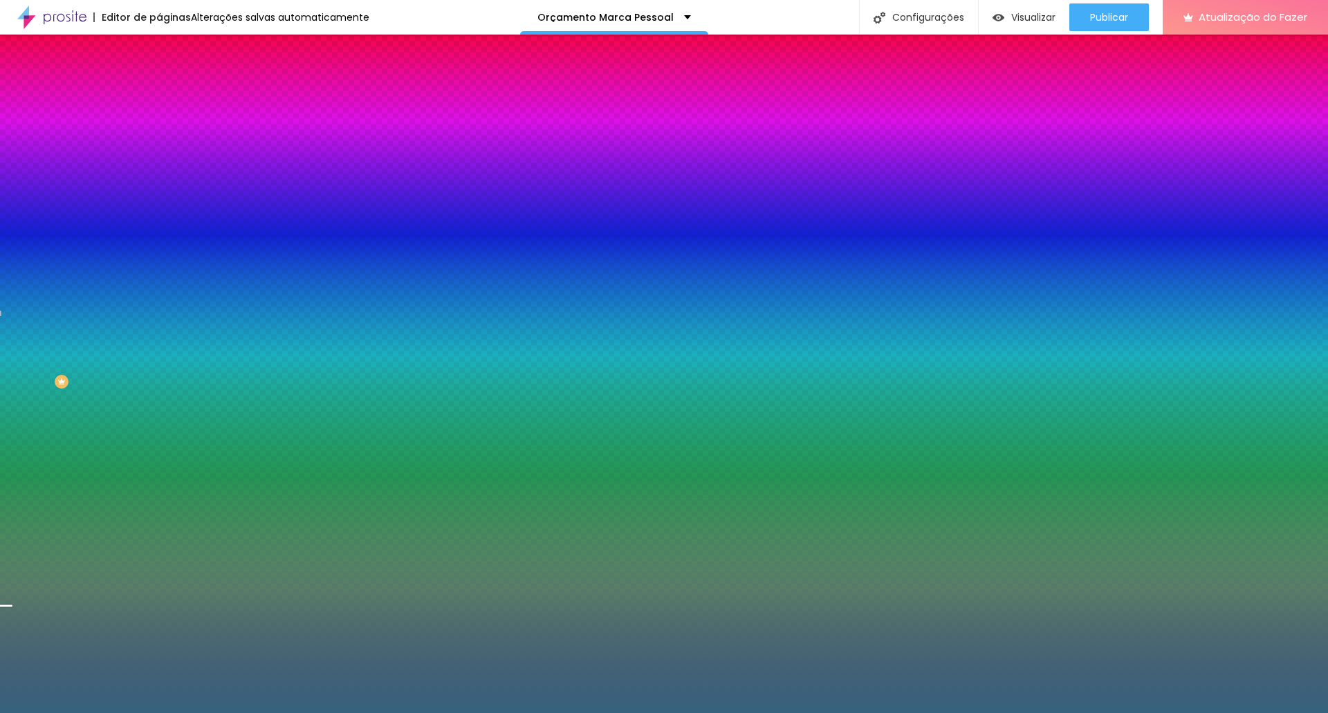
type input "#37627E"
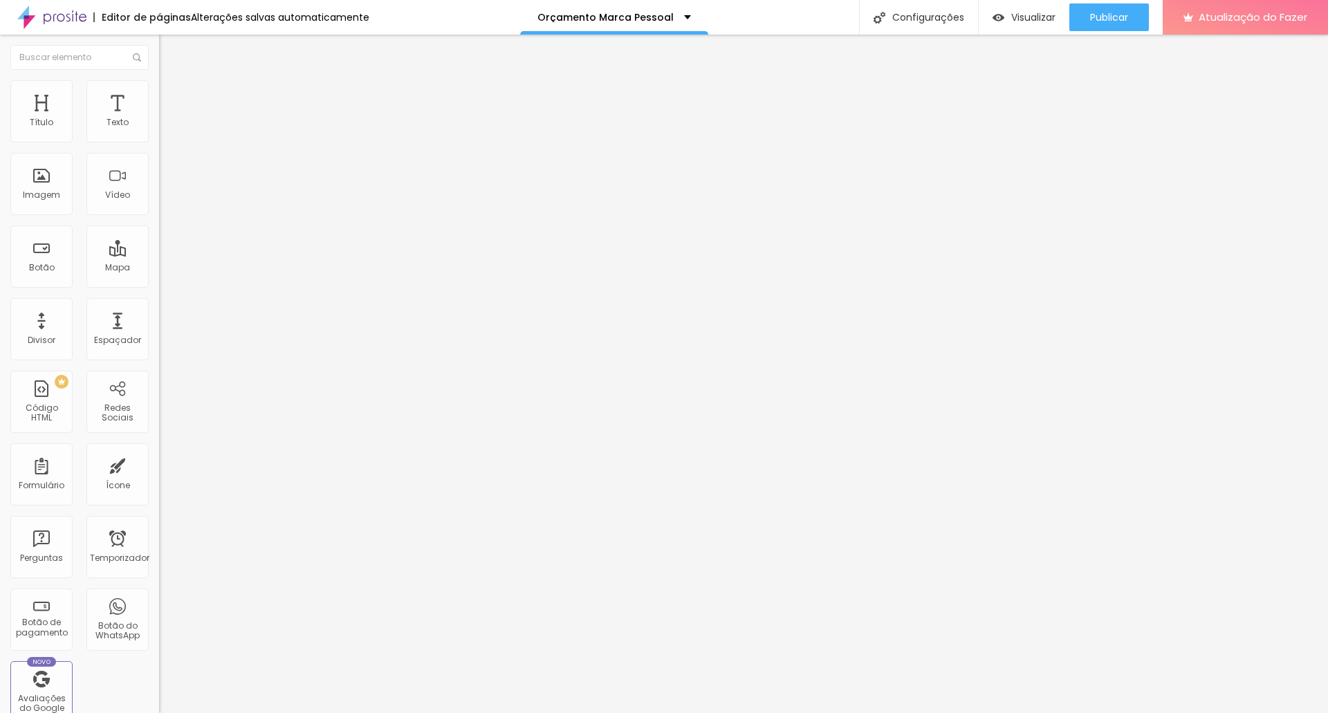
click at [159, 81] on img at bounding box center [165, 86] width 12 height 12
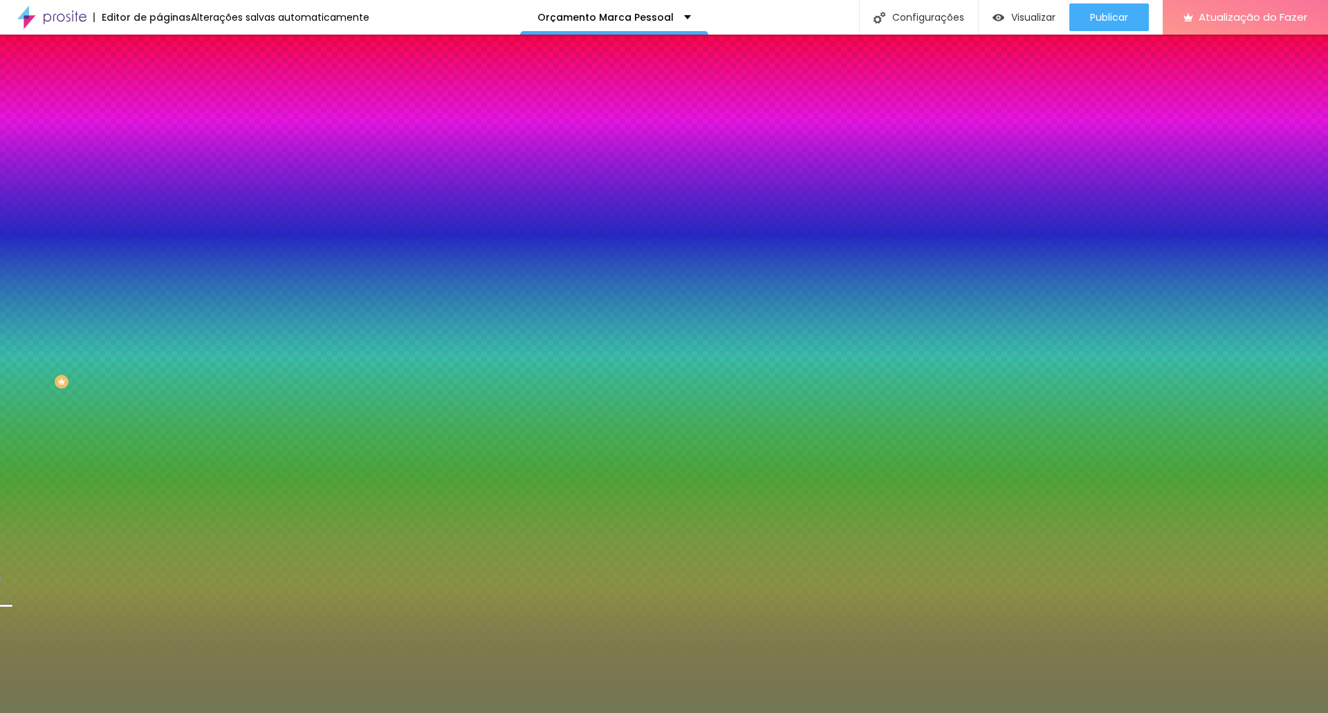
drag, startPoint x: 117, startPoint y: 139, endPoint x: 146, endPoint y: 141, distance: 29.1
click at [159, 141] on input "#737955" at bounding box center [242, 139] width 166 height 14
paste input "37627E"
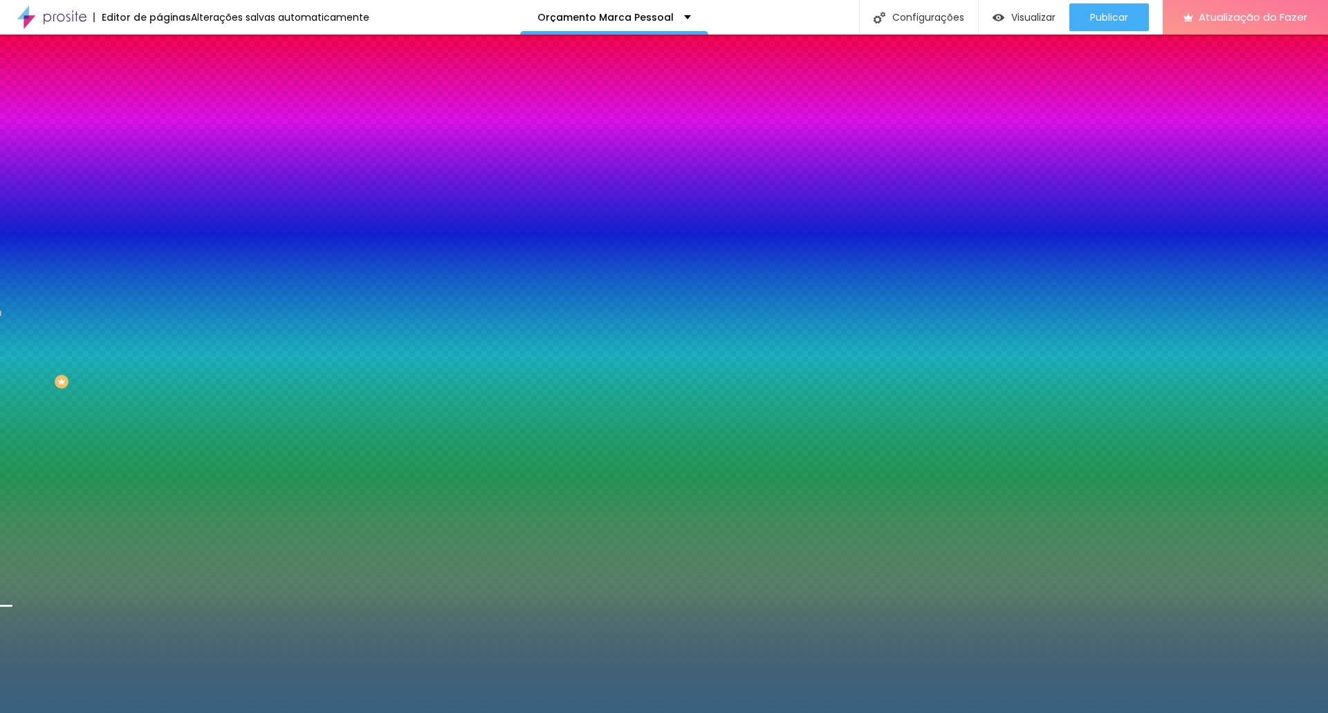
type input "#37627E"
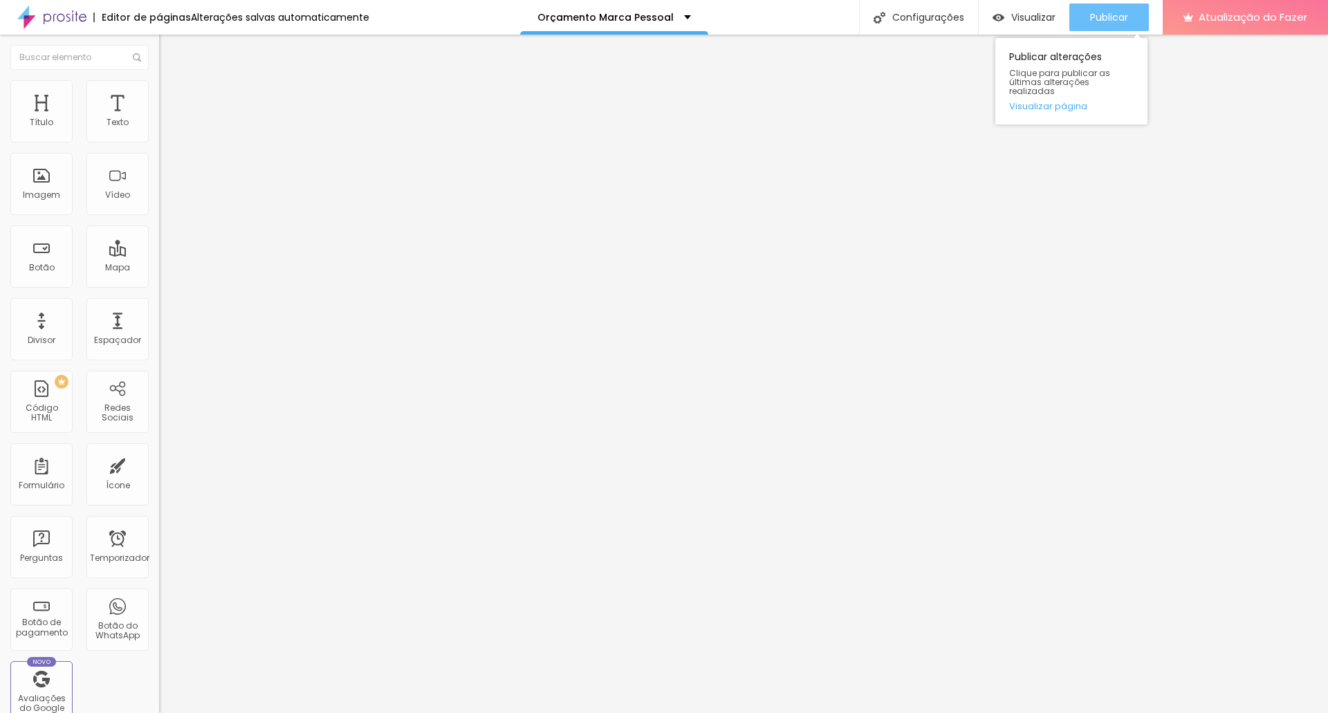
click at [1118, 18] on font "Publicar" at bounding box center [1109, 17] width 38 height 14
